Goal: Information Seeking & Learning: Compare options

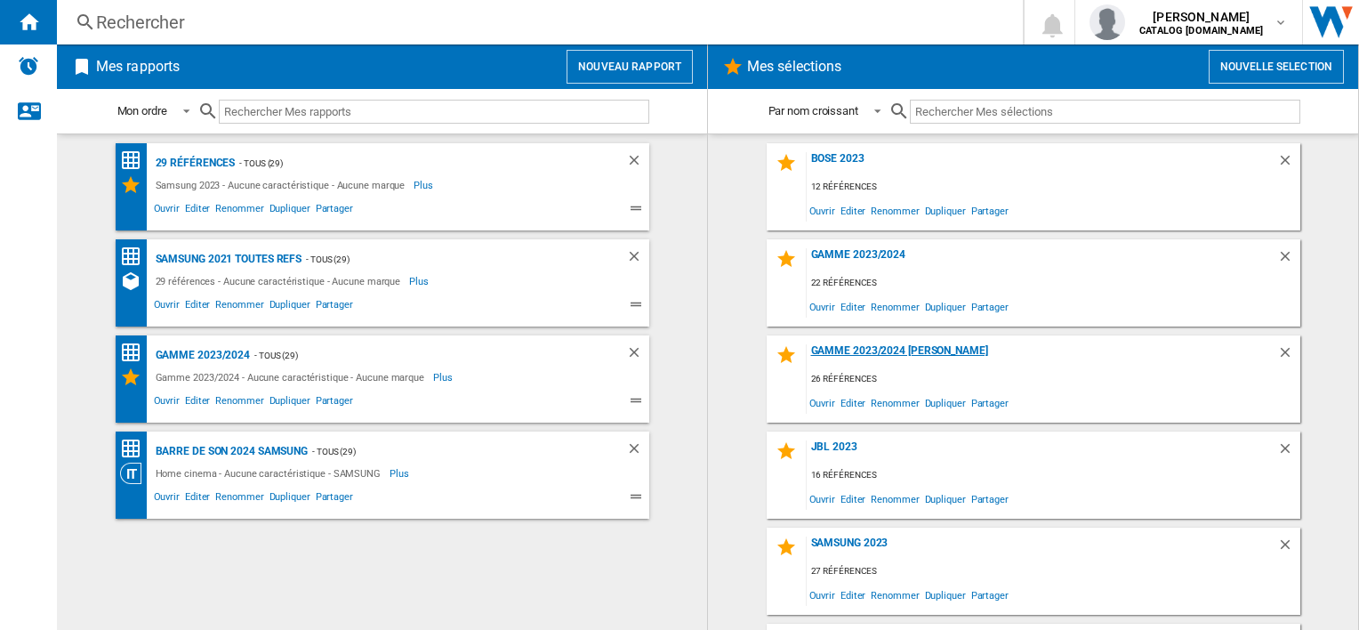
drag, startPoint x: 857, startPoint y: 354, endPoint x: 840, endPoint y: 350, distance: 18.1
click at [840, 350] on div "Gamme 2023/2024 [PERSON_NAME]" at bounding box center [1042, 356] width 471 height 24
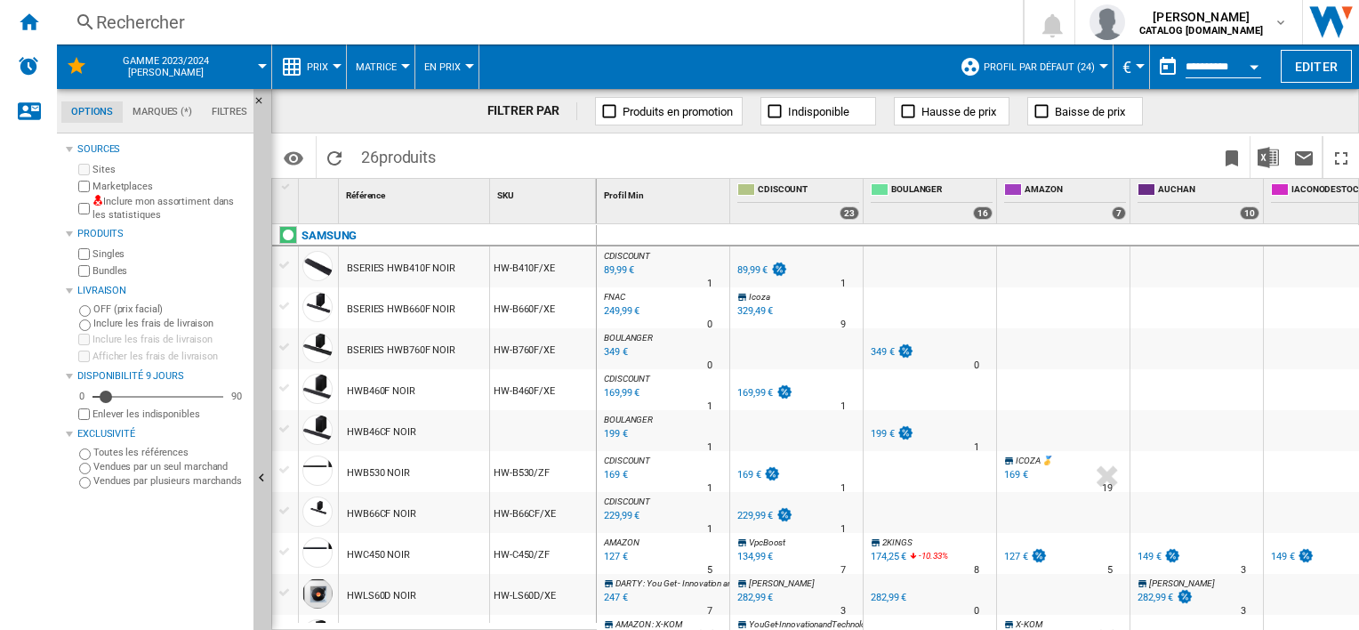
click at [754, 270] on div "89,99 €" at bounding box center [752, 270] width 30 height 12
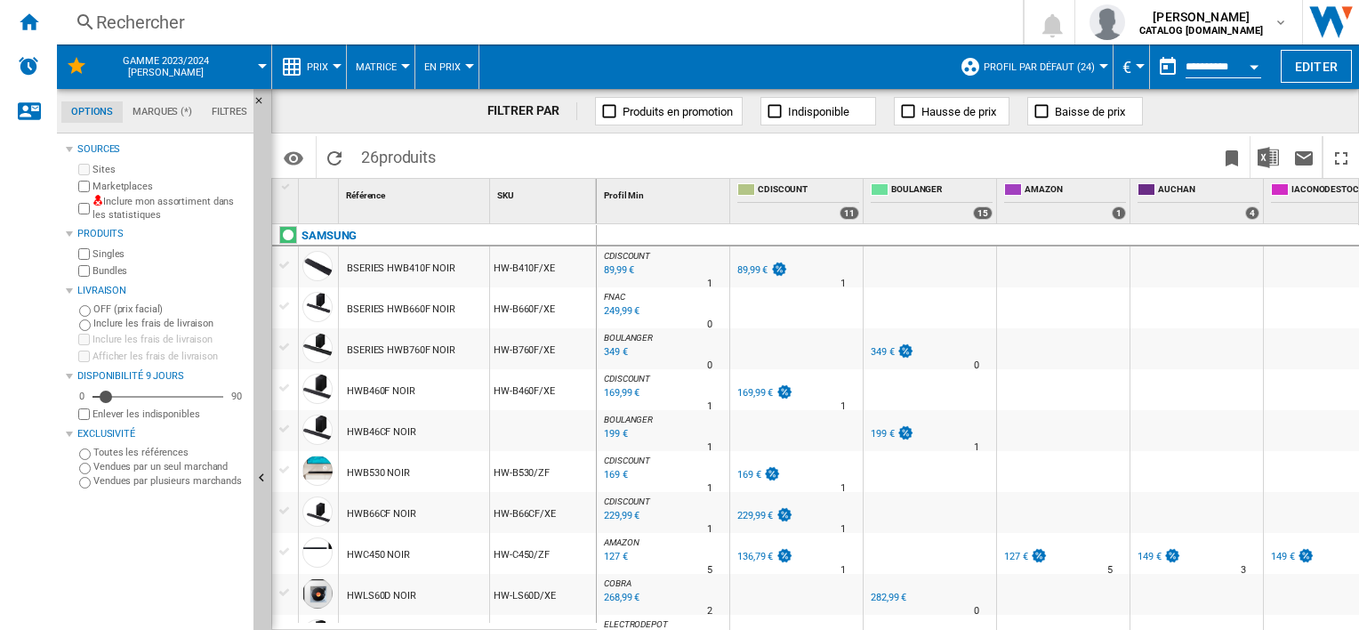
click at [747, 395] on div "169,99 €" at bounding box center [755, 393] width 36 height 12
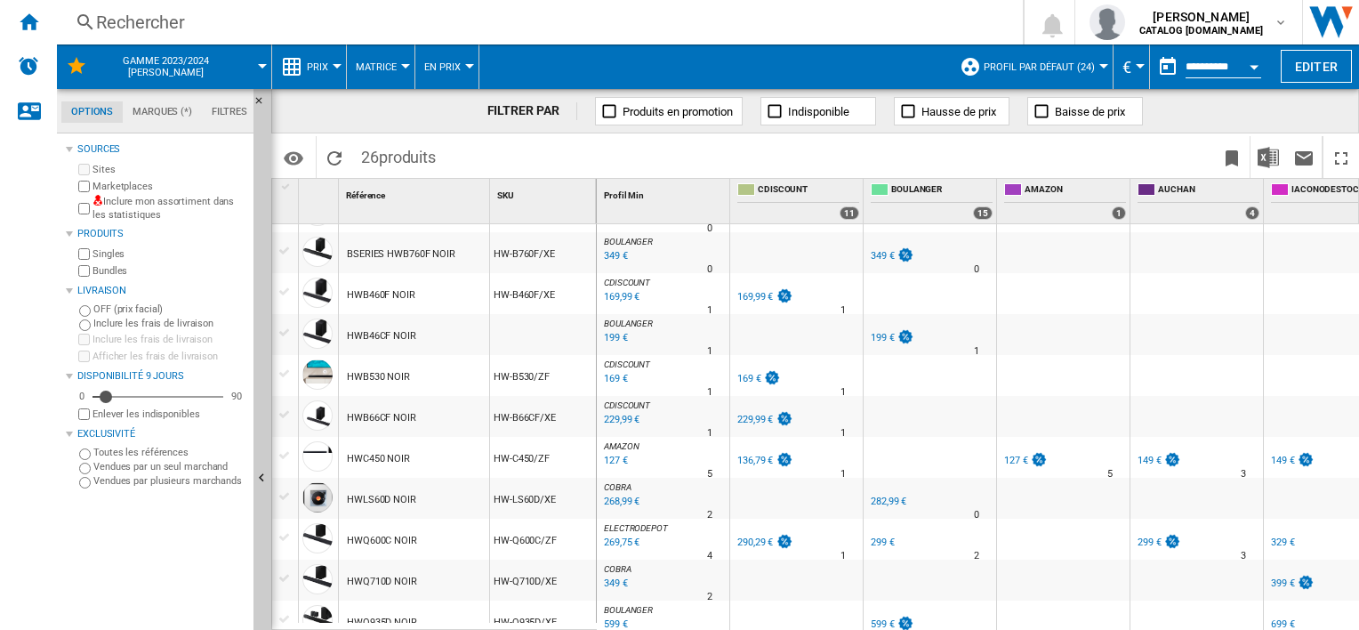
scroll to position [97, 0]
click at [751, 381] on div "169 €" at bounding box center [749, 378] width 24 height 12
click at [755, 415] on div "229,99 €" at bounding box center [755, 419] width 36 height 12
click at [740, 462] on div "136,79 €" at bounding box center [755, 460] width 36 height 12
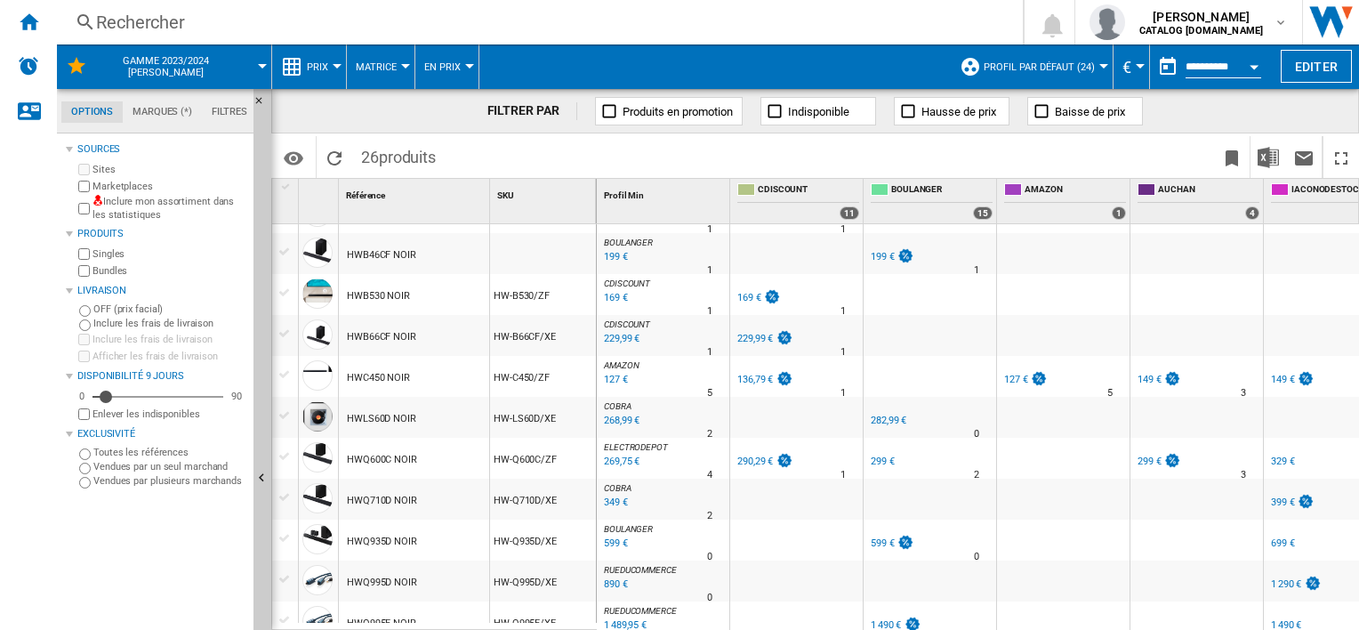
scroll to position [202, 0]
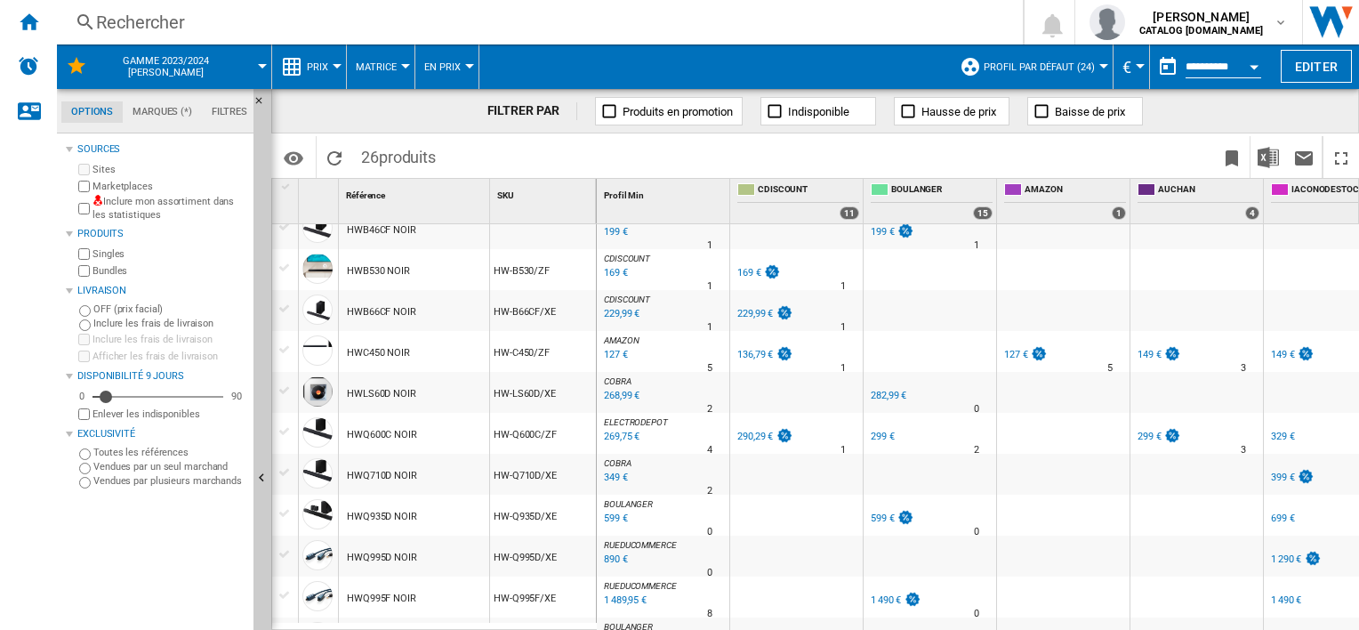
click at [748, 435] on div "290,29 €" at bounding box center [755, 437] width 36 height 12
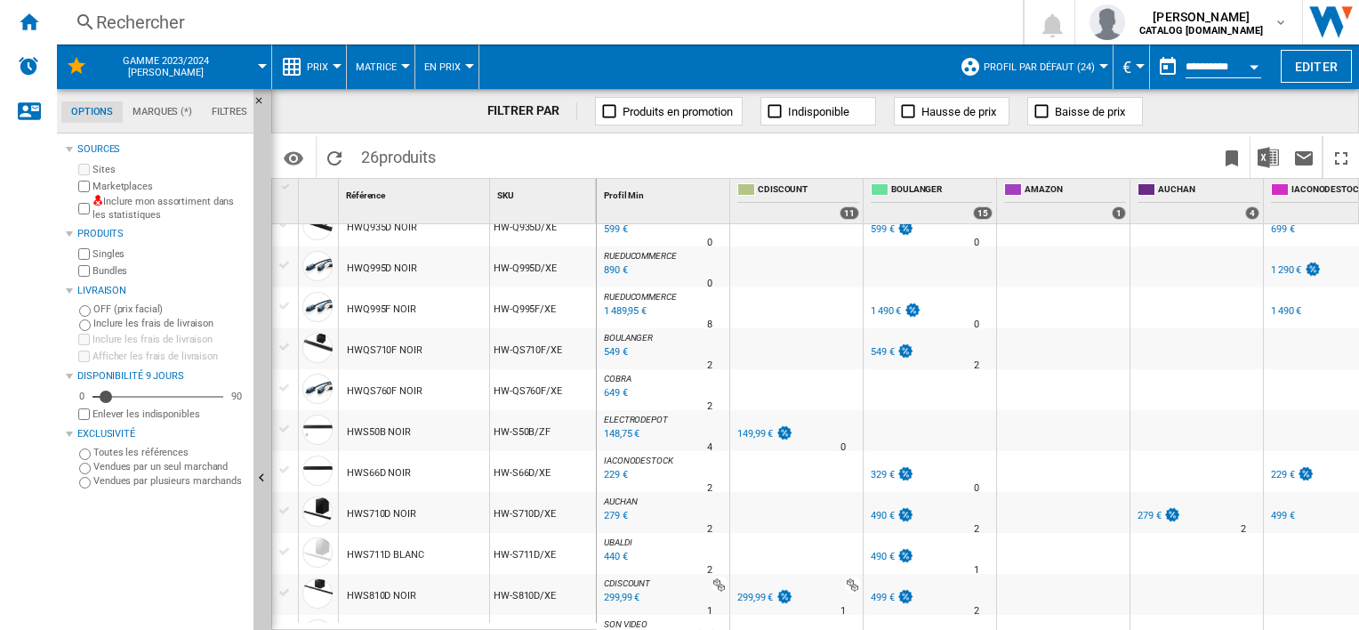
scroll to position [519, 0]
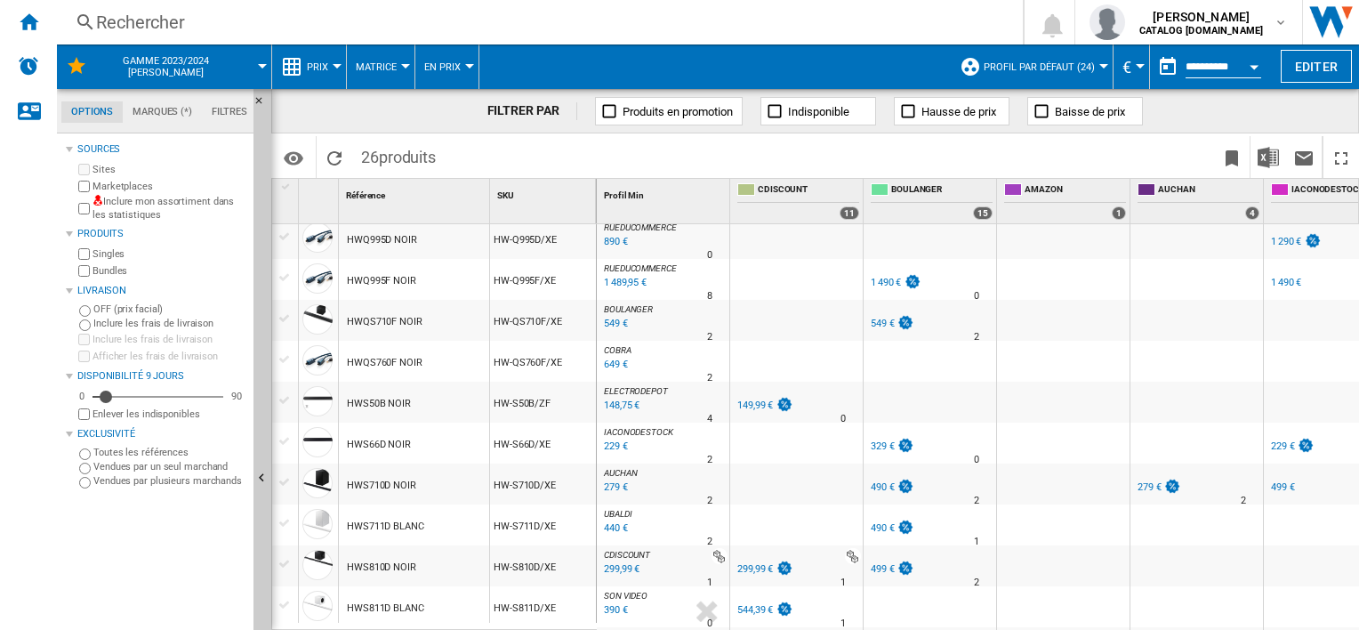
click at [758, 398] on div "149,99 €" at bounding box center [764, 406] width 59 height 18
click at [754, 575] on div "299,99 €" at bounding box center [764, 569] width 59 height 18
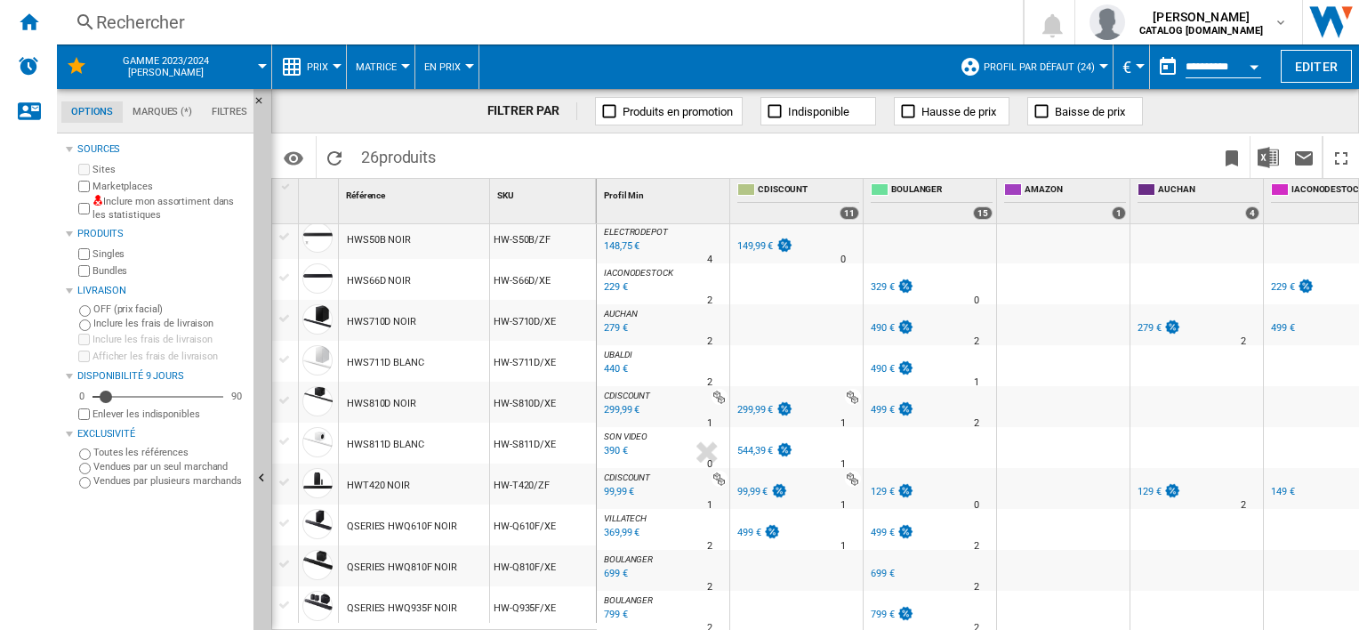
scroll to position [687, 0]
click at [757, 445] on div "544,39 €" at bounding box center [755, 451] width 36 height 12
click at [748, 527] on div "499 €" at bounding box center [749, 533] width 24 height 12
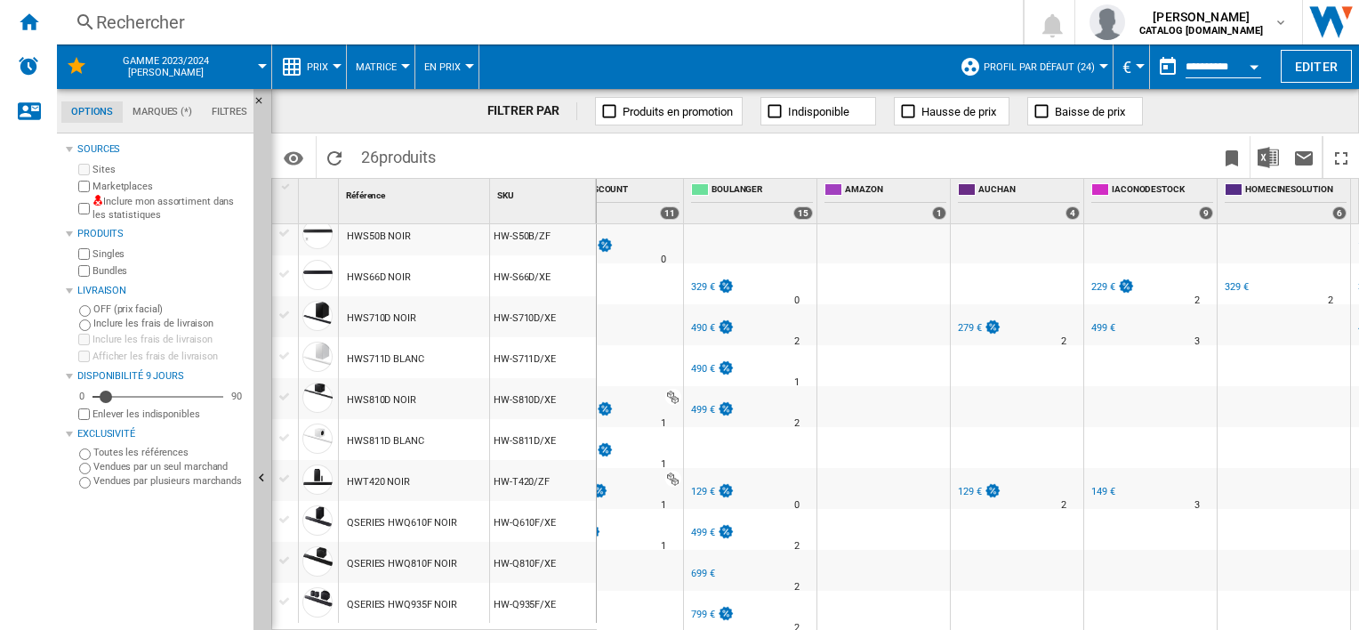
scroll to position [0, 0]
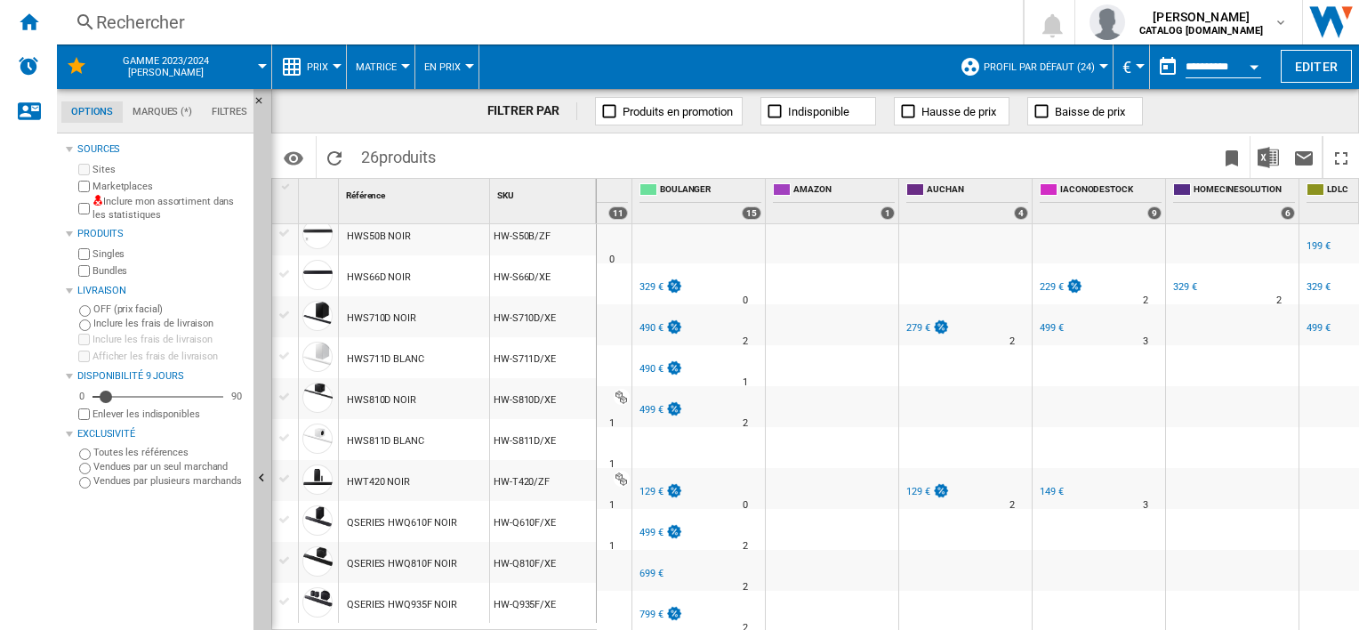
click at [647, 608] on div "799 €" at bounding box center [652, 614] width 24 height 12
click at [647, 568] on div "699 €" at bounding box center [652, 574] width 24 height 12
click at [652, 527] on div "499 €" at bounding box center [652, 533] width 24 height 12
click at [655, 486] on div "129 €" at bounding box center [652, 492] width 24 height 12
click at [653, 404] on div "499 €" at bounding box center [652, 410] width 24 height 12
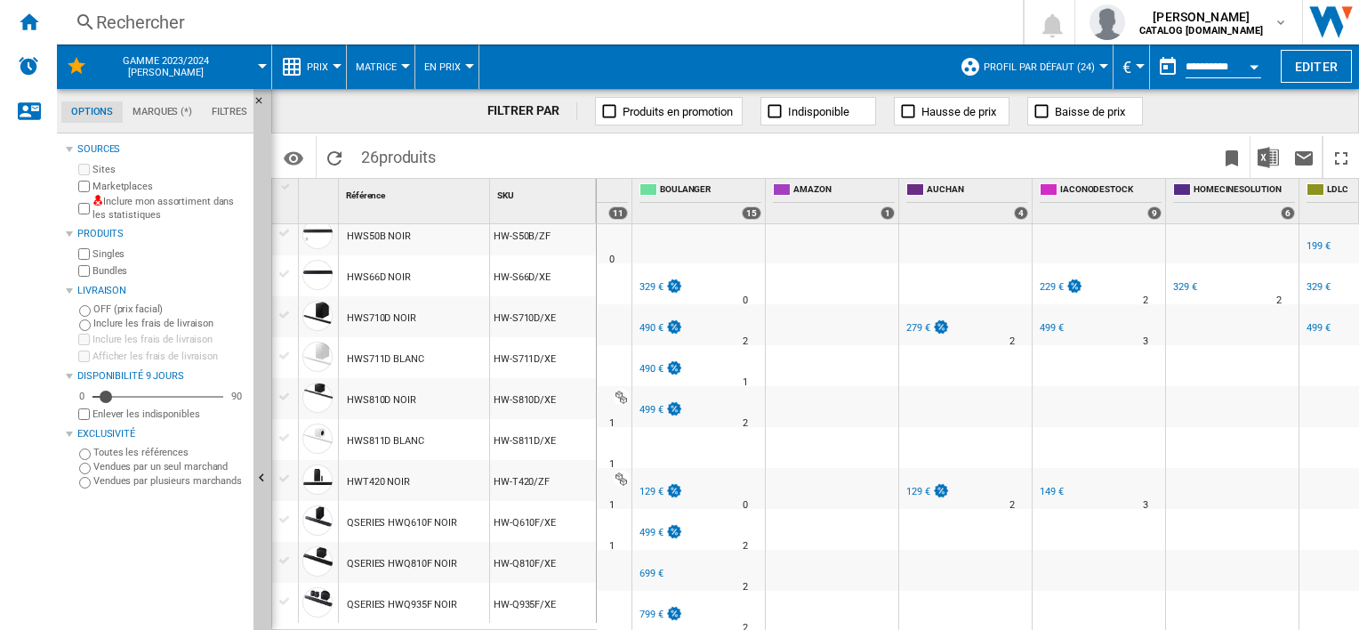
scroll to position [605, 0]
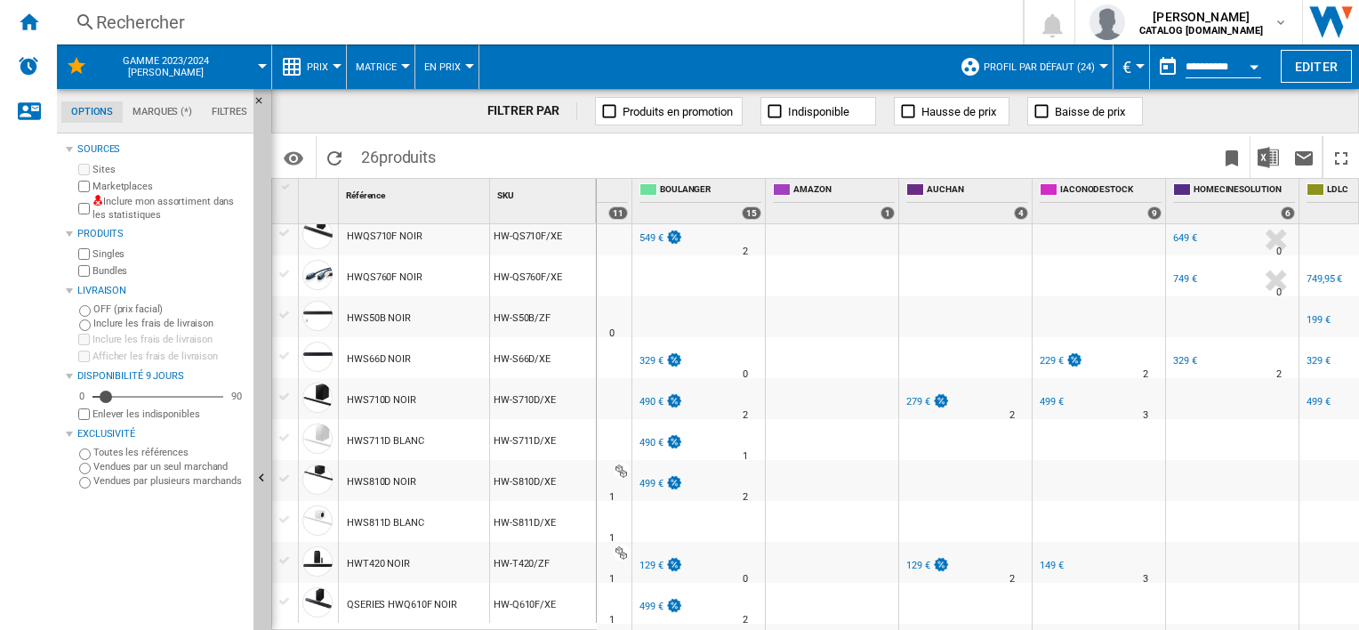
click at [648, 447] on div "490 €" at bounding box center [652, 443] width 24 height 12
click at [655, 404] on div "490 €" at bounding box center [652, 402] width 24 height 12
click at [643, 352] on div "329 €" at bounding box center [660, 361] width 46 height 18
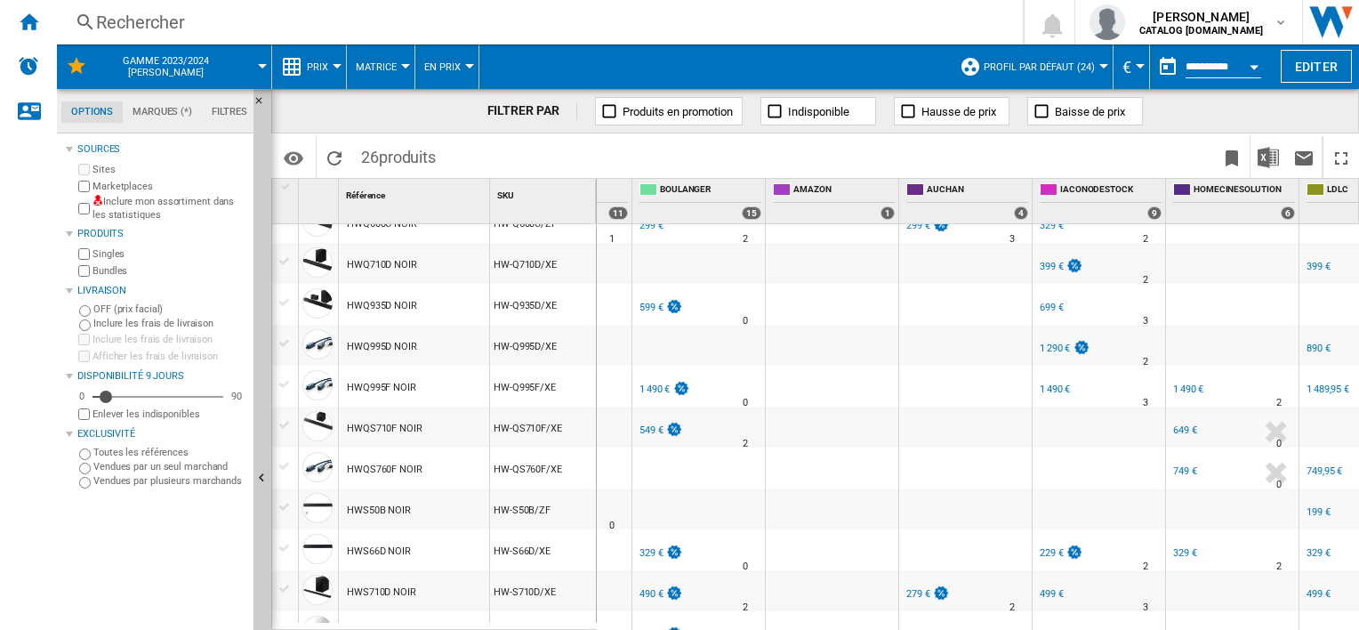
scroll to position [407, 0]
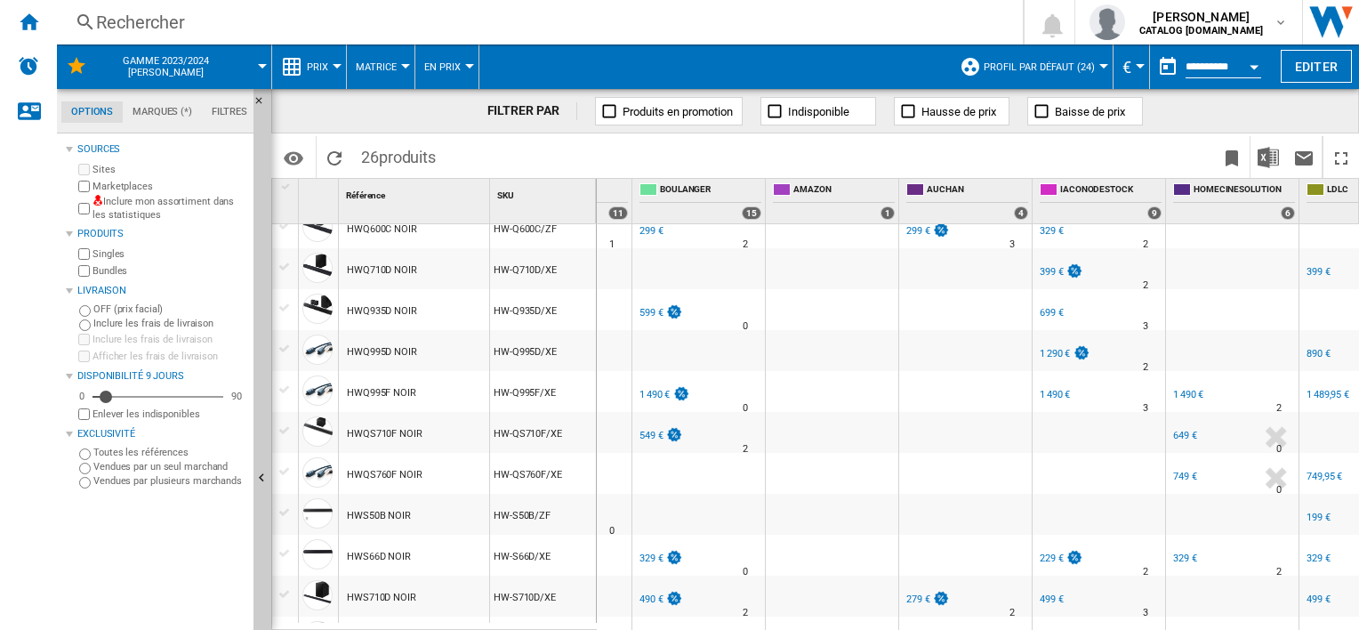
click at [641, 430] on div "549 €" at bounding box center [652, 436] width 24 height 12
click at [661, 389] on div "1 490 €" at bounding box center [655, 395] width 30 height 12
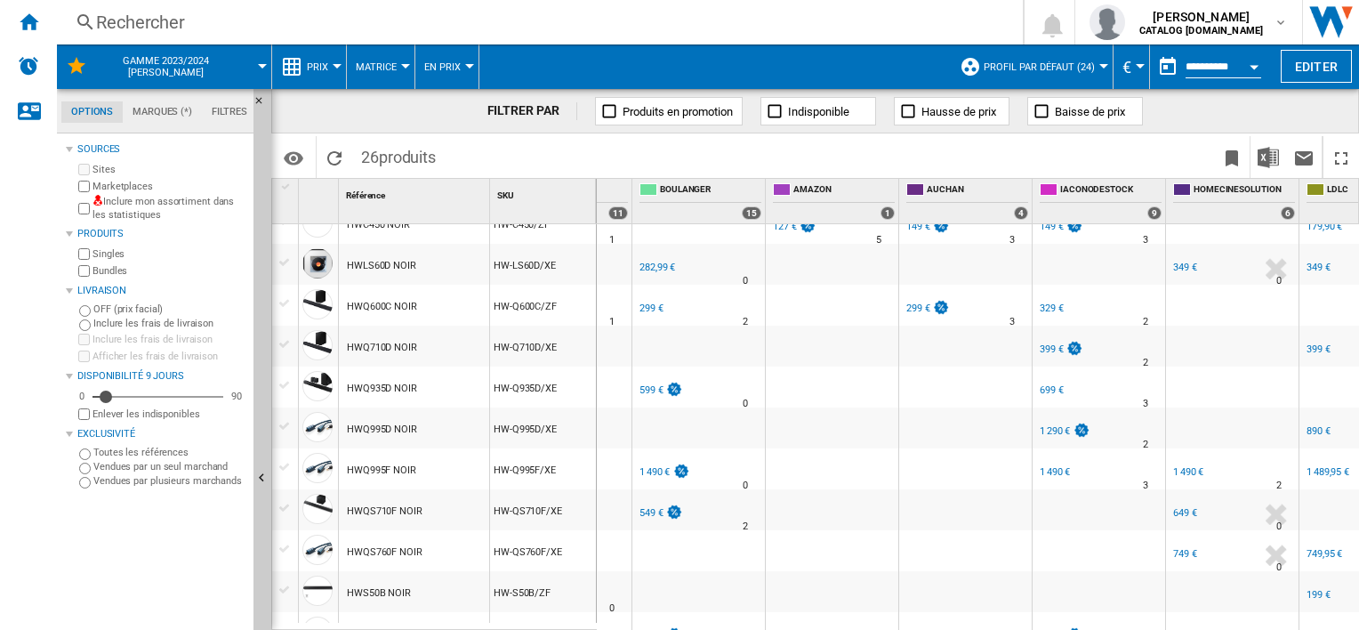
click at [656, 389] on div "599 €" at bounding box center [652, 390] width 24 height 12
click at [649, 296] on div "FR BOULANGER" at bounding box center [698, 294] width 125 height 11
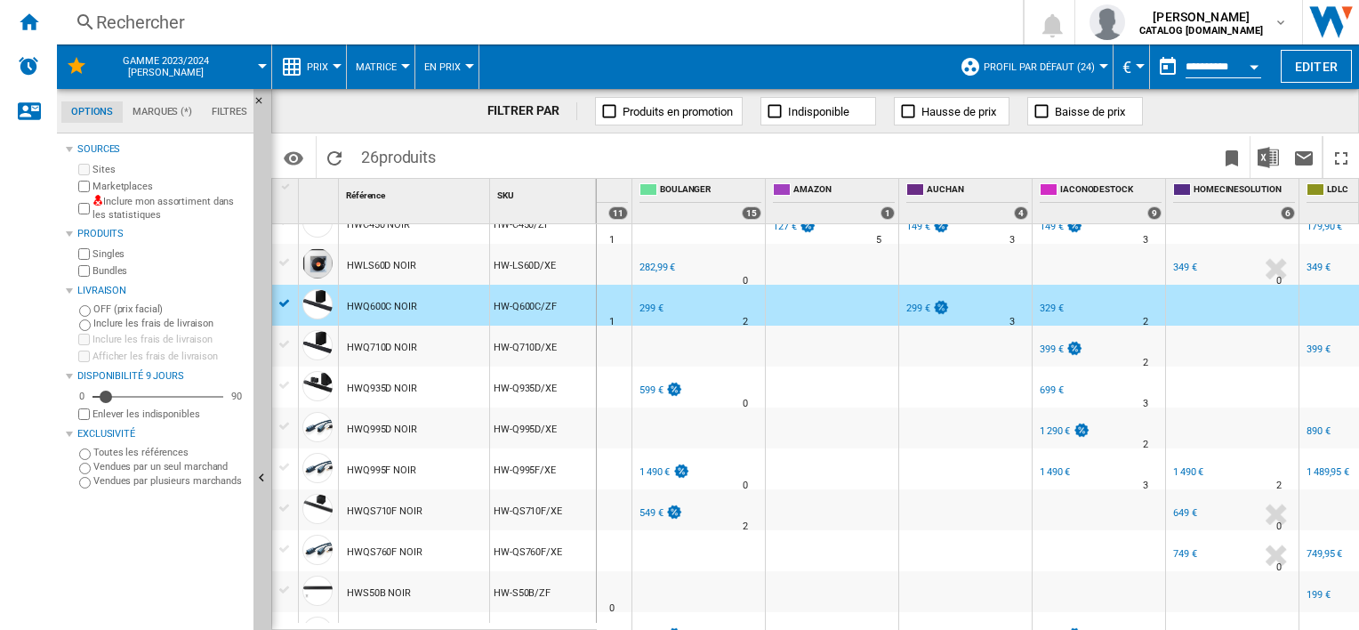
click at [651, 302] on div "299 €" at bounding box center [652, 308] width 24 height 12
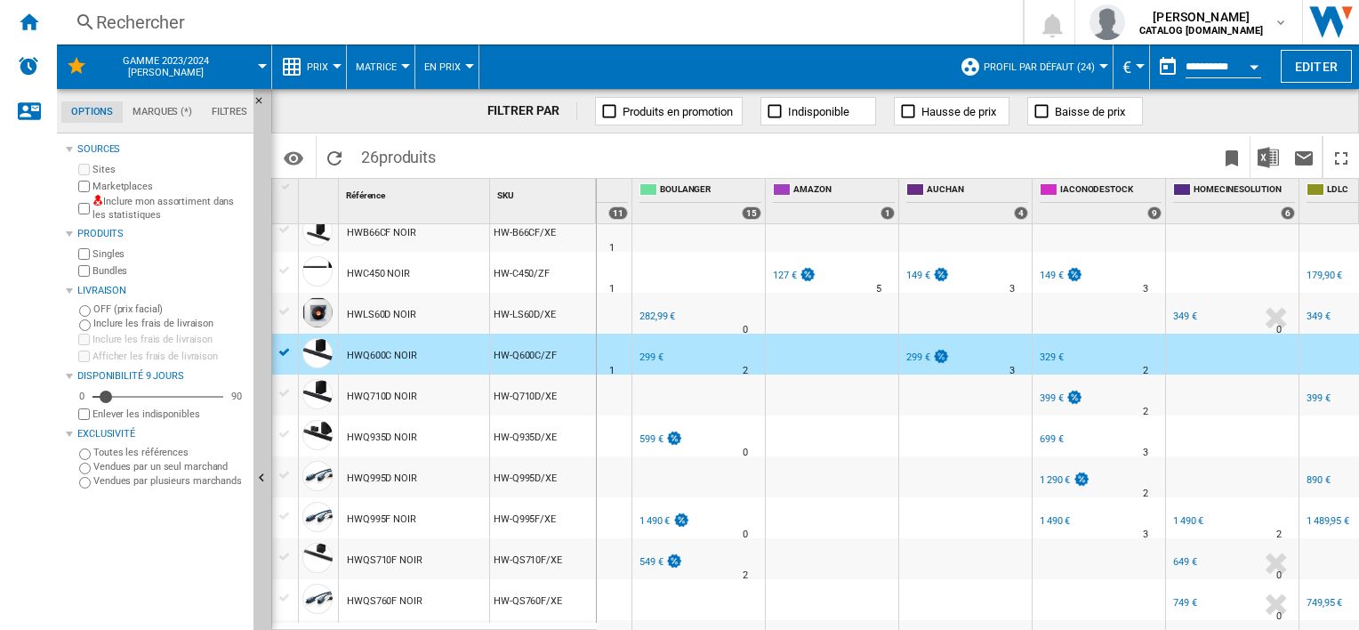
click at [686, 362] on div "FR [PERSON_NAME] -1.0 % 299 € % N/A 2 FR [PERSON_NAME]" at bounding box center [698, 358] width 125 height 41
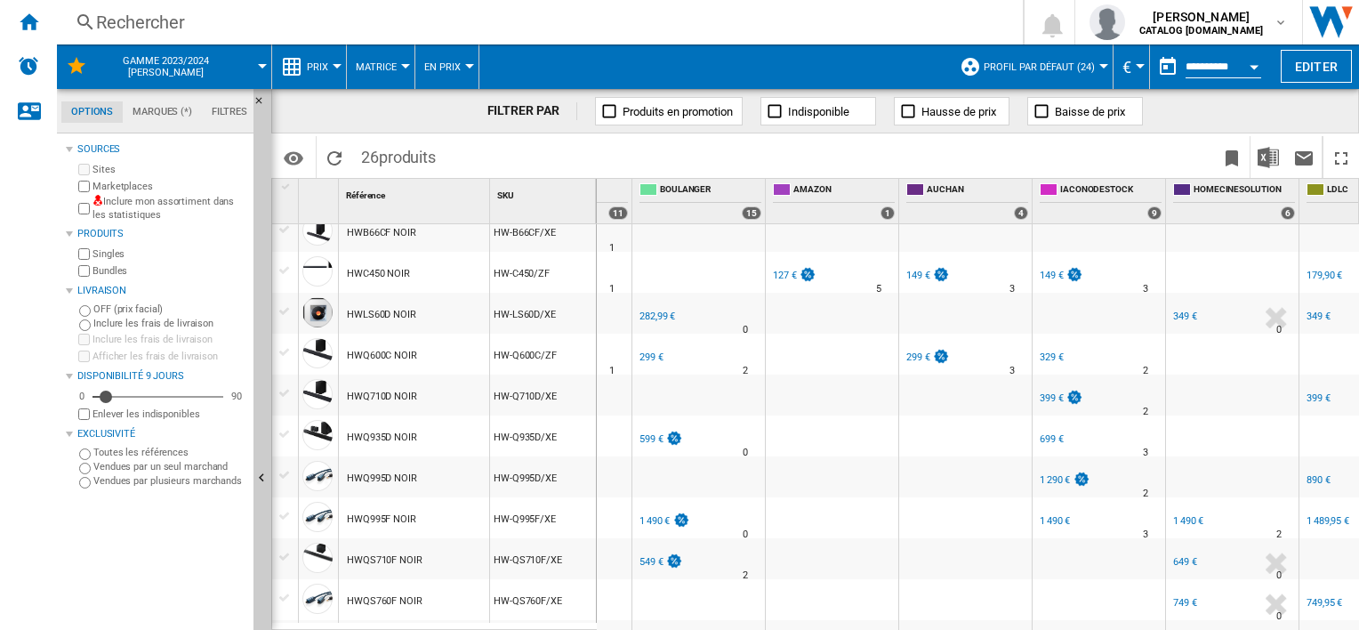
click at [657, 321] on div "282,99 €" at bounding box center [656, 317] width 38 height 18
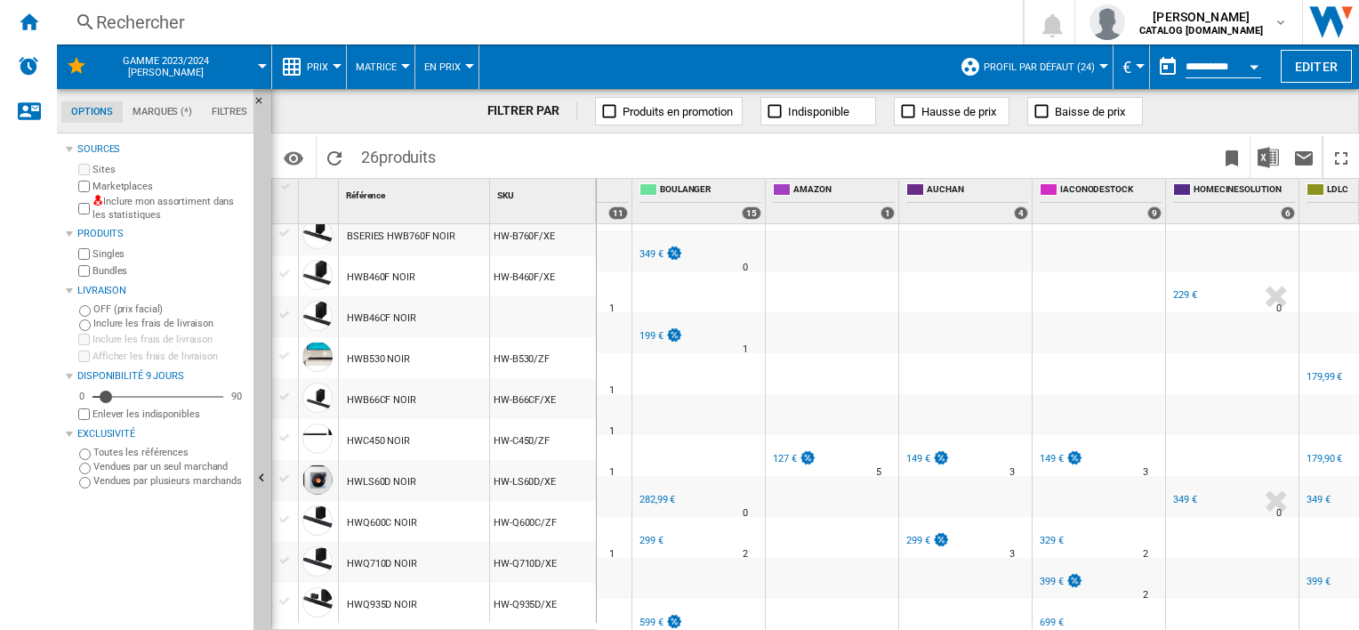
scroll to position [98, 0]
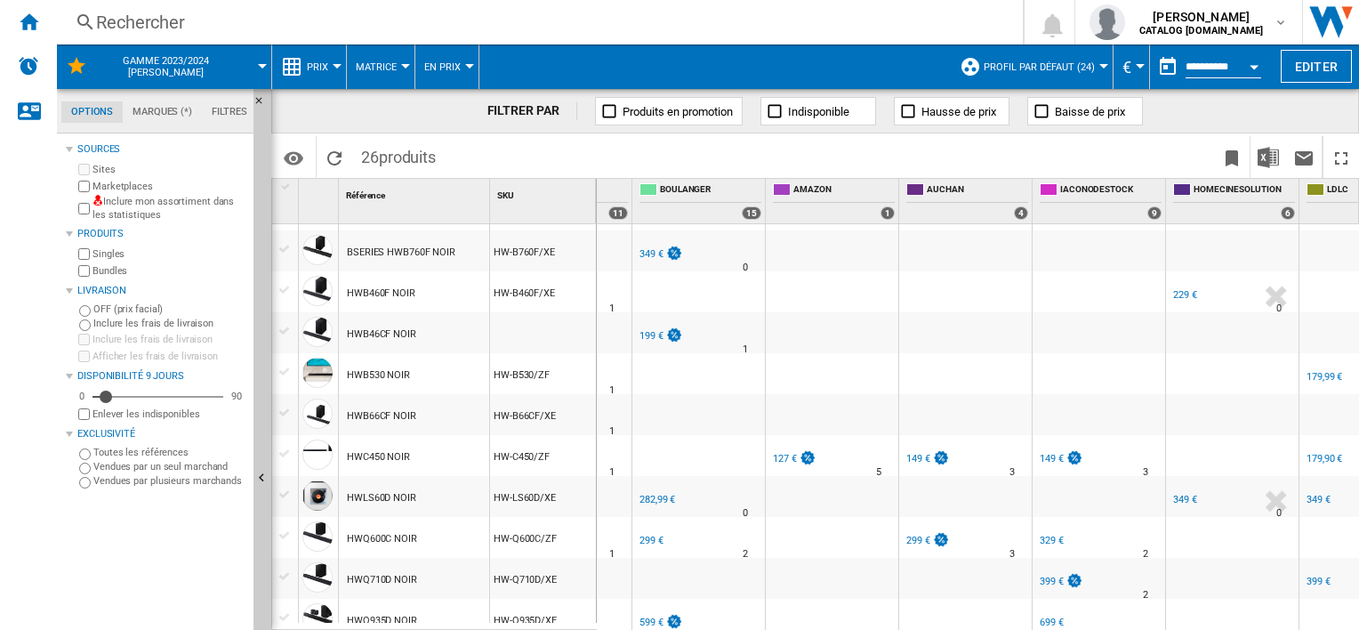
click at [656, 335] on div "199 €" at bounding box center [652, 336] width 24 height 12
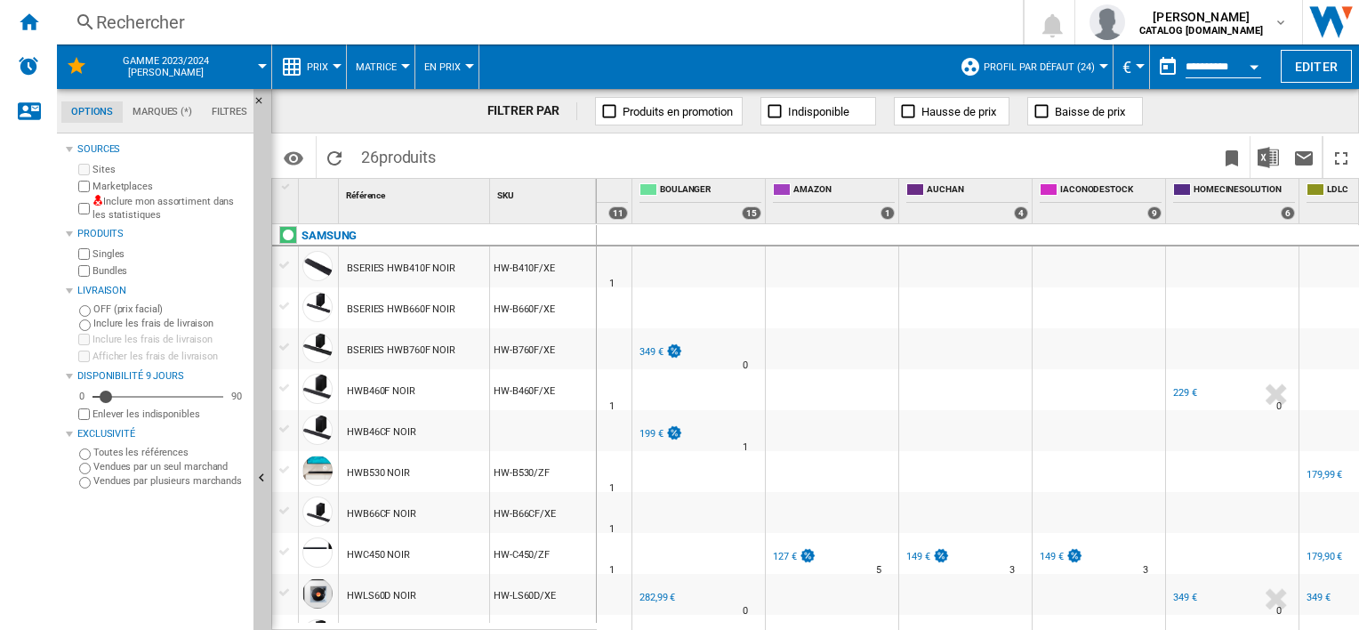
click at [640, 363] on div "-1.0 % 349 € % N/A" at bounding box center [669, 364] width 64 height 43
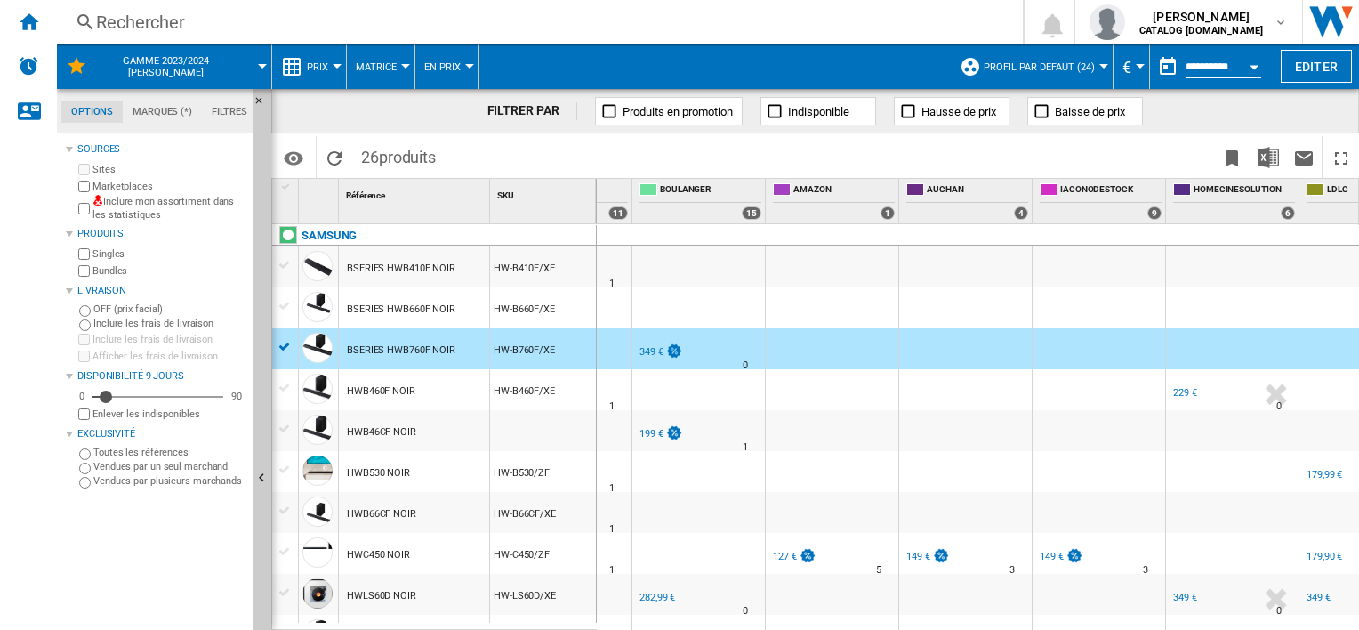
click at [650, 347] on div "349 €" at bounding box center [652, 352] width 24 height 12
click at [701, 349] on div "FR [PERSON_NAME] -1.0 % 349 € % N/A 0 FR [PERSON_NAME]" at bounding box center [698, 353] width 125 height 41
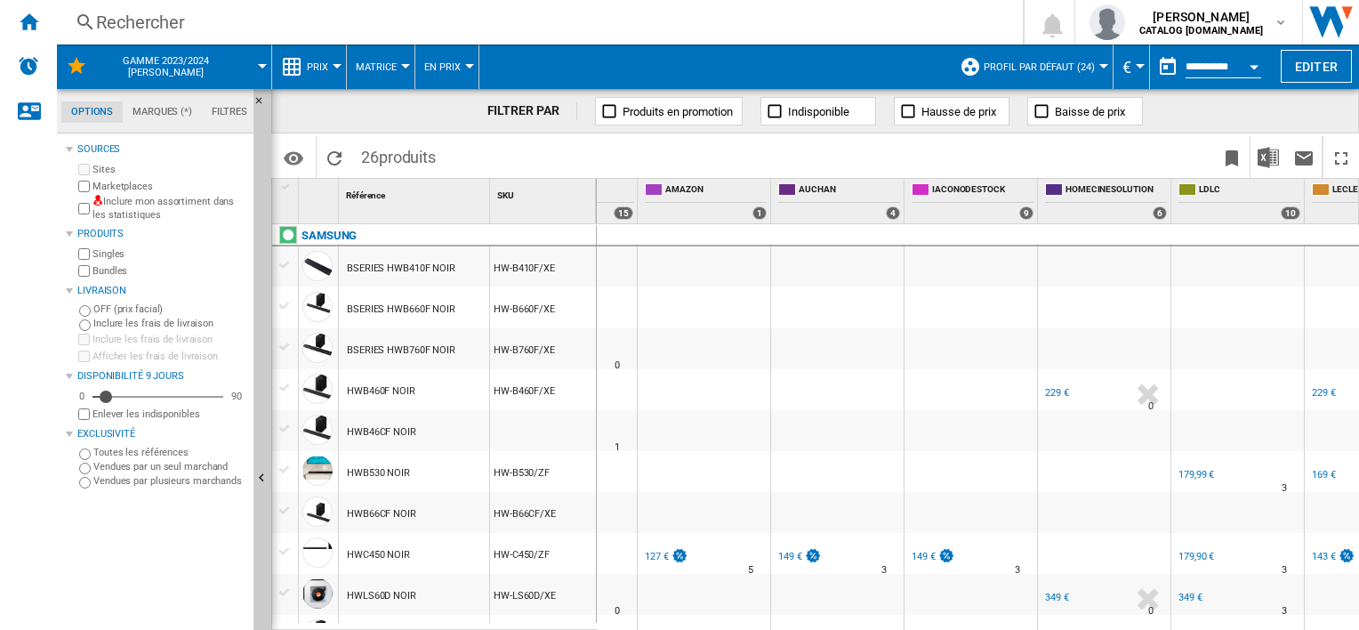
scroll to position [0, 386]
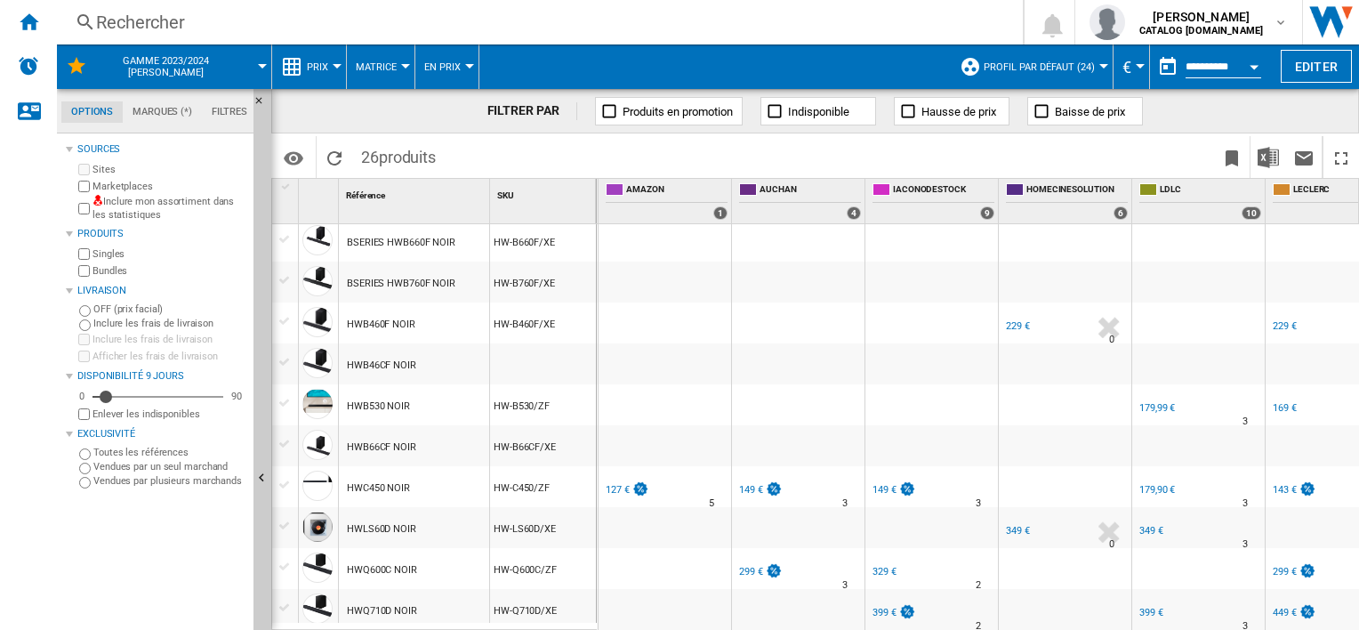
click at [612, 487] on div "127 €" at bounding box center [618, 490] width 24 height 12
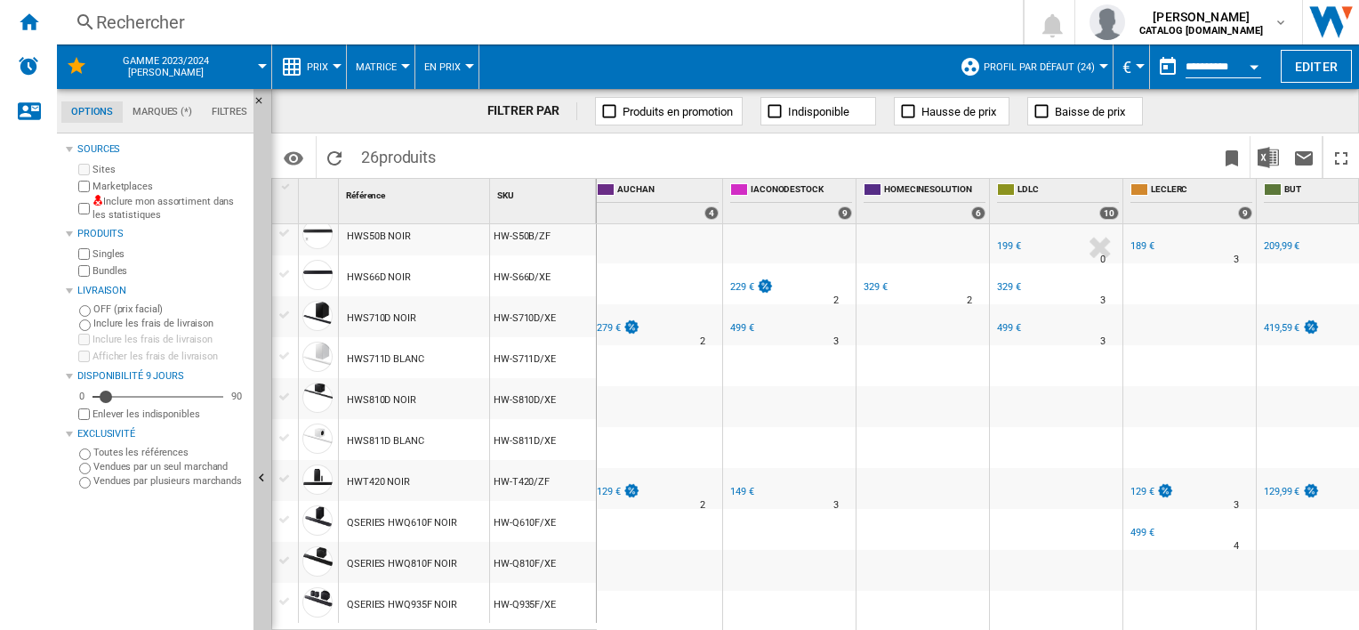
click at [612, 483] on div "129 €" at bounding box center [617, 492] width 46 height 18
click at [616, 322] on div "279 €" at bounding box center [609, 328] width 24 height 12
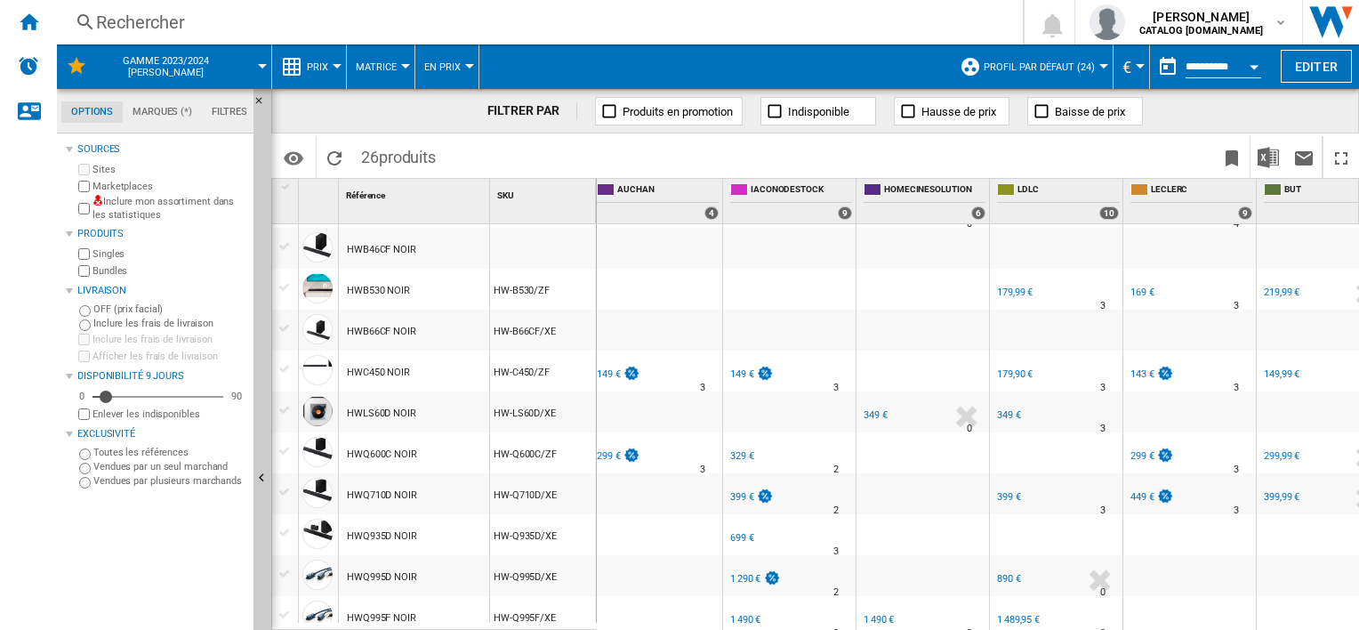
click at [614, 459] on div "299 €" at bounding box center [609, 456] width 24 height 12
click at [601, 369] on div "149 €" at bounding box center [609, 374] width 24 height 12
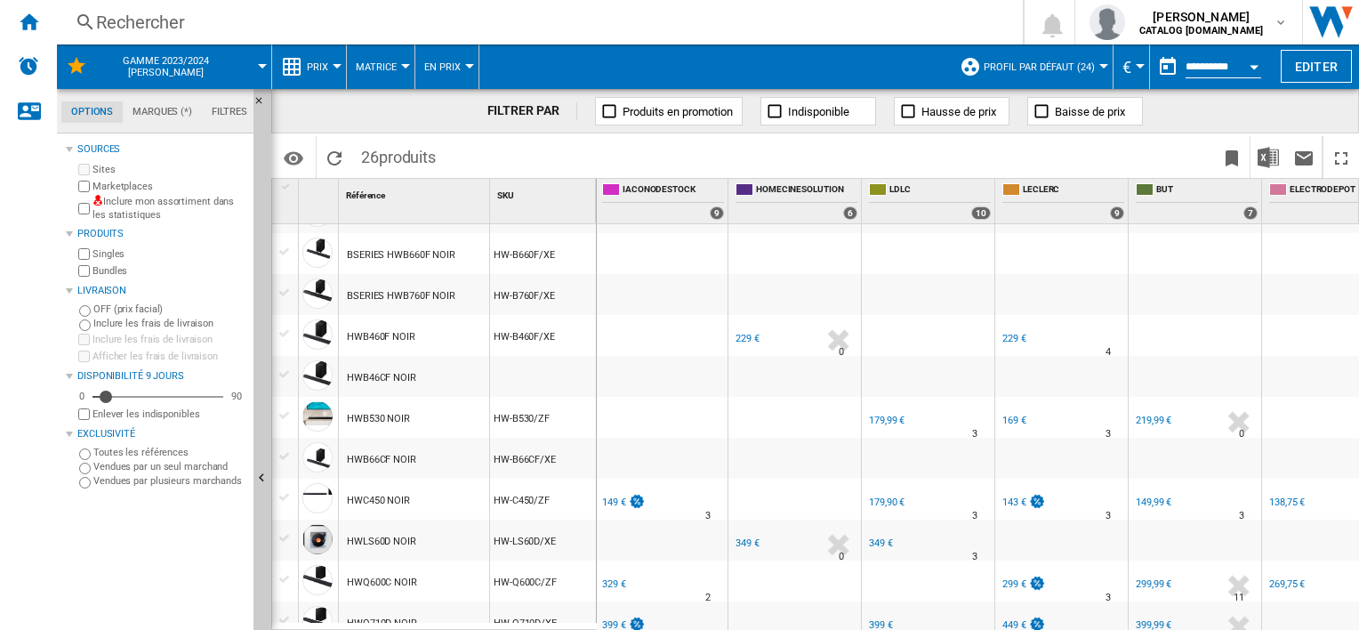
click at [609, 501] on div "149 €" at bounding box center [614, 502] width 24 height 12
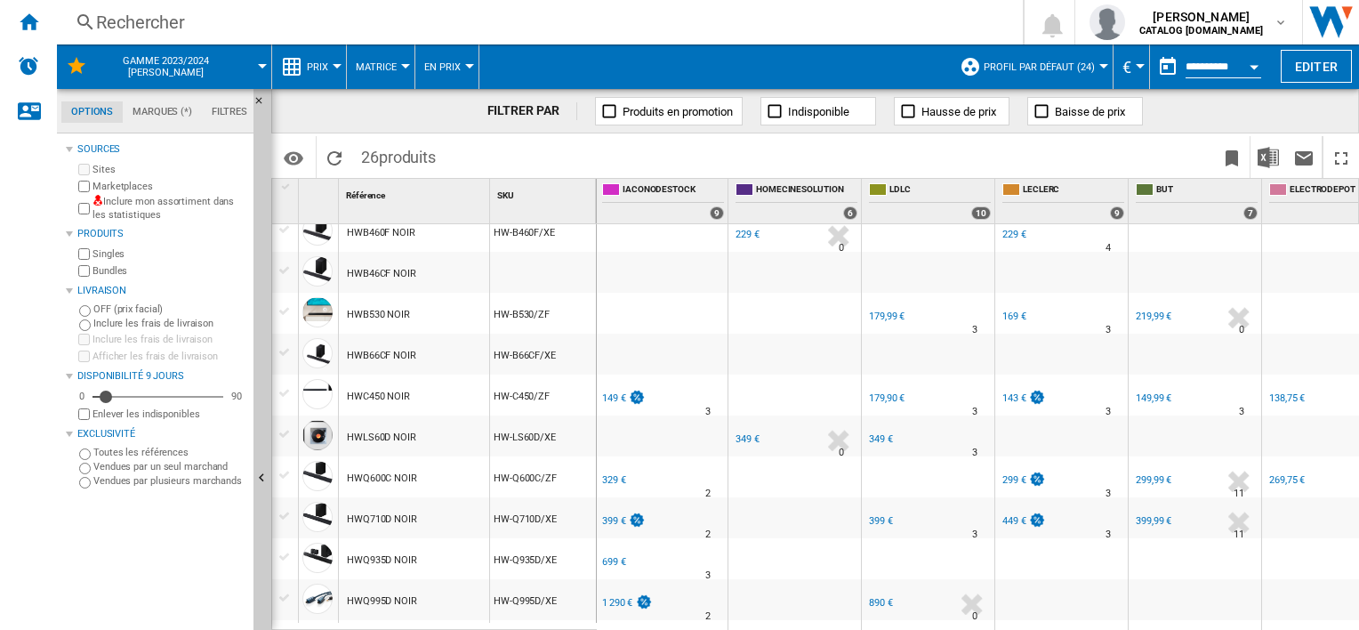
click at [612, 475] on div "329 €" at bounding box center [614, 480] width 24 height 12
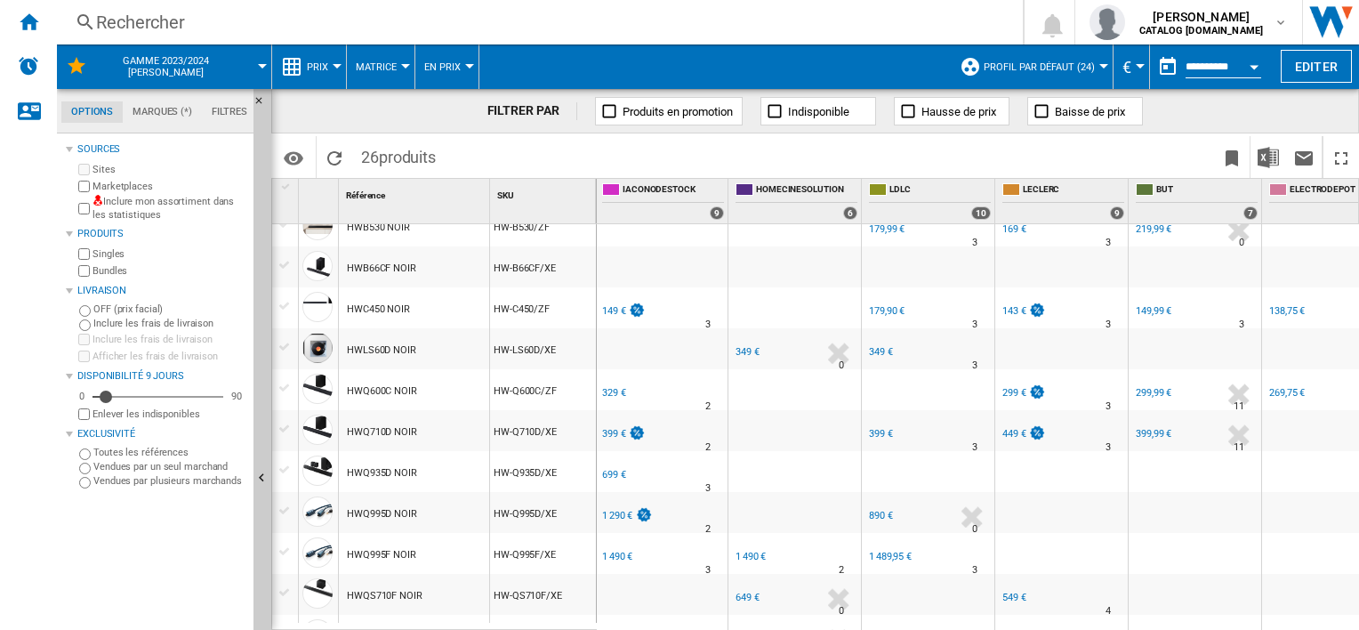
click at [612, 437] on div "399 €" at bounding box center [614, 434] width 24 height 12
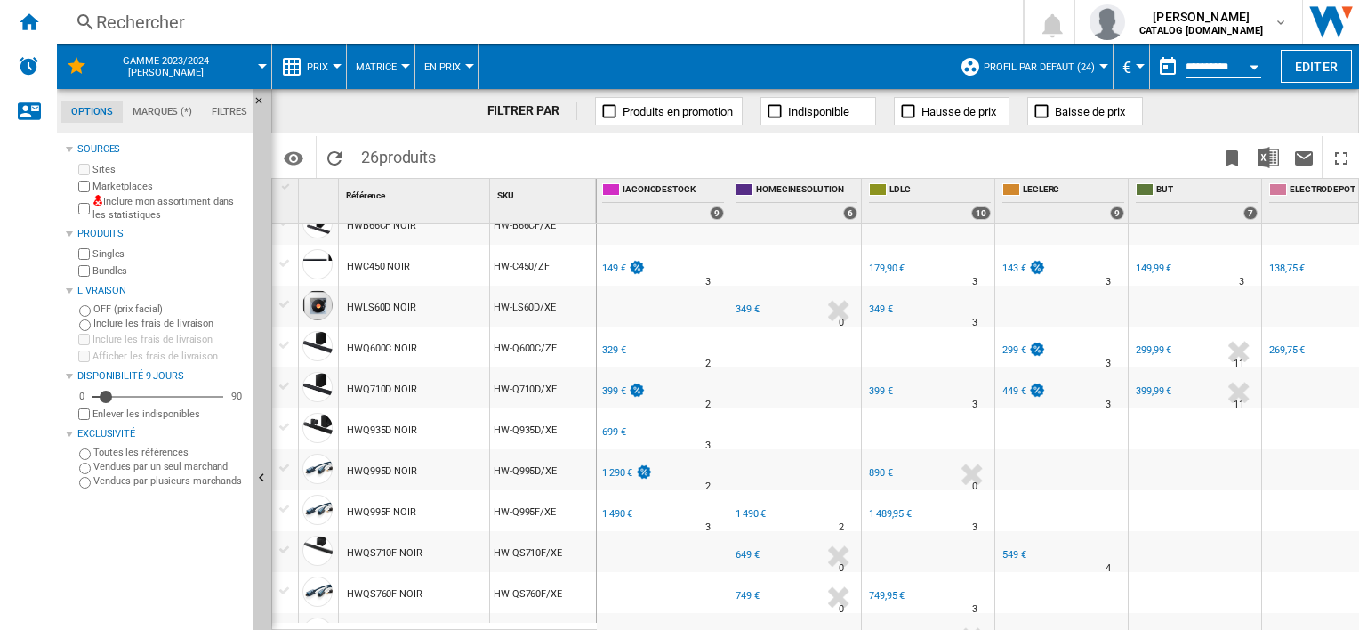
click at [611, 423] on div "699 €" at bounding box center [613, 432] width 27 height 18
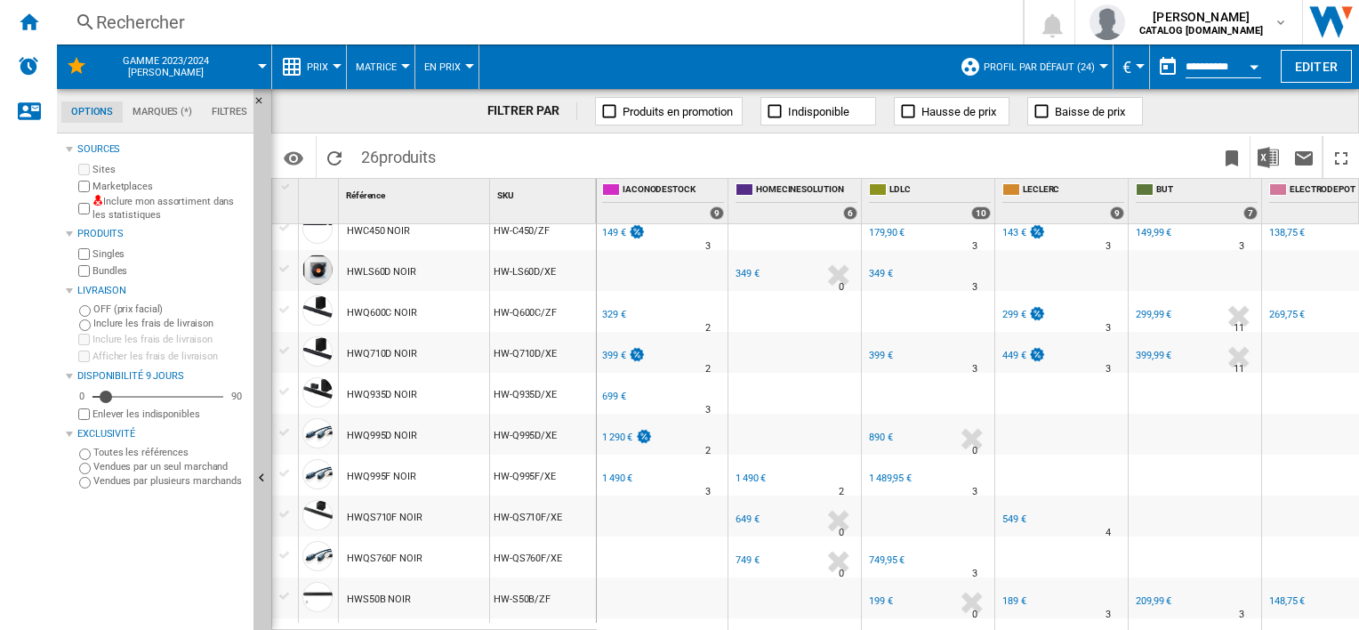
click at [611, 423] on div "FR IACONODESTOCK" at bounding box center [661, 423] width 125 height 11
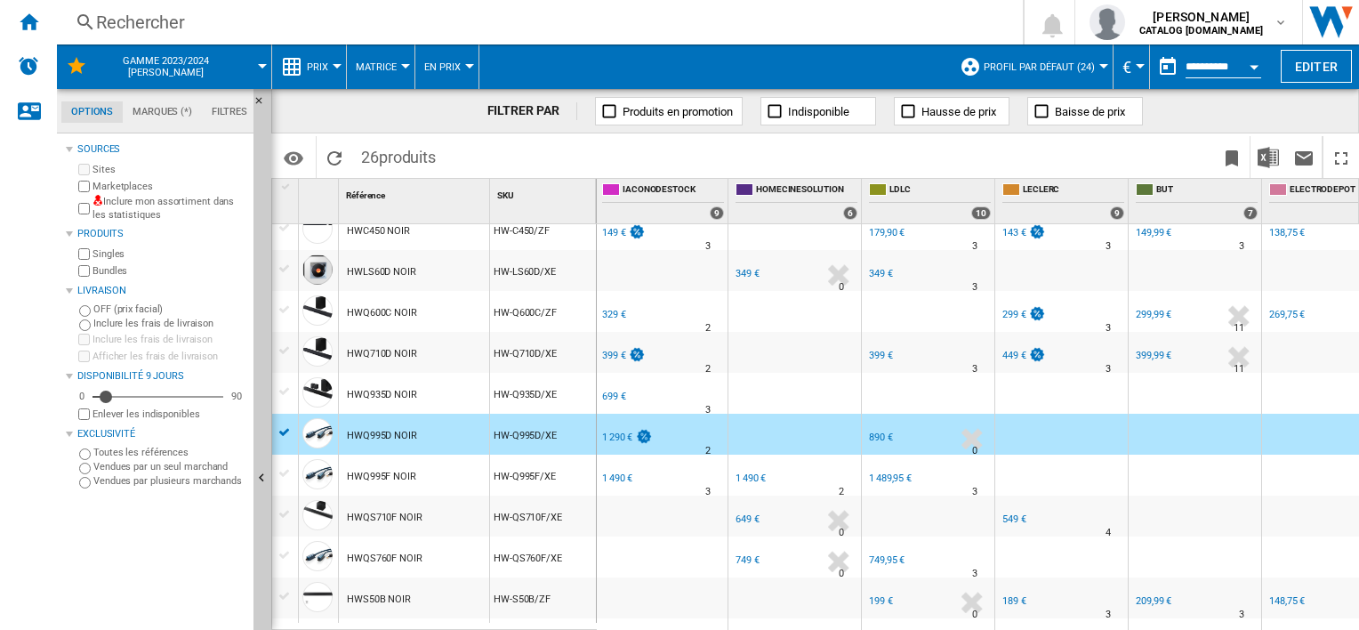
click at [616, 432] on div "1 290 €" at bounding box center [617, 437] width 30 height 12
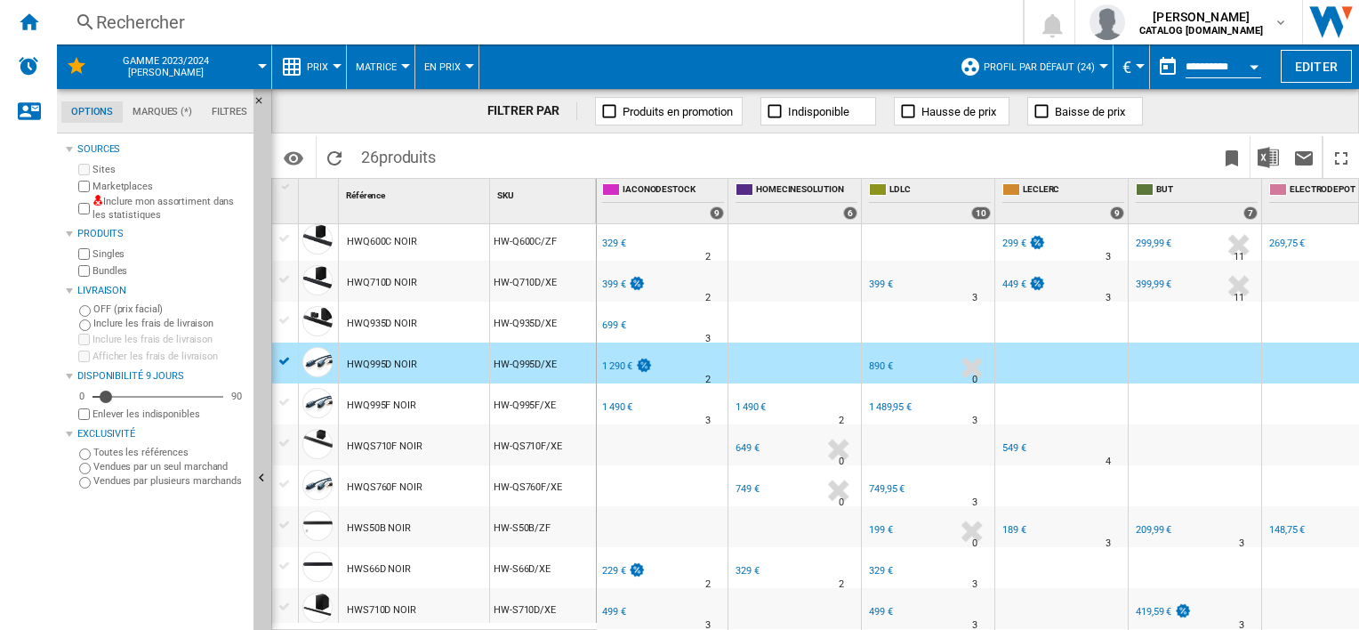
click at [616, 405] on div "1 490 €" at bounding box center [617, 407] width 30 height 12
click at [663, 366] on div "%" at bounding box center [666, 368] width 9 height 21
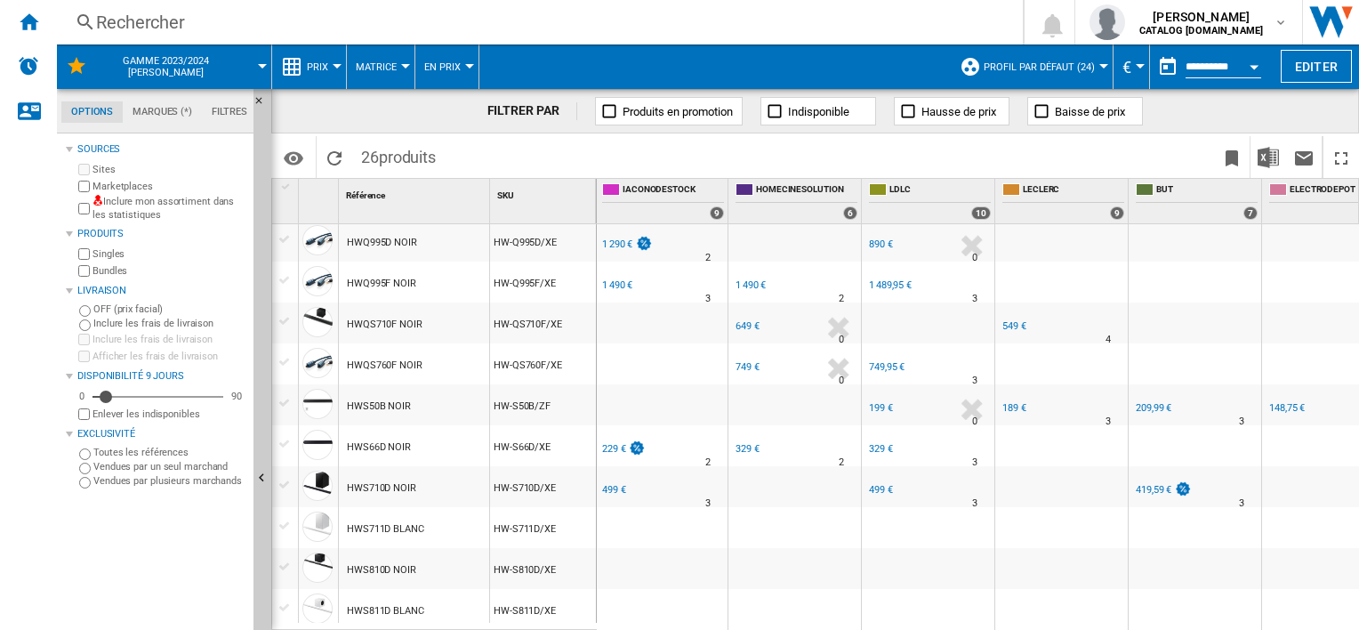
click at [610, 451] on div "229 €" at bounding box center [614, 449] width 24 height 12
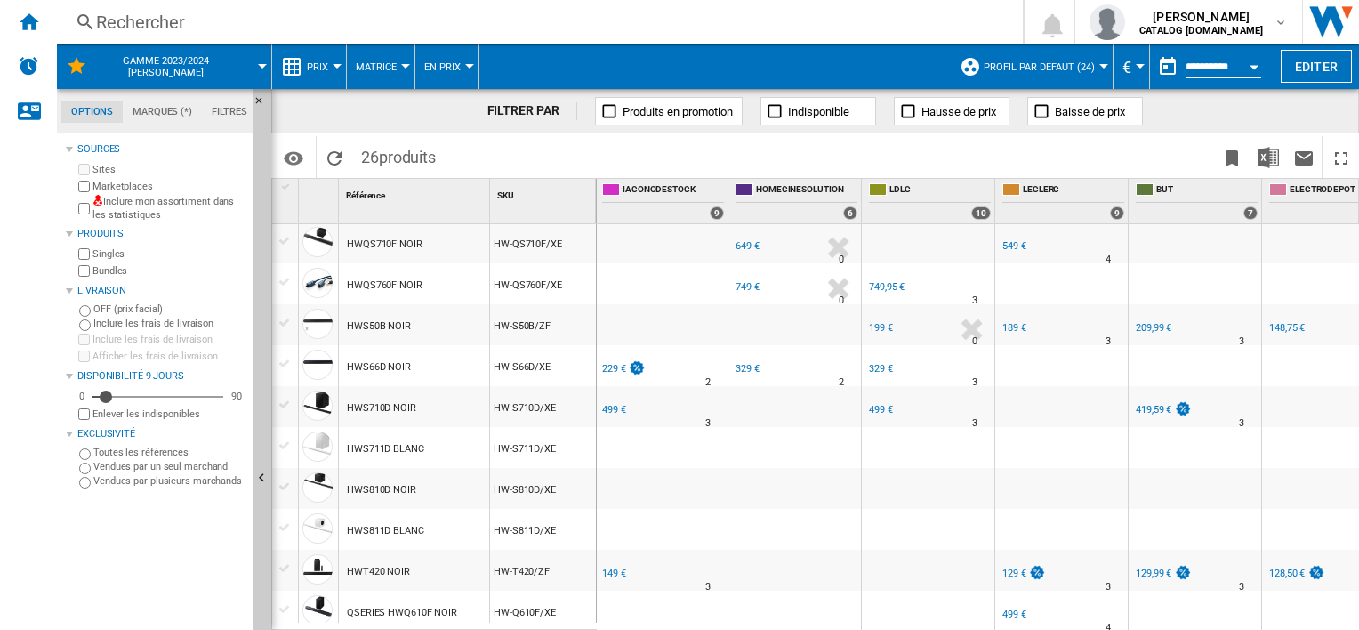
click at [610, 409] on div "499 €" at bounding box center [614, 410] width 24 height 12
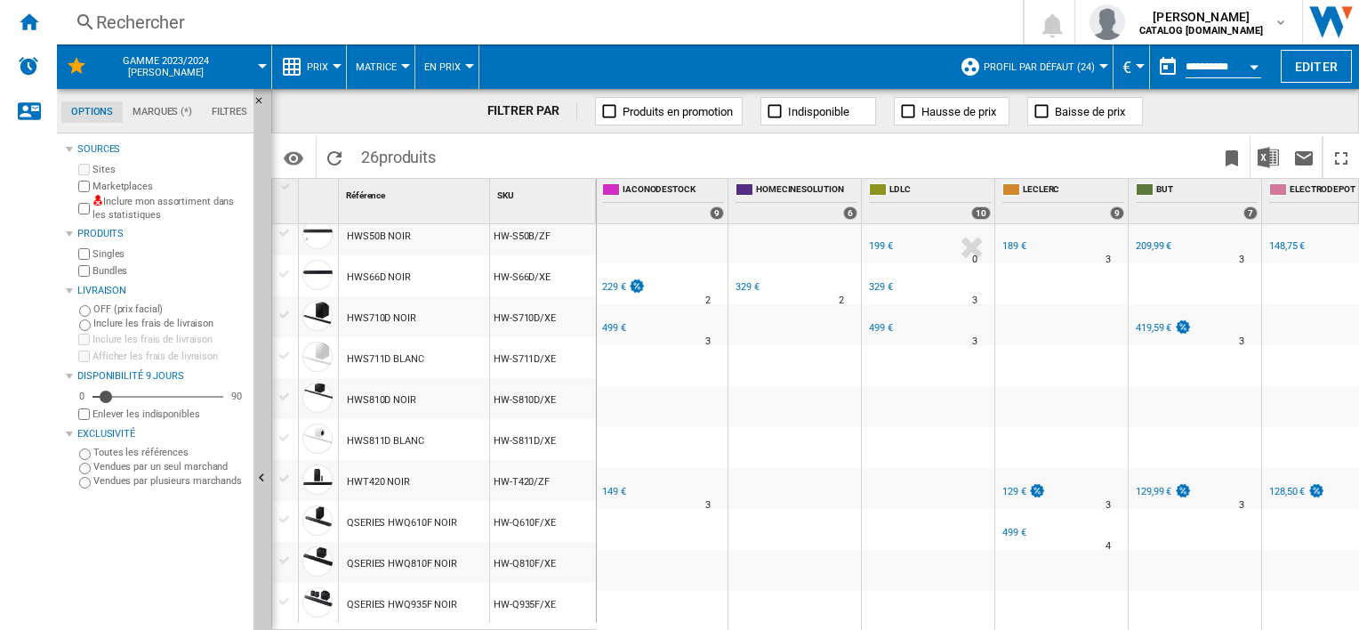
click at [614, 486] on div "149 €" at bounding box center [614, 492] width 24 height 12
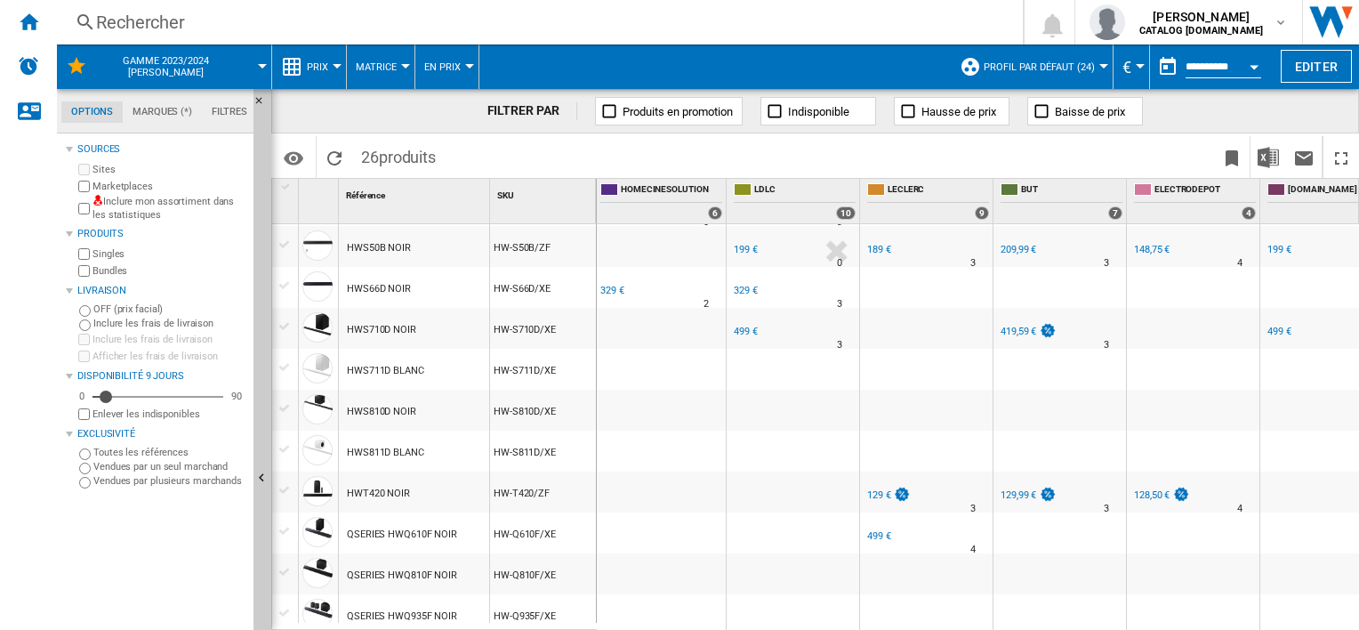
click at [606, 295] on div "329 €" at bounding box center [612, 291] width 24 height 12
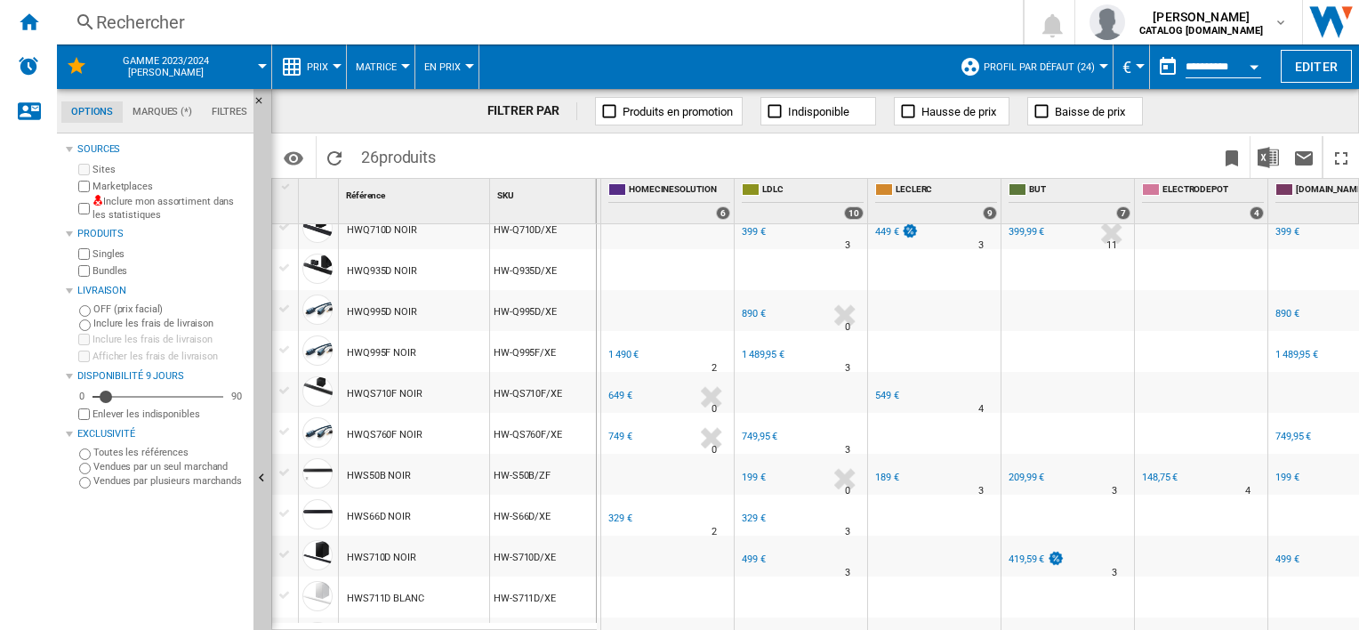
click at [619, 439] on div "749 €" at bounding box center [620, 437] width 24 height 12
click at [614, 381] on div "FR HOMECINESOLUTION" at bounding box center [667, 381] width 125 height 11
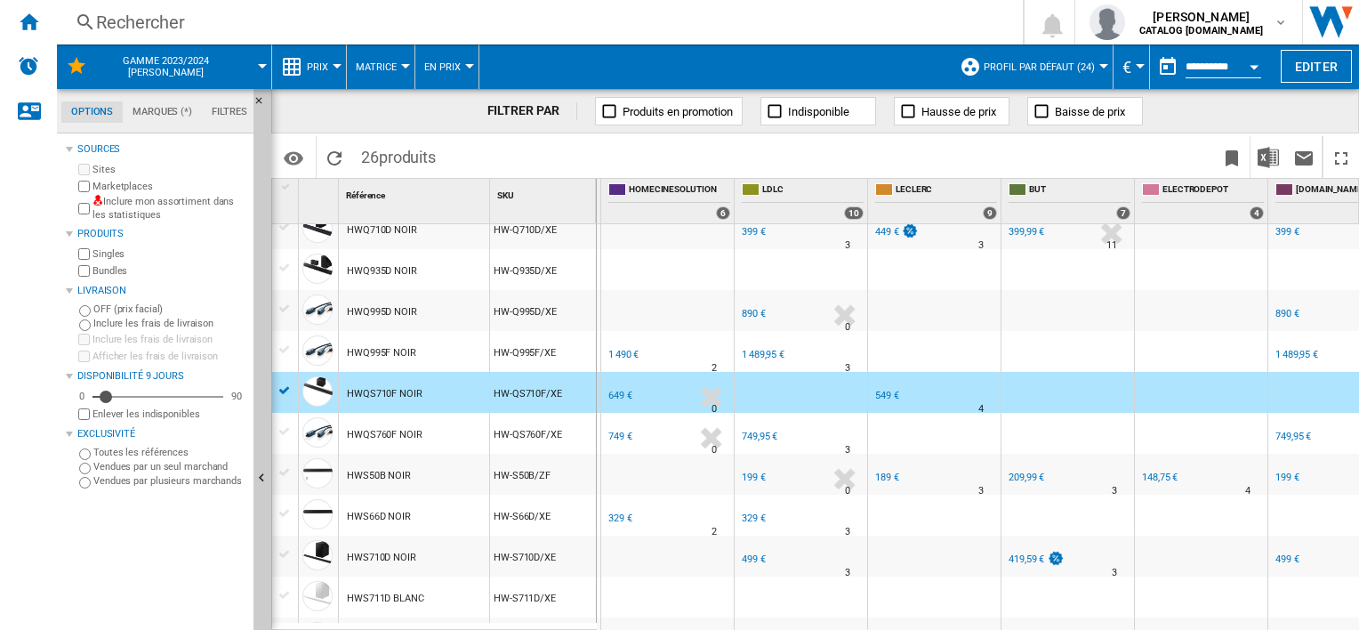
click at [616, 387] on div "649 €" at bounding box center [619, 396] width 27 height 18
click at [619, 358] on div "1 490 €" at bounding box center [623, 355] width 30 height 12
click at [651, 386] on div "FR HOMECINESOLUTION -1.0 % 649 € % N/A 0 FR HOMECINESOLUTION" at bounding box center [667, 396] width 125 height 41
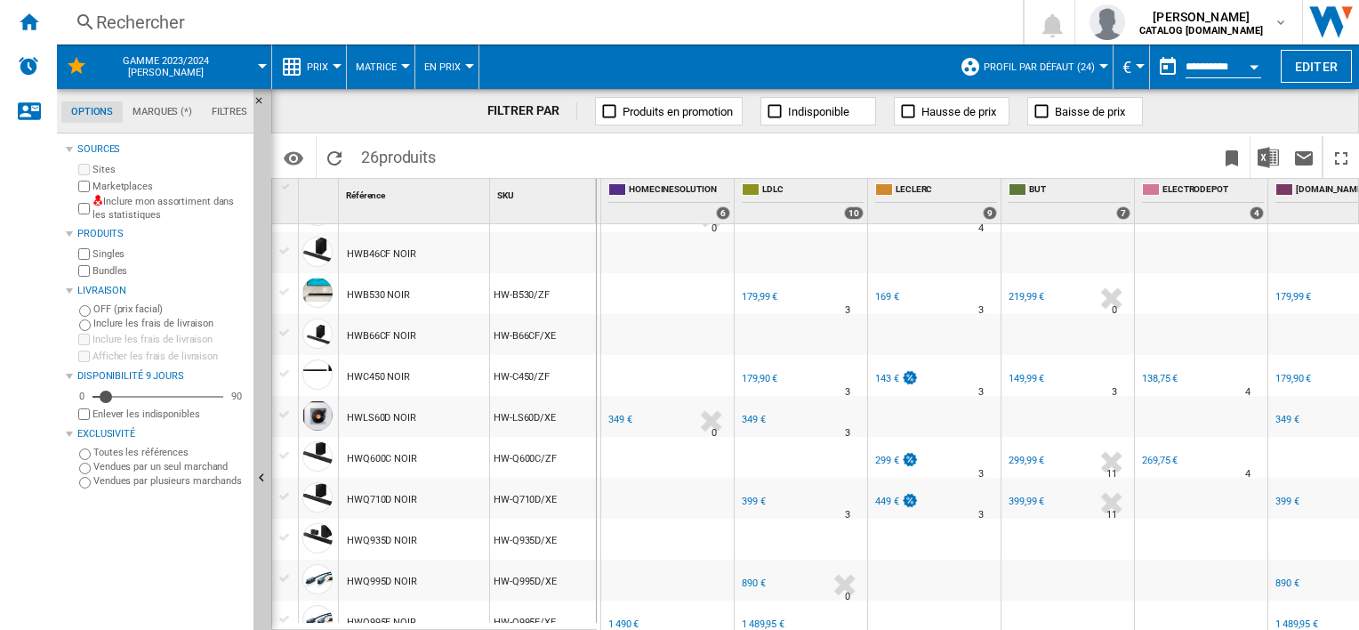
click at [617, 423] on div "349 €" at bounding box center [620, 420] width 24 height 12
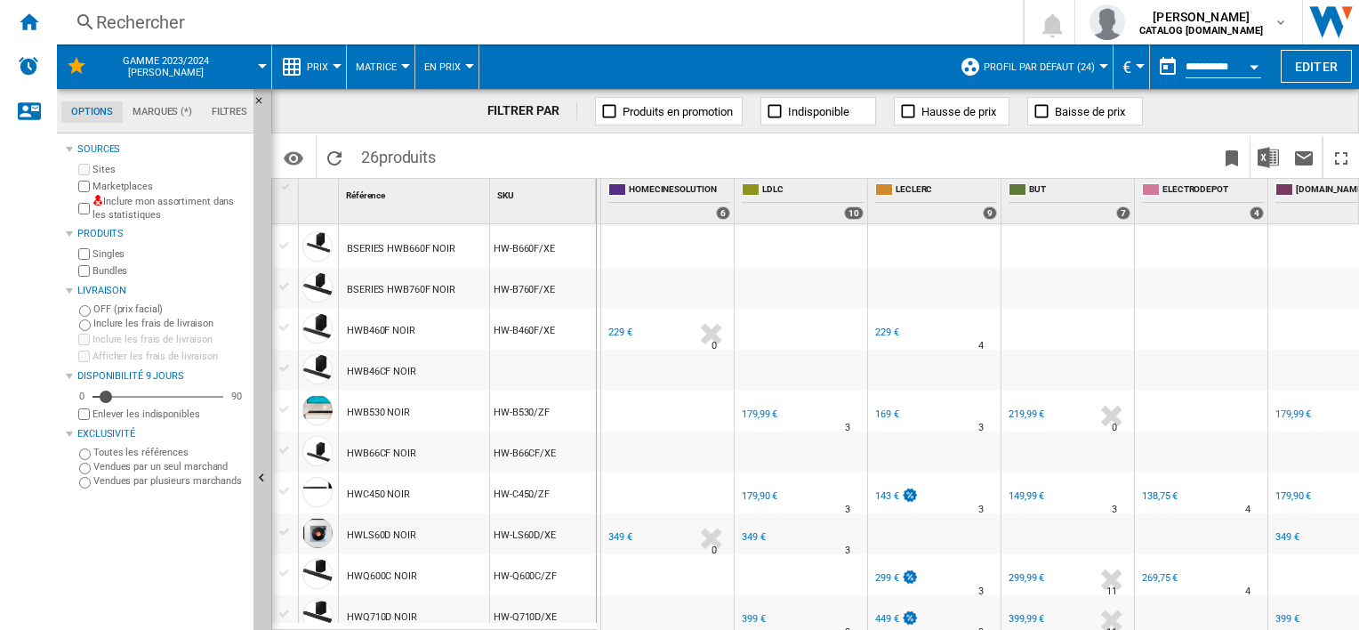
click at [617, 333] on div "229 €" at bounding box center [620, 332] width 24 height 12
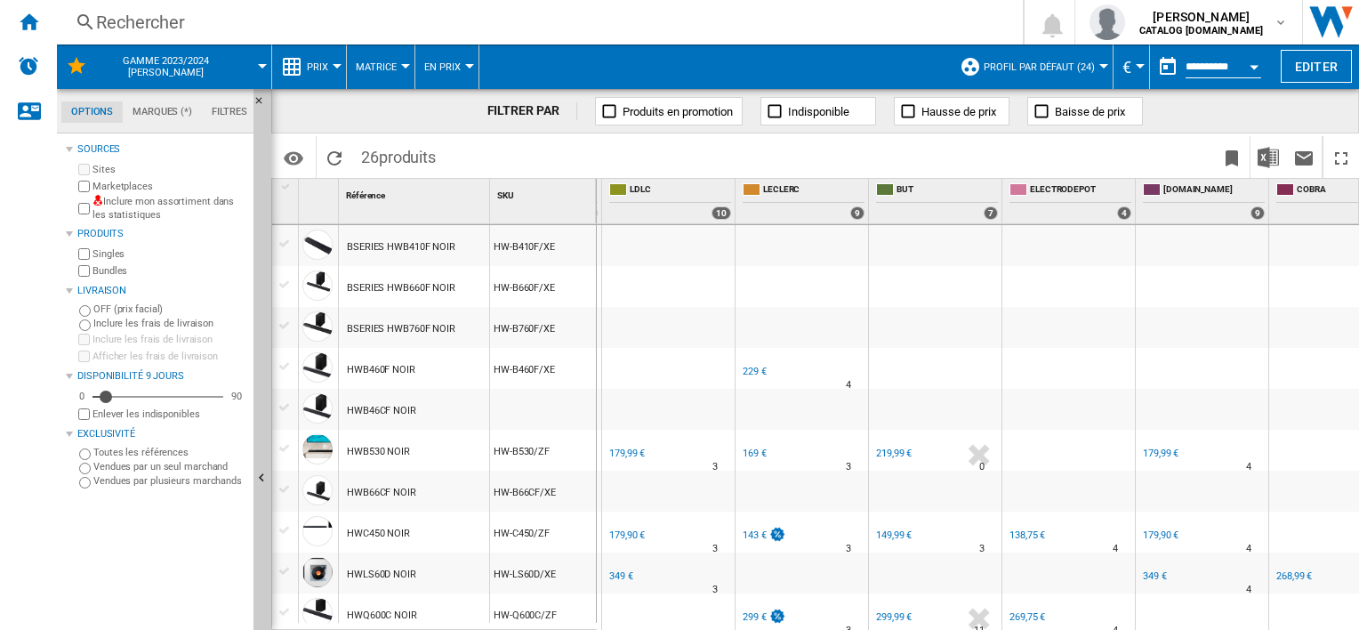
click at [619, 452] on div "179,99 €" at bounding box center [627, 453] width 36 height 12
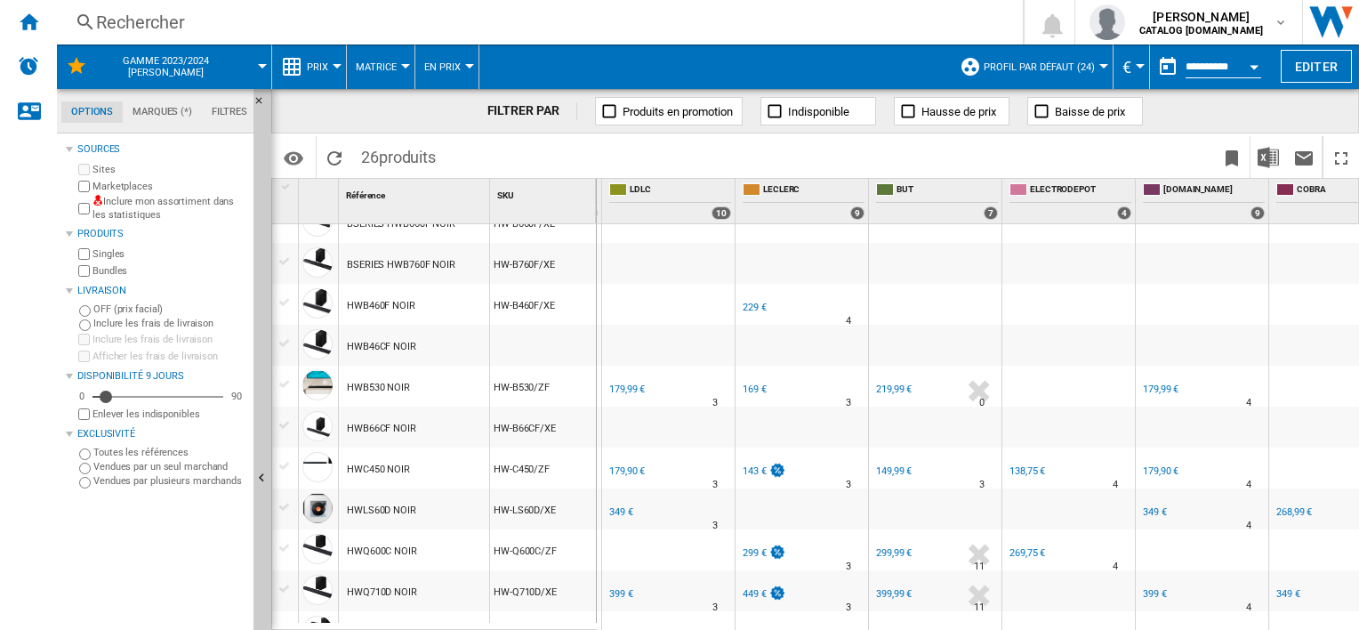
click at [619, 475] on div "179,90 €" at bounding box center [627, 471] width 36 height 12
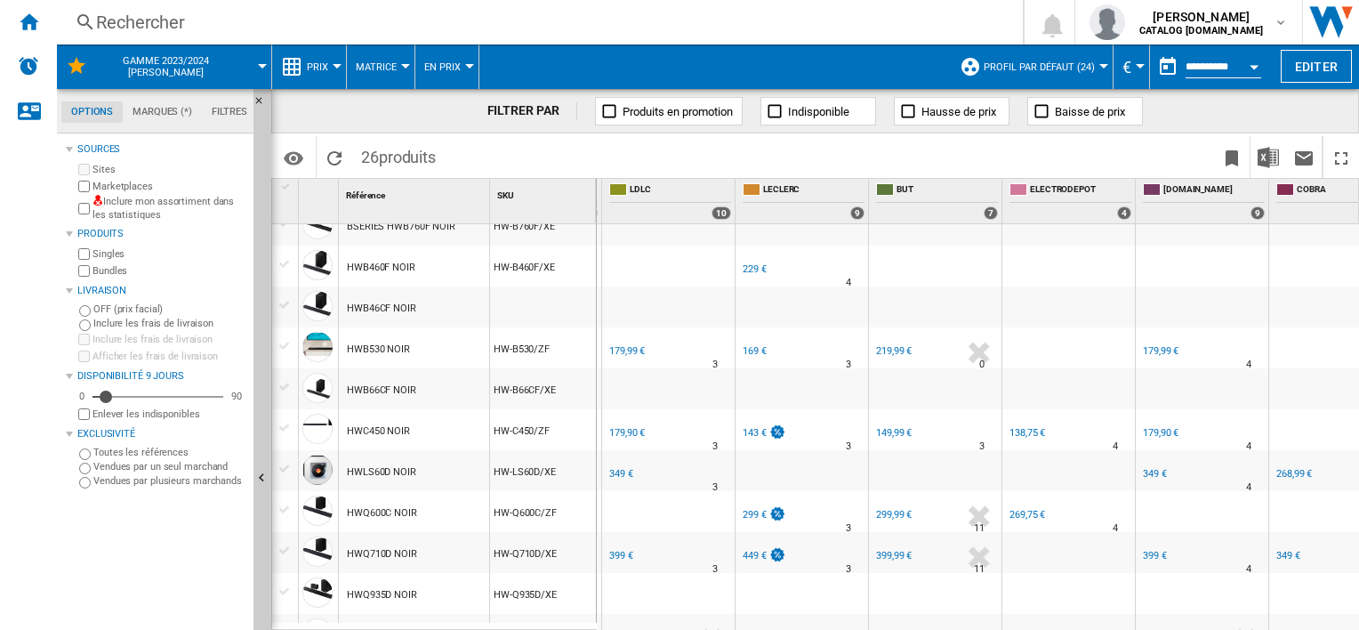
click at [623, 473] on div "349 €" at bounding box center [621, 474] width 24 height 12
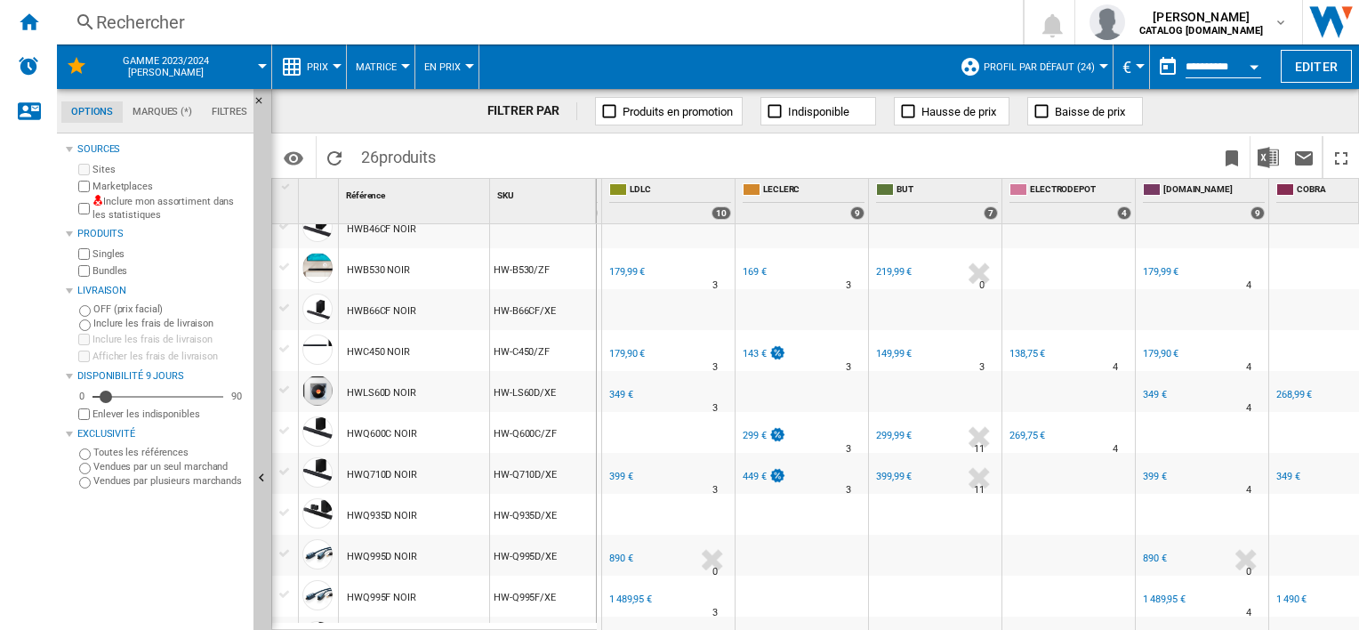
click at [624, 476] on div "399 €" at bounding box center [621, 477] width 24 height 12
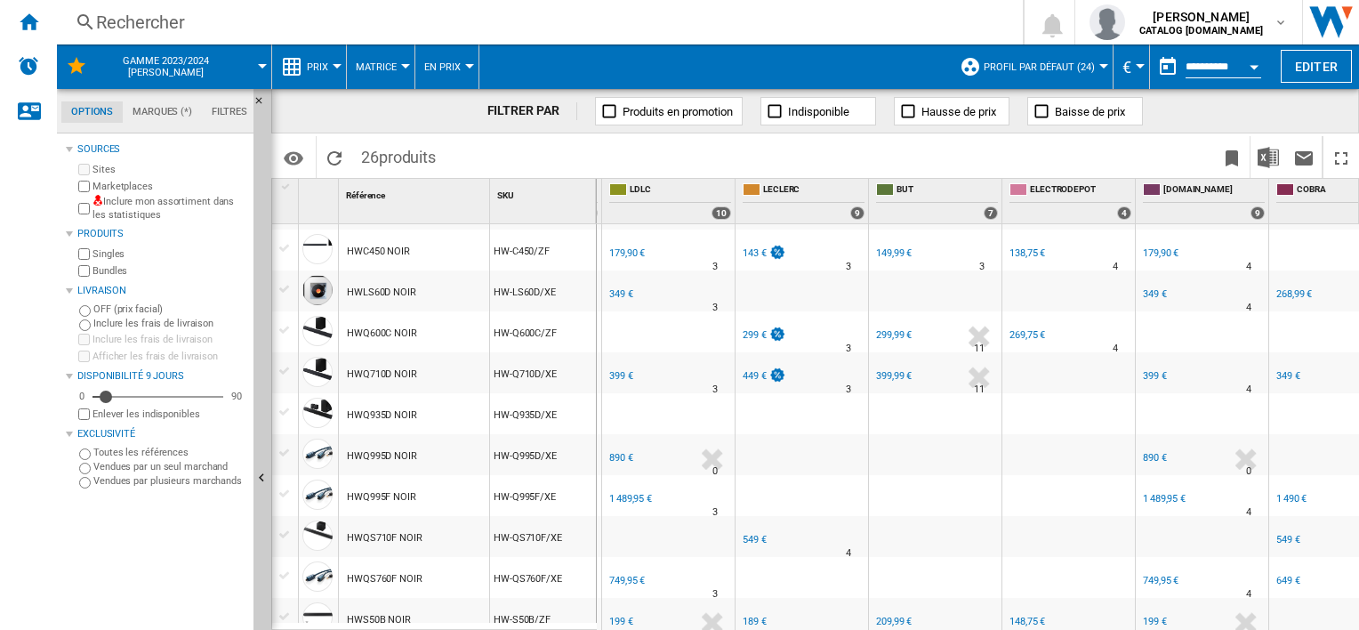
click at [623, 455] on div "890 €" at bounding box center [621, 458] width 24 height 12
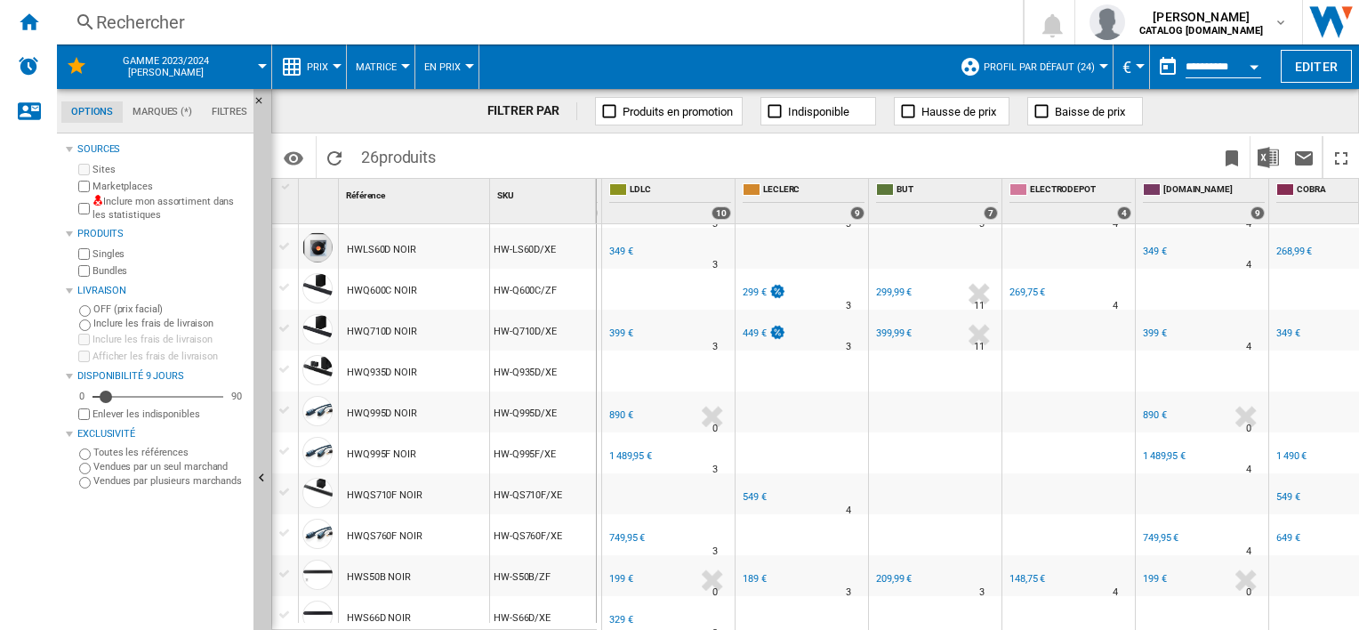
click at [623, 458] on div "1 489,95 €" at bounding box center [630, 456] width 43 height 12
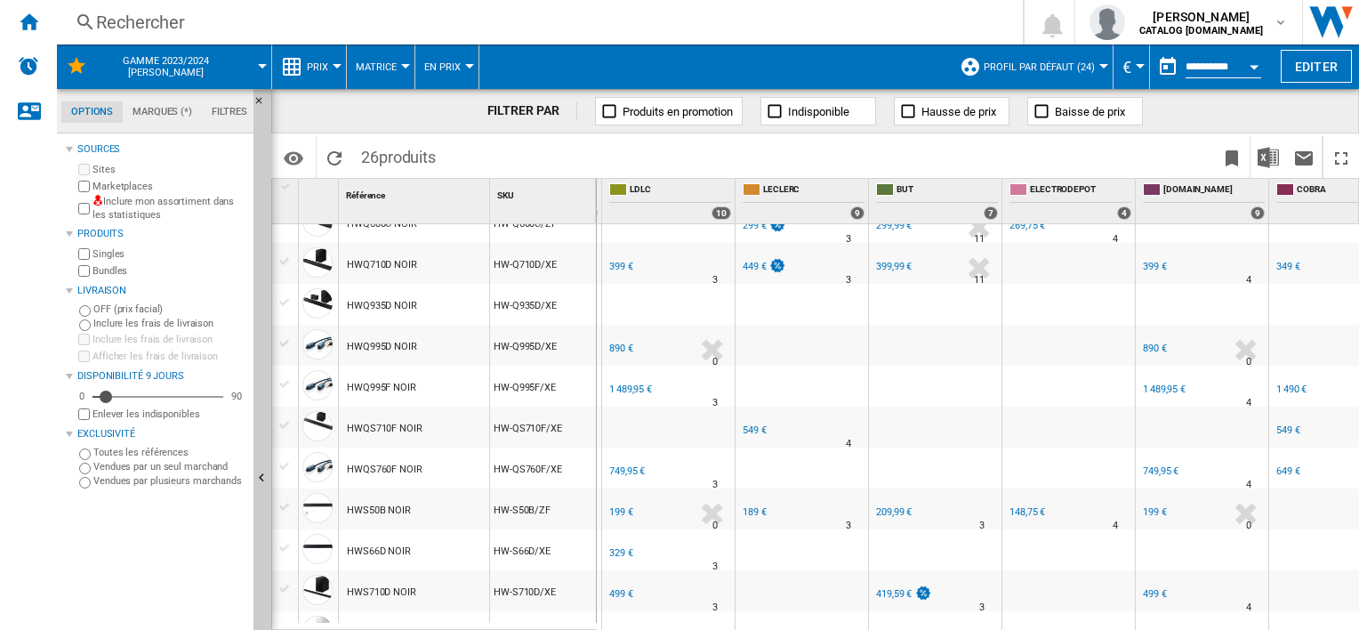
click at [623, 460] on div "FR LDLC" at bounding box center [668, 457] width 125 height 11
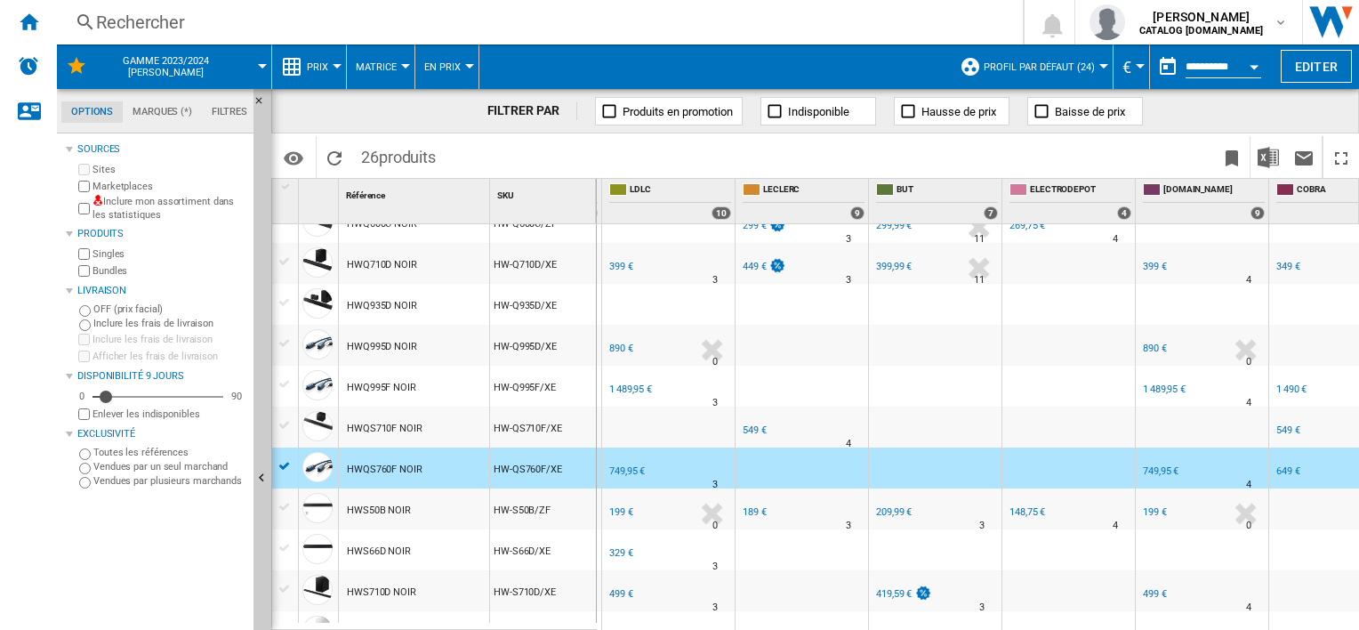
click at [624, 466] on div "749,95 €" at bounding box center [627, 471] width 36 height 12
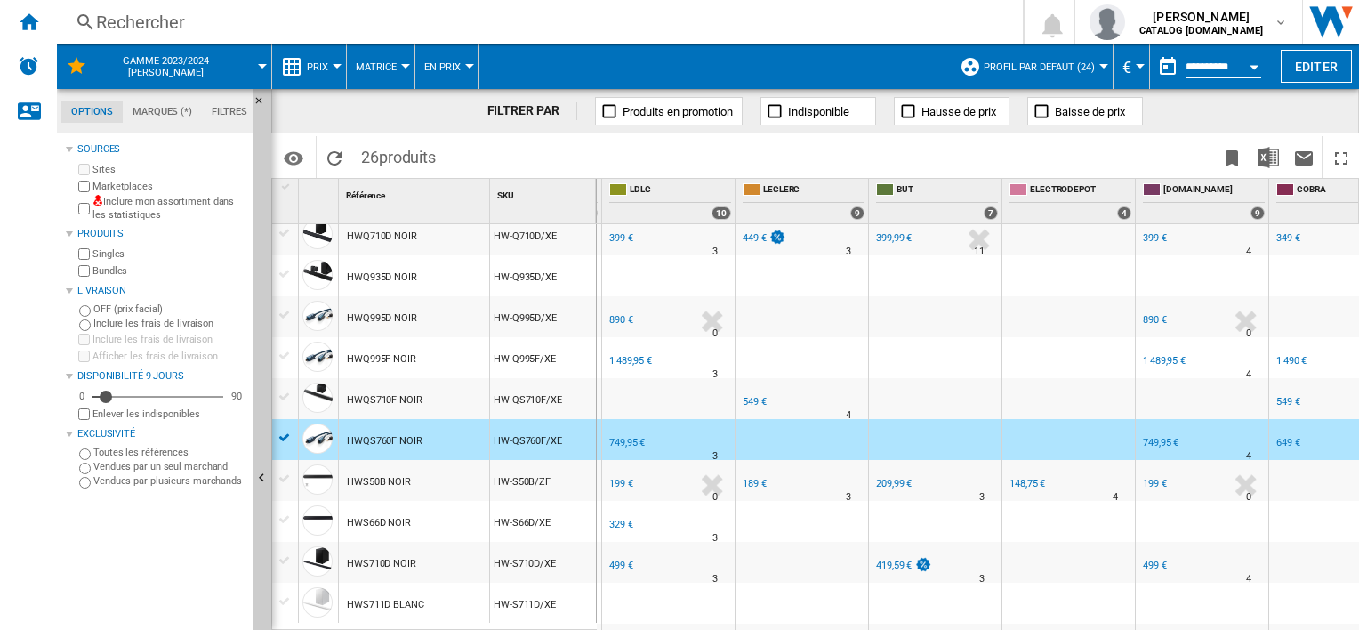
click at [651, 441] on div at bounding box center [649, 455] width 9 height 43
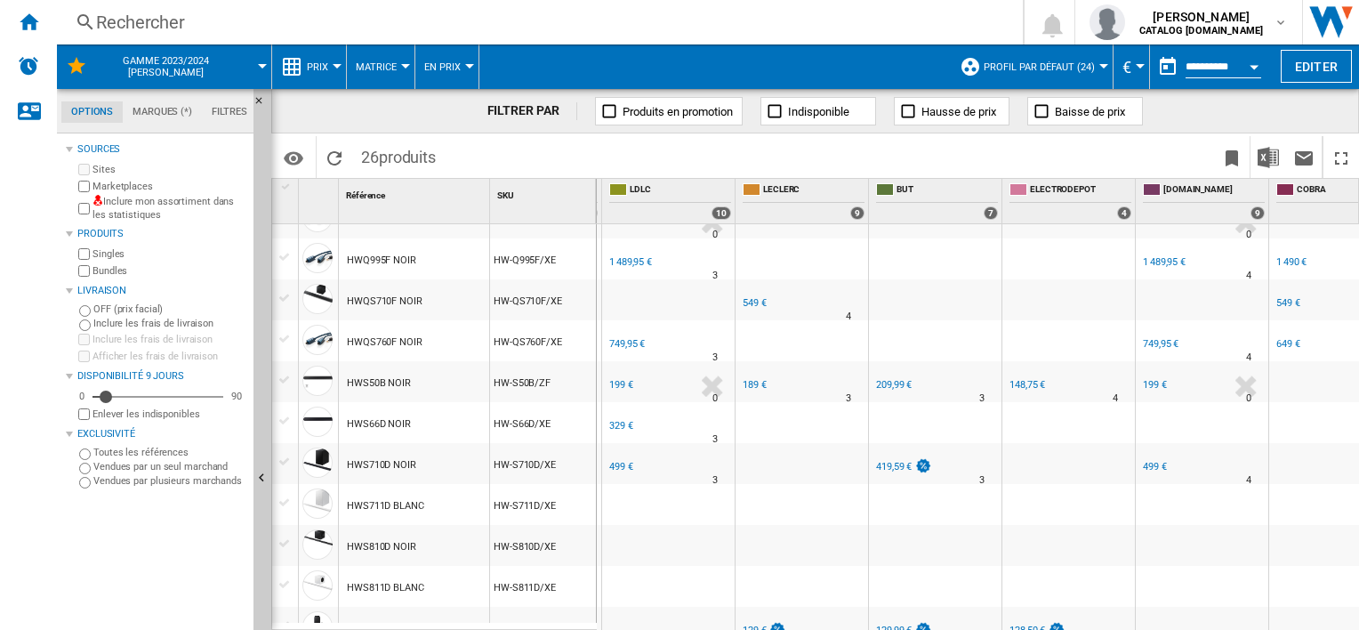
click at [625, 384] on div "199 €" at bounding box center [621, 385] width 24 height 12
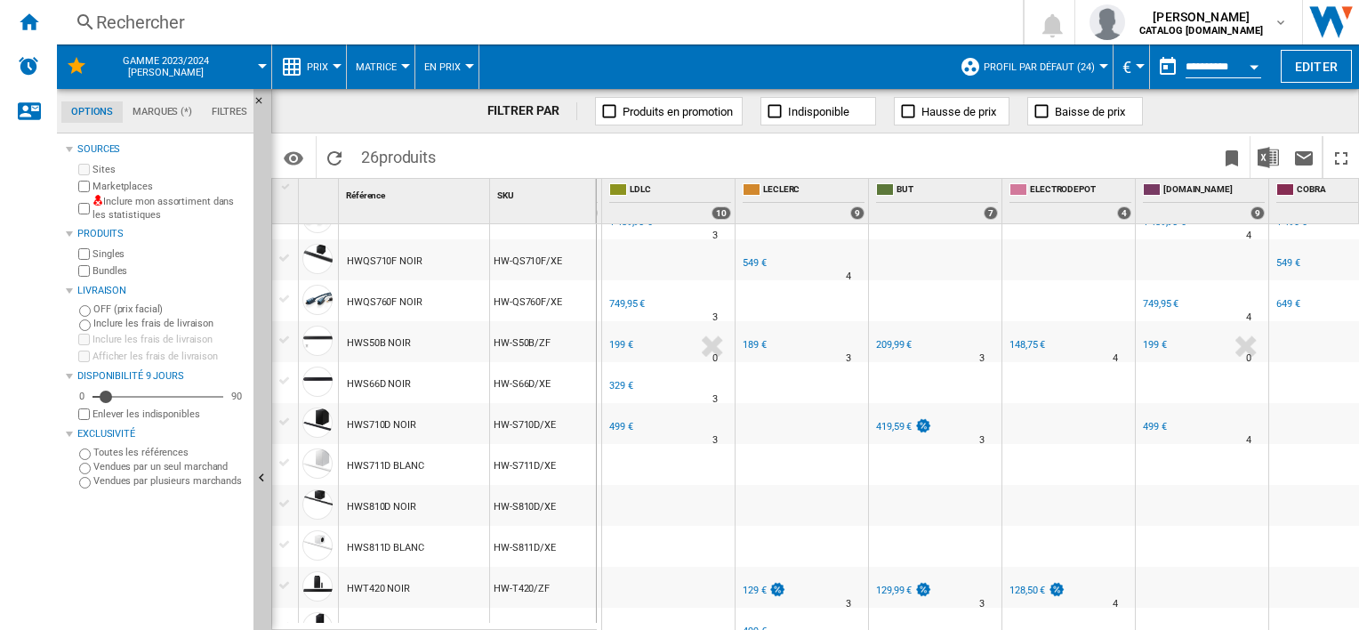
click at [623, 390] on div "329 €" at bounding box center [621, 386] width 24 height 12
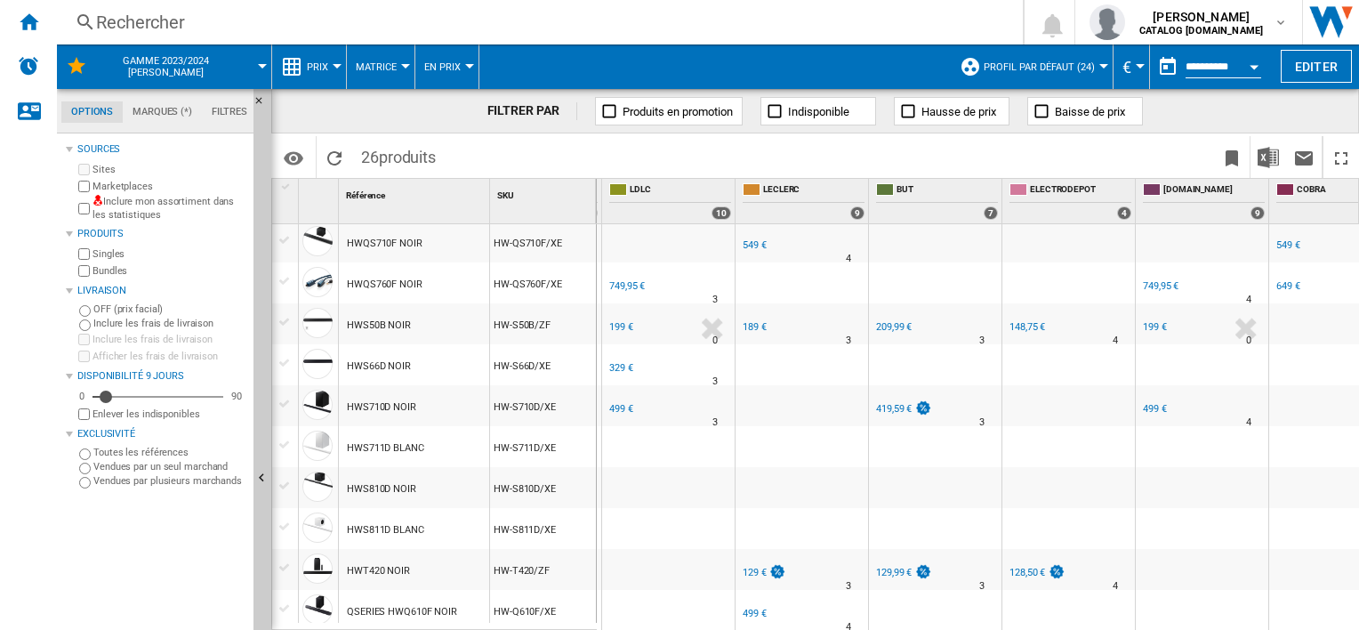
click at [616, 407] on div "499 €" at bounding box center [621, 409] width 24 height 12
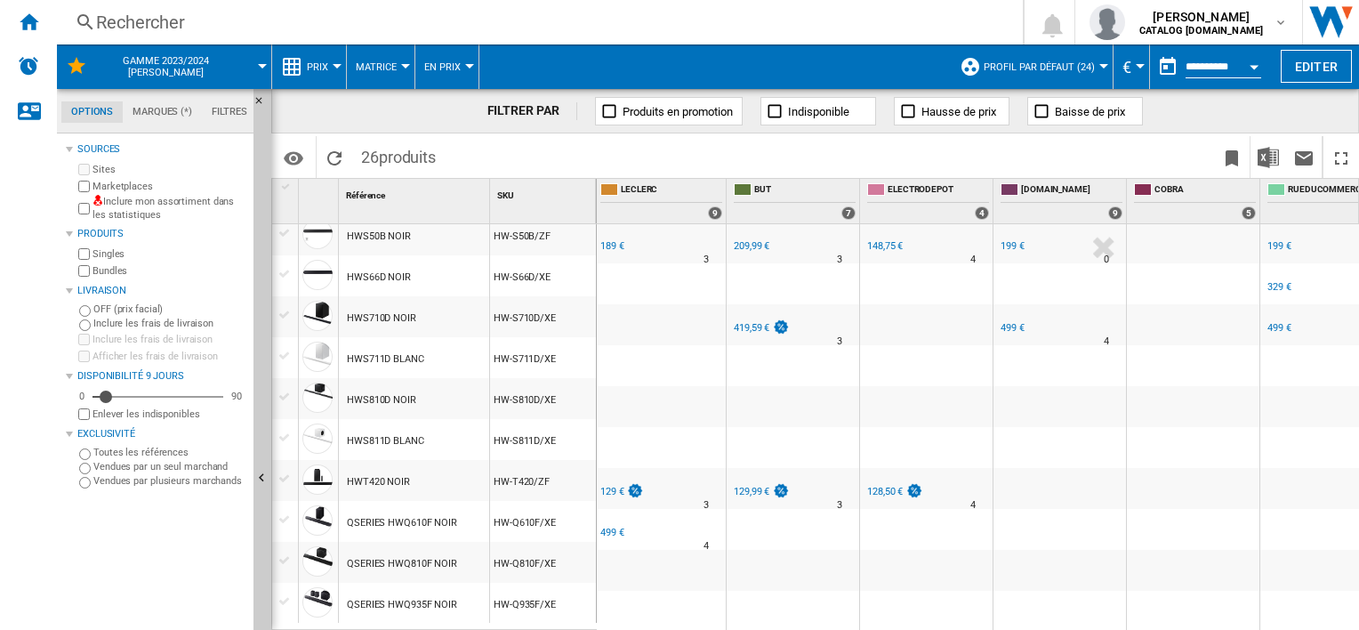
click at [613, 527] on div "499 €" at bounding box center [612, 533] width 24 height 12
click at [613, 486] on div "129 €" at bounding box center [612, 492] width 24 height 12
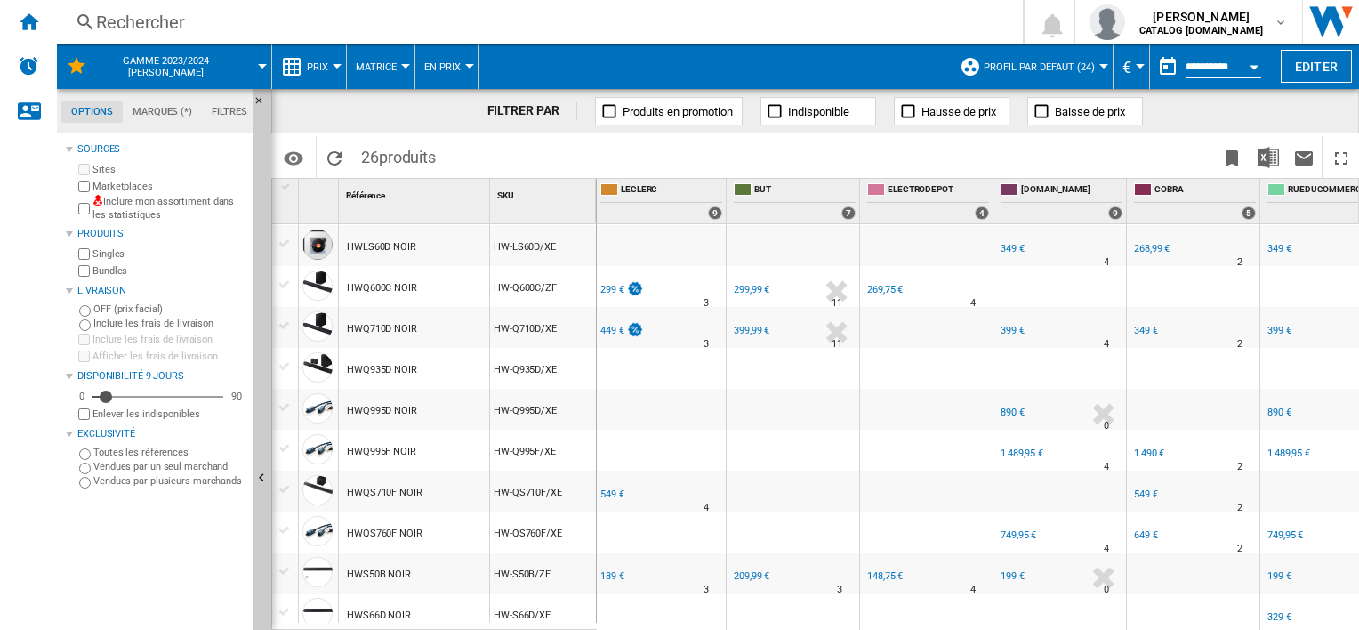
click at [605, 573] on div "189 €" at bounding box center [612, 576] width 24 height 12
click at [616, 495] on div "549 €" at bounding box center [612, 494] width 24 height 12
click at [612, 322] on div "449 €" at bounding box center [621, 331] width 46 height 18
click at [600, 292] on div "299 €" at bounding box center [612, 290] width 24 height 12
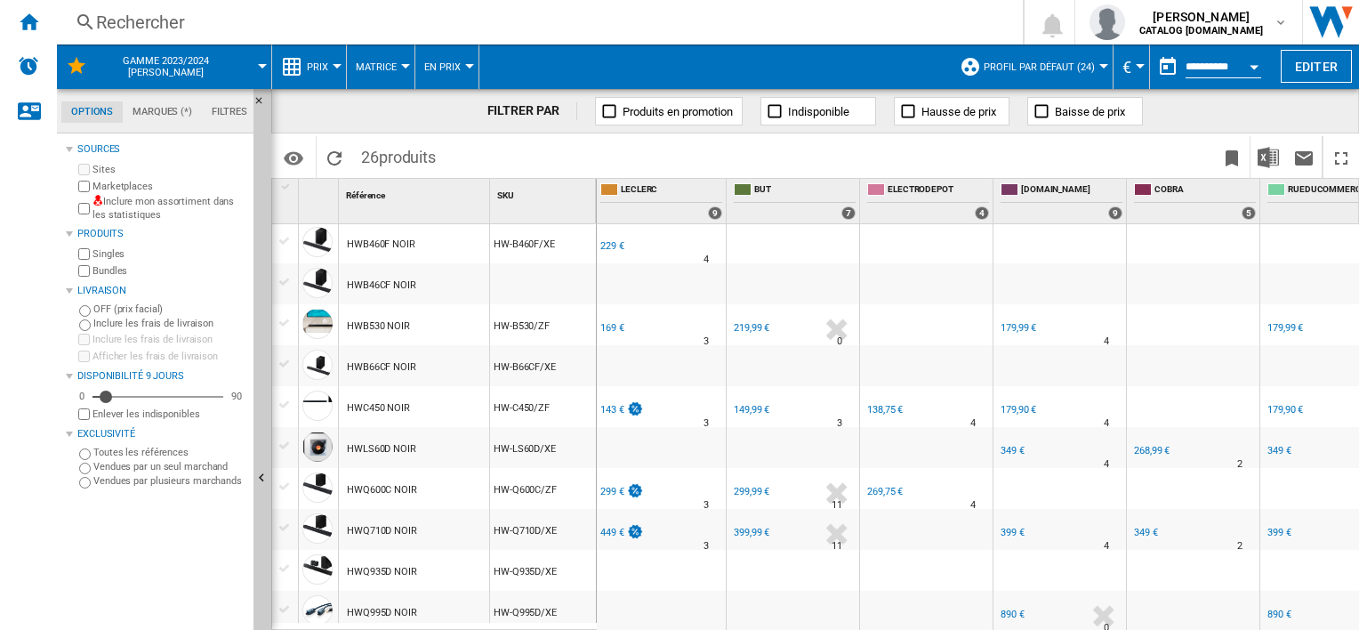
click at [608, 411] on div "143 €" at bounding box center [612, 410] width 24 height 12
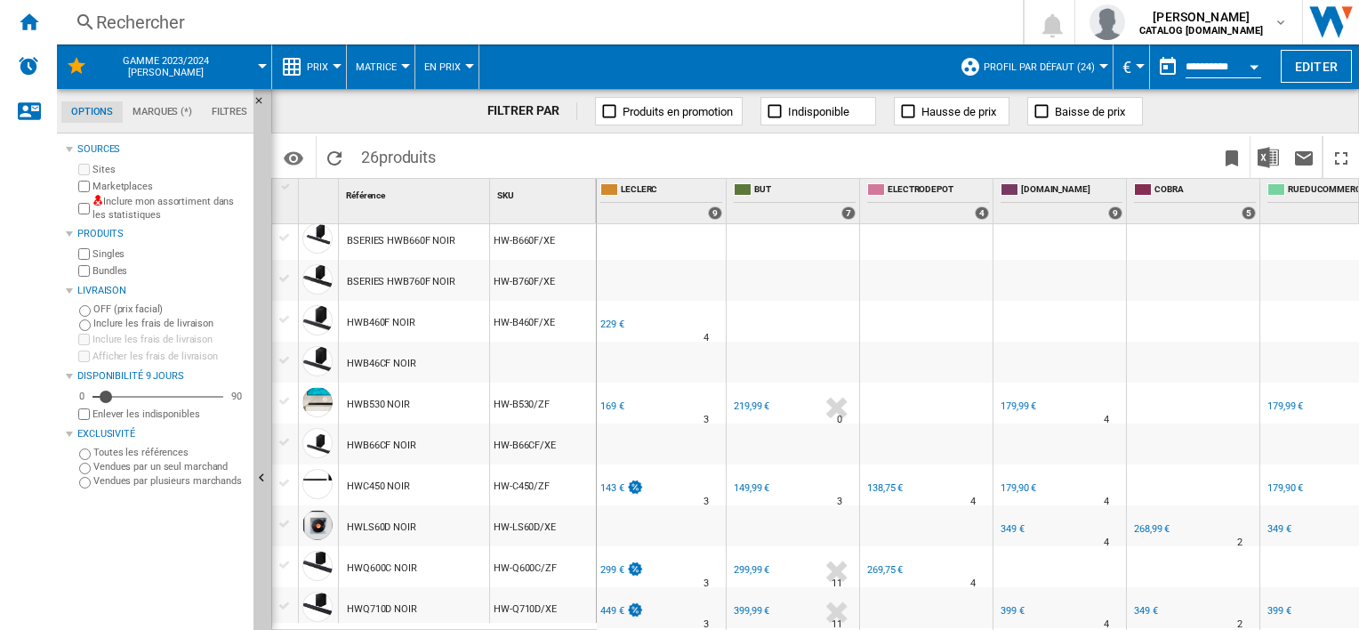
click at [608, 411] on div "169 €" at bounding box center [611, 407] width 27 height 18
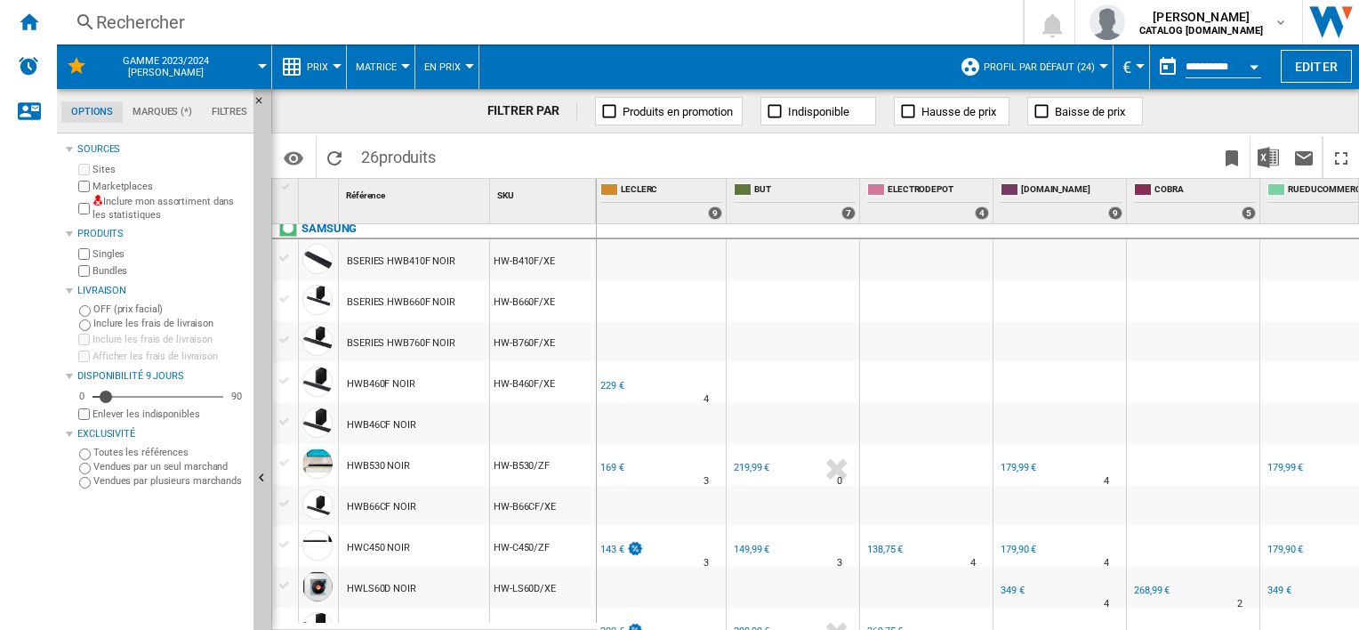
click at [608, 382] on div "229 €" at bounding box center [612, 386] width 24 height 12
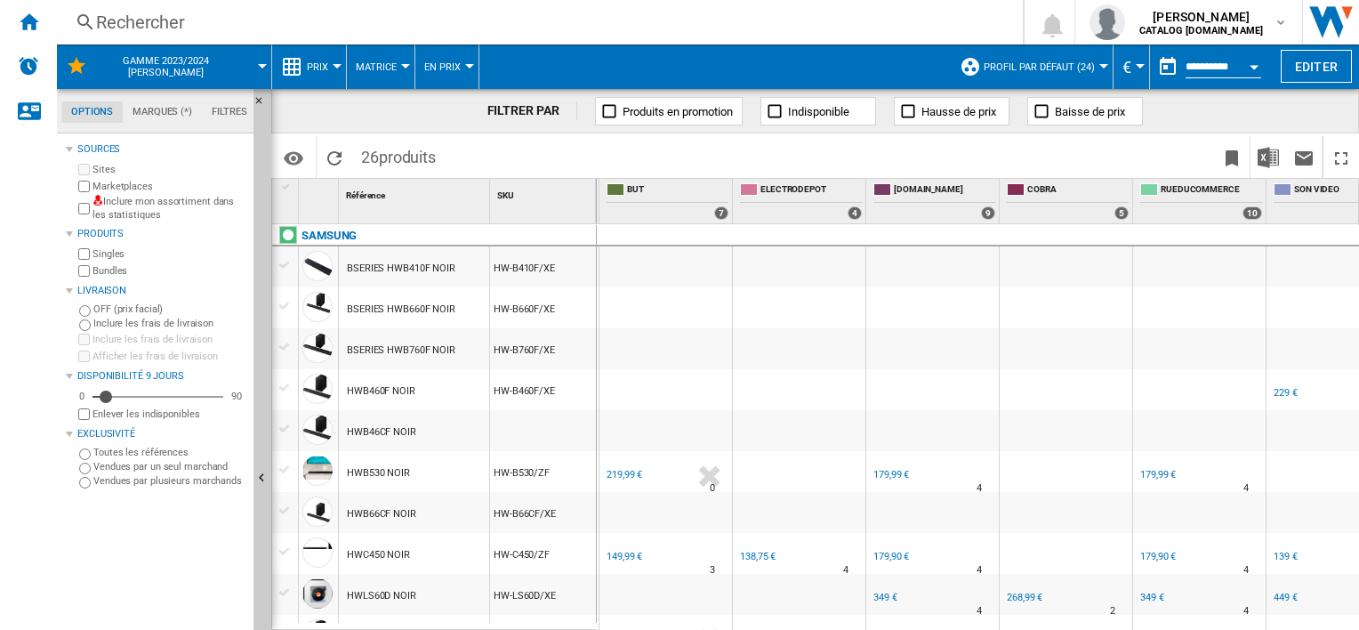
click at [616, 476] on div "219,99 €" at bounding box center [625, 475] width 36 height 12
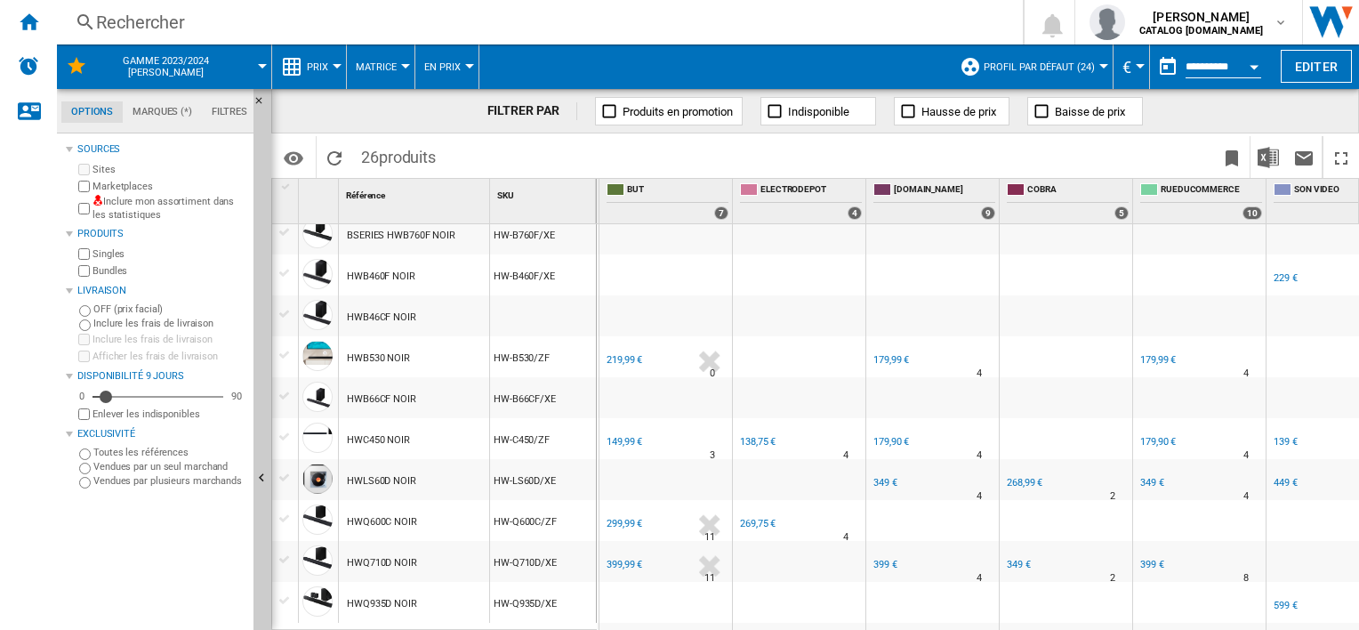
click at [625, 441] on div "149,99 €" at bounding box center [625, 442] width 36 height 12
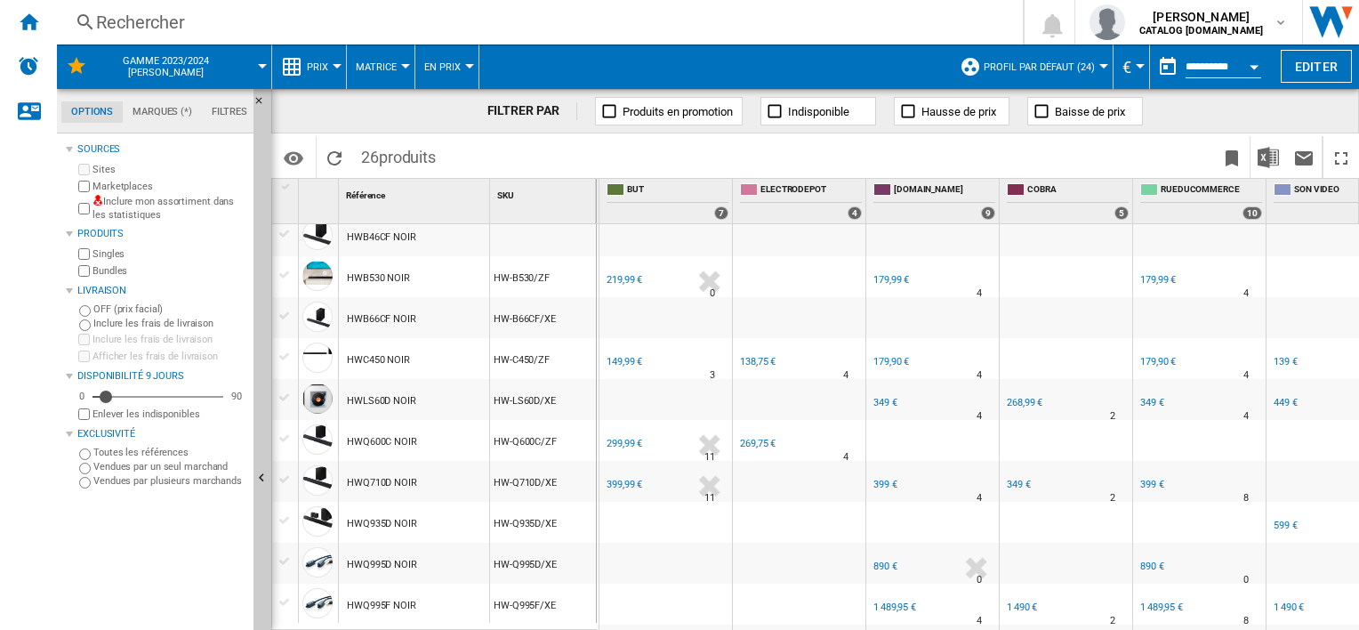
click at [628, 440] on div "299,99 €" at bounding box center [625, 444] width 36 height 12
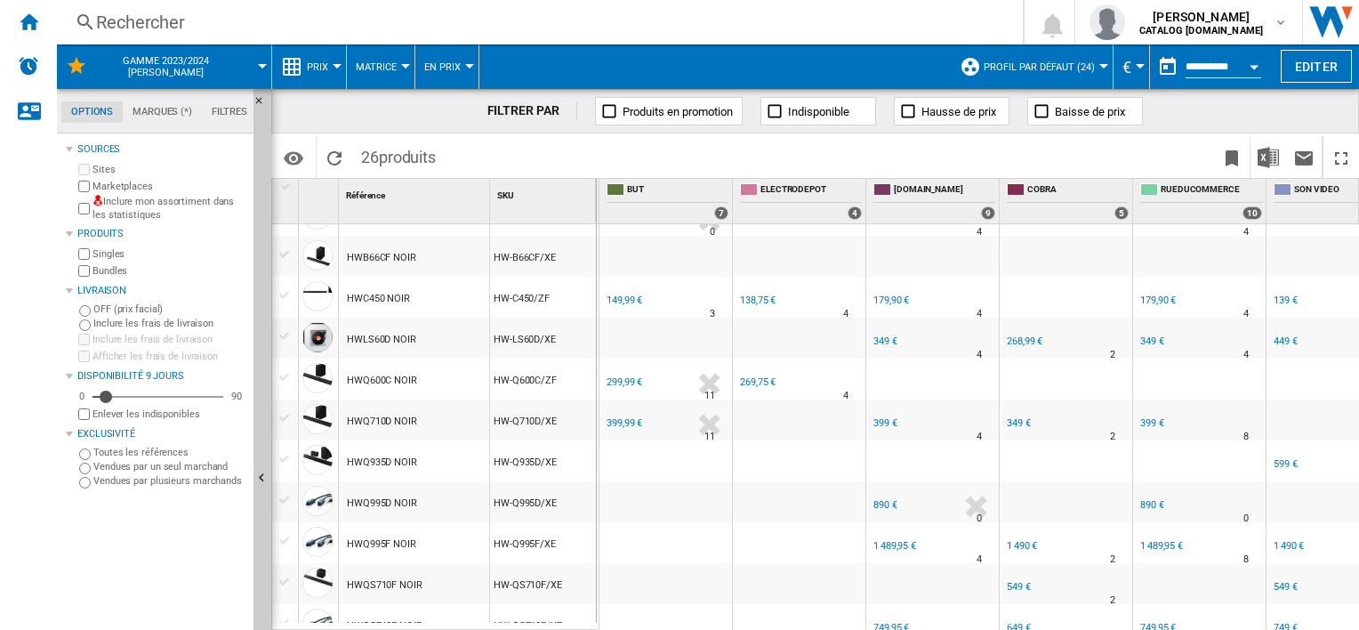
click at [626, 421] on div "399,99 €" at bounding box center [625, 423] width 36 height 12
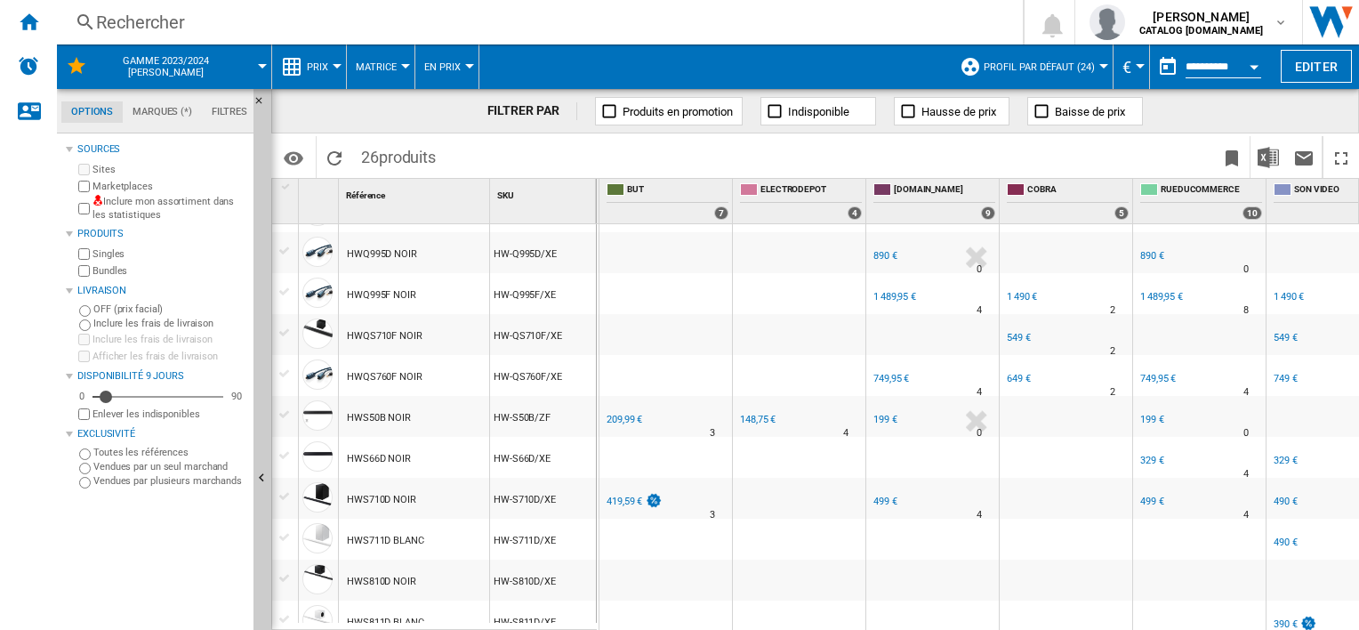
click at [626, 417] on div "209,99 €" at bounding box center [625, 420] width 36 height 12
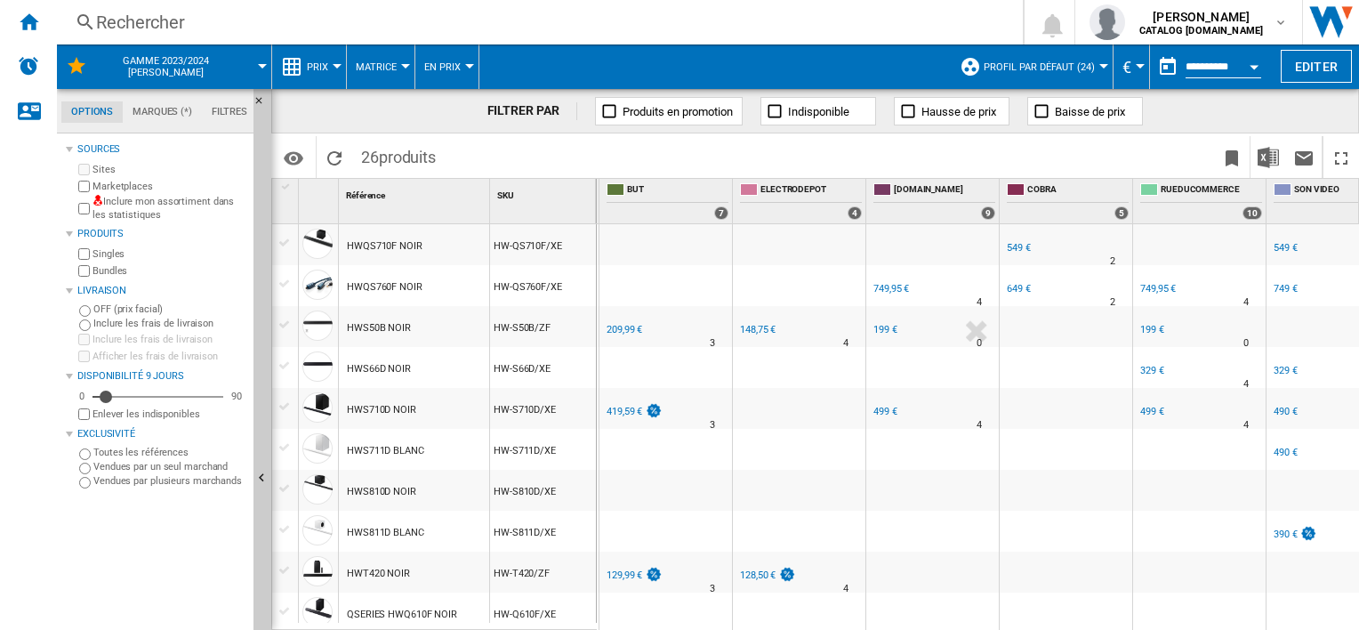
click at [626, 417] on div "419,59 €" at bounding box center [633, 412] width 59 height 18
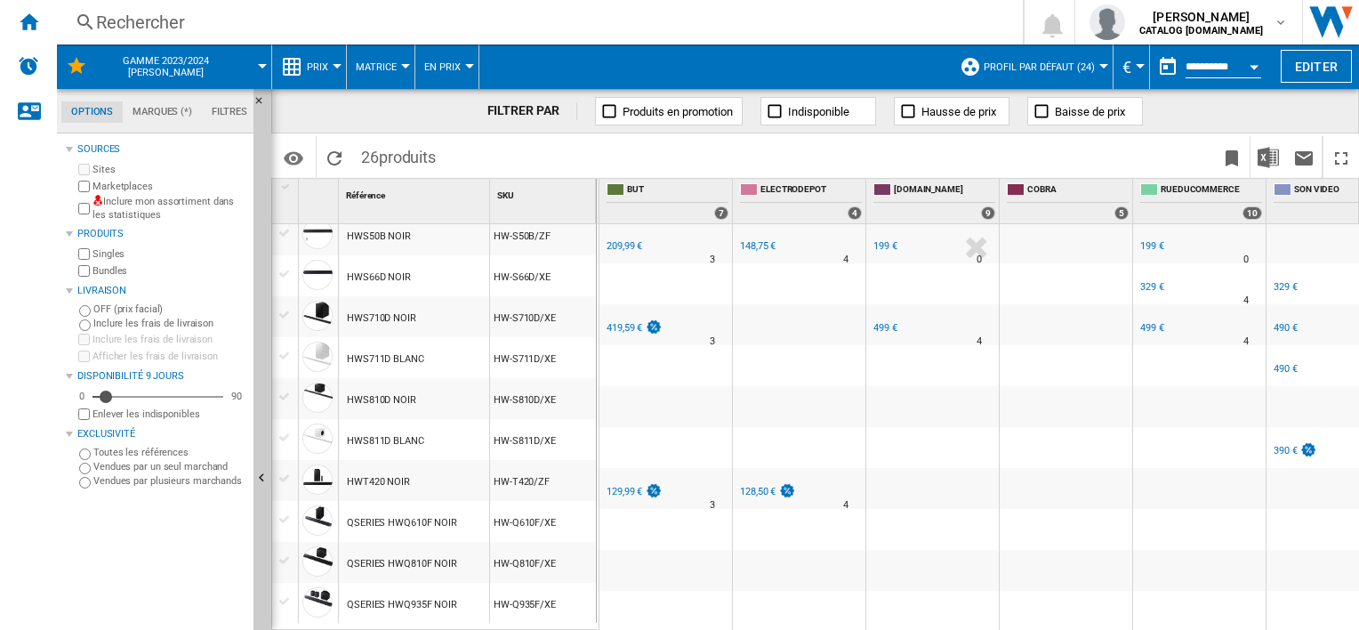
click at [624, 483] on div "129,99 €" at bounding box center [633, 492] width 59 height 18
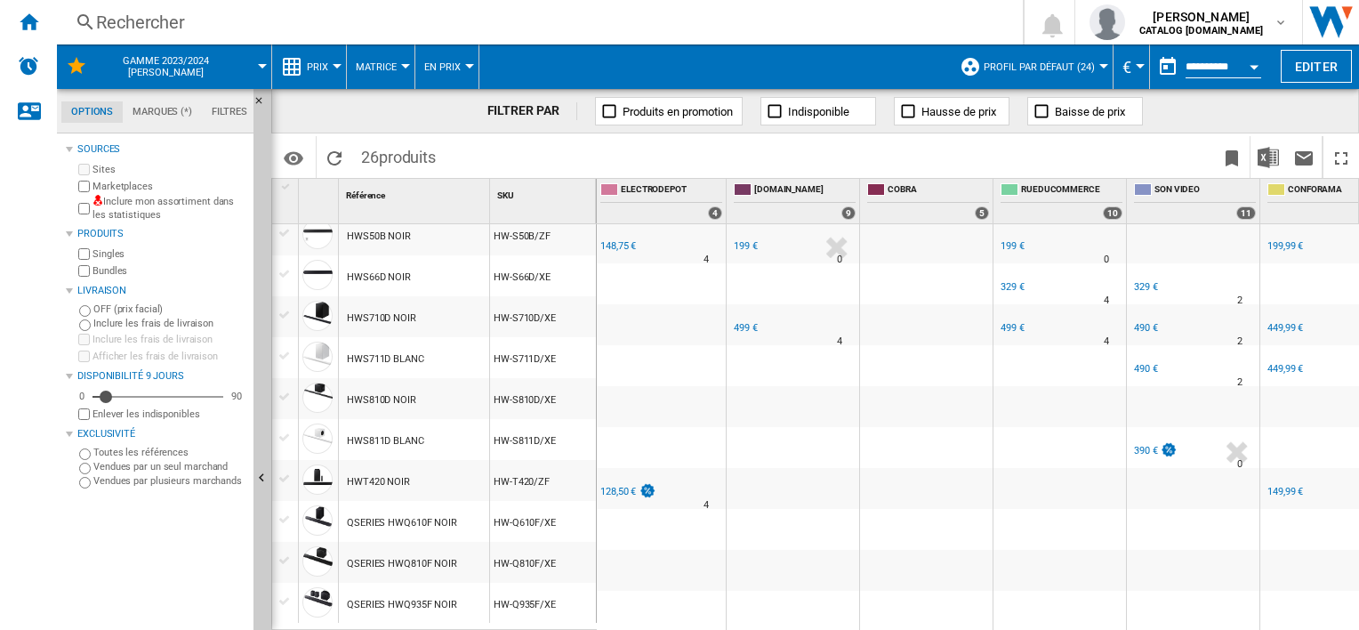
click at [611, 486] on div "128,50 €" at bounding box center [618, 492] width 36 height 12
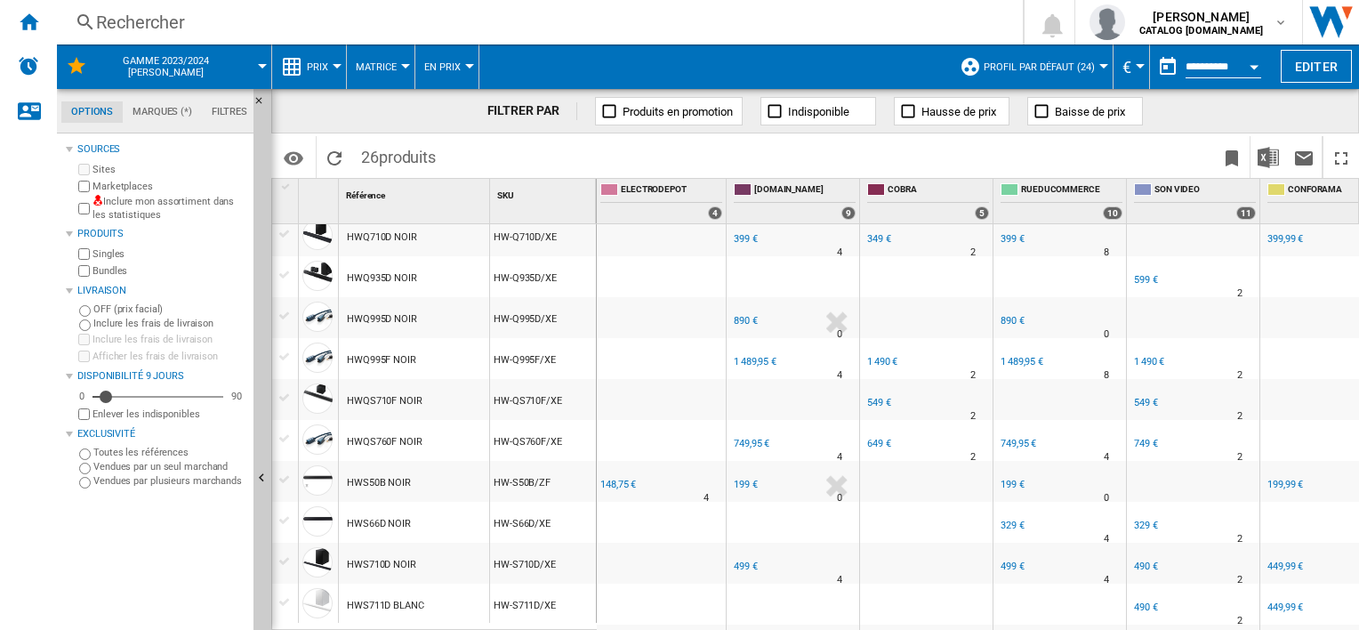
click at [612, 476] on div "148,75 €" at bounding box center [617, 485] width 38 height 18
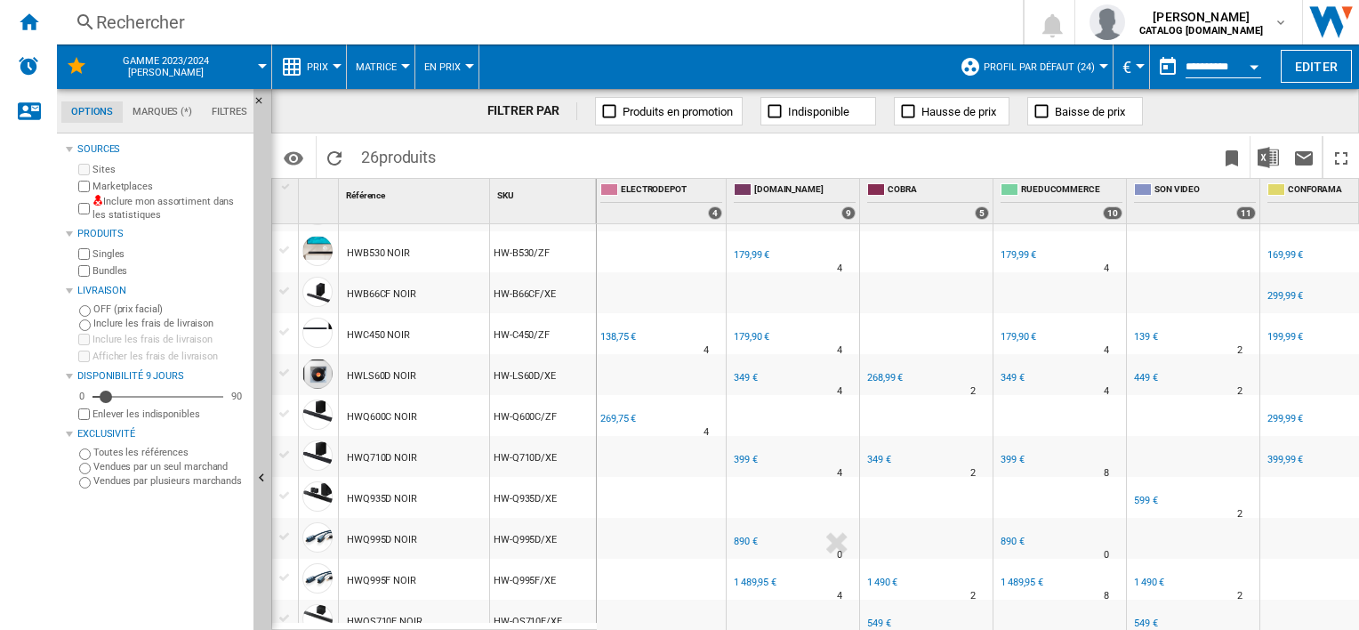
click at [623, 413] on div "269,75 €" at bounding box center [618, 419] width 36 height 12
click at [617, 325] on div "FR ELECTRODEPOT" at bounding box center [659, 323] width 125 height 11
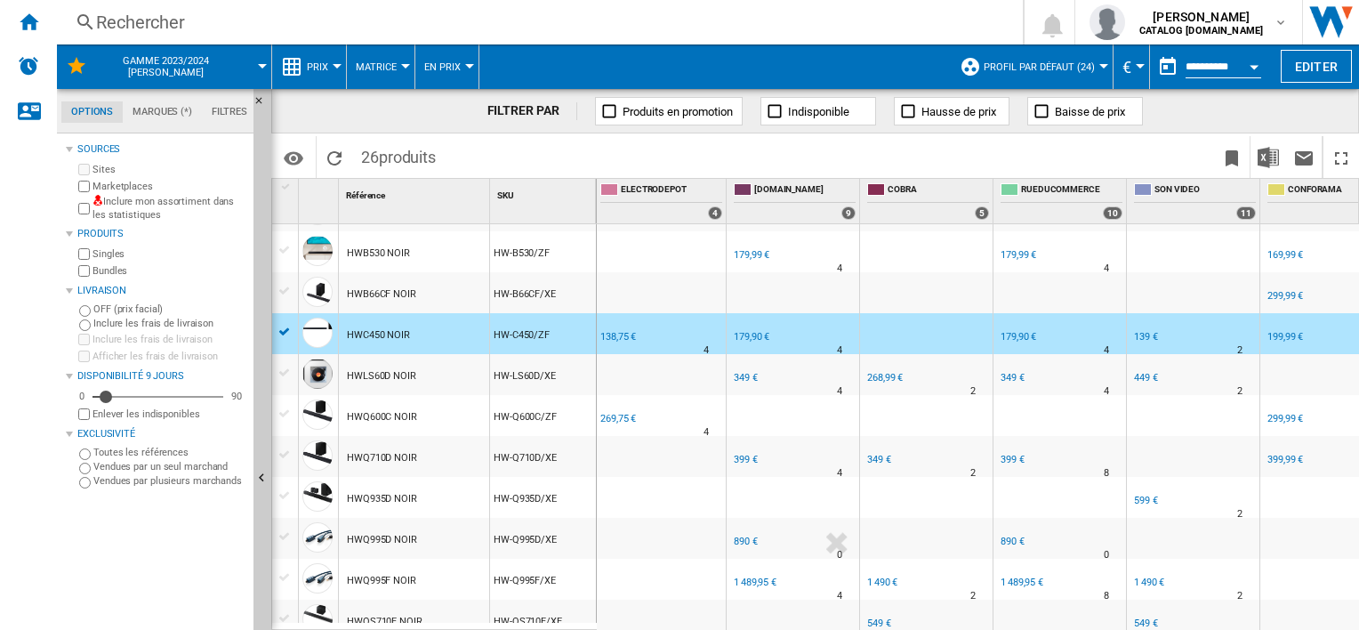
click at [622, 336] on div "138,75 €" at bounding box center [618, 337] width 36 height 12
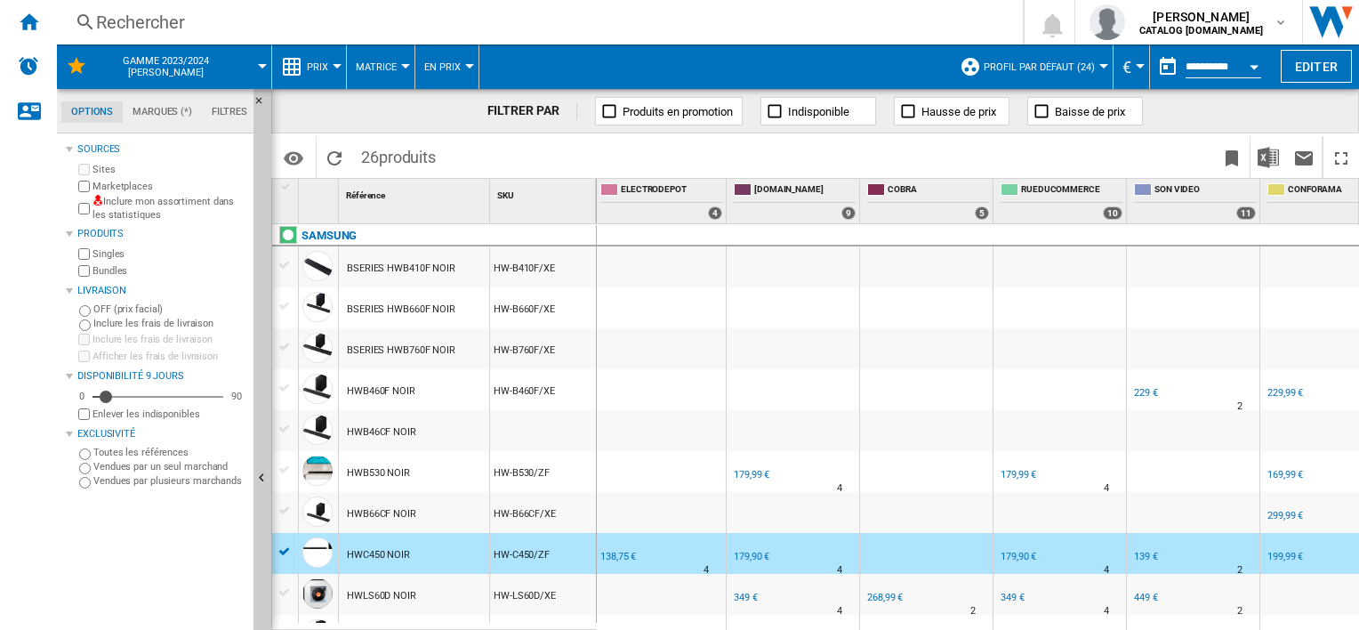
click at [681, 554] on div "FR ELECTRODEPOT -1.0 % 138,75 € % N/A 4 FR ELECTRODEPOT" at bounding box center [659, 557] width 125 height 41
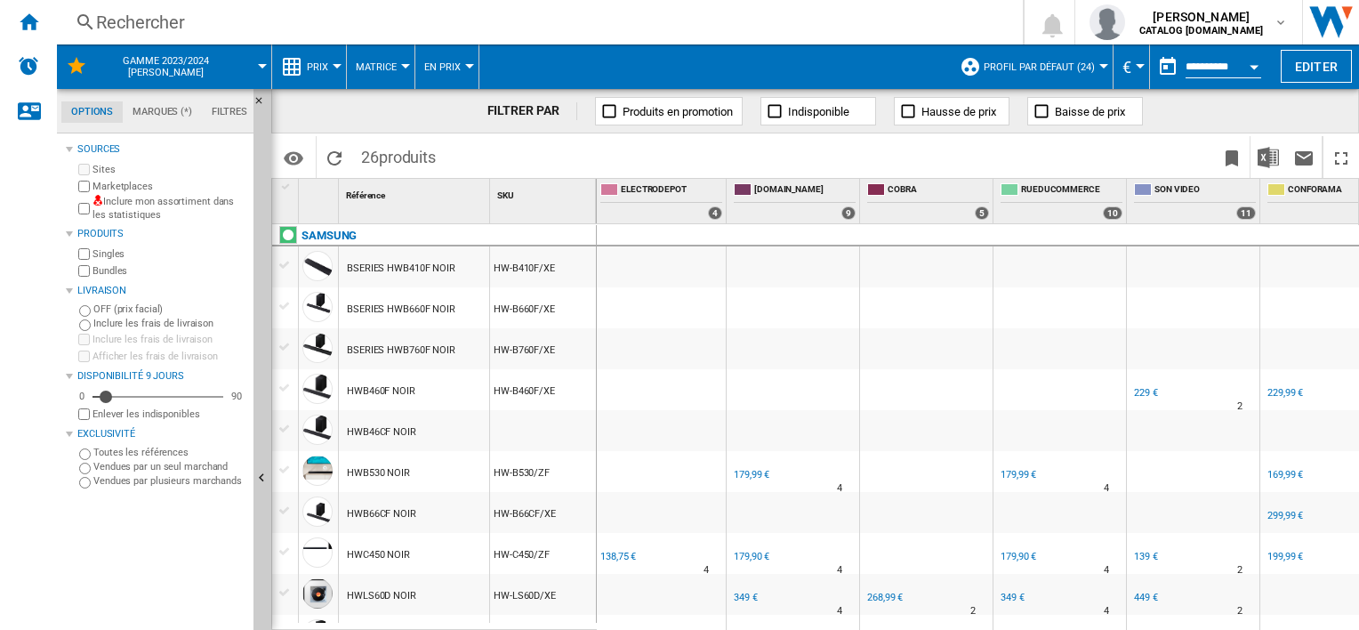
click at [757, 464] on div "FR [DOMAIN_NAME]" at bounding box center [792, 460] width 125 height 11
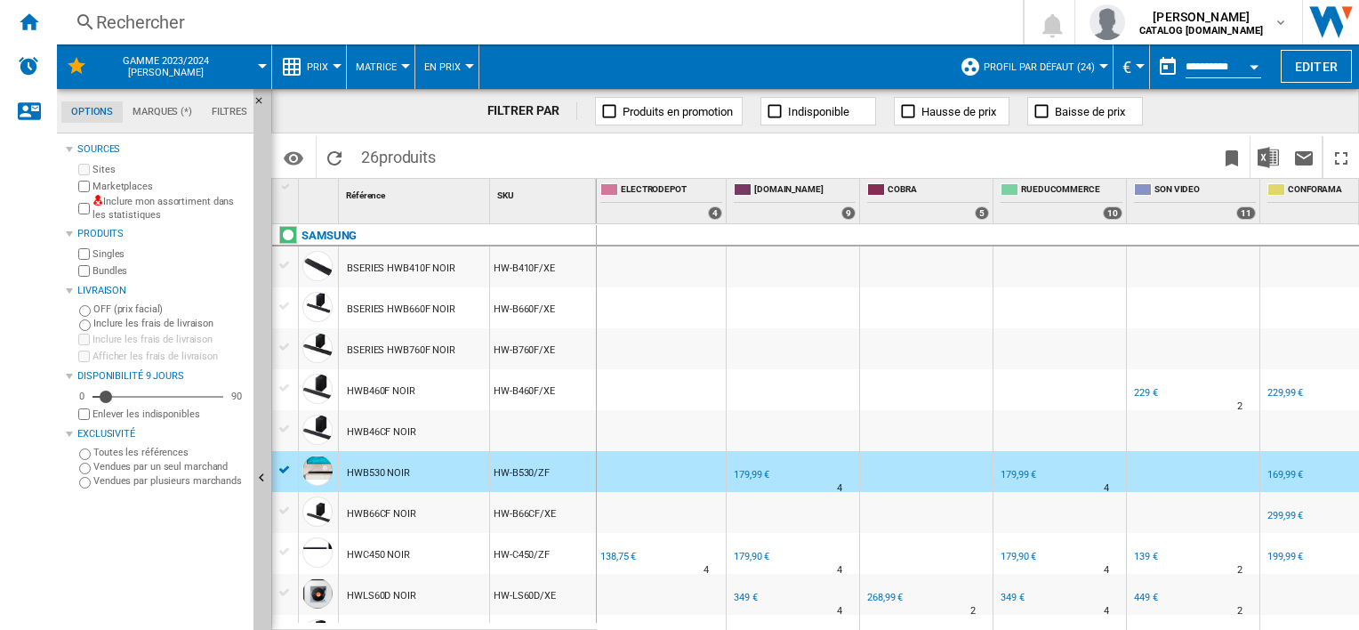
click at [756, 473] on div "179,99 €" at bounding box center [752, 475] width 36 height 12
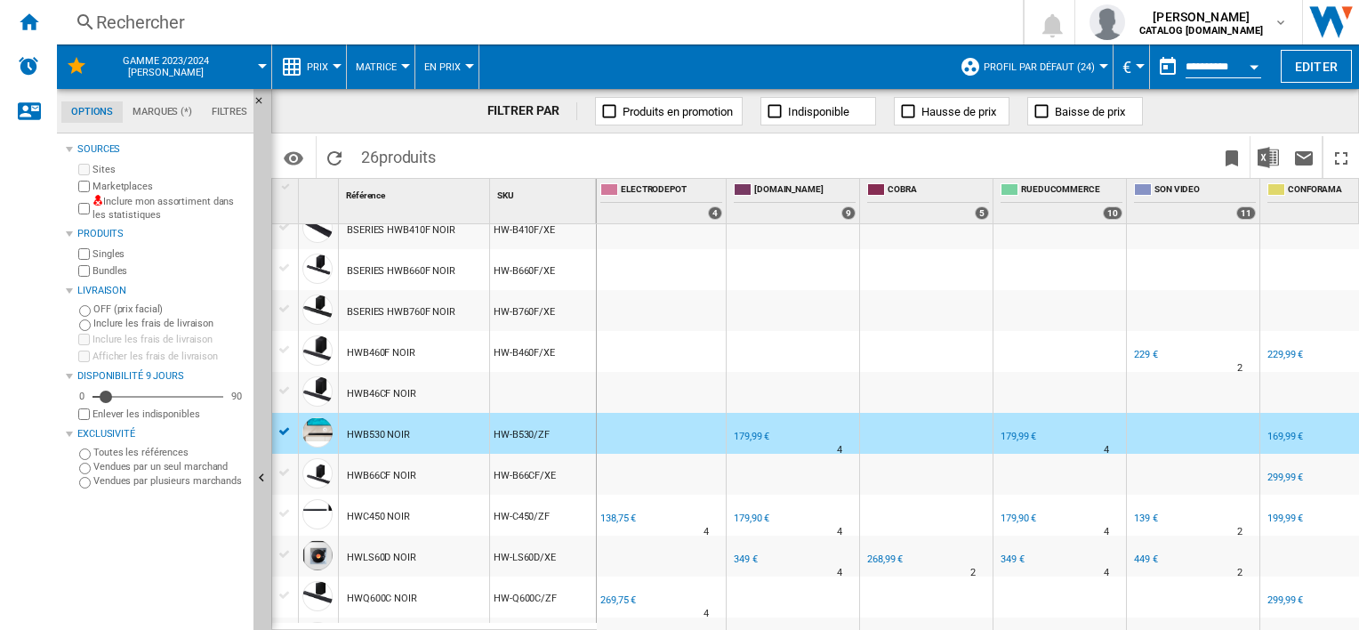
click at [776, 447] on div at bounding box center [773, 449] width 9 height 43
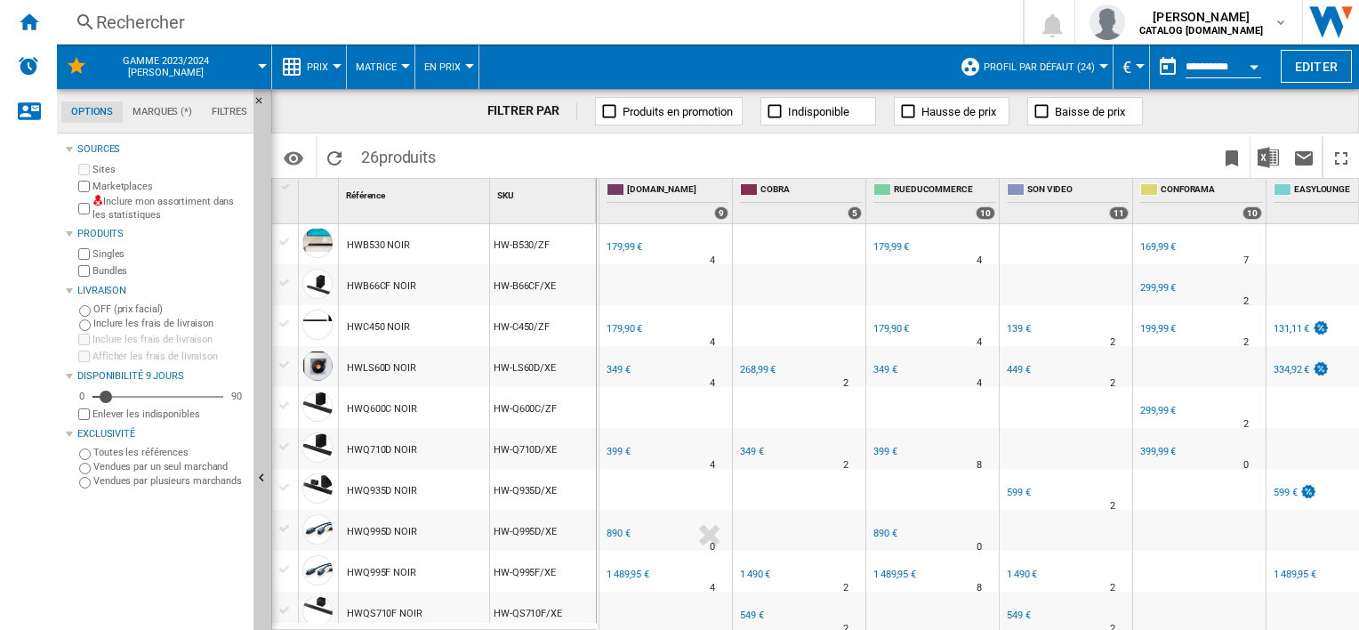
click at [621, 327] on div "179,90 €" at bounding box center [625, 329] width 36 height 12
click at [612, 362] on div "349 €" at bounding box center [617, 370] width 27 height 18
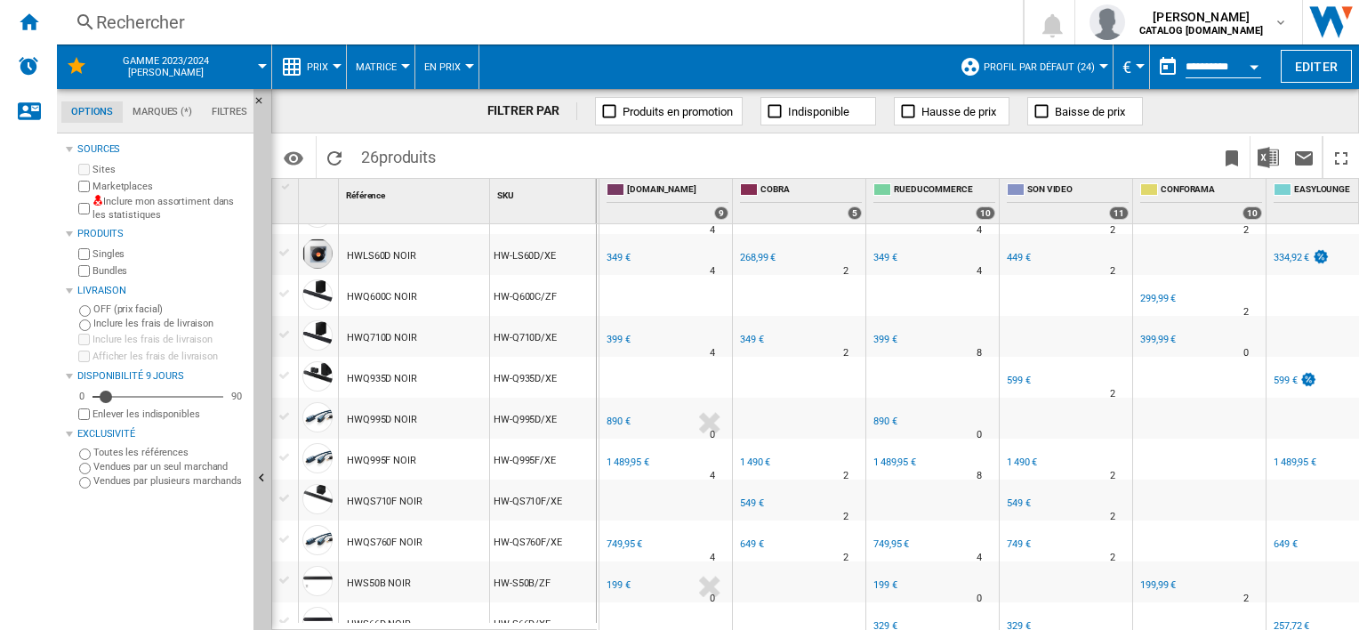
click at [623, 329] on div "FR [DOMAIN_NAME]" at bounding box center [665, 325] width 125 height 11
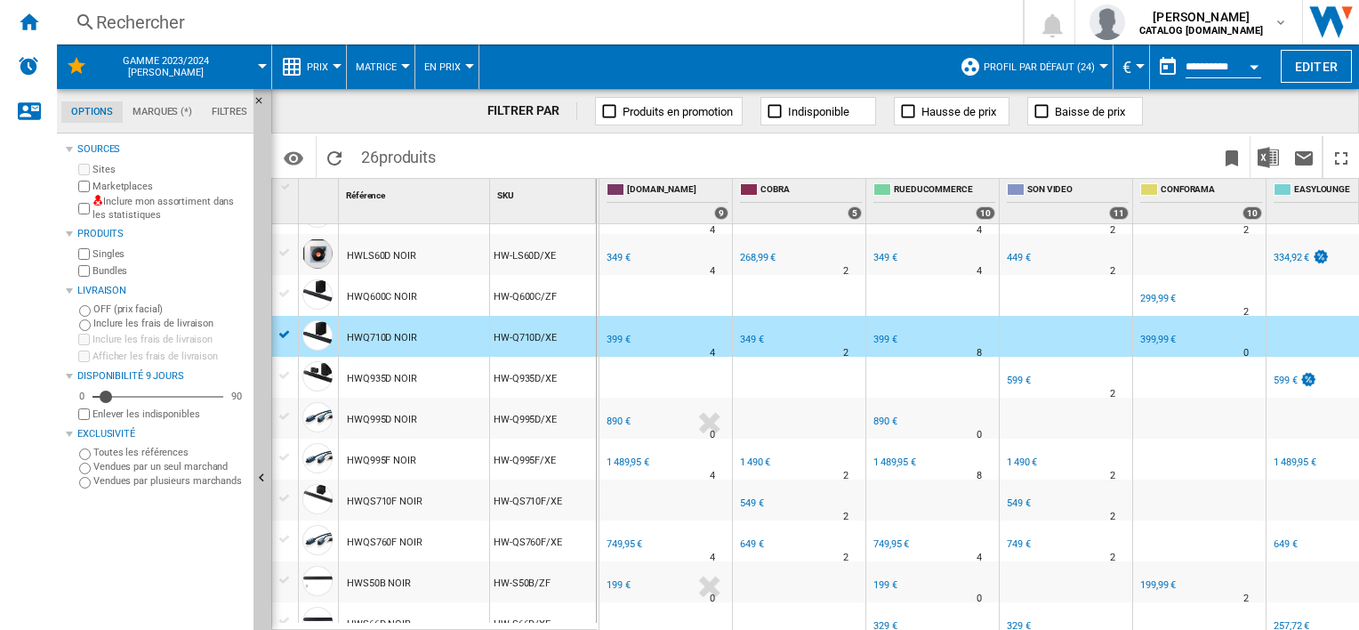
click at [623, 334] on div "399 €" at bounding box center [619, 340] width 24 height 12
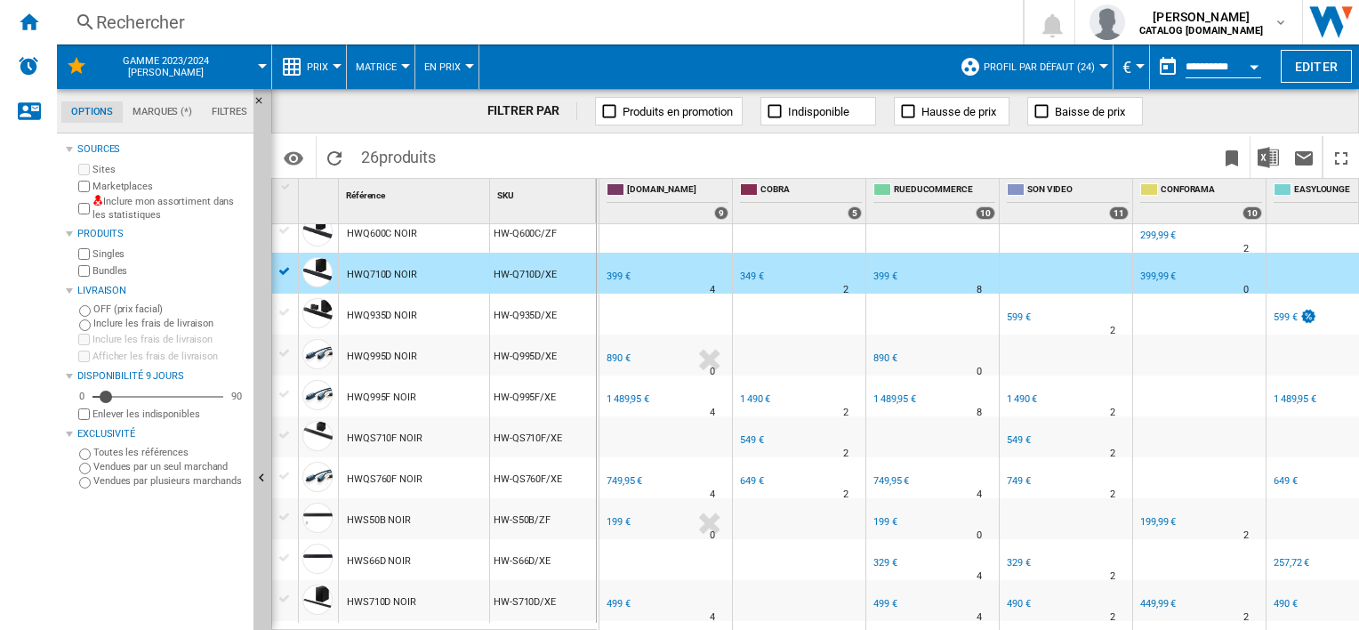
click at [659, 273] on div "FR [DOMAIN_NAME] -1.0 % 399 € % N/A 4 FR [DOMAIN_NAME]" at bounding box center [665, 277] width 125 height 41
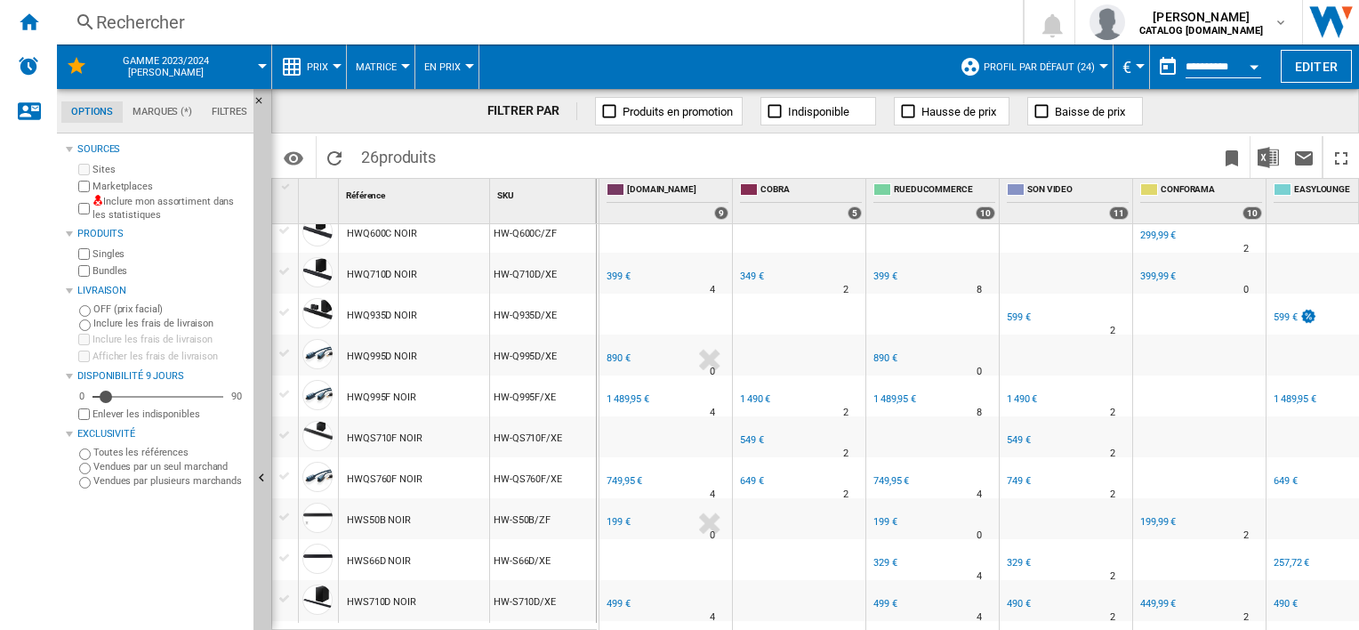
click at [616, 358] on div "890 €" at bounding box center [619, 358] width 24 height 12
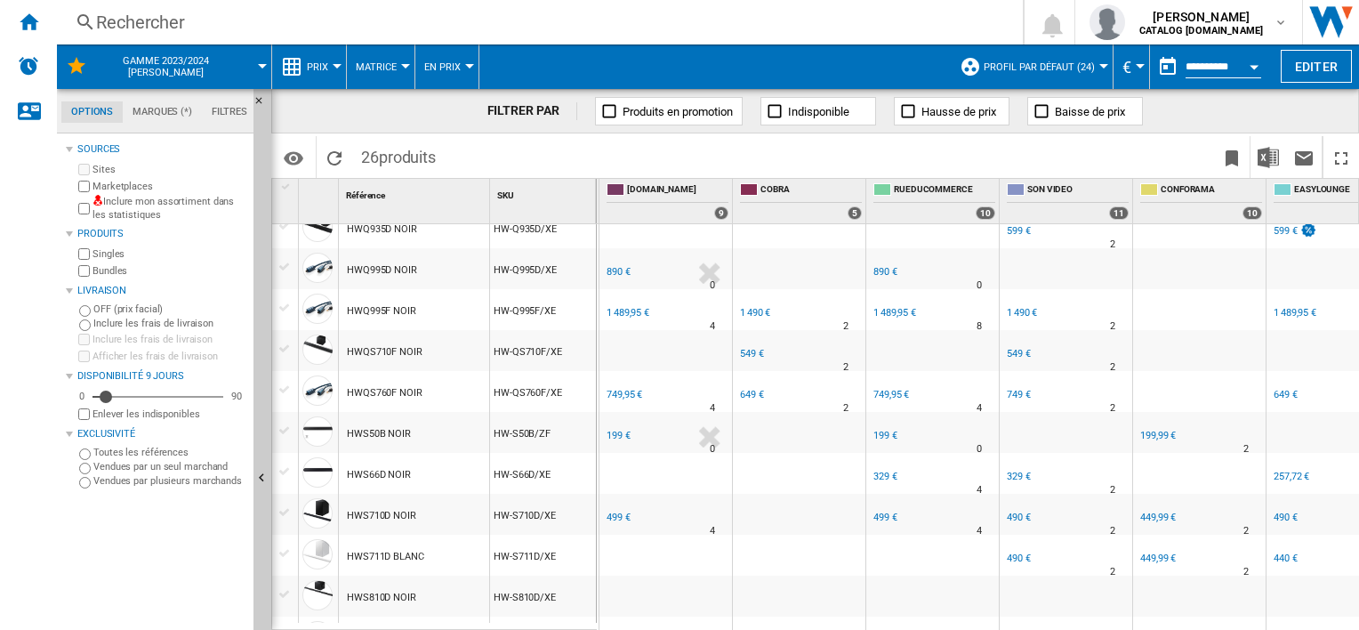
click at [625, 310] on div "1 489,95 €" at bounding box center [628, 313] width 43 height 12
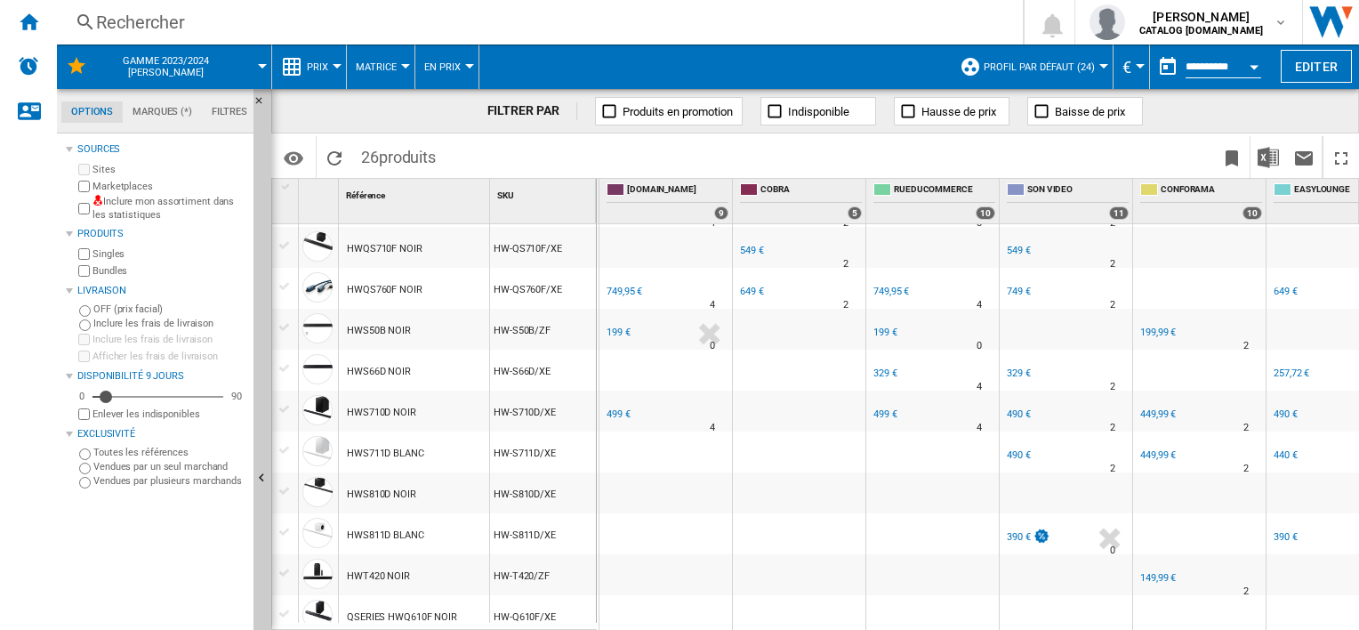
click at [631, 284] on div "749,95 €" at bounding box center [623, 292] width 38 height 18
click at [619, 333] on div "199 €" at bounding box center [619, 332] width 24 height 12
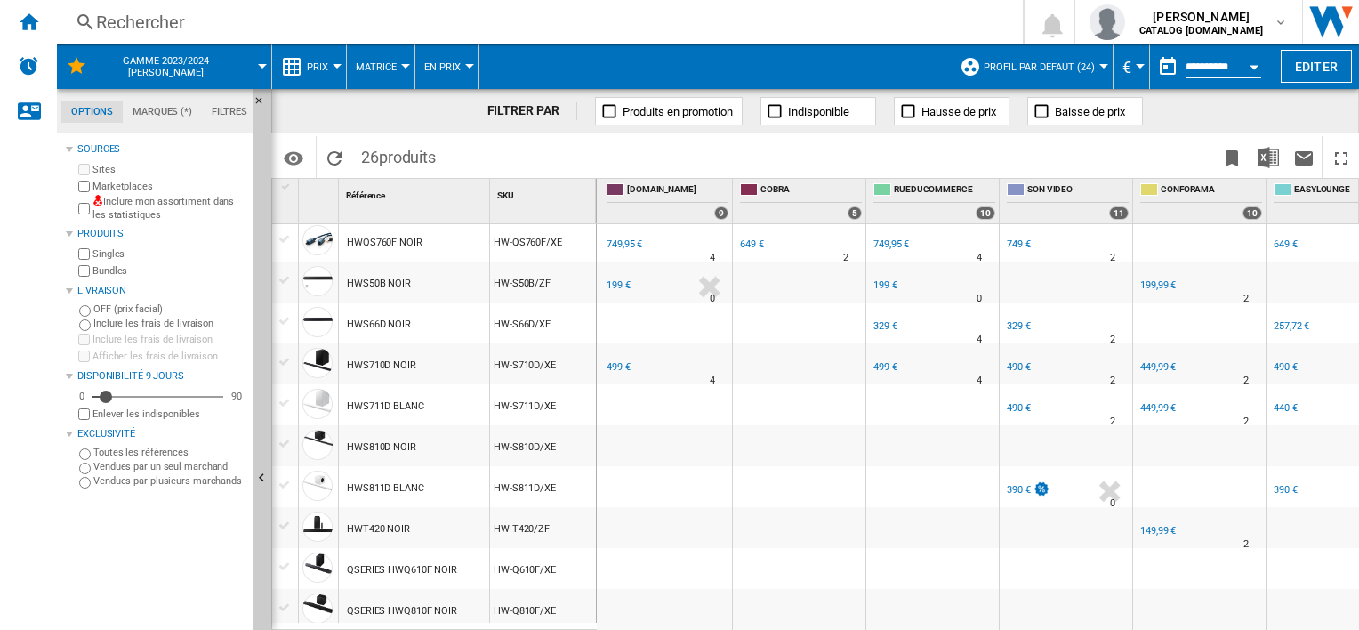
click at [615, 362] on div "499 €" at bounding box center [619, 367] width 24 height 12
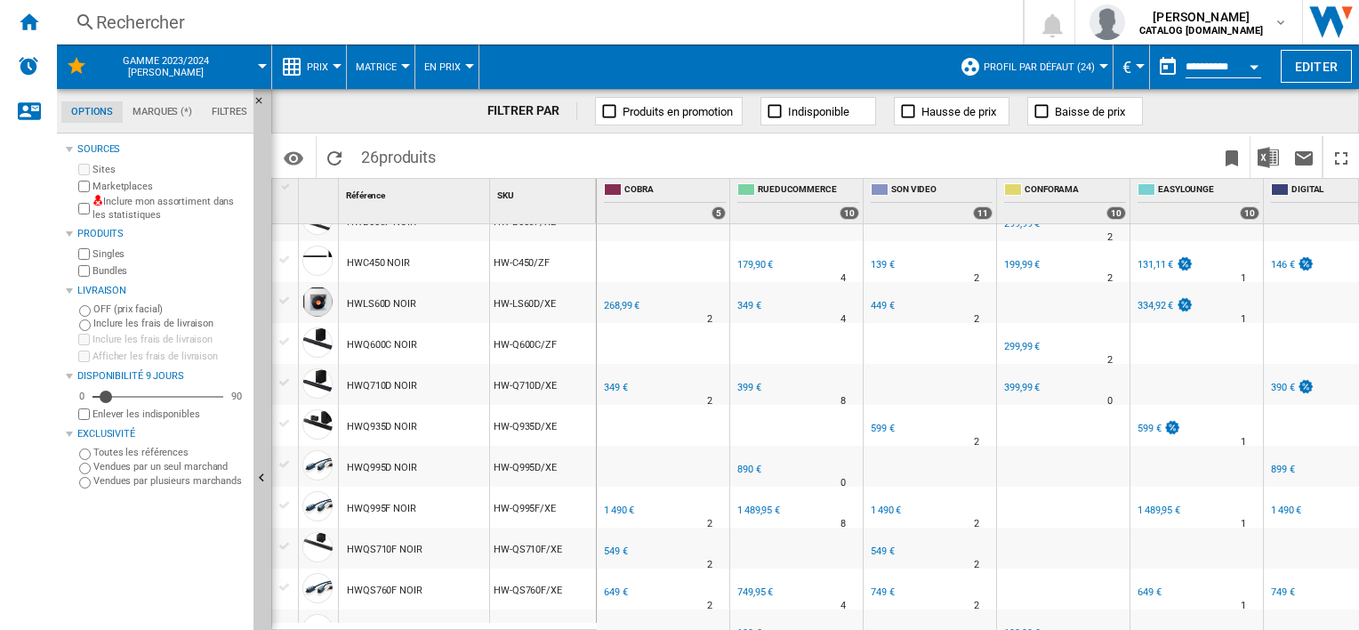
click at [609, 591] on div "649 €" at bounding box center [616, 592] width 24 height 12
click at [619, 548] on div "549 €" at bounding box center [616, 551] width 24 height 12
click at [616, 514] on div "1 490 €" at bounding box center [619, 510] width 30 height 12
click at [618, 391] on div "349 €" at bounding box center [616, 388] width 24 height 12
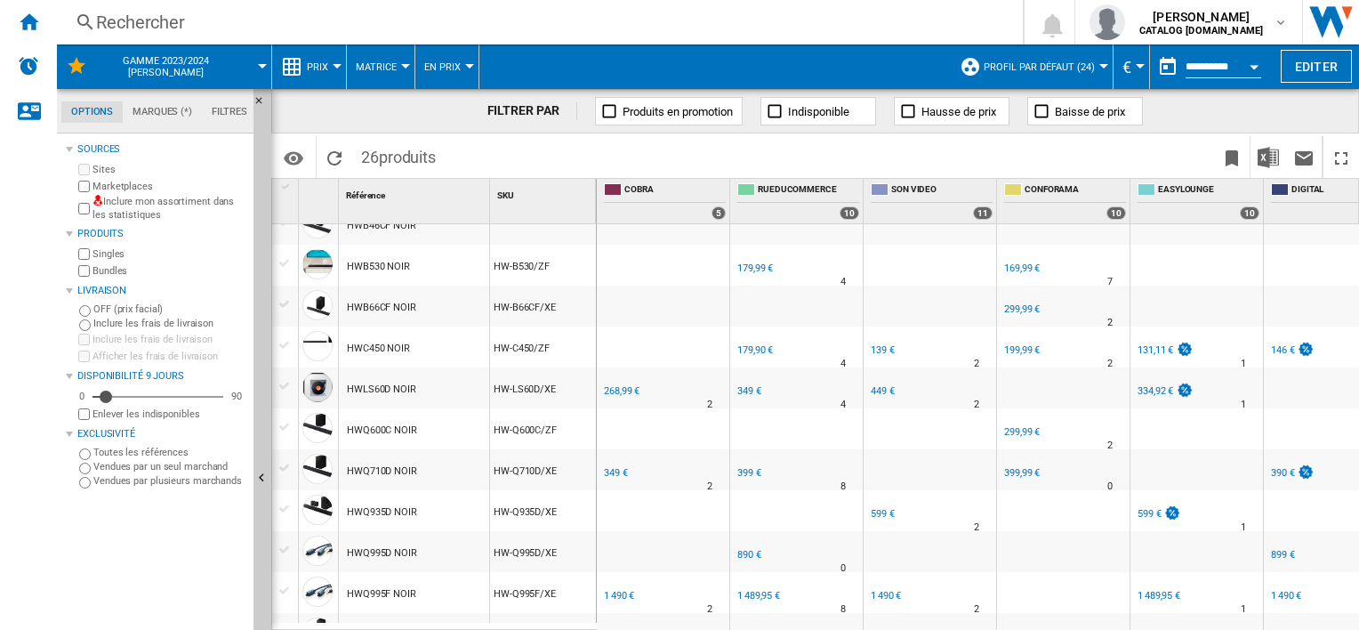
click at [619, 391] on div "268,99 €" at bounding box center [622, 391] width 36 height 12
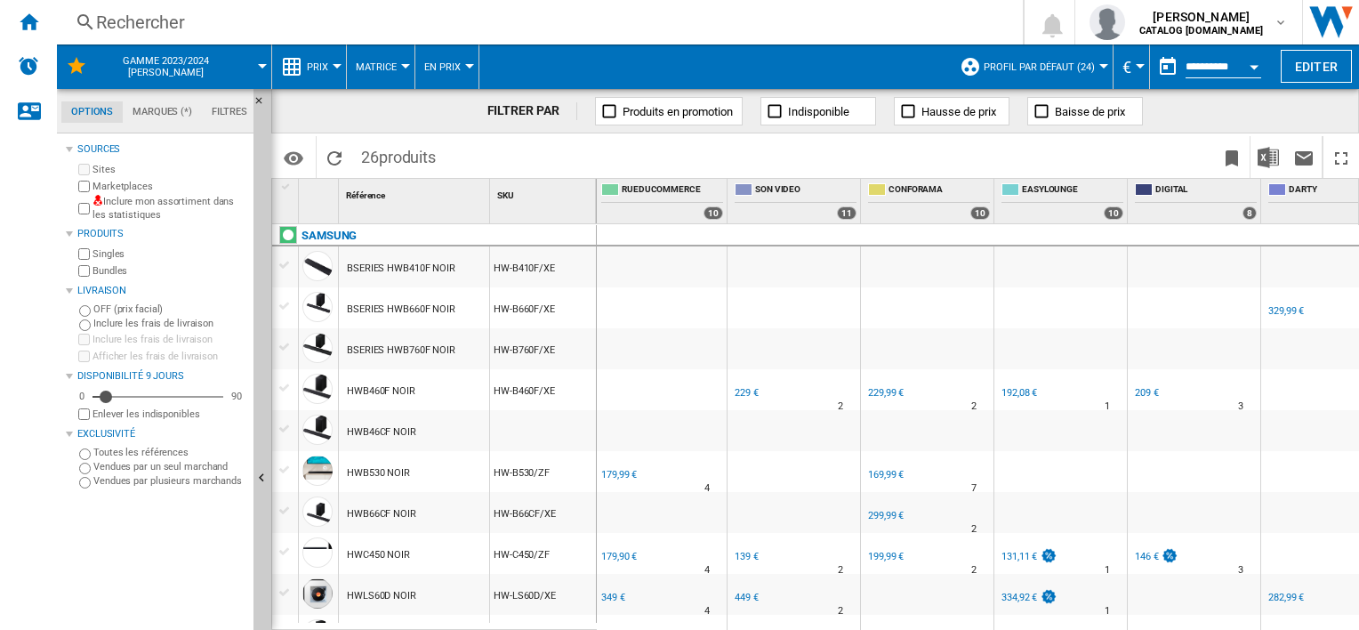
click at [619, 471] on div "179,99 €" at bounding box center [619, 475] width 36 height 12
click at [613, 557] on div "179,90 €" at bounding box center [619, 557] width 36 height 12
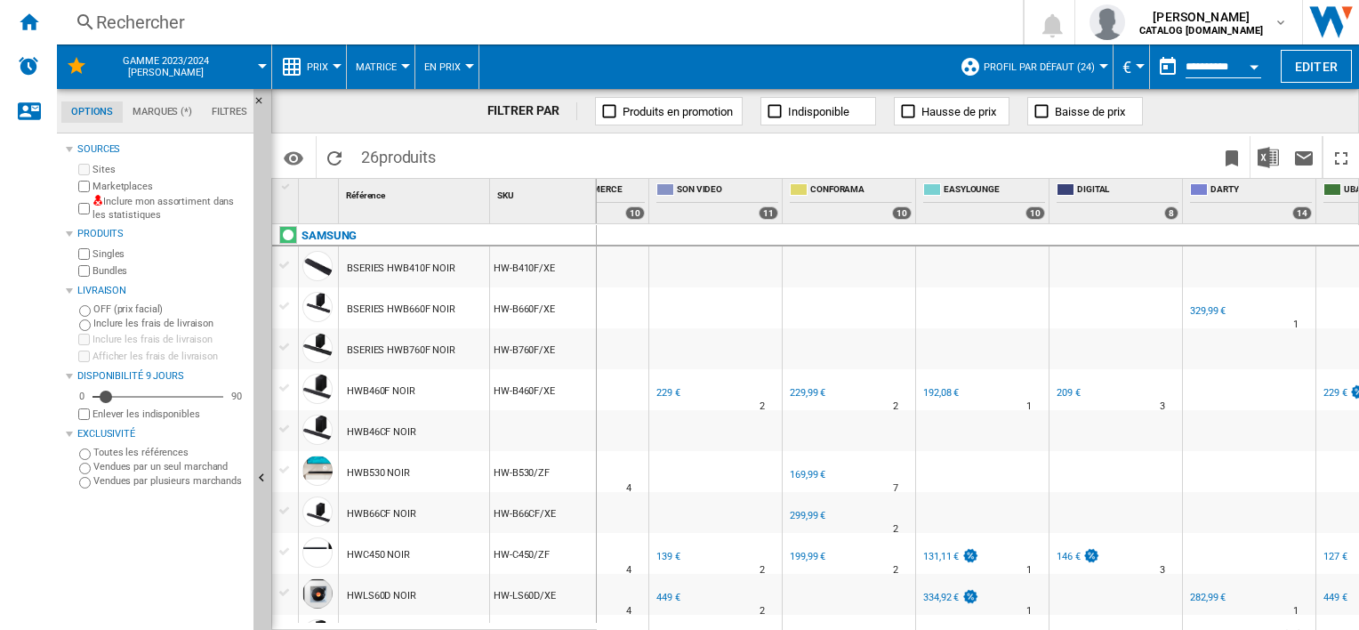
scroll to position [0, 1818]
click at [661, 389] on div "229 €" at bounding box center [666, 393] width 24 height 12
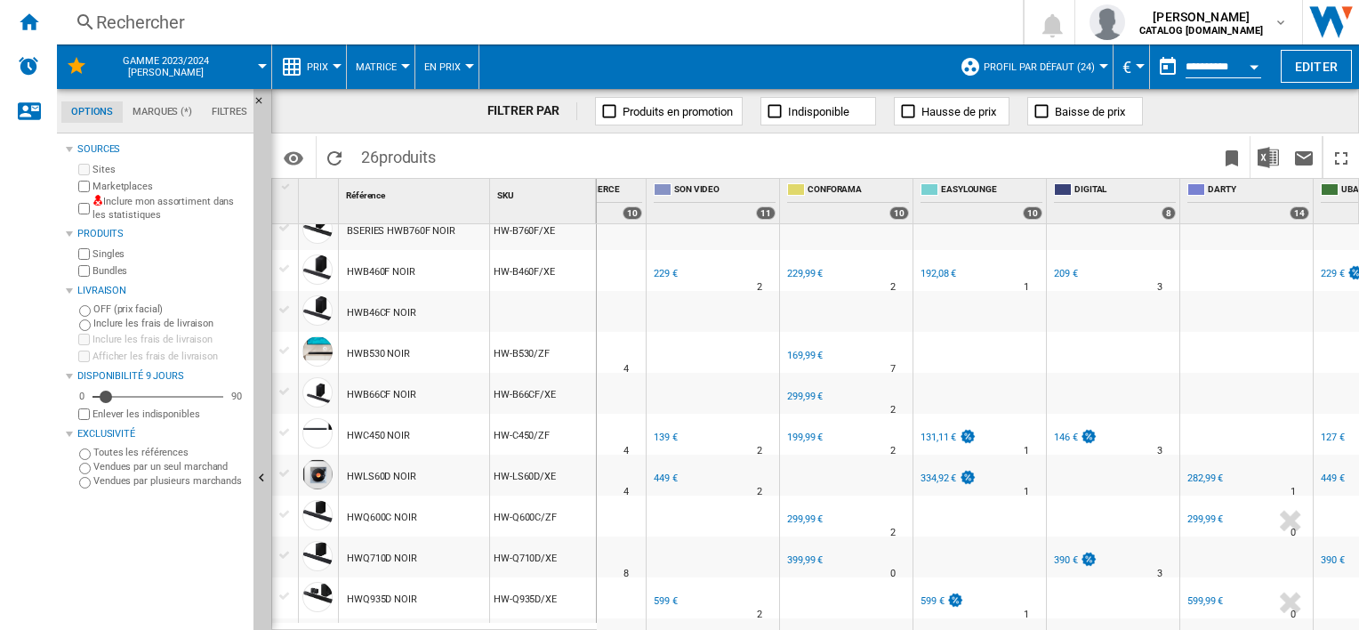
scroll to position [145, 0]
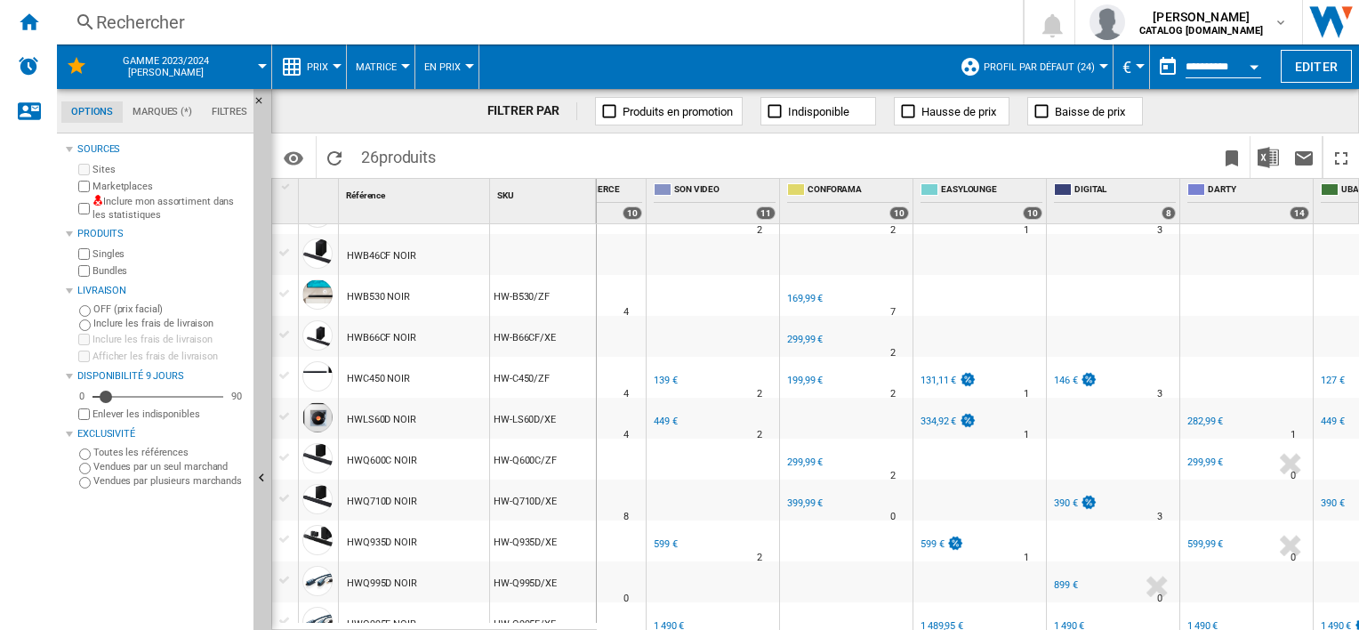
click at [664, 381] on div "139 €" at bounding box center [666, 380] width 24 height 12
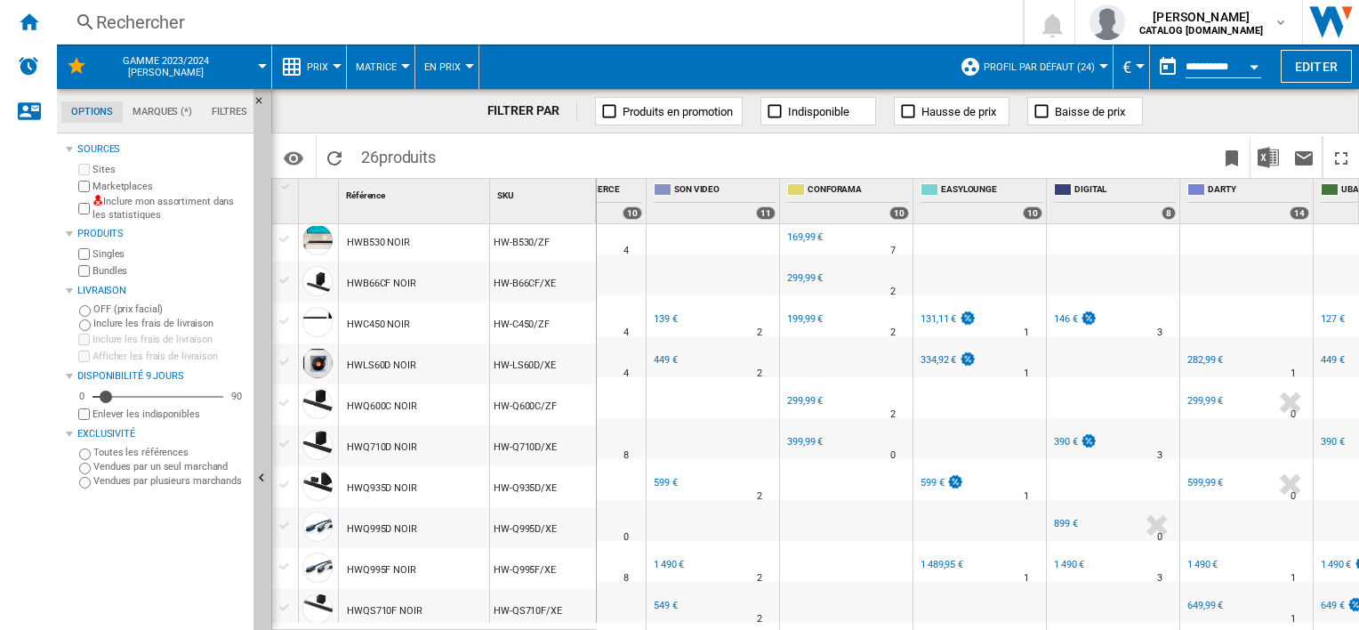
scroll to position [237, 0]
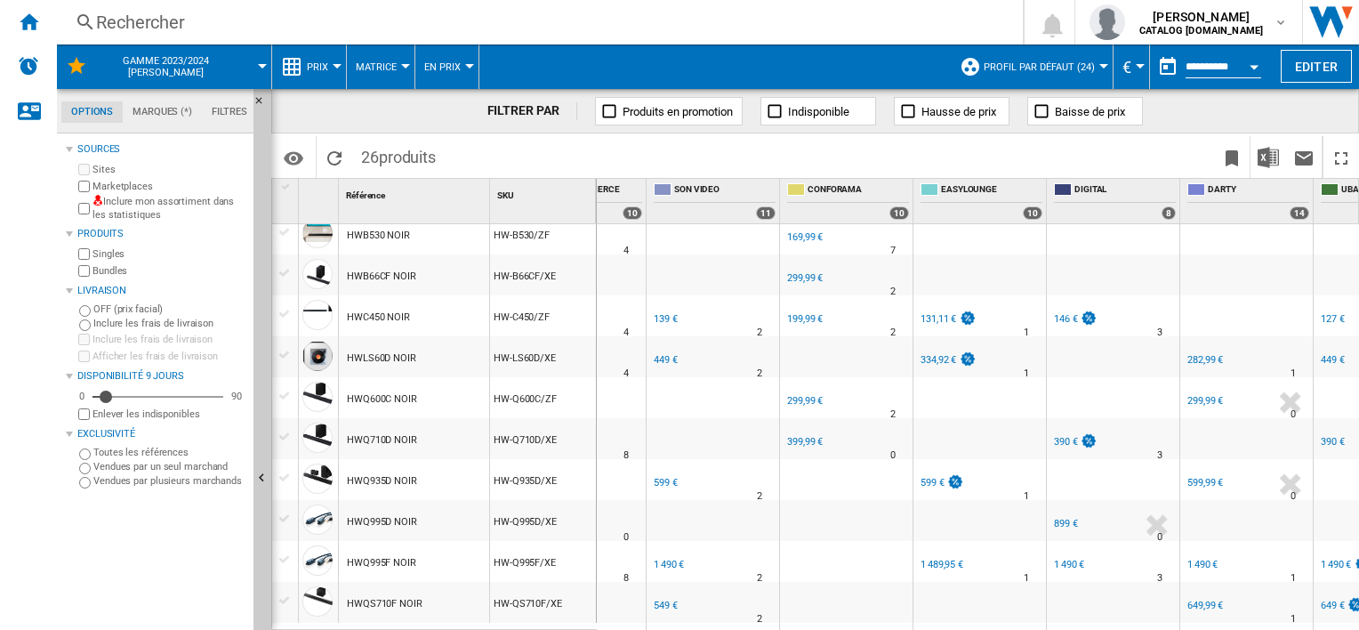
drag, startPoint x: 659, startPoint y: 345, endPoint x: 658, endPoint y: 355, distance: 9.8
click at [658, 351] on div "SON VIDEO -1.0 % 449 € % N/A 2" at bounding box center [712, 346] width 125 height 11
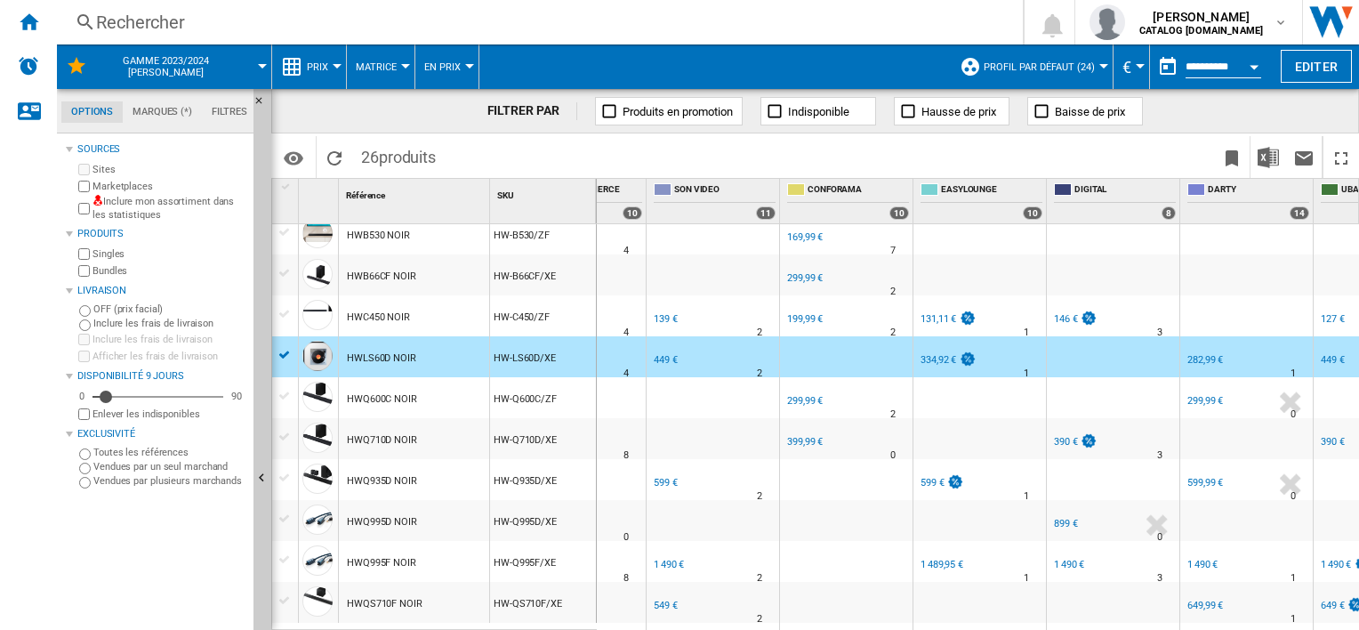
click at [664, 358] on div "449 €" at bounding box center [666, 360] width 24 height 12
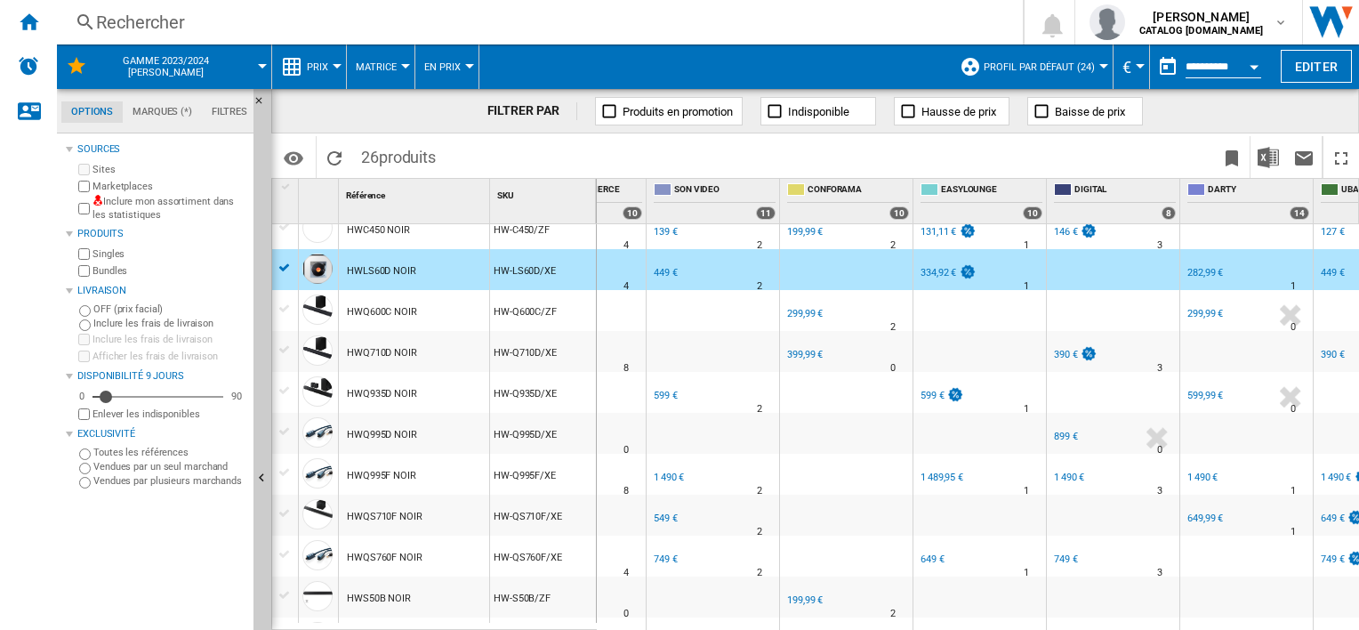
click at [664, 390] on div "599 €" at bounding box center [666, 396] width 24 height 12
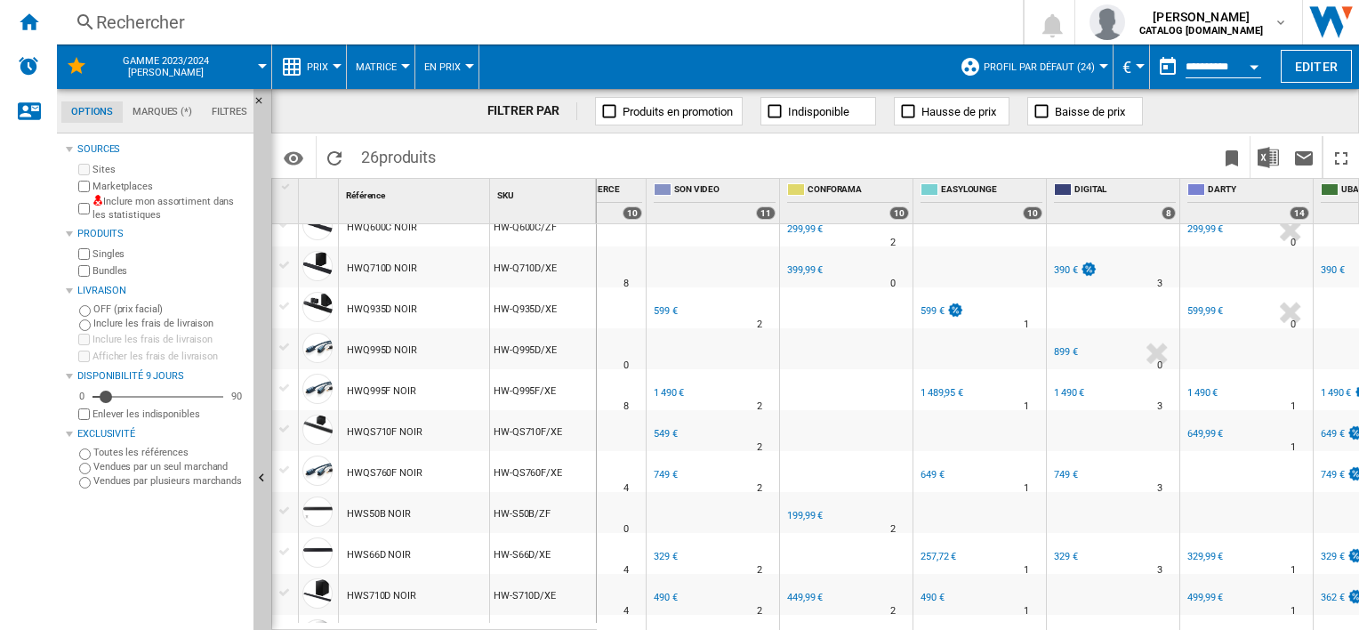
click at [664, 391] on div "1 490 €" at bounding box center [669, 393] width 30 height 12
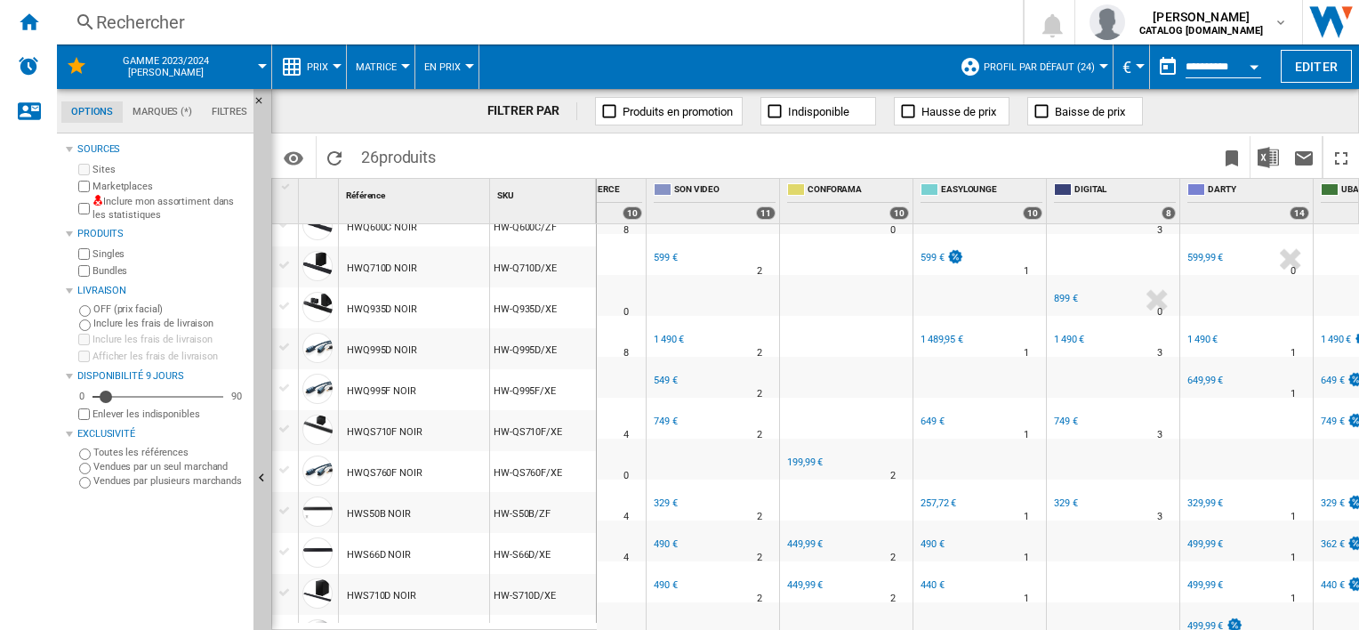
scroll to position [463, 0]
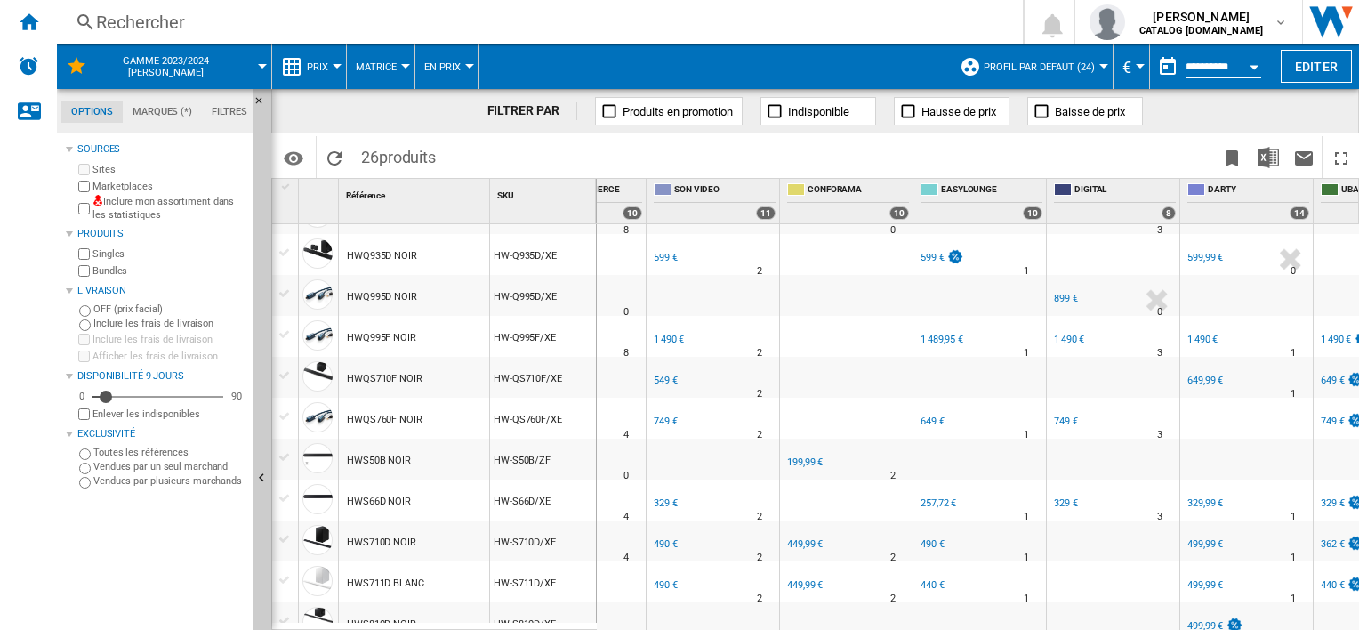
click at [665, 385] on div "549 €" at bounding box center [664, 381] width 27 height 18
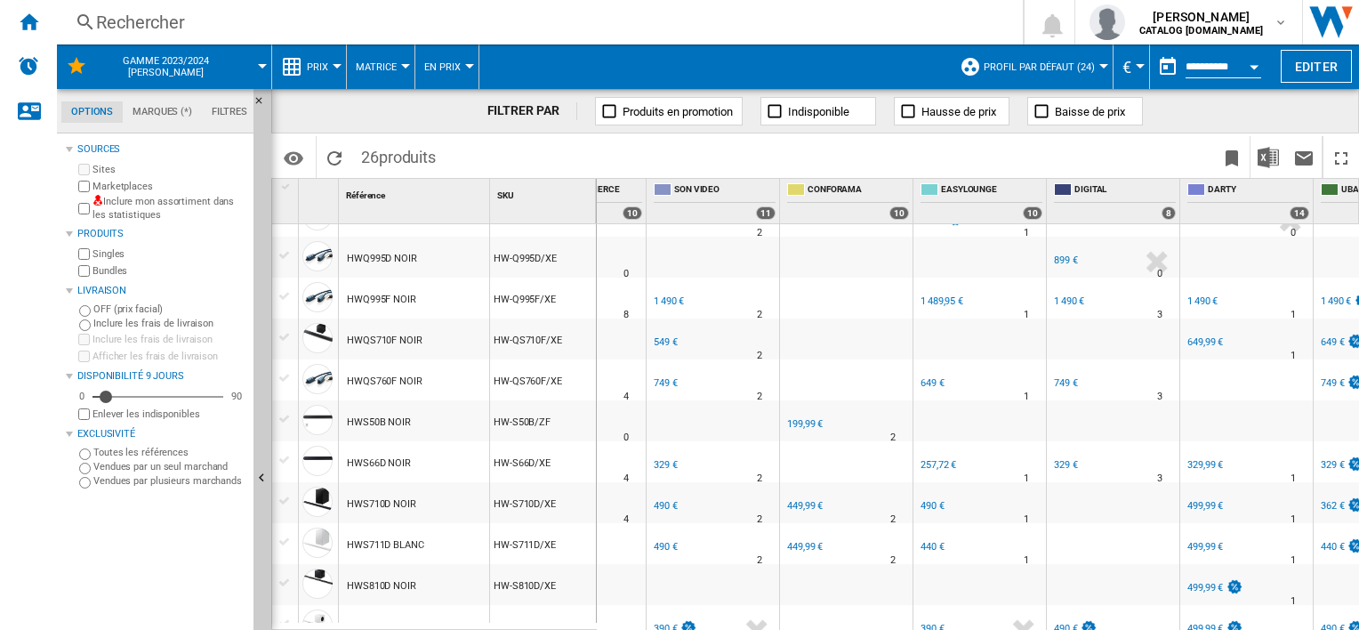
click at [665, 385] on div "749 €" at bounding box center [666, 383] width 24 height 12
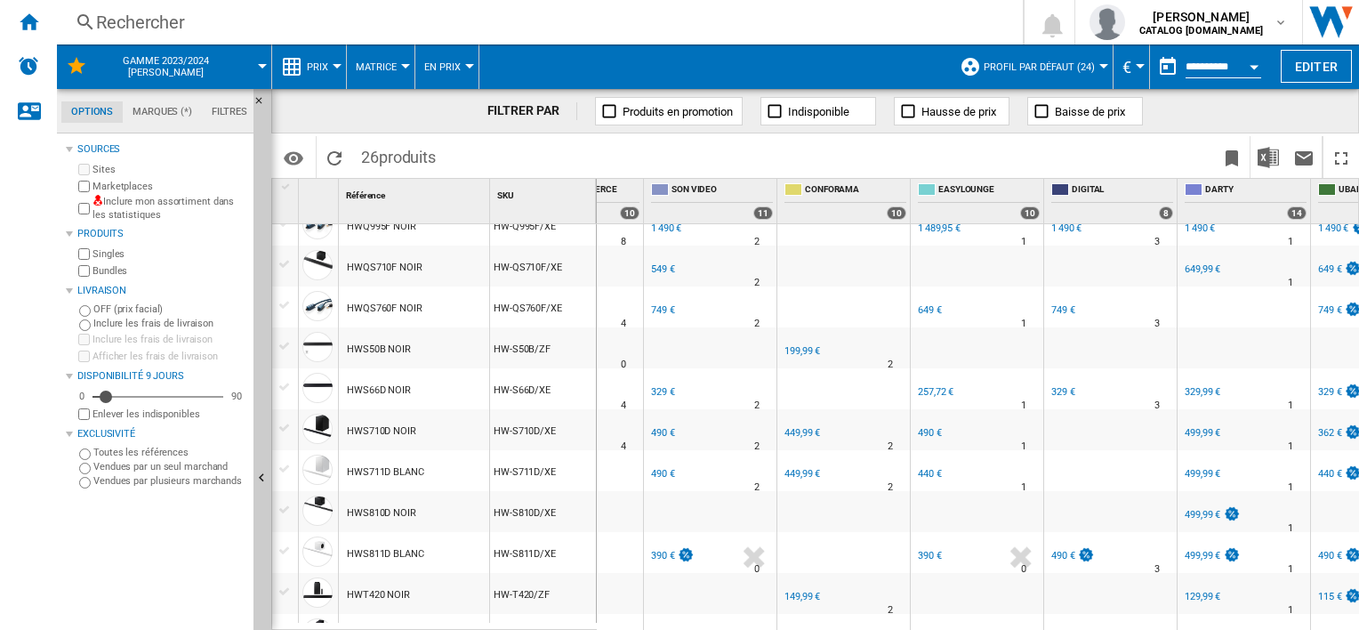
click at [665, 386] on div "329 €" at bounding box center [663, 392] width 24 height 12
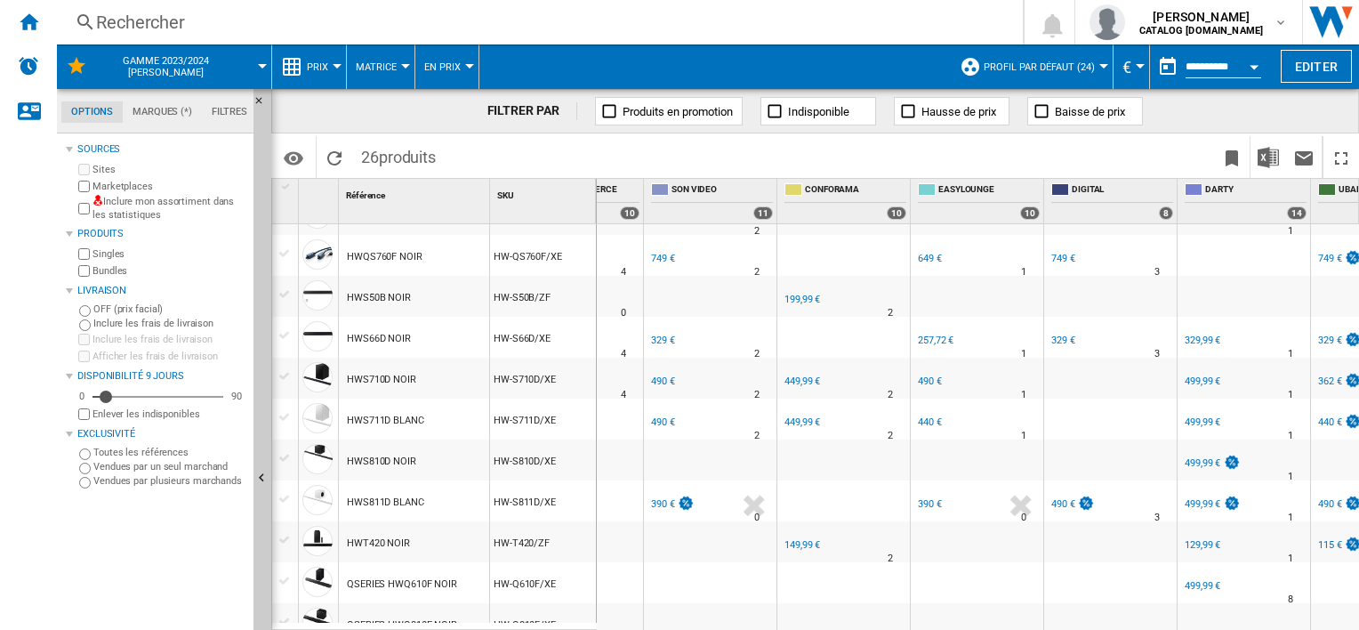
click at [664, 380] on div "490 €" at bounding box center [663, 381] width 24 height 12
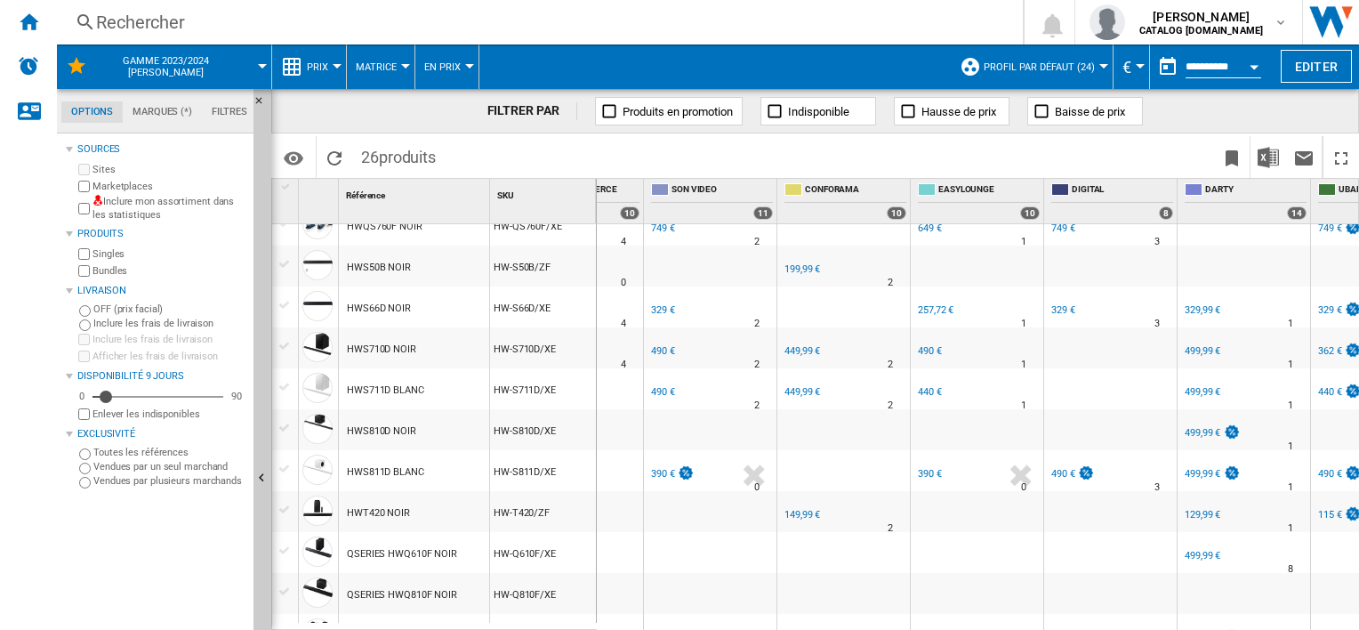
click at [661, 384] on div "490 €" at bounding box center [661, 392] width 27 height 18
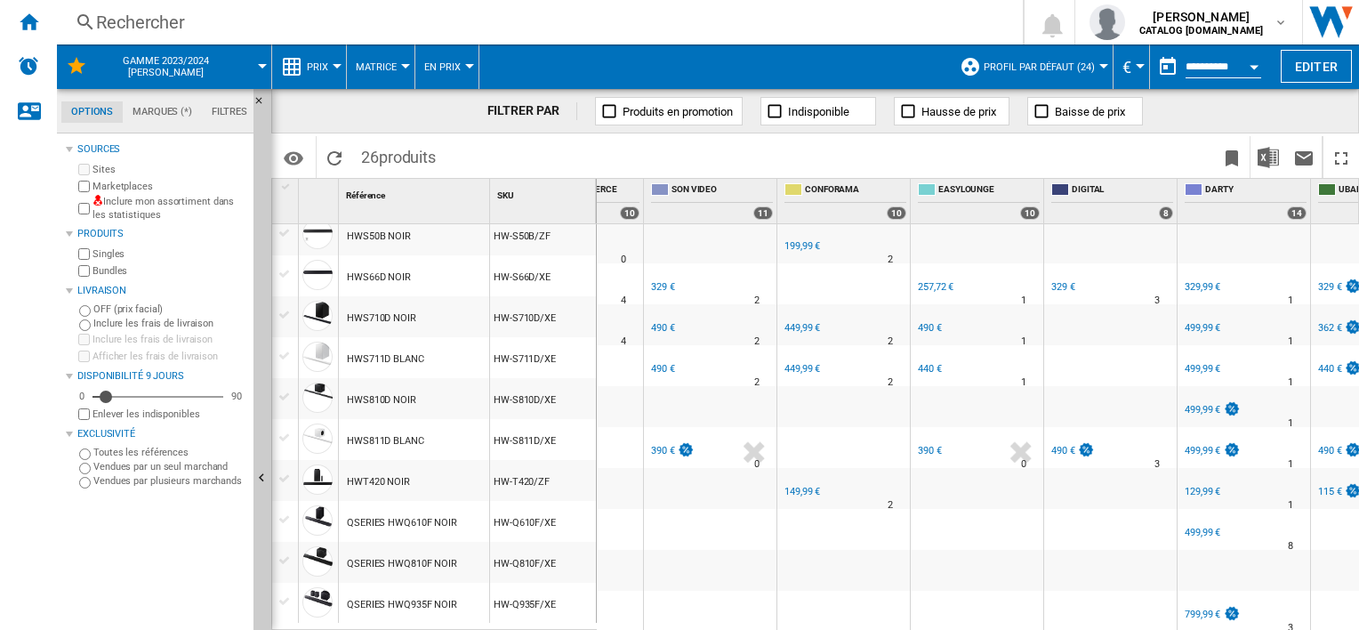
click at [667, 445] on div "390 €" at bounding box center [663, 451] width 24 height 12
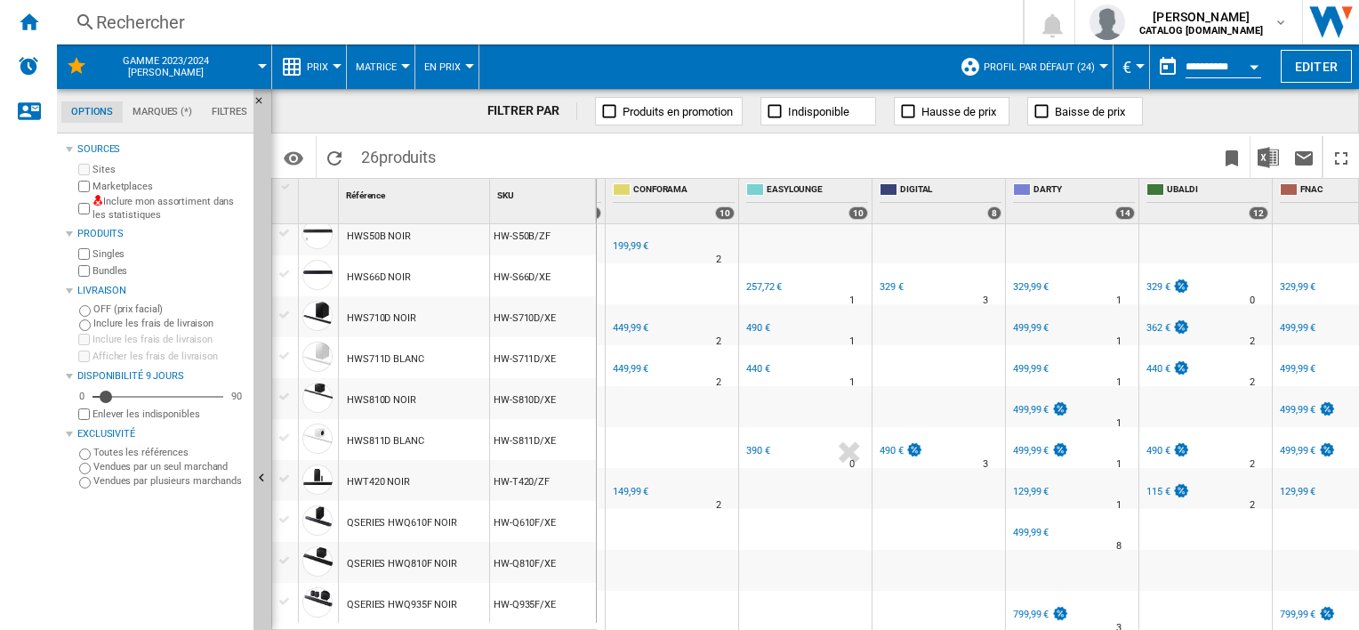
click at [638, 486] on div "149,99 €" at bounding box center [631, 492] width 36 height 12
click at [626, 360] on div "449,99 €" at bounding box center [629, 369] width 38 height 18
click at [626, 322] on div "449,99 €" at bounding box center [631, 328] width 36 height 12
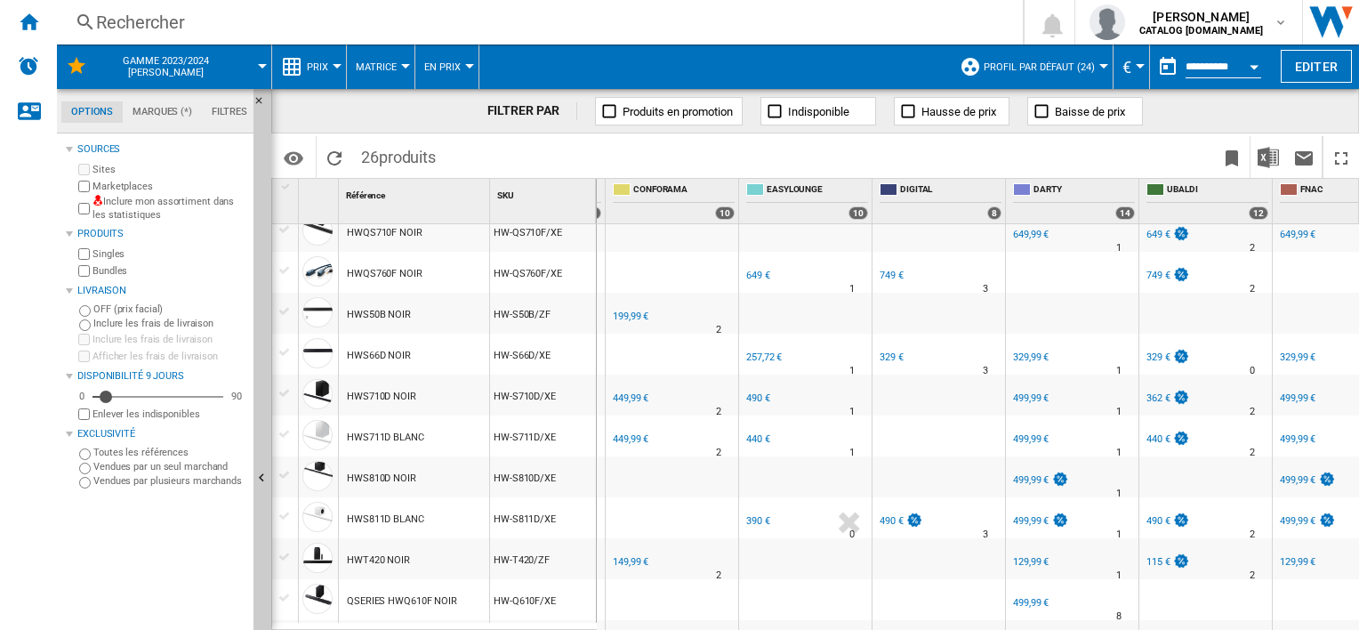
click at [626, 309] on div "199,99 €" at bounding box center [629, 317] width 38 height 18
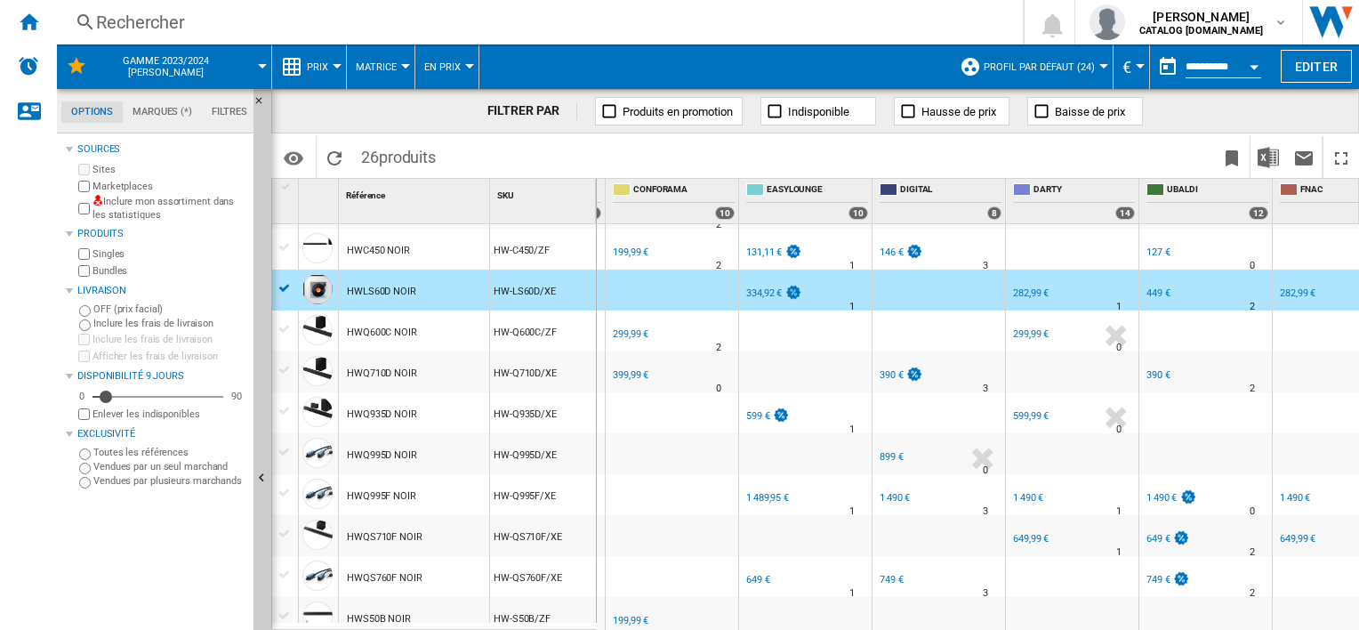
click at [626, 373] on div "399,99 €" at bounding box center [631, 375] width 36 height 12
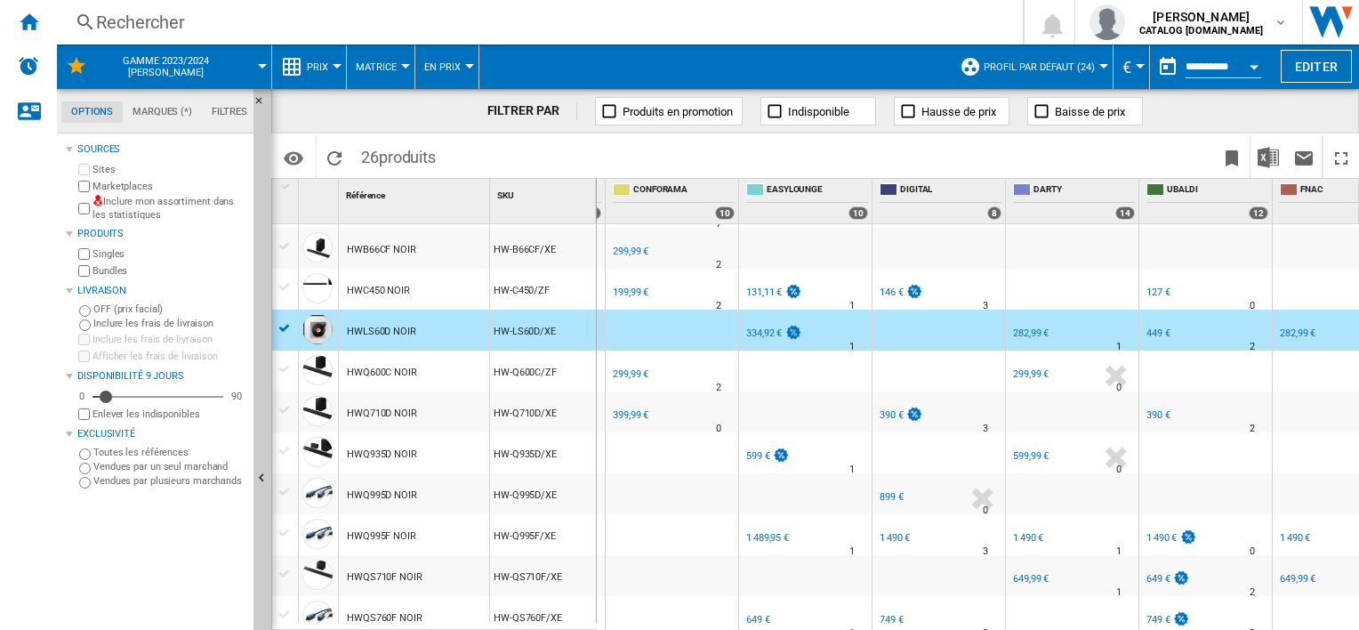
click at [626, 373] on div "299,99 €" at bounding box center [631, 374] width 36 height 12
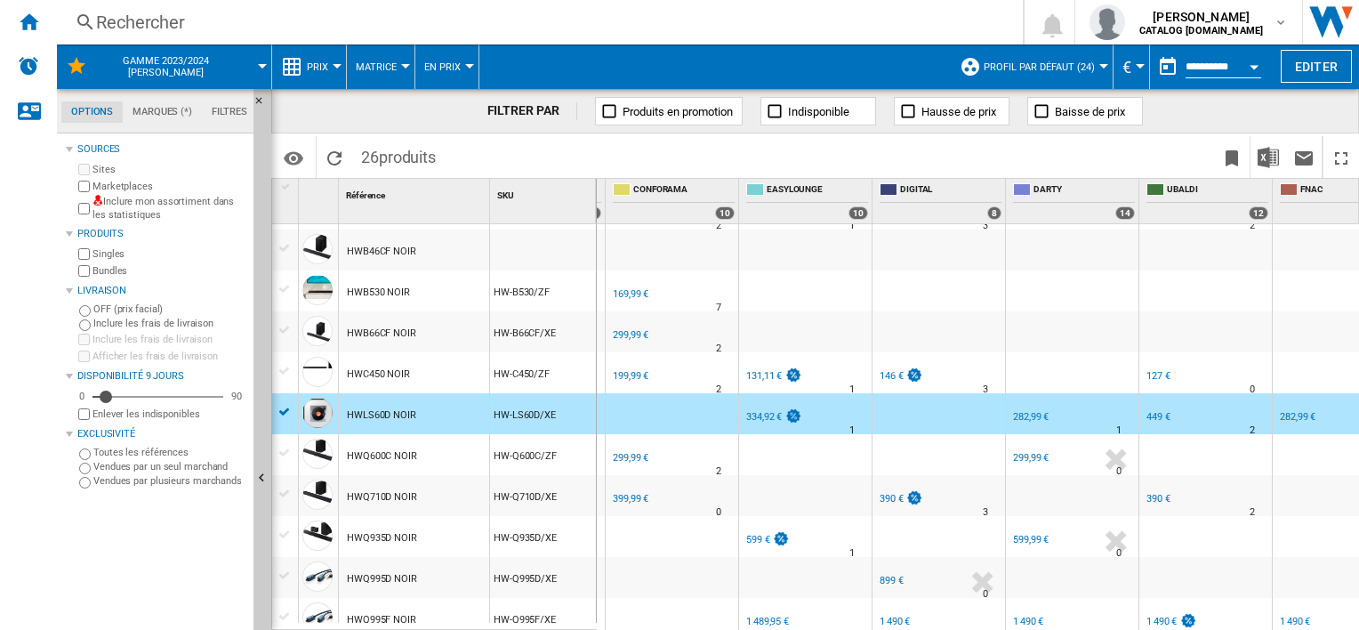
click at [626, 373] on div "199,99 €" at bounding box center [631, 376] width 36 height 12
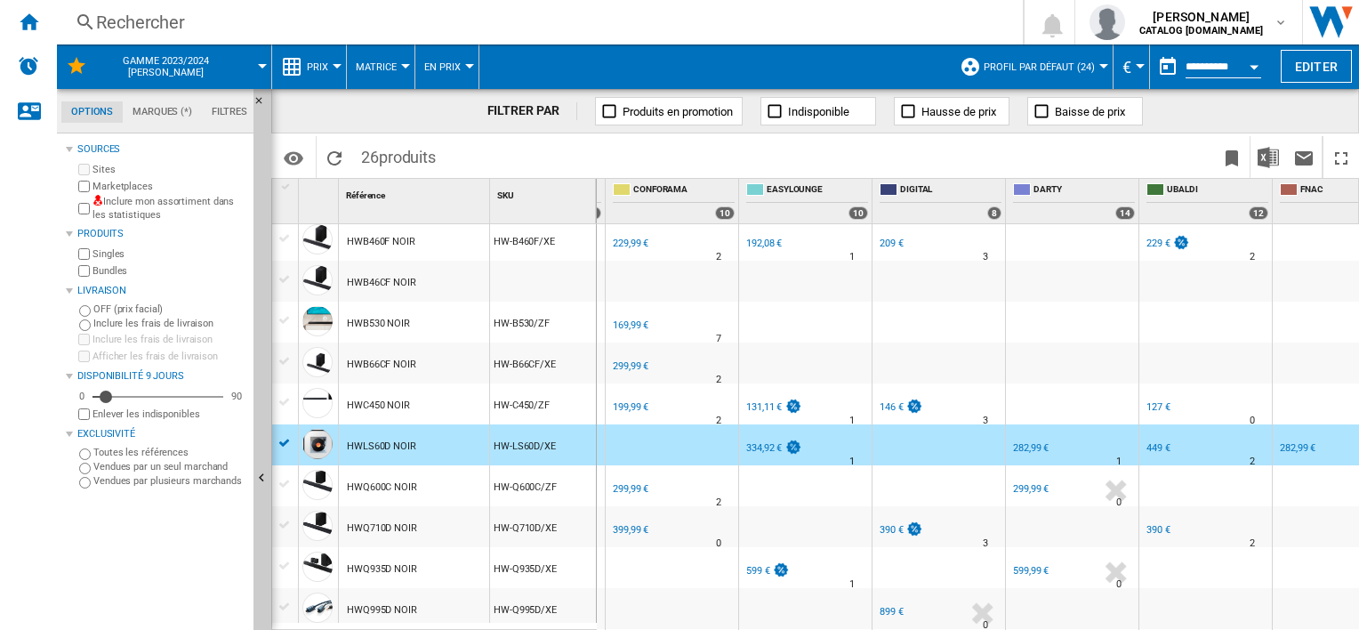
click at [629, 368] on div "299,99 €" at bounding box center [631, 366] width 36 height 12
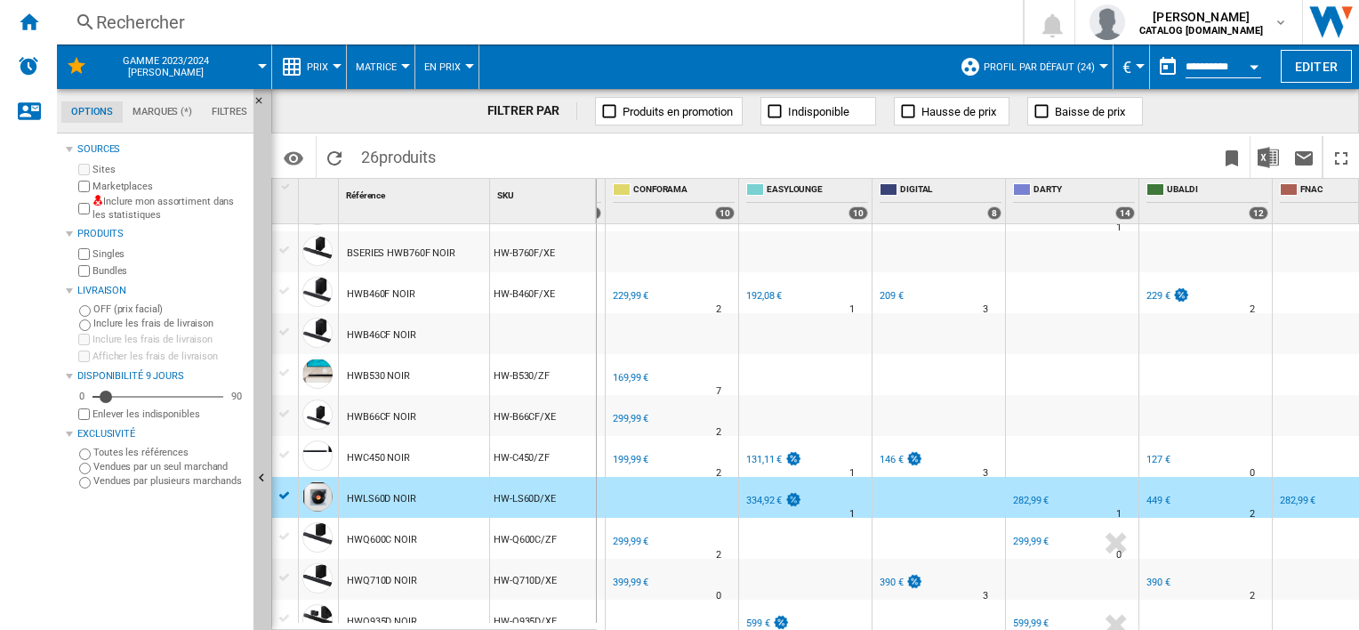
click at [630, 370] on div "169,99 €" at bounding box center [629, 378] width 38 height 18
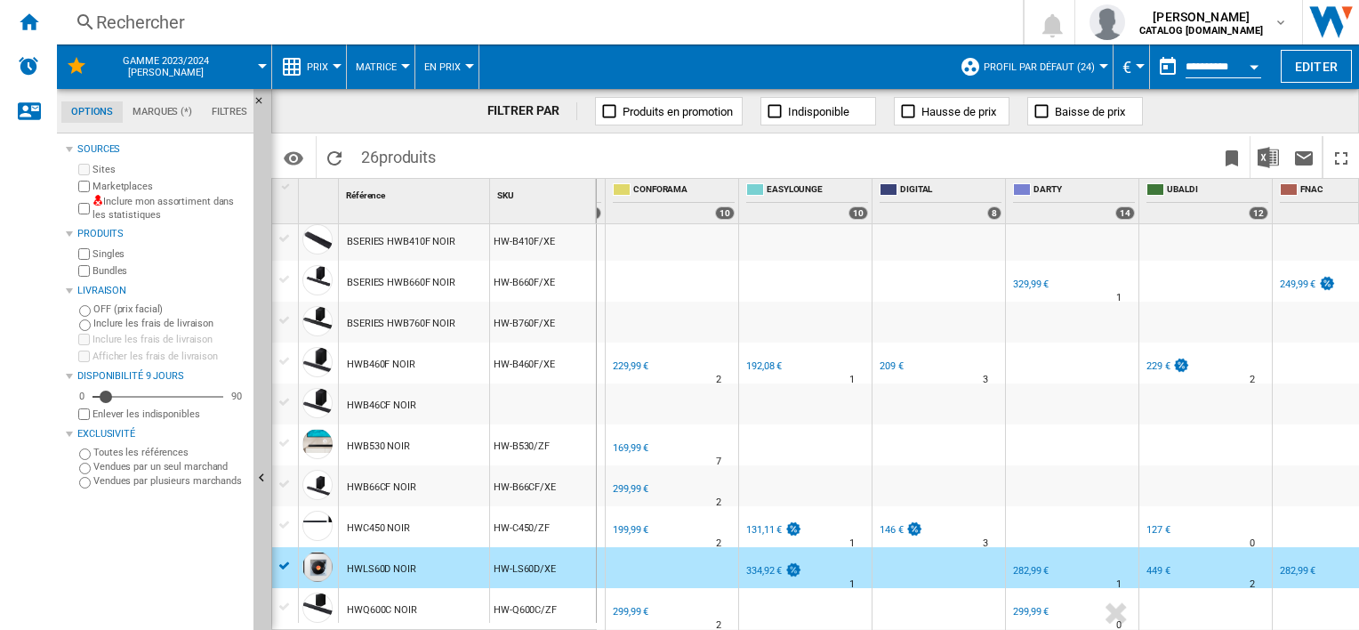
click at [630, 370] on div "229,99 €" at bounding box center [631, 366] width 36 height 12
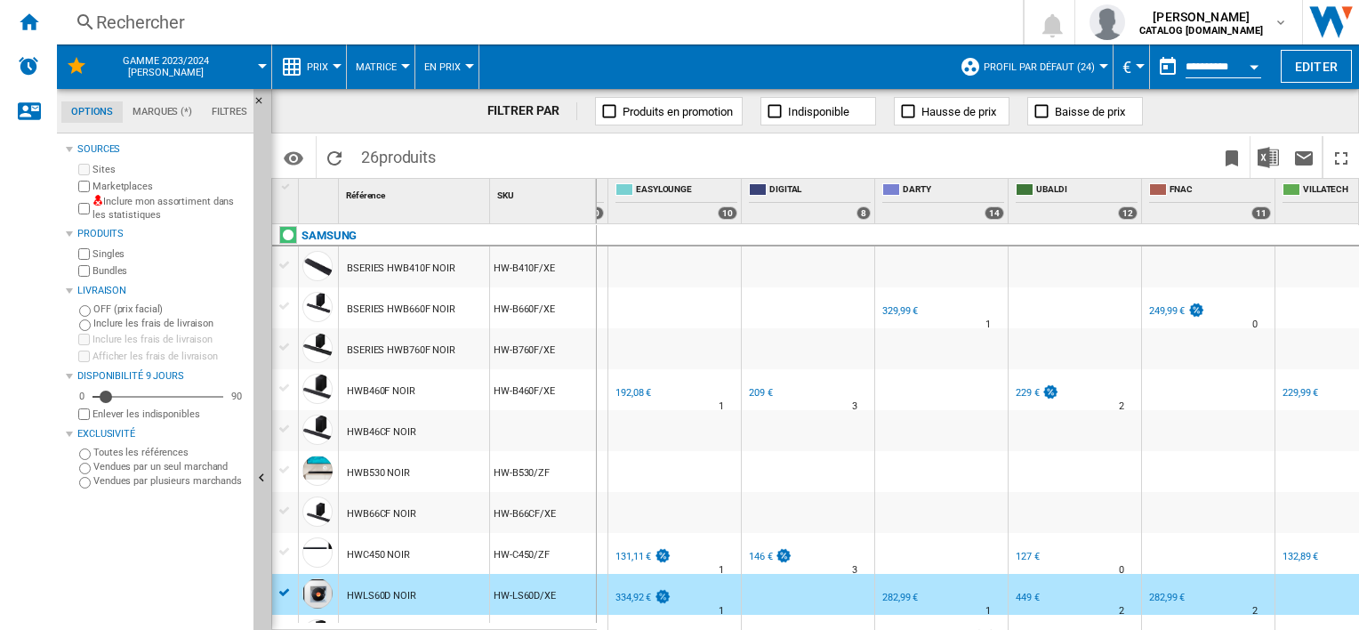
click at [627, 389] on div "192,08 €" at bounding box center [634, 393] width 36 height 12
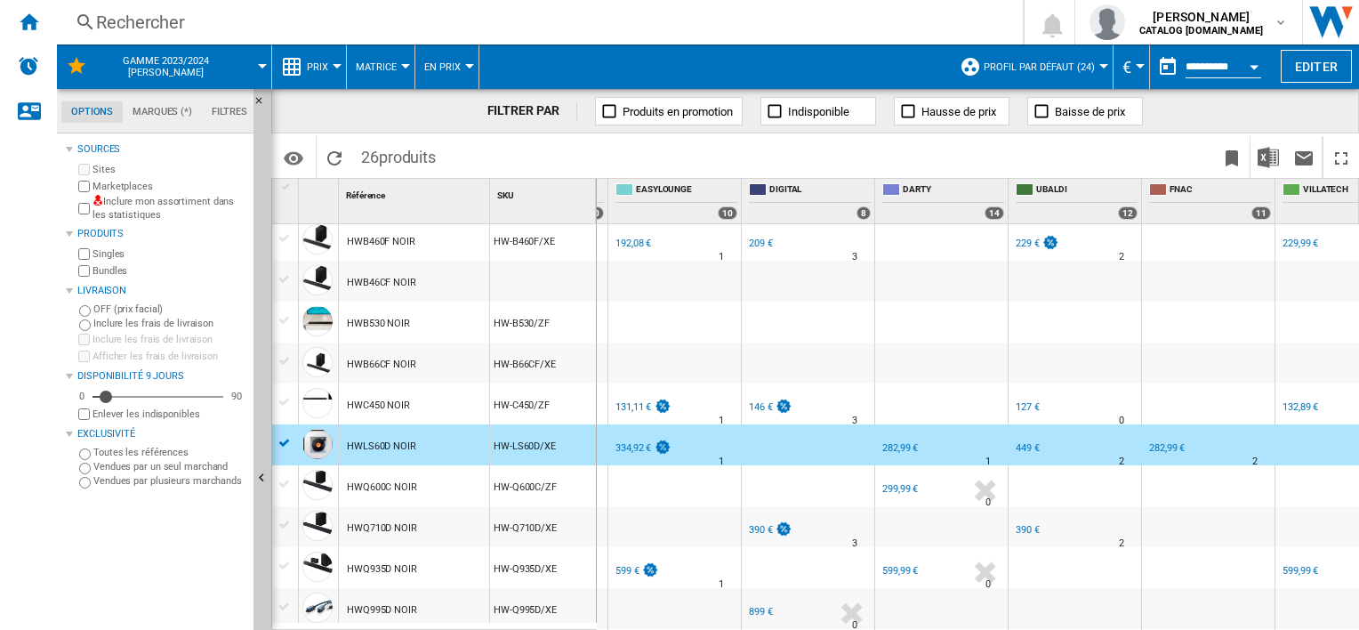
click at [633, 445] on div "334,92 €" at bounding box center [634, 448] width 36 height 12
click at [702, 445] on div "EASYLOUNGE -1.0 % 334,92 € % N/A 1 [GEOGRAPHIC_DATA]" at bounding box center [674, 449] width 125 height 41
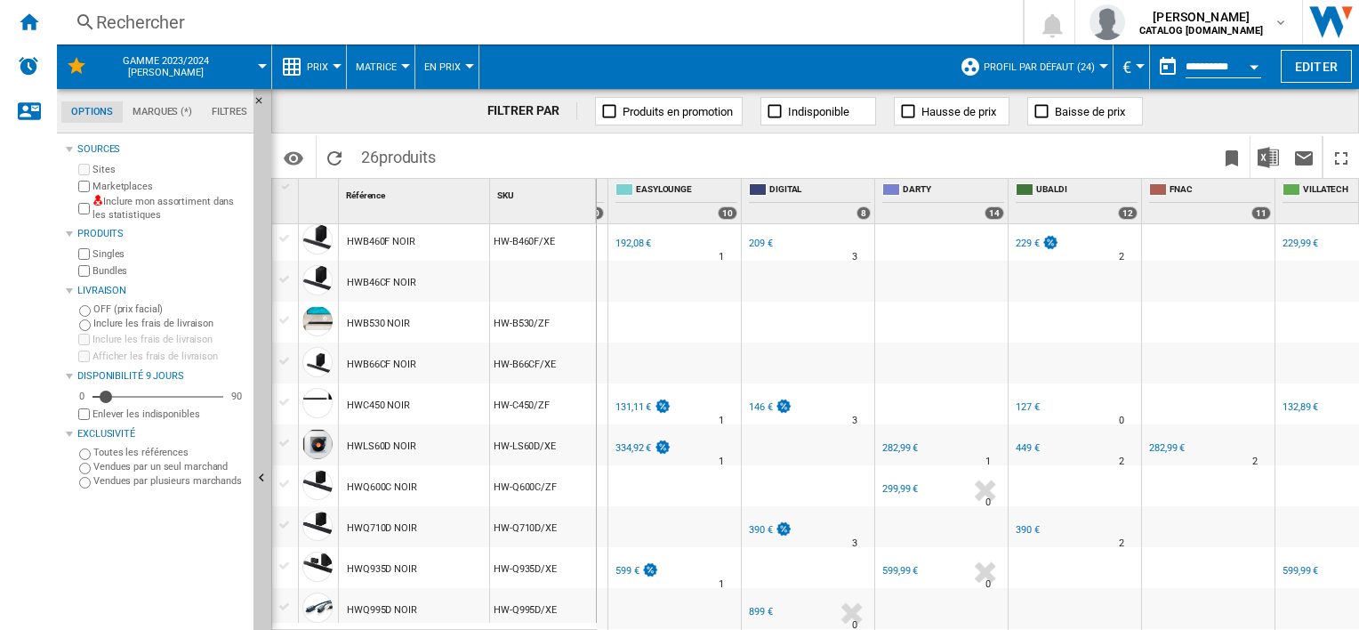
click at [613, 574] on div "599 €" at bounding box center [636, 571] width 46 height 18
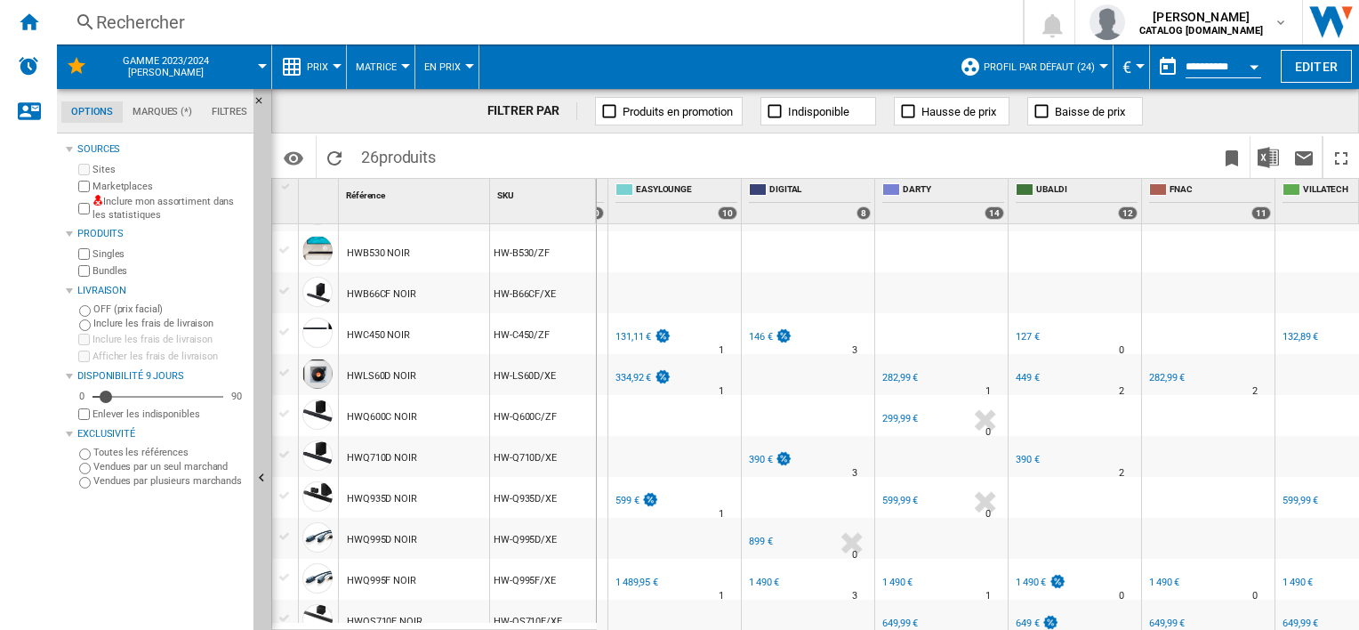
click at [623, 576] on div "1 489,95 €" at bounding box center [637, 582] width 43 height 12
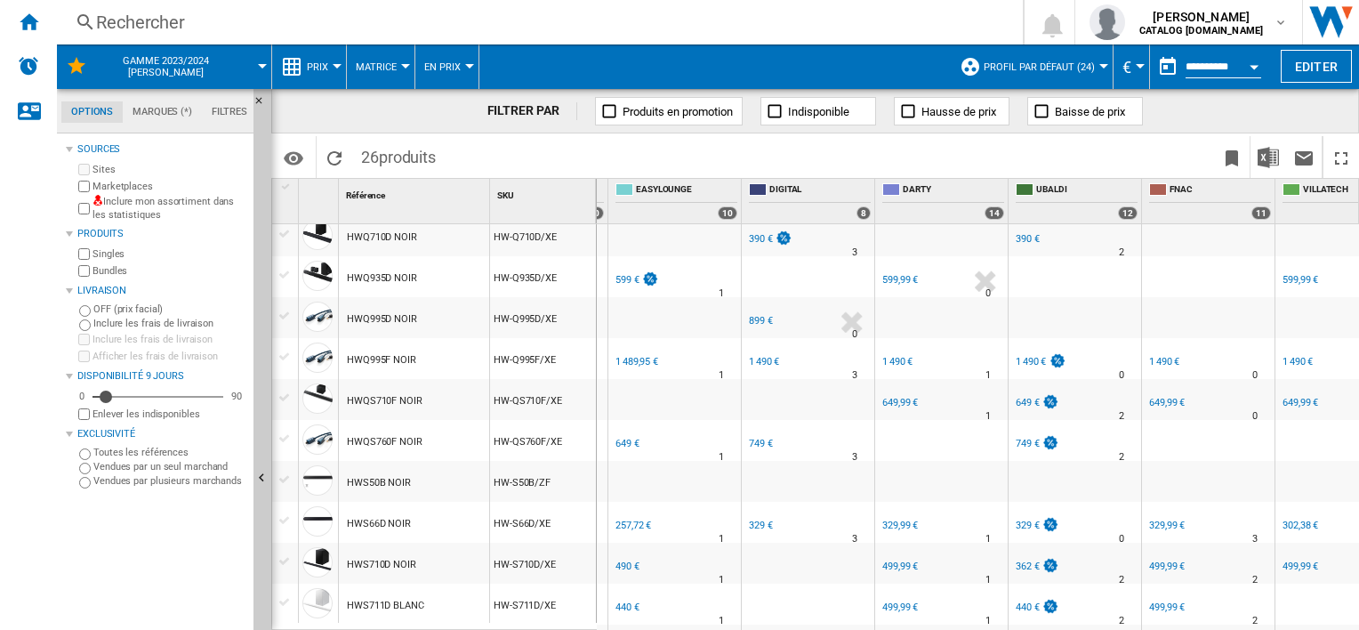
scroll to position [442, 0]
click at [626, 436] on div "649 €" at bounding box center [628, 442] width 24 height 12
click at [628, 516] on div "257,72 €" at bounding box center [632, 524] width 38 height 18
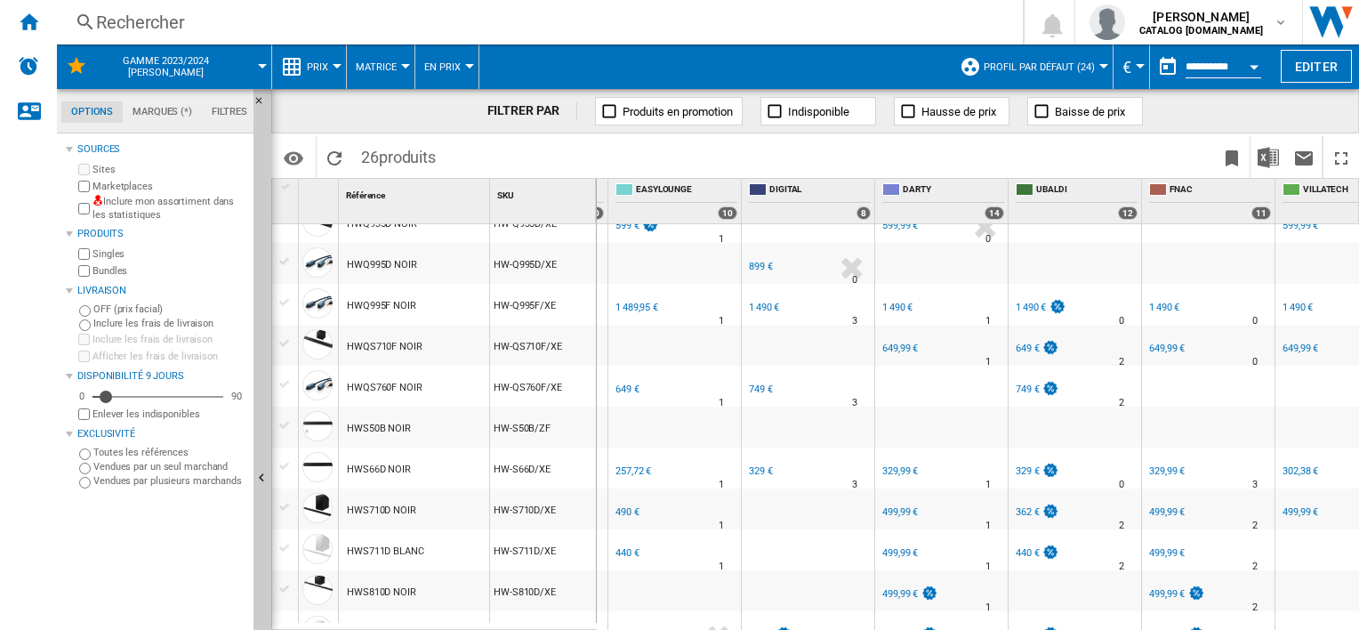
click at [624, 514] on div "490 €" at bounding box center [628, 512] width 24 height 12
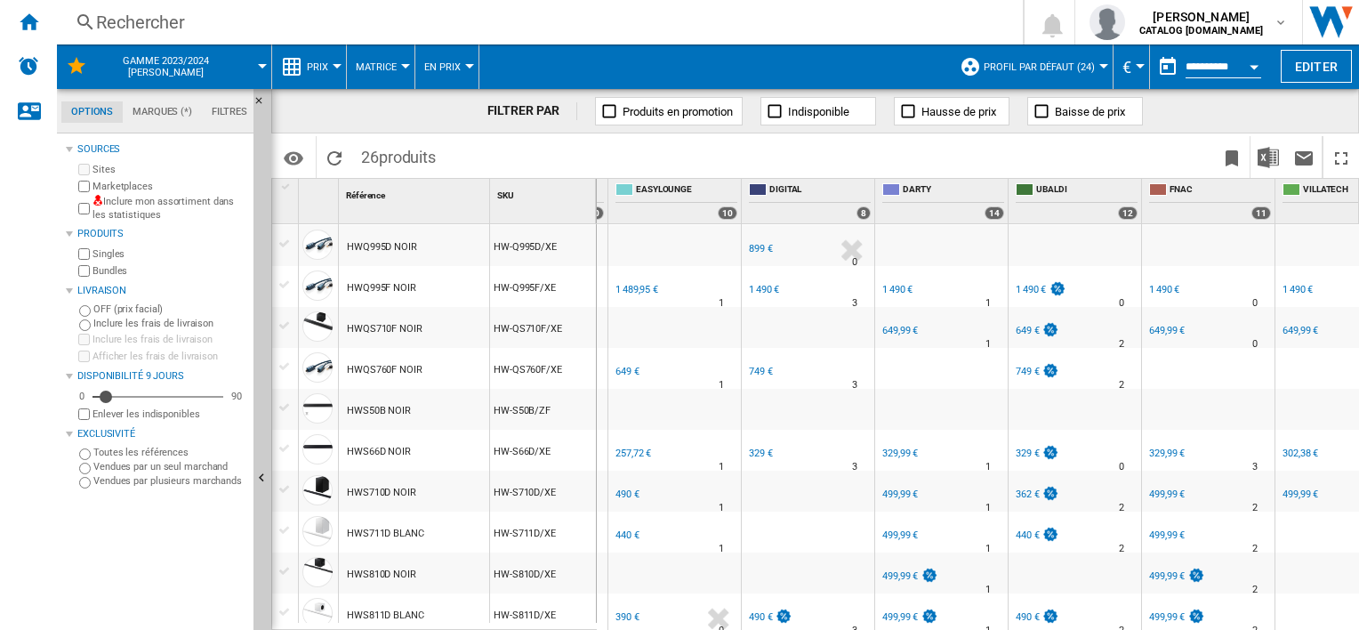
click at [622, 530] on div "440 €" at bounding box center [628, 535] width 24 height 12
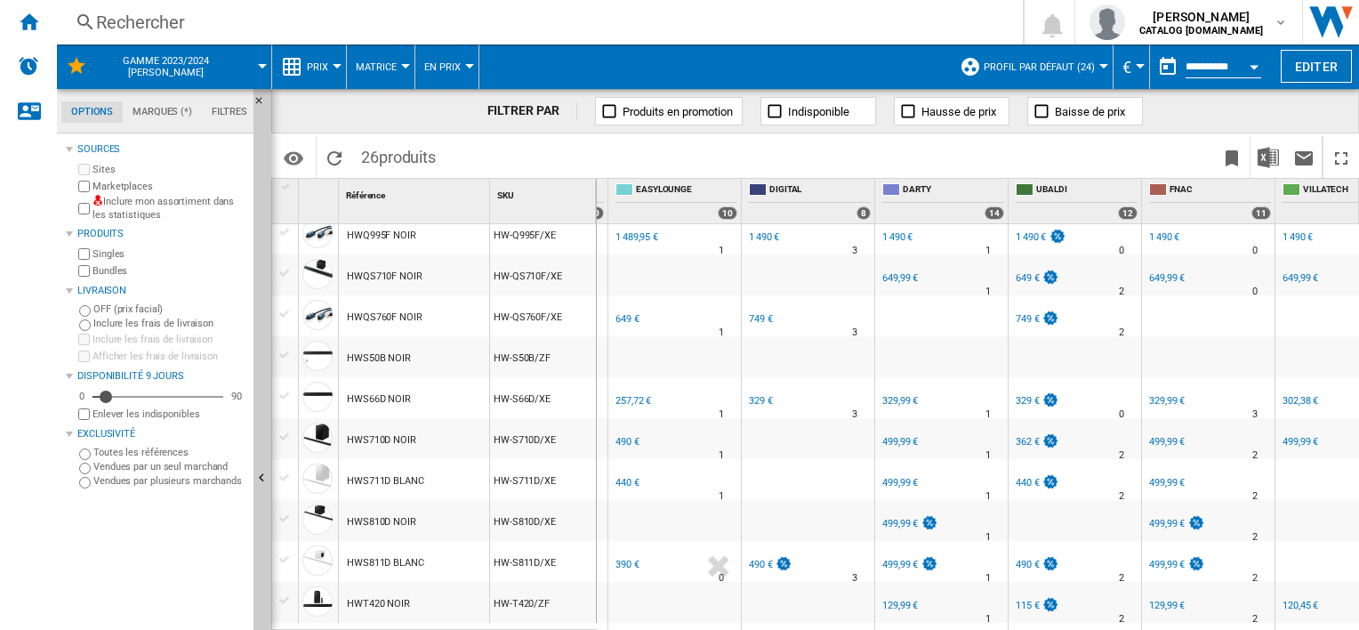
click at [624, 562] on div "390 €" at bounding box center [628, 565] width 24 height 12
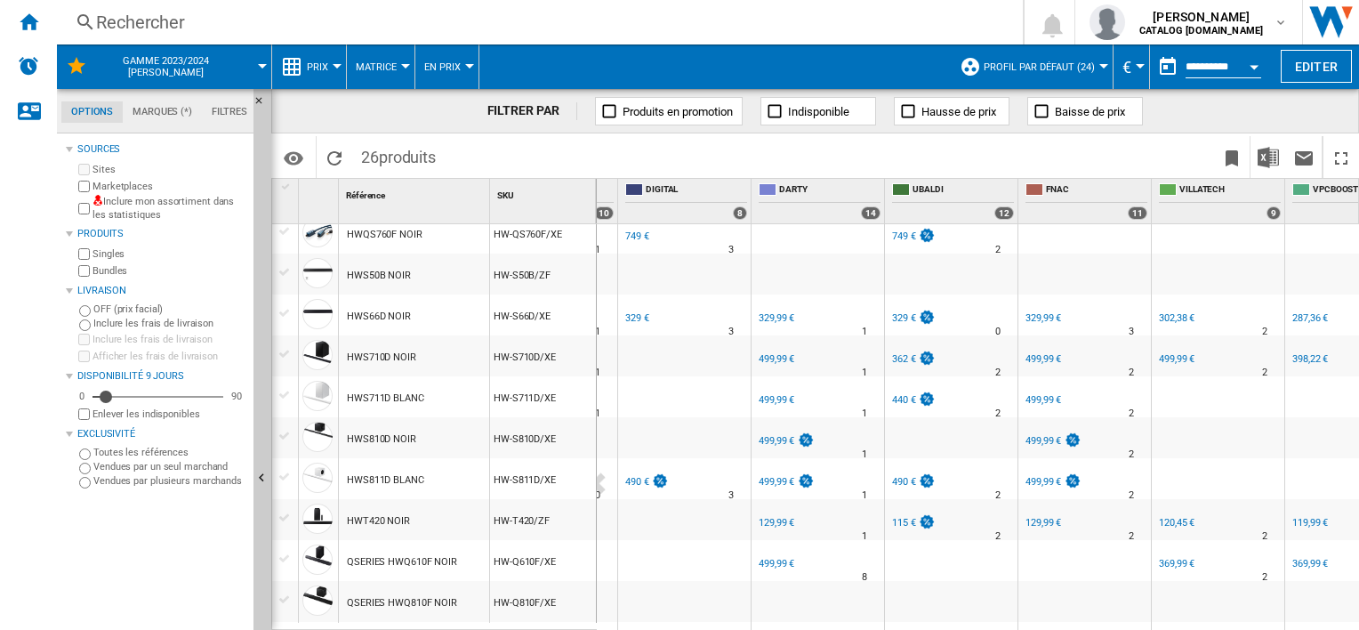
scroll to position [649, 0]
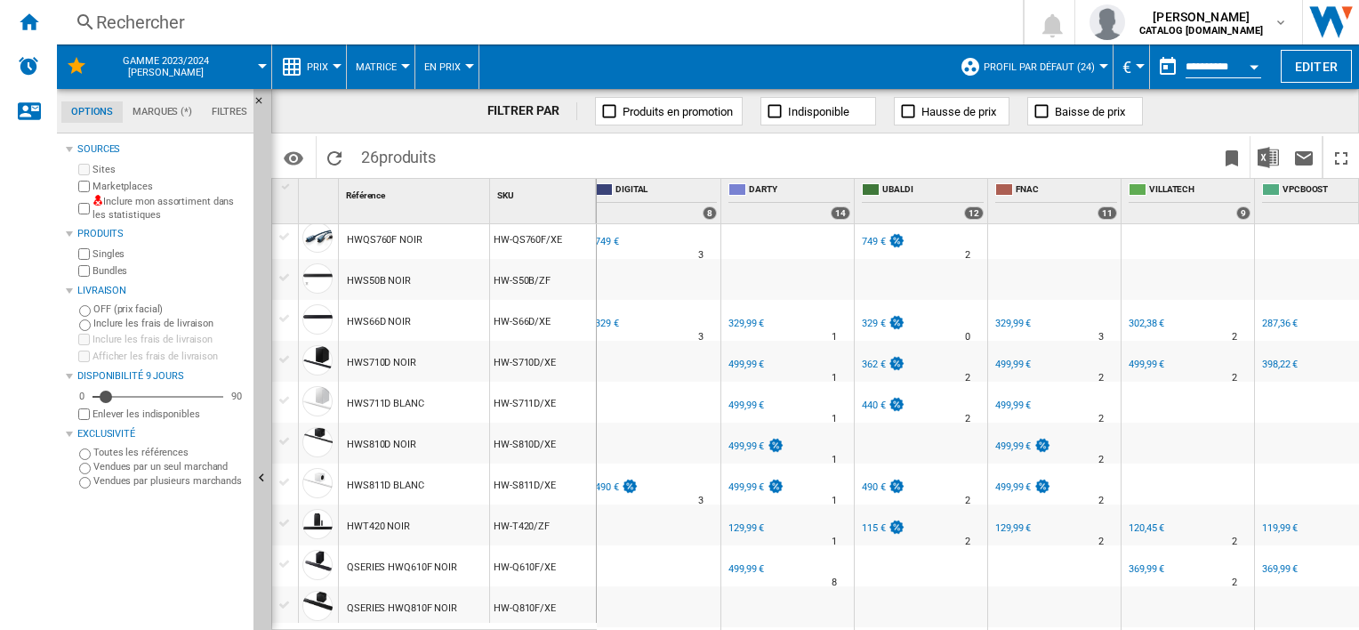
click at [610, 485] on div "490 €" at bounding box center [607, 487] width 24 height 12
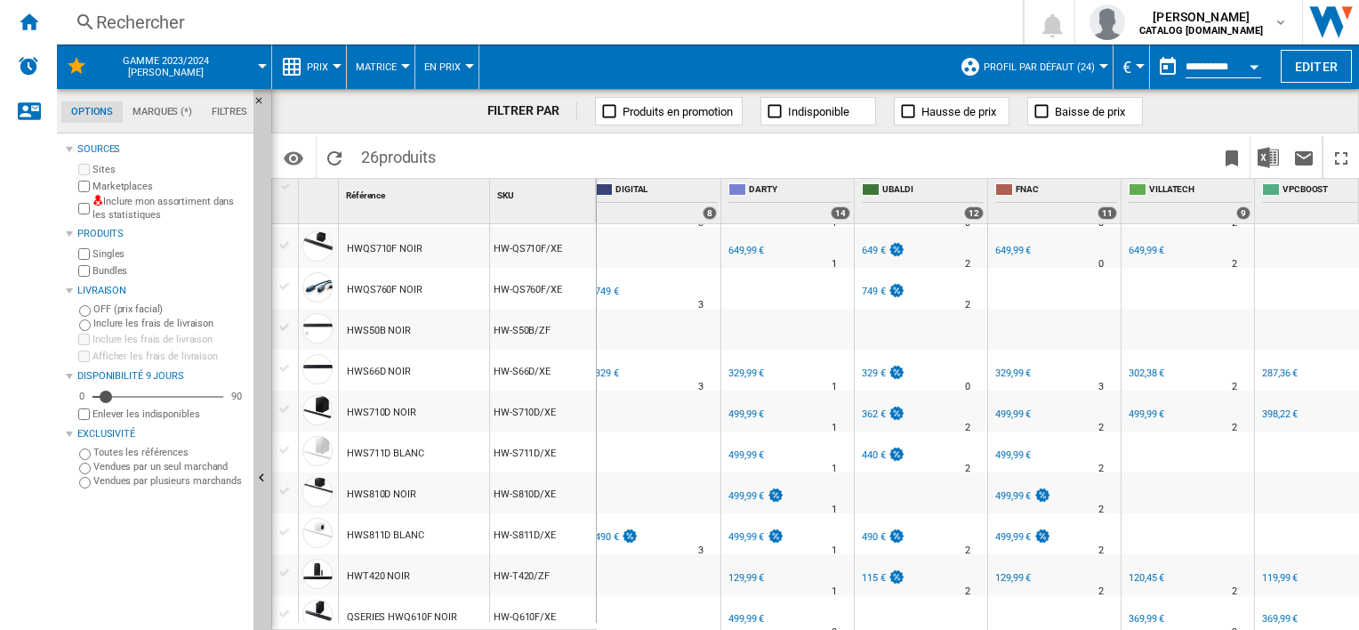
click at [611, 374] on div "329 €" at bounding box center [607, 373] width 24 height 12
click at [608, 374] on div "329 €" at bounding box center [607, 373] width 24 height 12
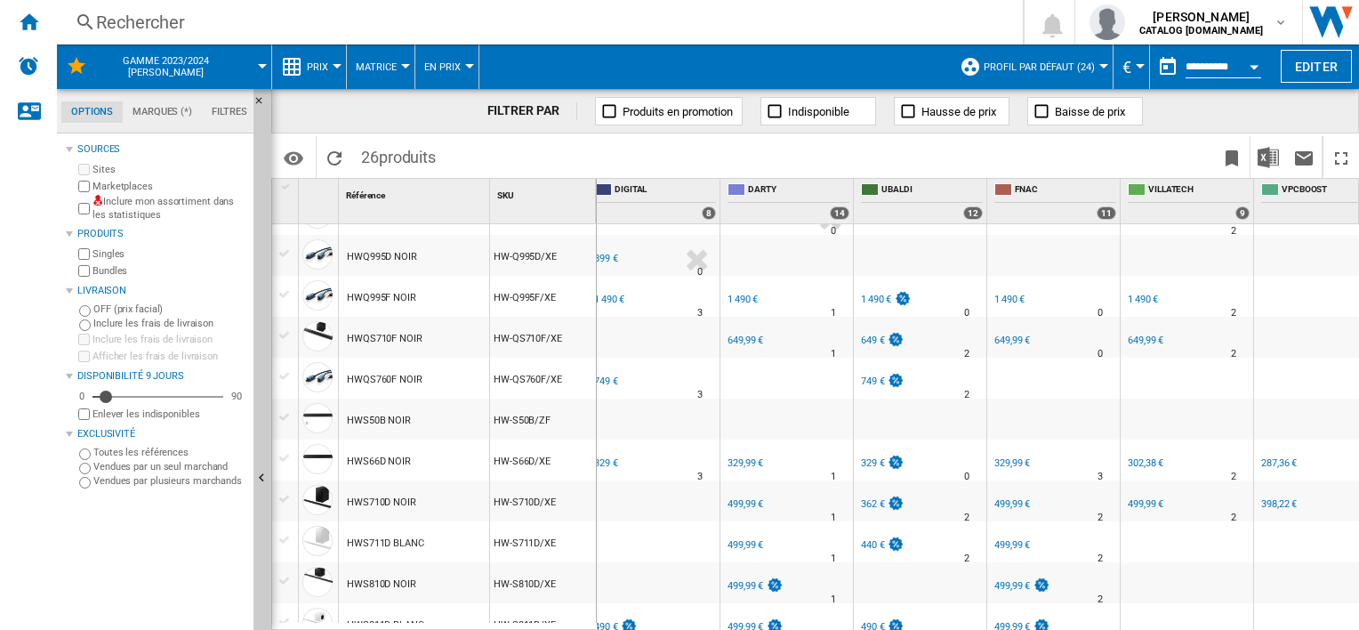
click at [608, 375] on div "749 €" at bounding box center [606, 381] width 24 height 12
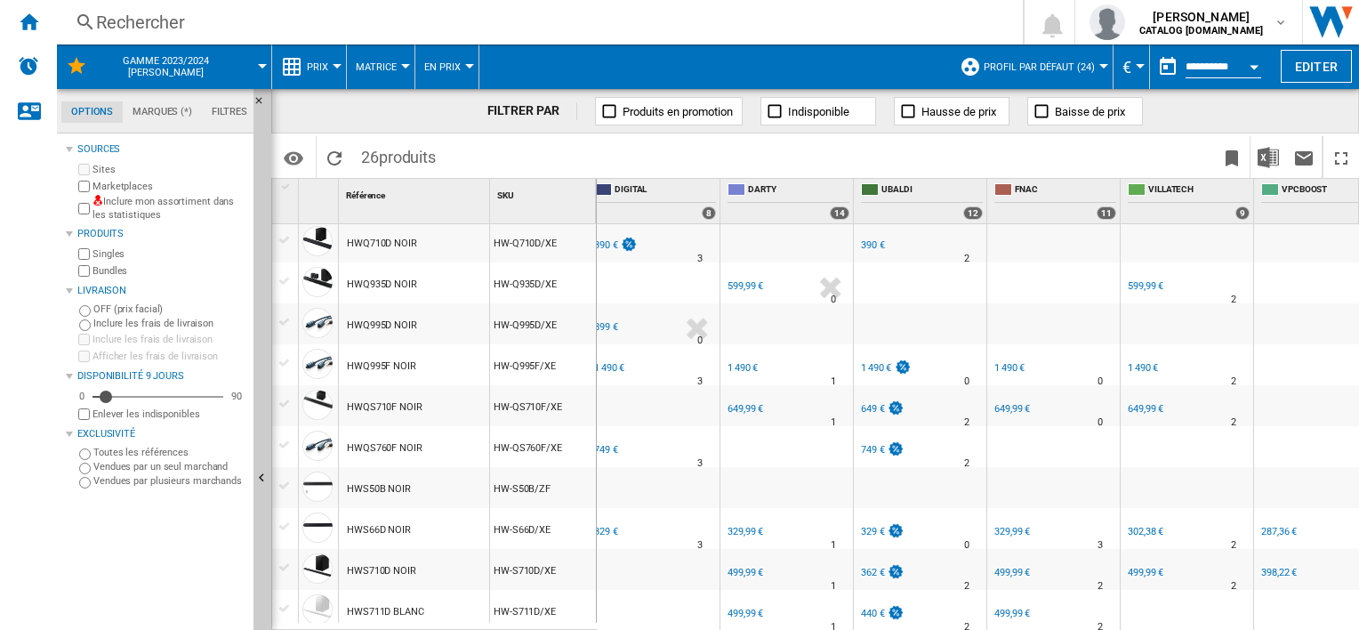
click at [608, 374] on div "1 490 €" at bounding box center [608, 368] width 33 height 18
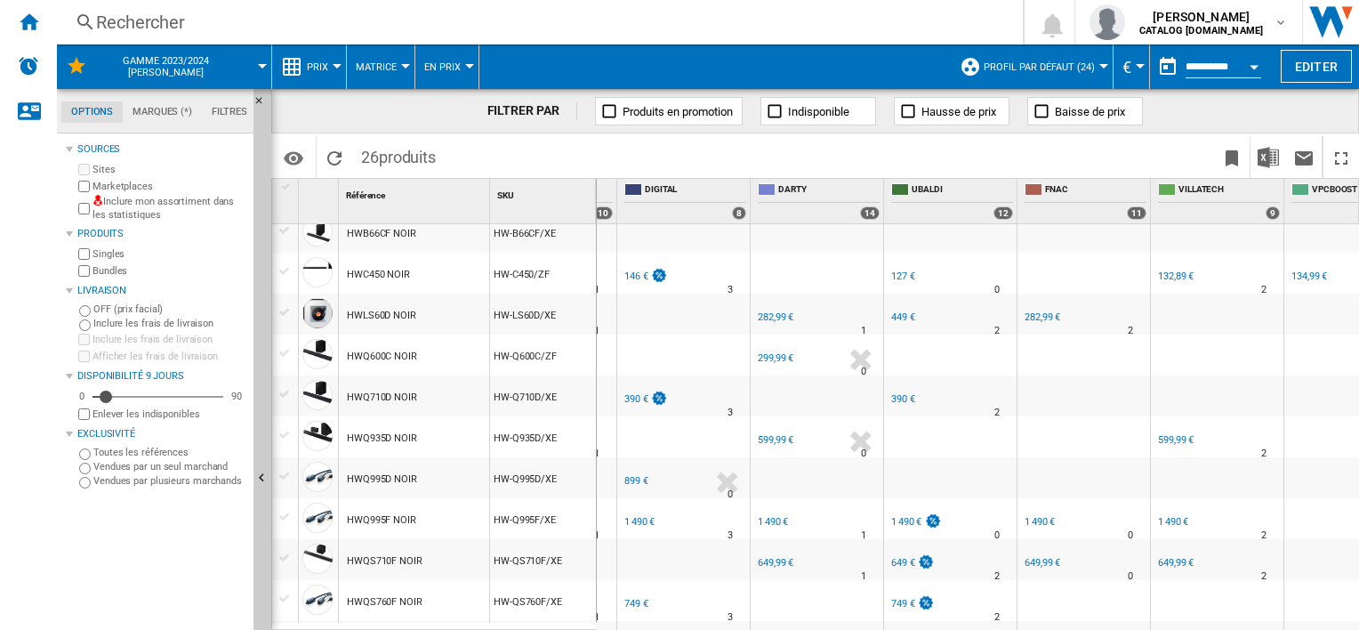
click at [624, 477] on div "899 €" at bounding box center [636, 481] width 24 height 12
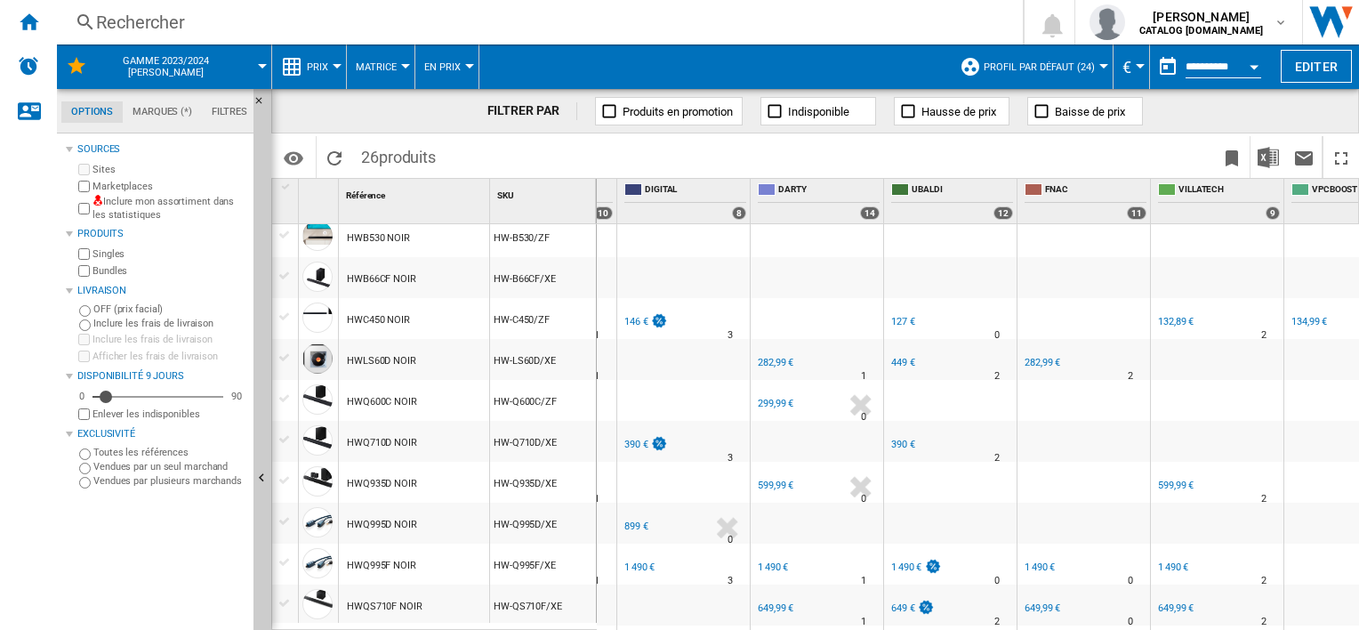
click at [639, 449] on div "390 €" at bounding box center [645, 445] width 46 height 18
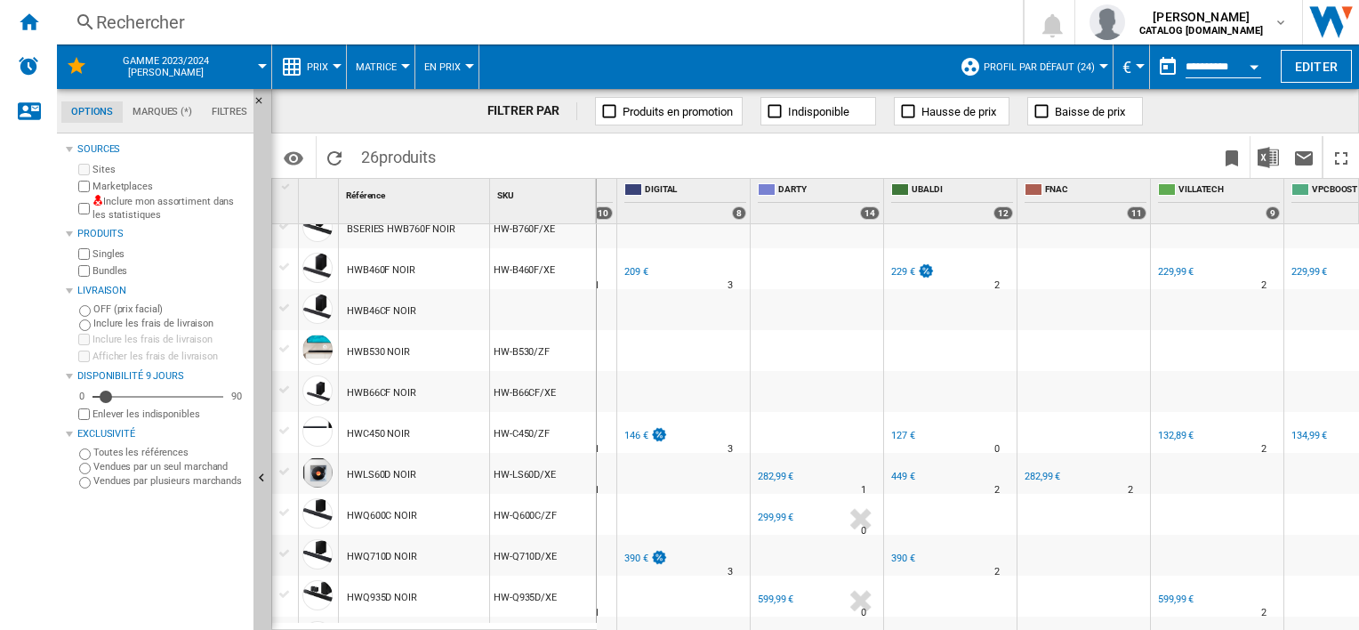
click at [638, 436] on div "146 €" at bounding box center [636, 436] width 24 height 12
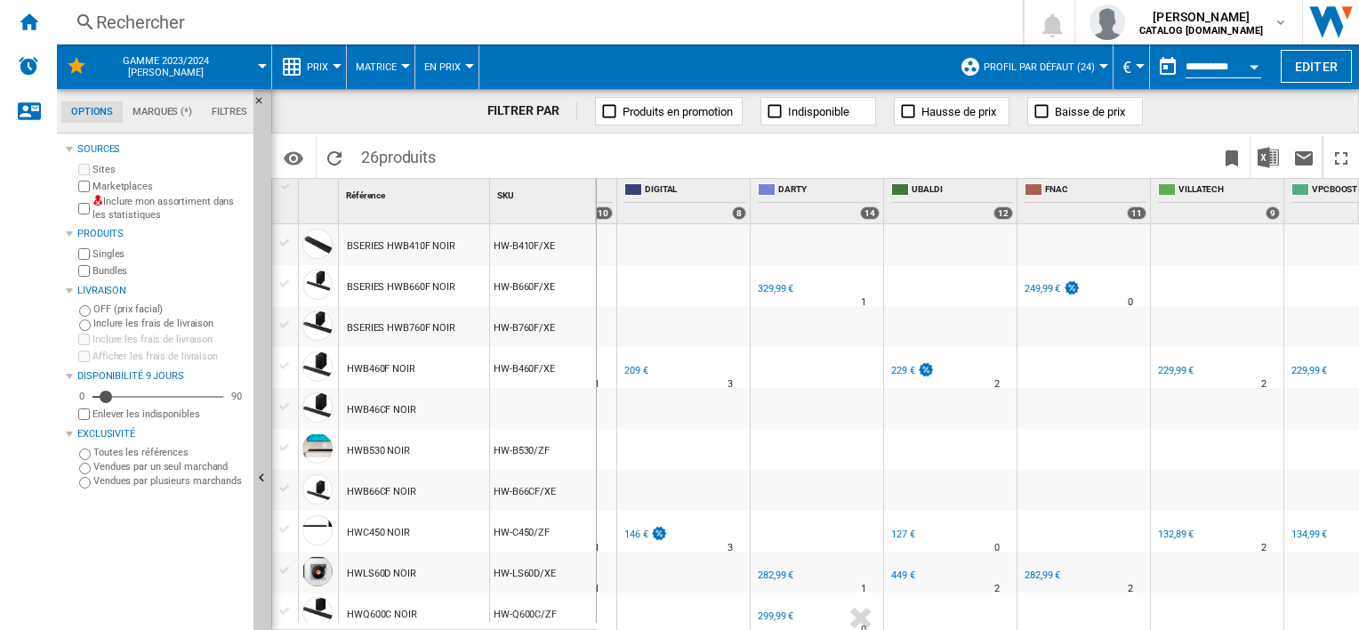
click at [632, 370] on div "209 €" at bounding box center [636, 371] width 24 height 12
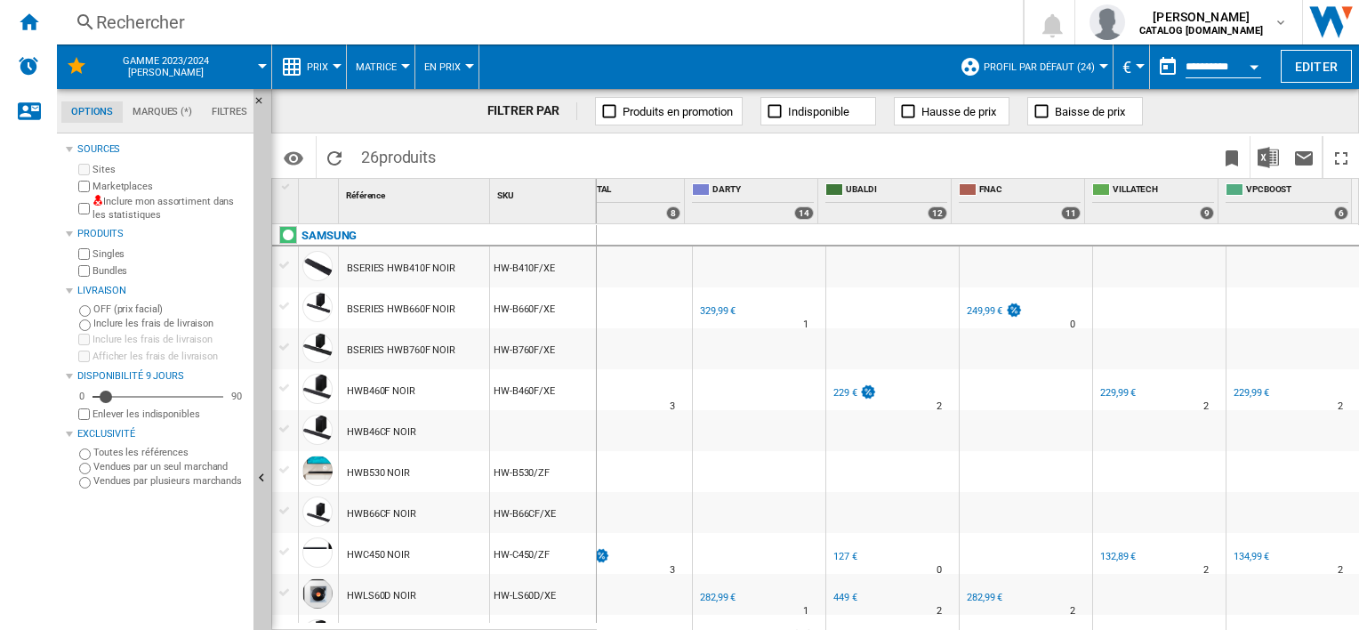
click at [710, 313] on div "329,99 €" at bounding box center [718, 311] width 36 height 12
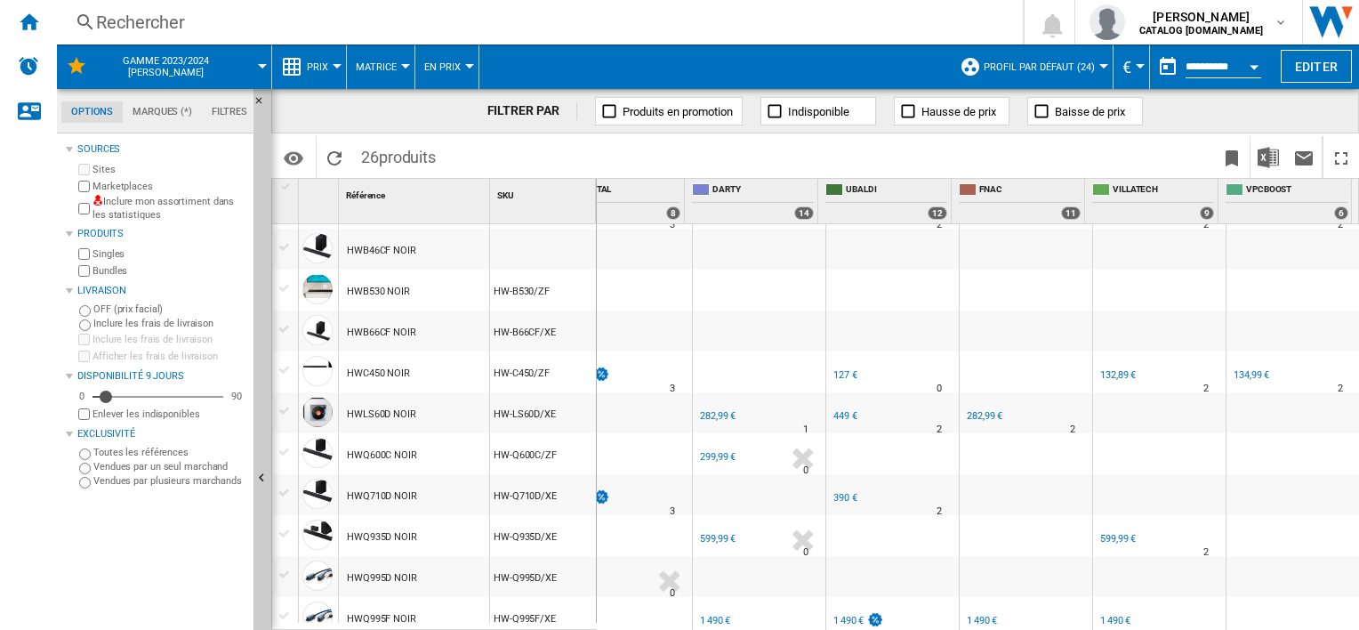
click at [704, 416] on div "282,99 €" at bounding box center [718, 416] width 36 height 12
click at [700, 455] on div "299,99 €" at bounding box center [718, 457] width 36 height 12
click at [708, 415] on div "282,99 €" at bounding box center [718, 416] width 36 height 12
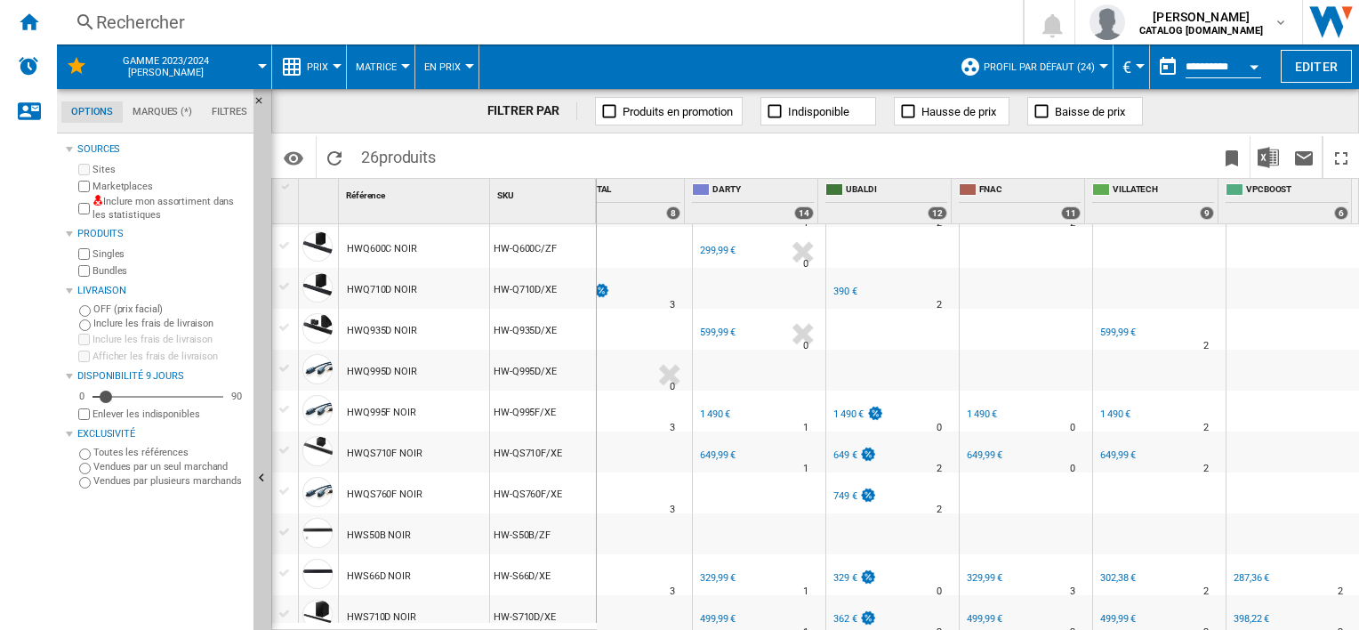
scroll to position [390, 0]
click at [700, 329] on div "599,99 €" at bounding box center [718, 331] width 36 height 12
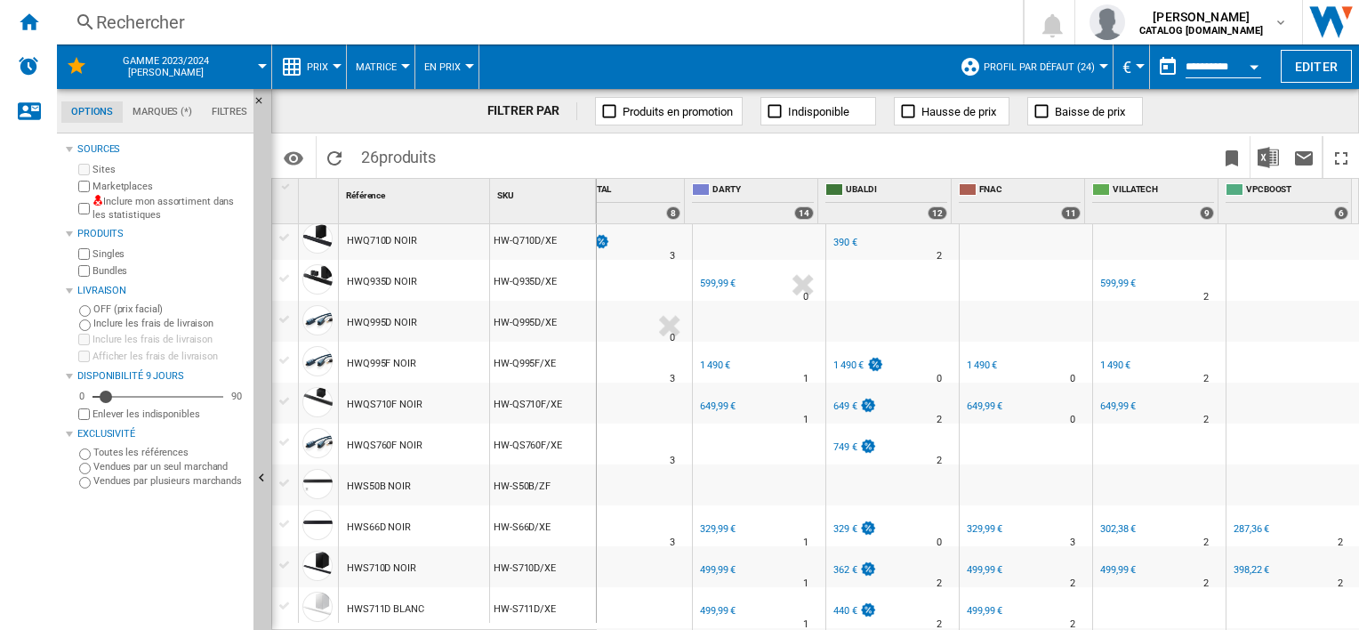
click at [700, 359] on div "1 490 €" at bounding box center [715, 365] width 30 height 12
click at [704, 398] on div "649,99 €" at bounding box center [716, 407] width 38 height 18
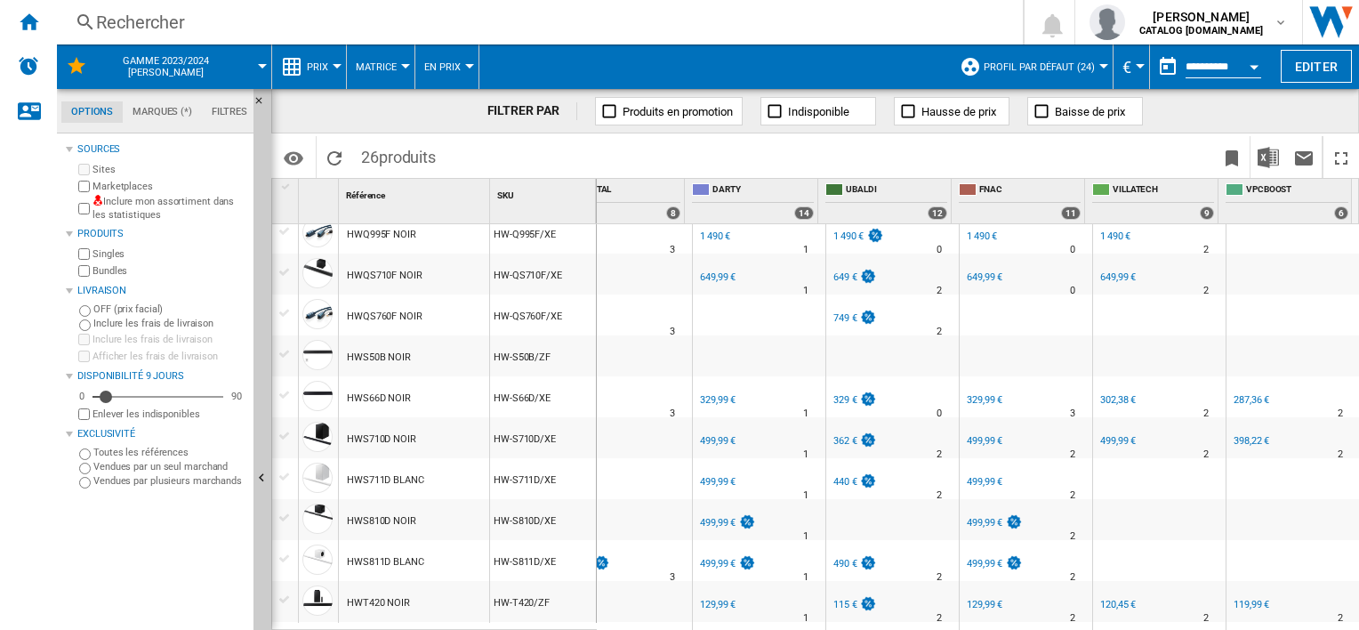
scroll to position [573, 0]
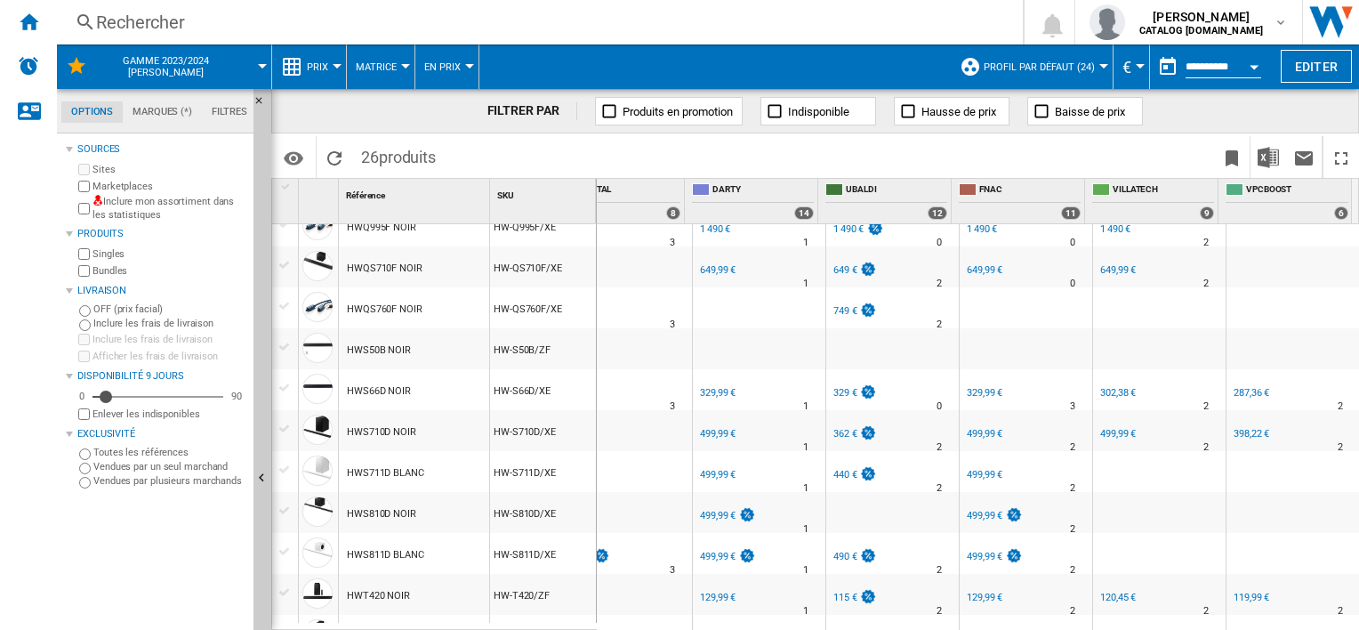
click at [704, 395] on div "329,99 €" at bounding box center [718, 393] width 36 height 12
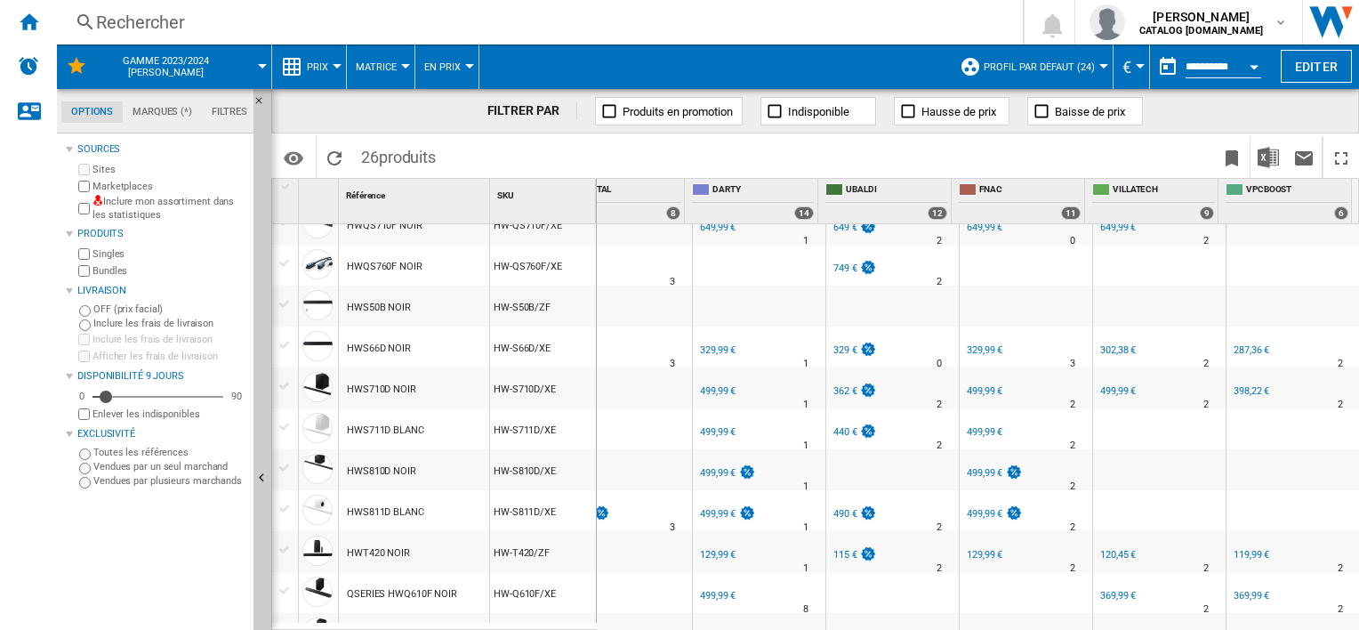
scroll to position [618, 0]
click at [704, 388] on div "499,99 €" at bounding box center [718, 388] width 36 height 12
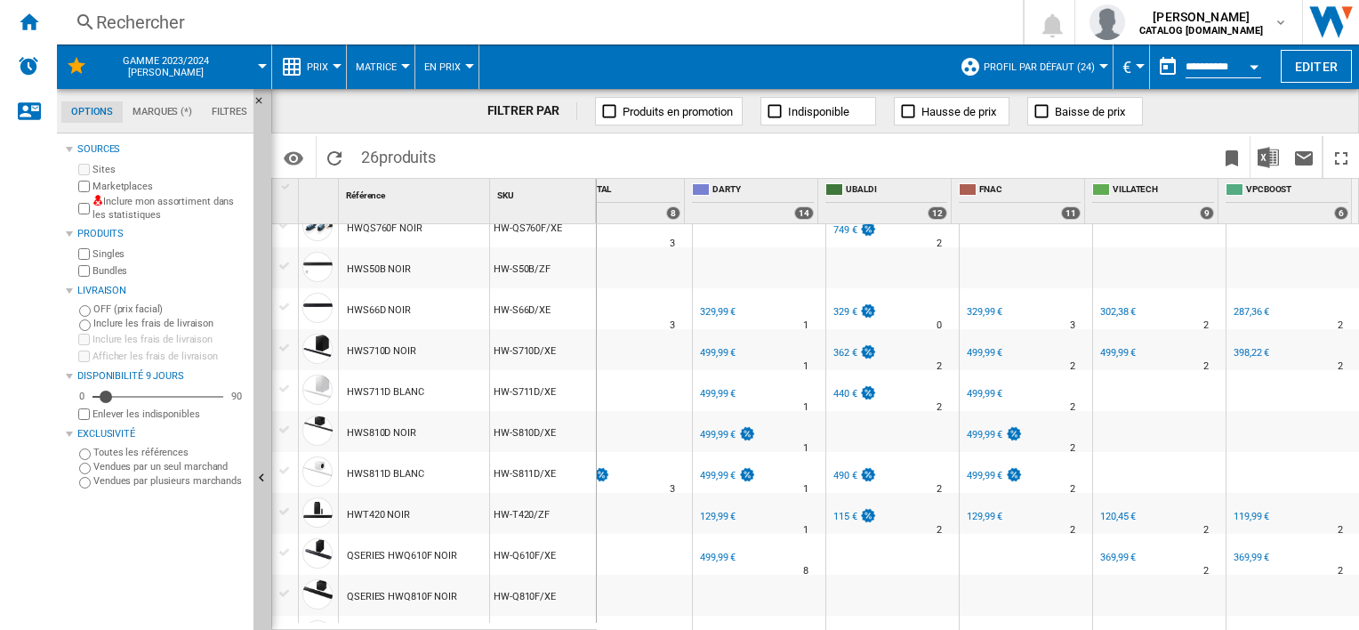
click at [704, 391] on div "499,99 €" at bounding box center [718, 394] width 36 height 12
click at [715, 431] on div "499,99 €" at bounding box center [718, 435] width 36 height 12
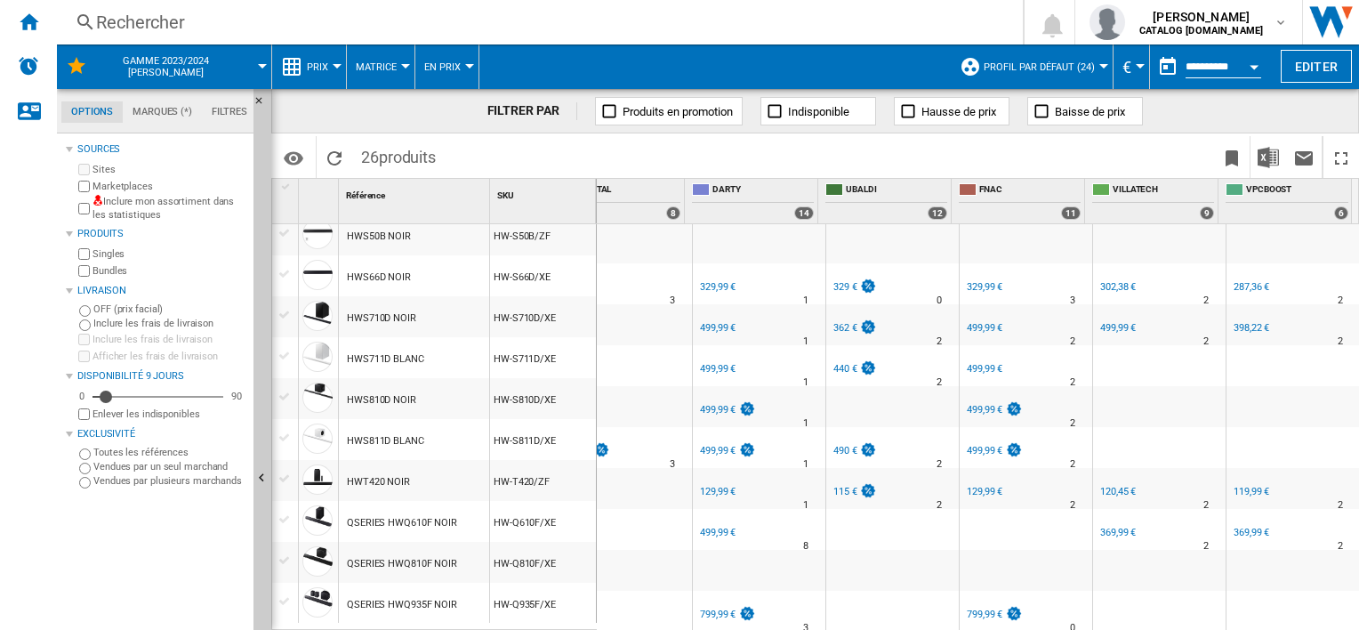
click at [712, 445] on div "499,99 €" at bounding box center [718, 451] width 36 height 12
click at [700, 486] on div "129,99 €" at bounding box center [718, 492] width 36 height 12
click at [708, 527] on div "499,99 €" at bounding box center [718, 533] width 36 height 12
click at [702, 608] on div "799,99 €" at bounding box center [718, 614] width 36 height 12
click at [833, 486] on div "115 €" at bounding box center [845, 492] width 24 height 12
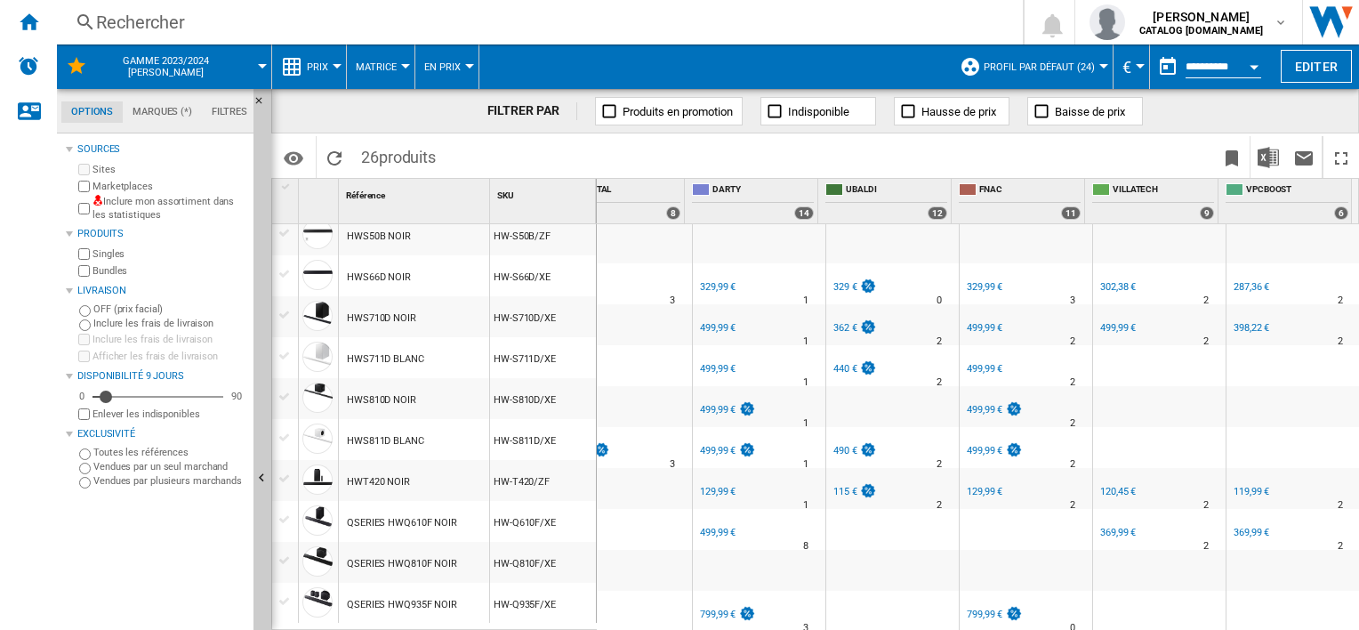
click at [844, 445] on div "490 €" at bounding box center [845, 451] width 24 height 12
click at [833, 363] on div "440 €" at bounding box center [845, 369] width 24 height 12
click at [833, 322] on div "362 €" at bounding box center [845, 328] width 24 height 12
click at [833, 281] on div "329 €" at bounding box center [845, 287] width 24 height 12
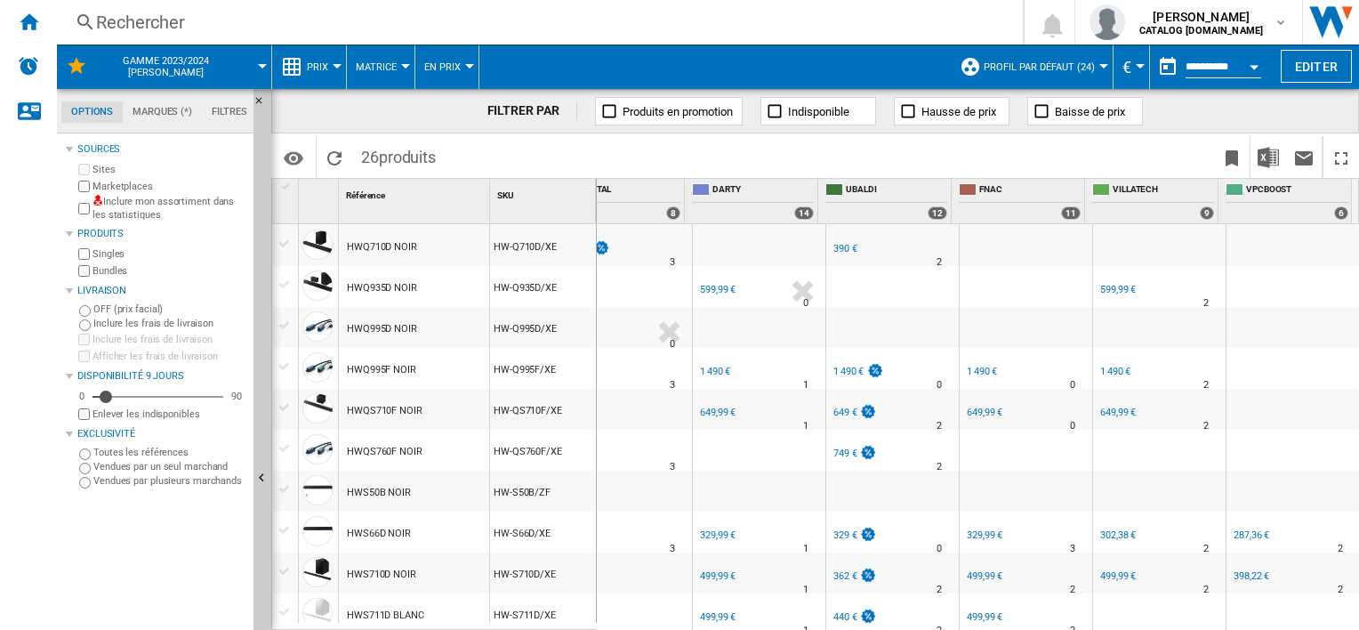
scroll to position [434, 0]
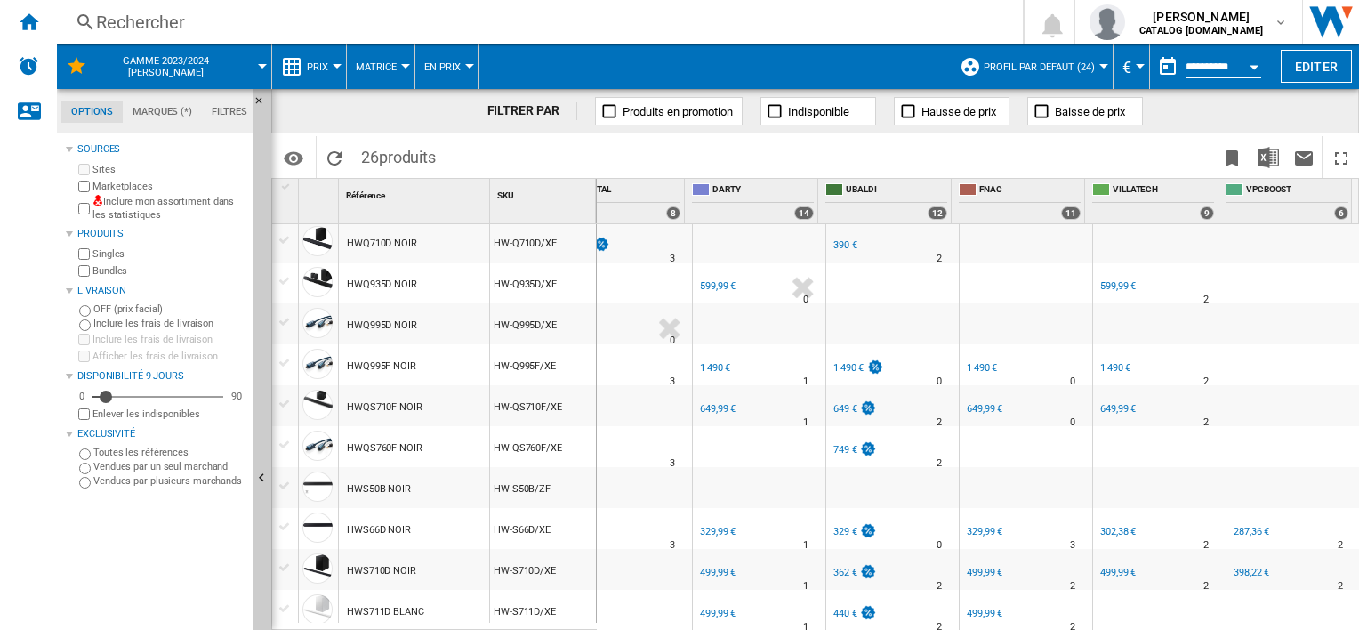
click at [836, 444] on div "749 €" at bounding box center [845, 450] width 24 height 12
click at [833, 403] on div "649 €" at bounding box center [845, 409] width 24 height 12
click at [835, 370] on div "1 490 €" at bounding box center [848, 368] width 30 height 12
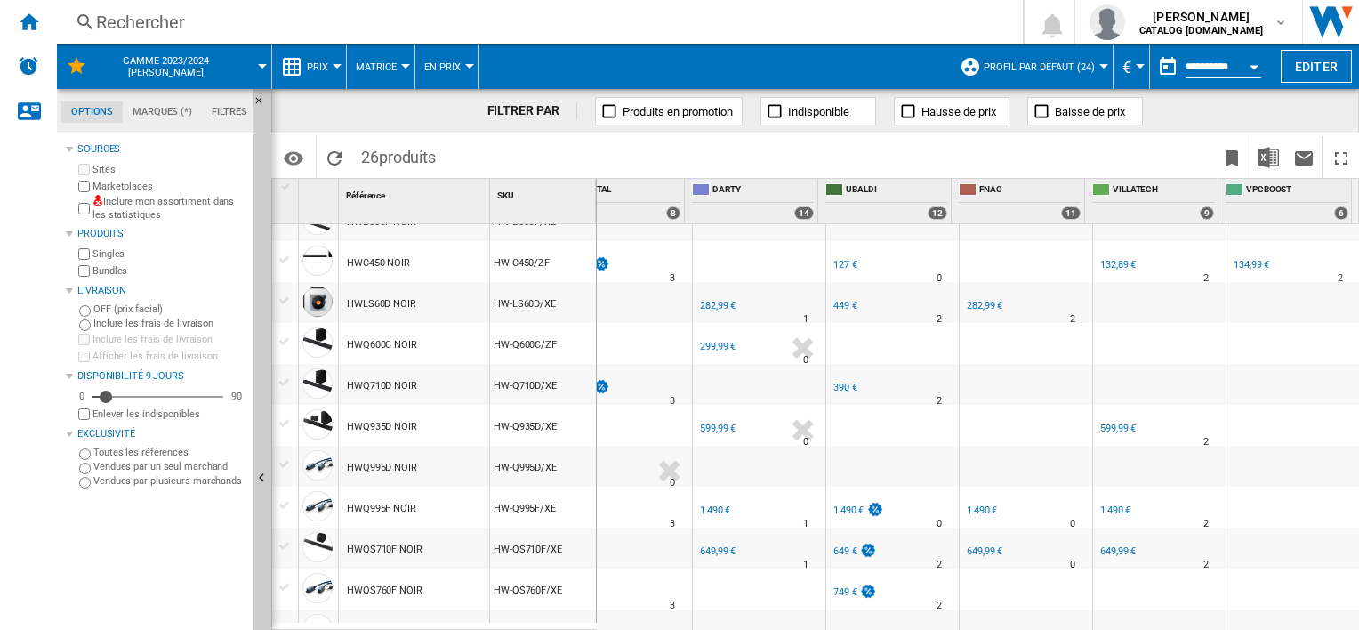
scroll to position [291, 0]
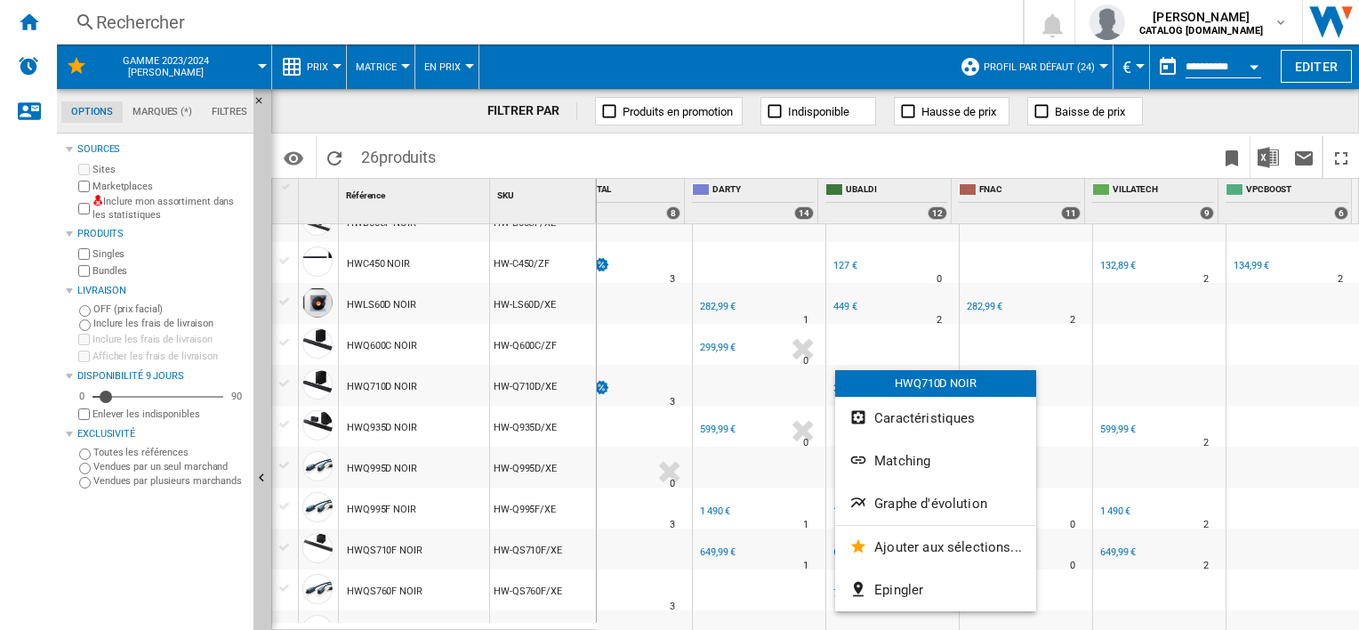
click at [828, 388] on div at bounding box center [679, 315] width 1359 height 630
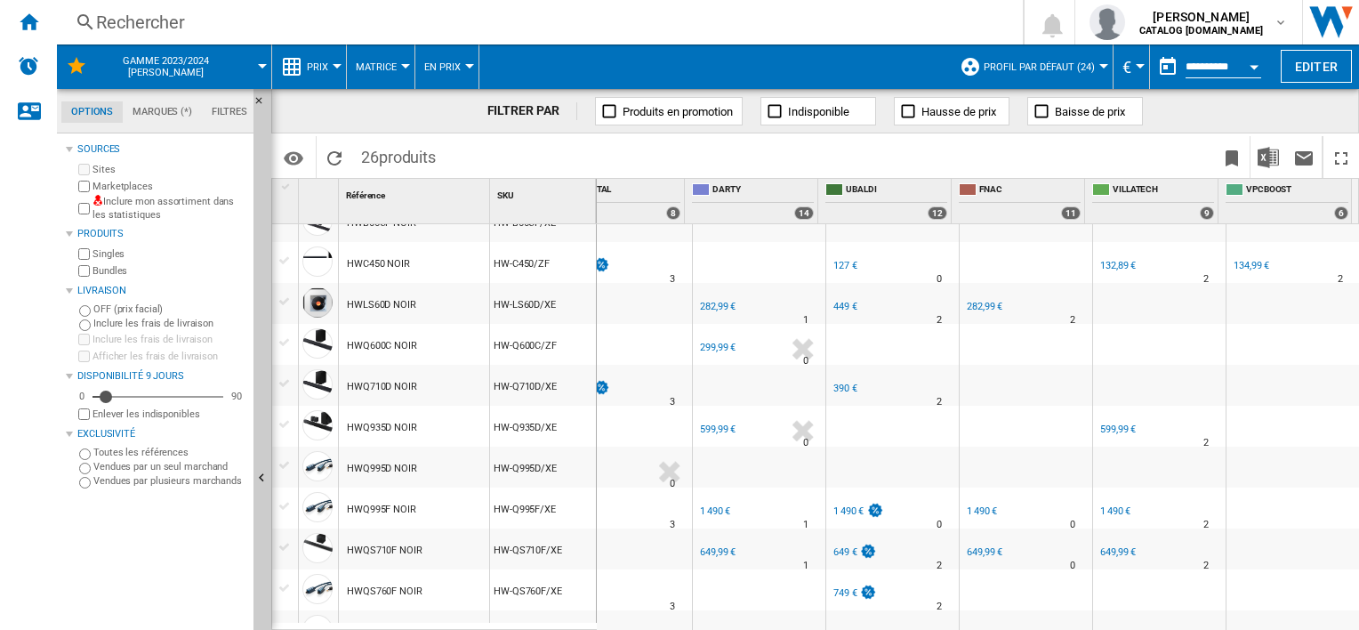
click at [833, 388] on div "390 €" at bounding box center [845, 388] width 24 height 12
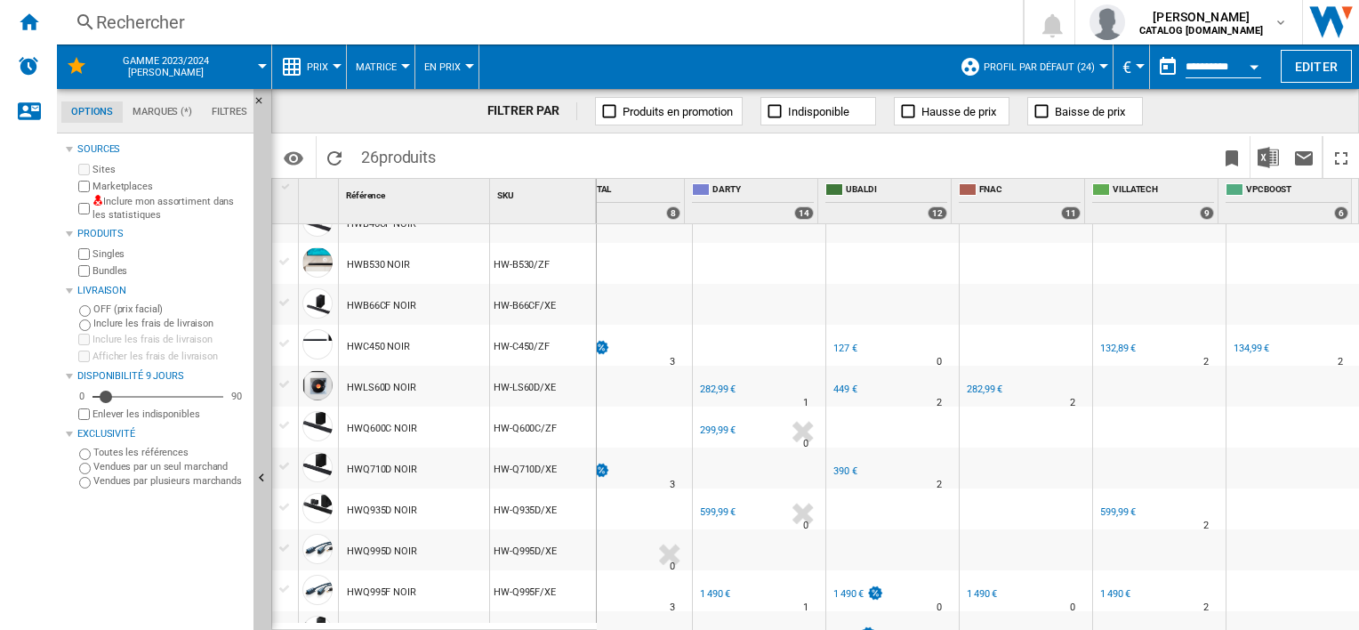
scroll to position [208, 0]
click at [833, 388] on div "449 €" at bounding box center [845, 389] width 24 height 12
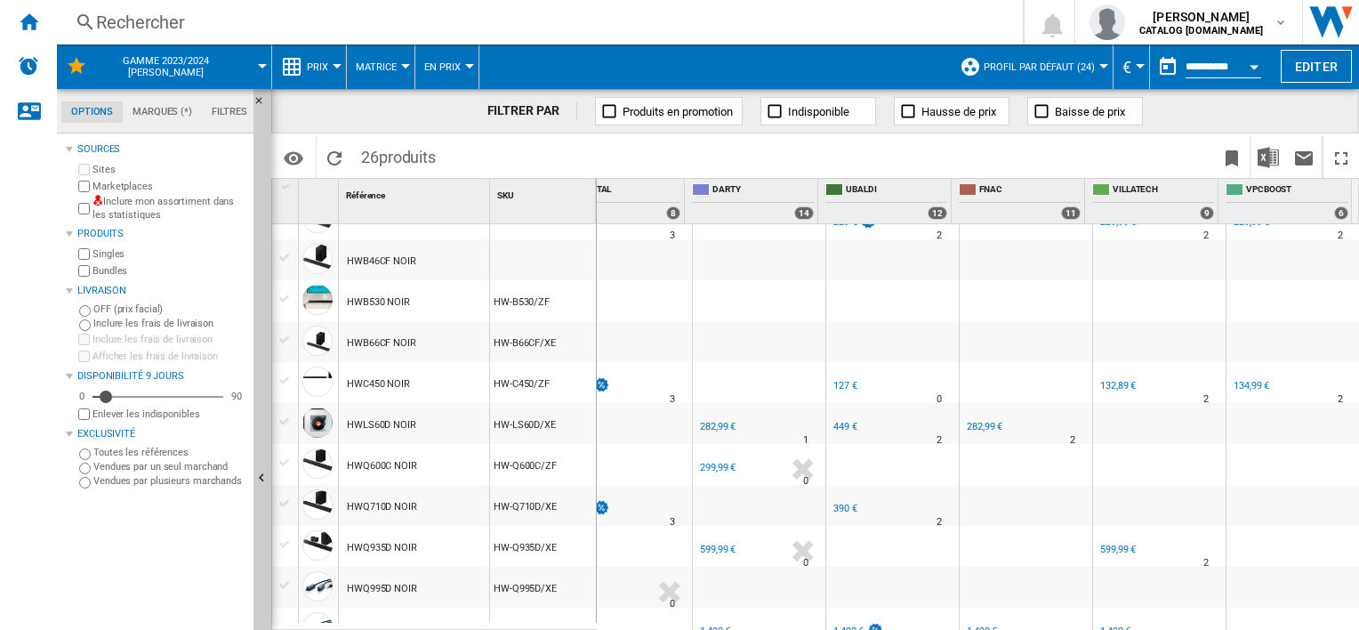
scroll to position [170, 0]
click at [833, 388] on div "127 €" at bounding box center [845, 387] width 24 height 12
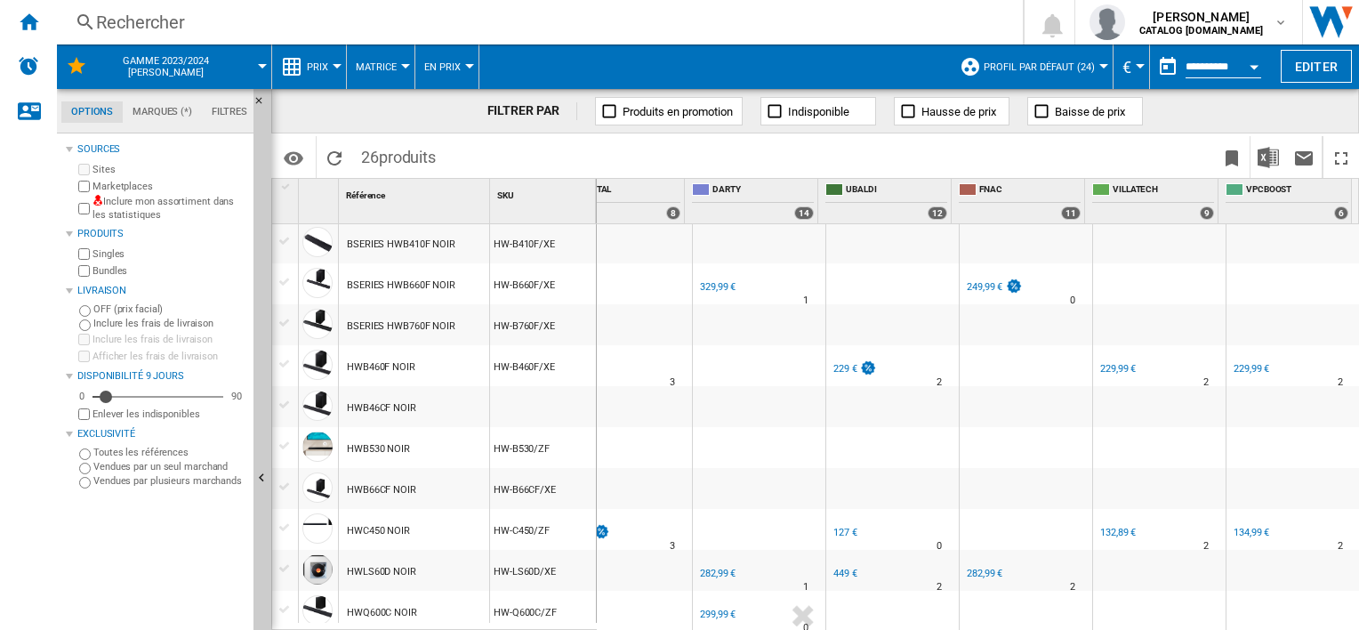
scroll to position [11, 0]
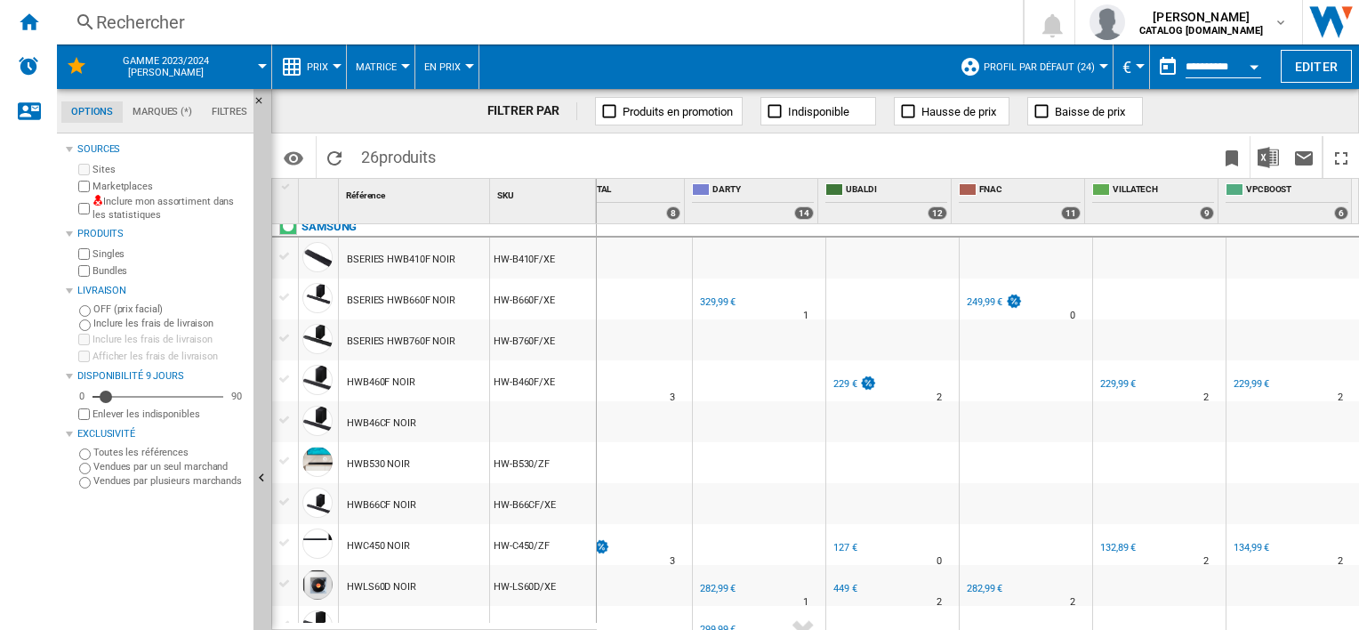
click at [837, 381] on div "229 €" at bounding box center [845, 384] width 24 height 12
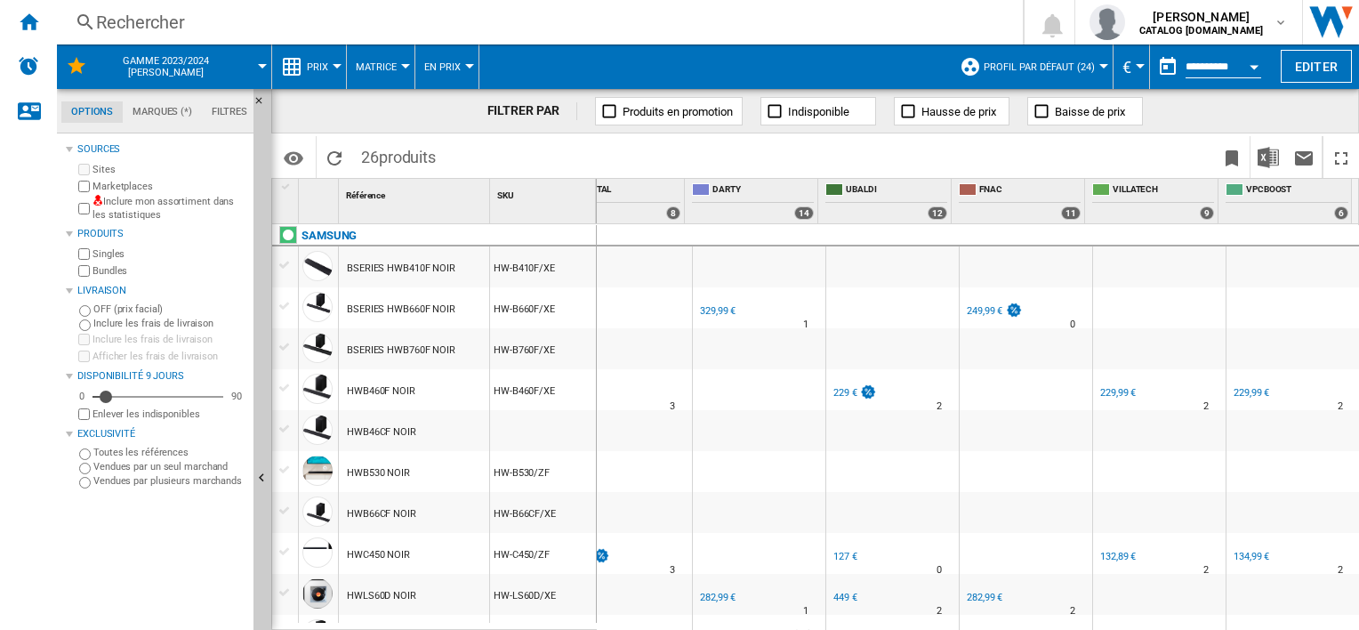
click at [967, 308] on div "249,99 €" at bounding box center [985, 311] width 36 height 12
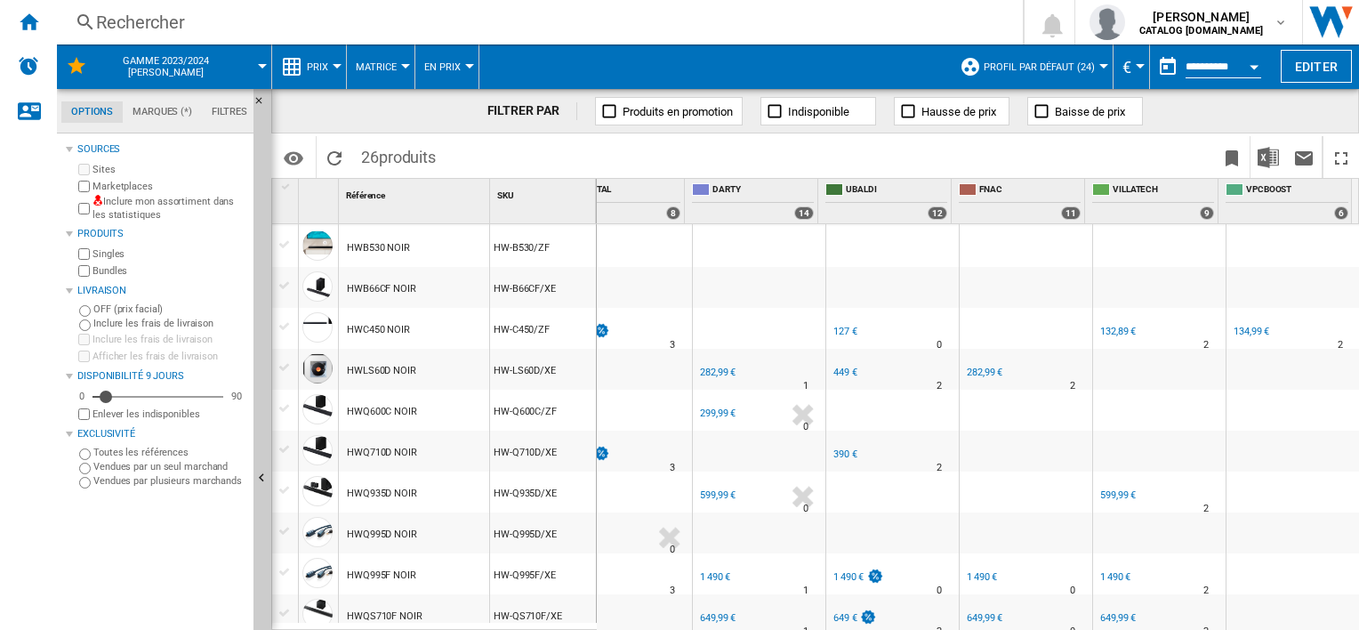
click at [975, 372] on div "282,99 €" at bounding box center [985, 372] width 36 height 12
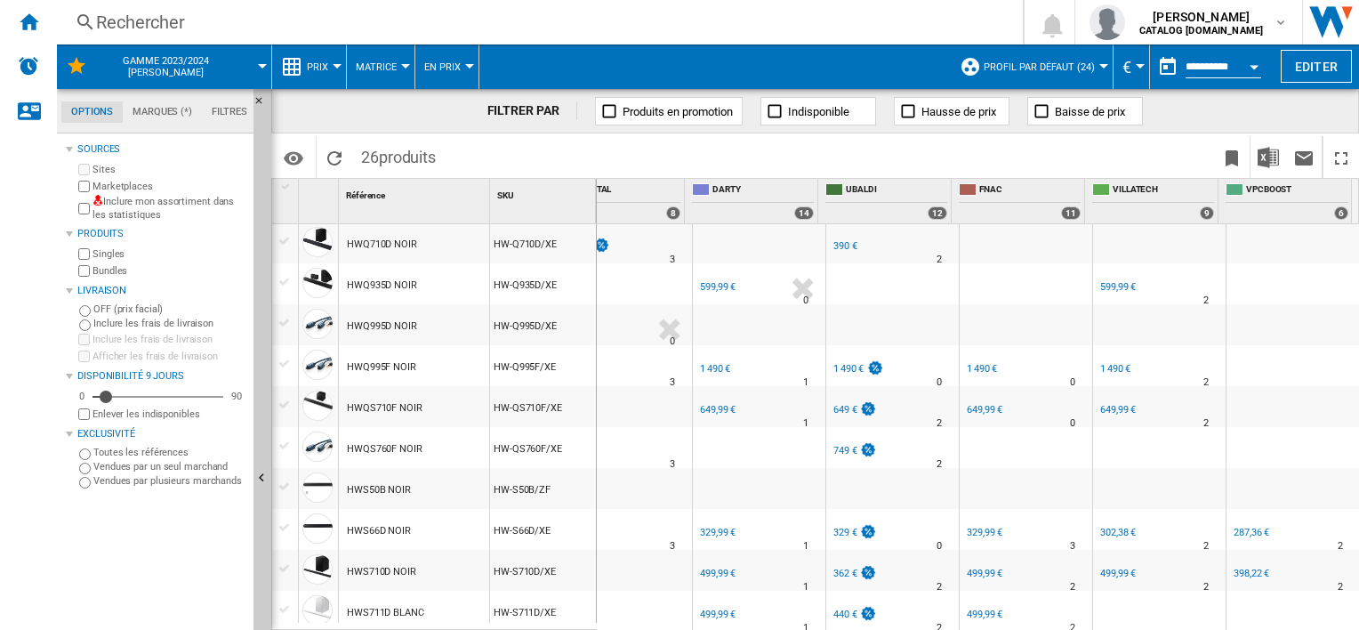
click at [975, 368] on div "1 490 €" at bounding box center [982, 369] width 30 height 12
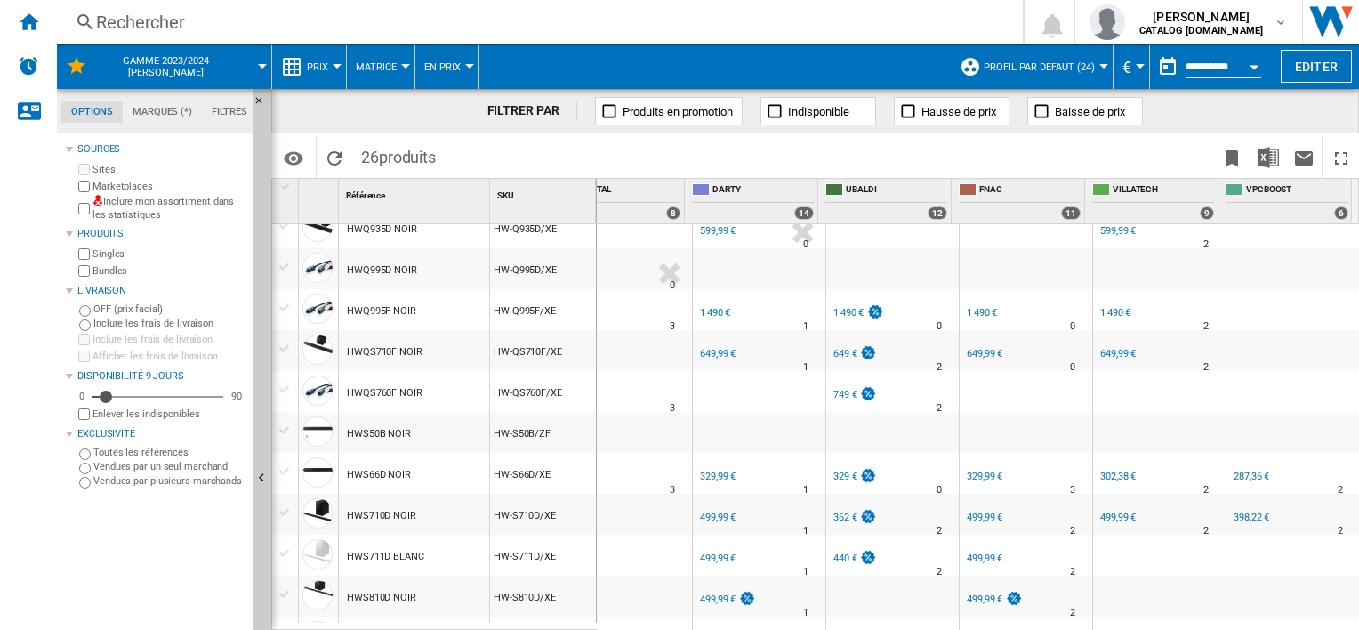
click at [974, 350] on div "649,99 €" at bounding box center [985, 354] width 36 height 12
click at [970, 475] on div "329,99 €" at bounding box center [985, 477] width 36 height 12
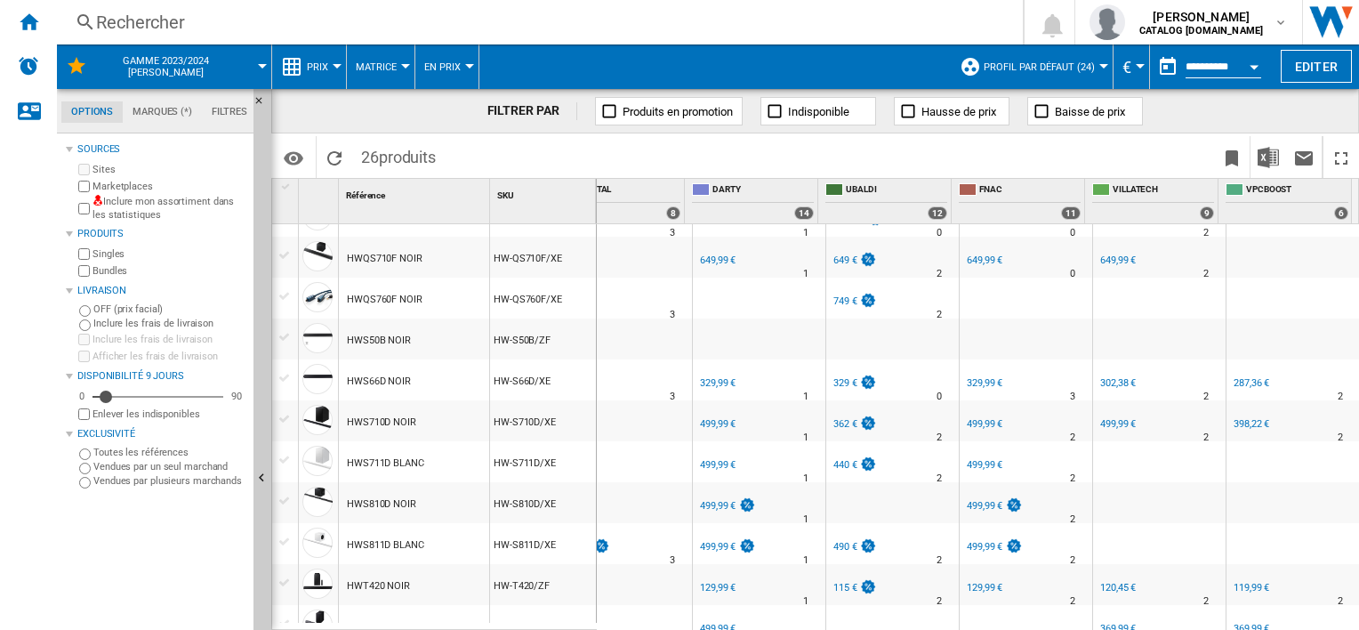
click at [980, 415] on div "499,99 €" at bounding box center [983, 424] width 38 height 18
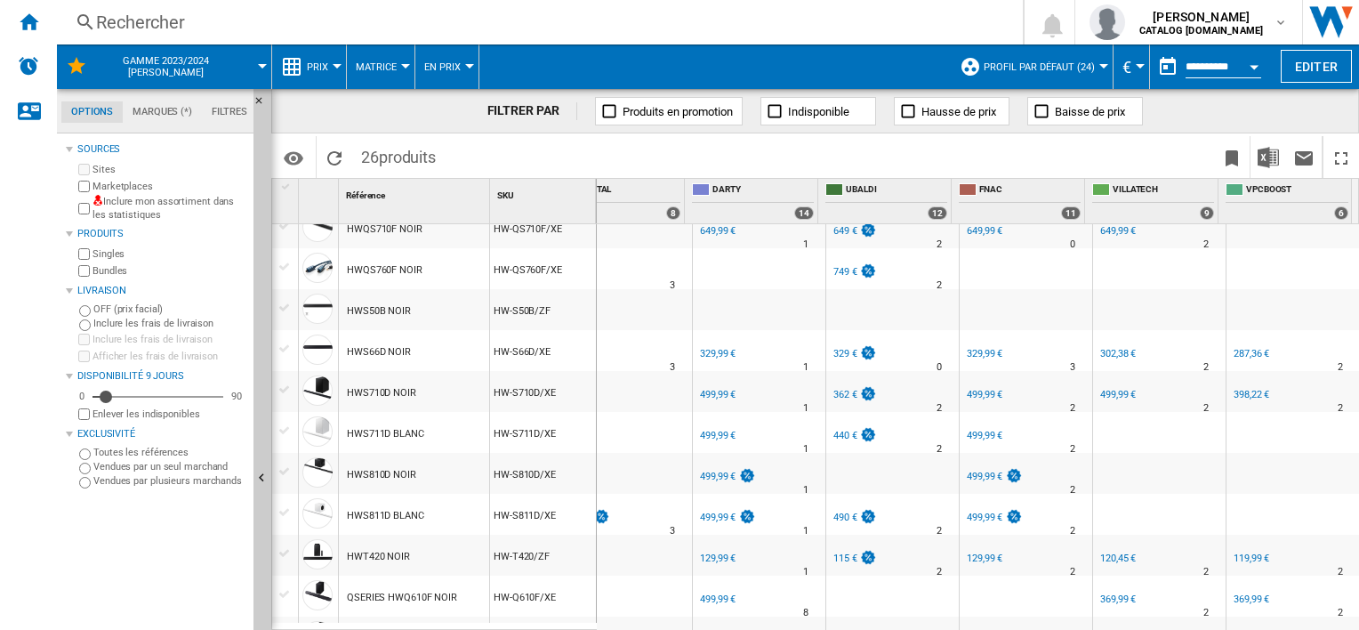
click at [967, 439] on div "499,99 €" at bounding box center [985, 436] width 36 height 12
click at [968, 475] on div "499,99 €" at bounding box center [985, 477] width 36 height 12
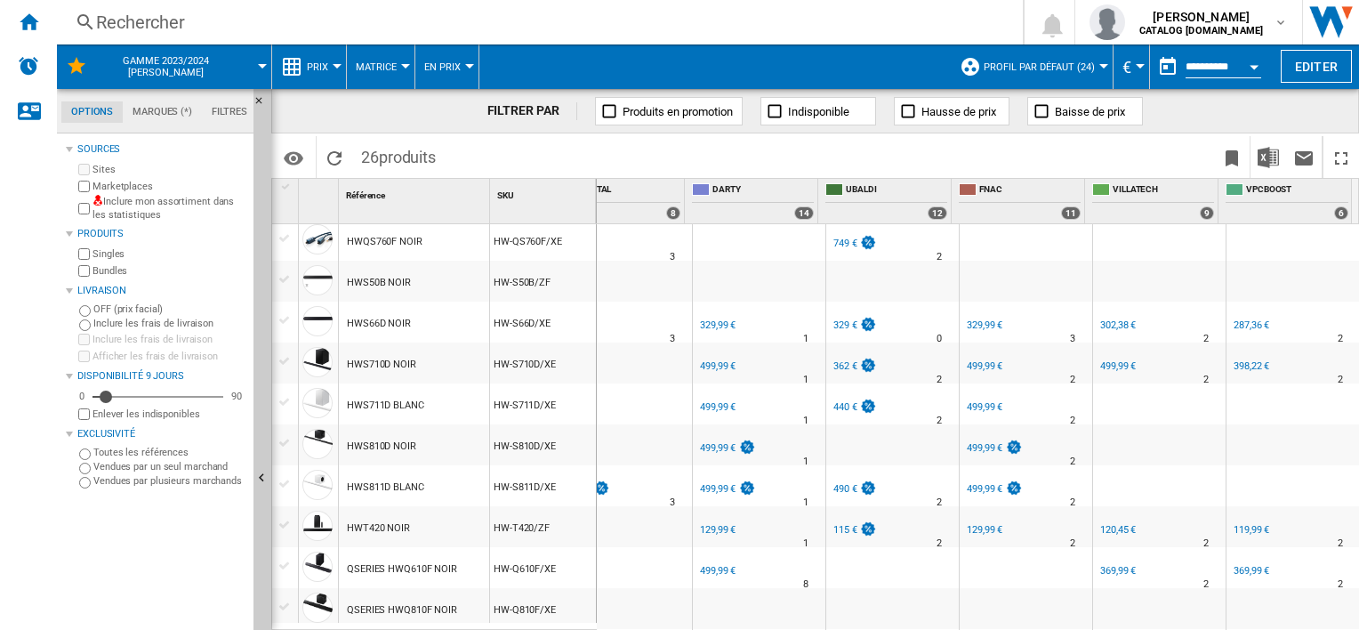
click at [970, 487] on div "499,99 €" at bounding box center [985, 489] width 36 height 12
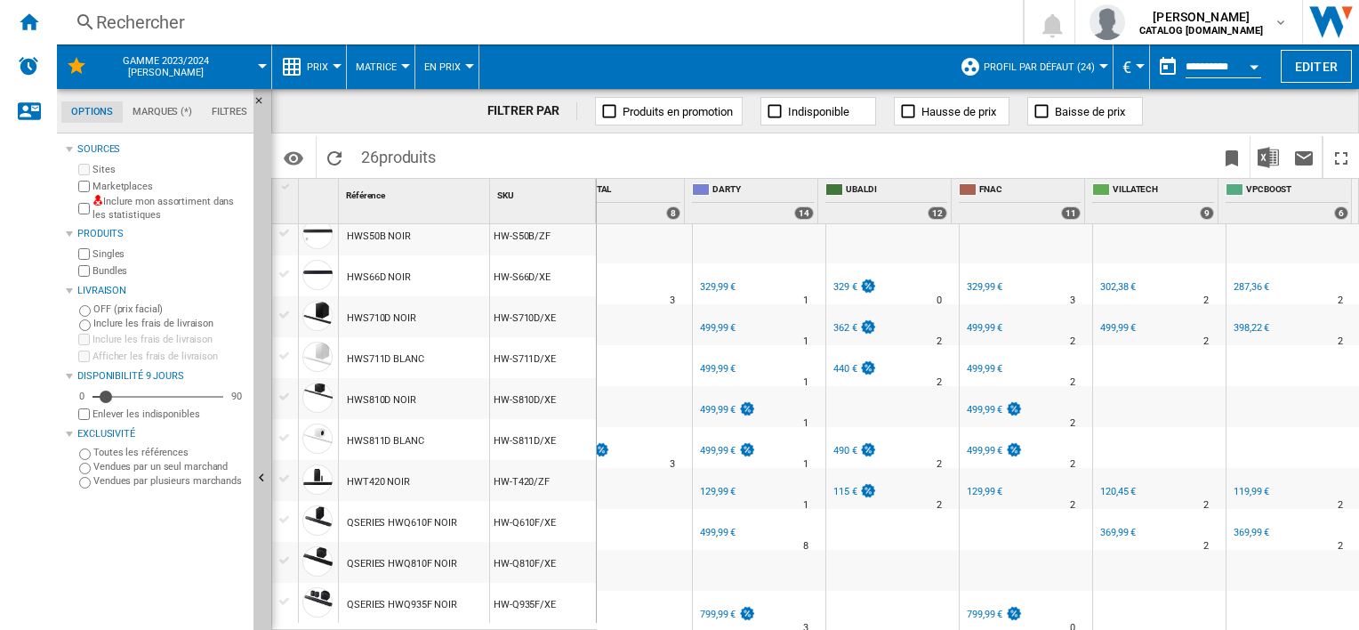
click at [973, 486] on div "129,99 €" at bounding box center [985, 492] width 36 height 12
click at [967, 608] on div "799,99 €" at bounding box center [985, 614] width 36 height 12
click at [1115, 528] on div "369,99 €" at bounding box center [1118, 533] width 36 height 12
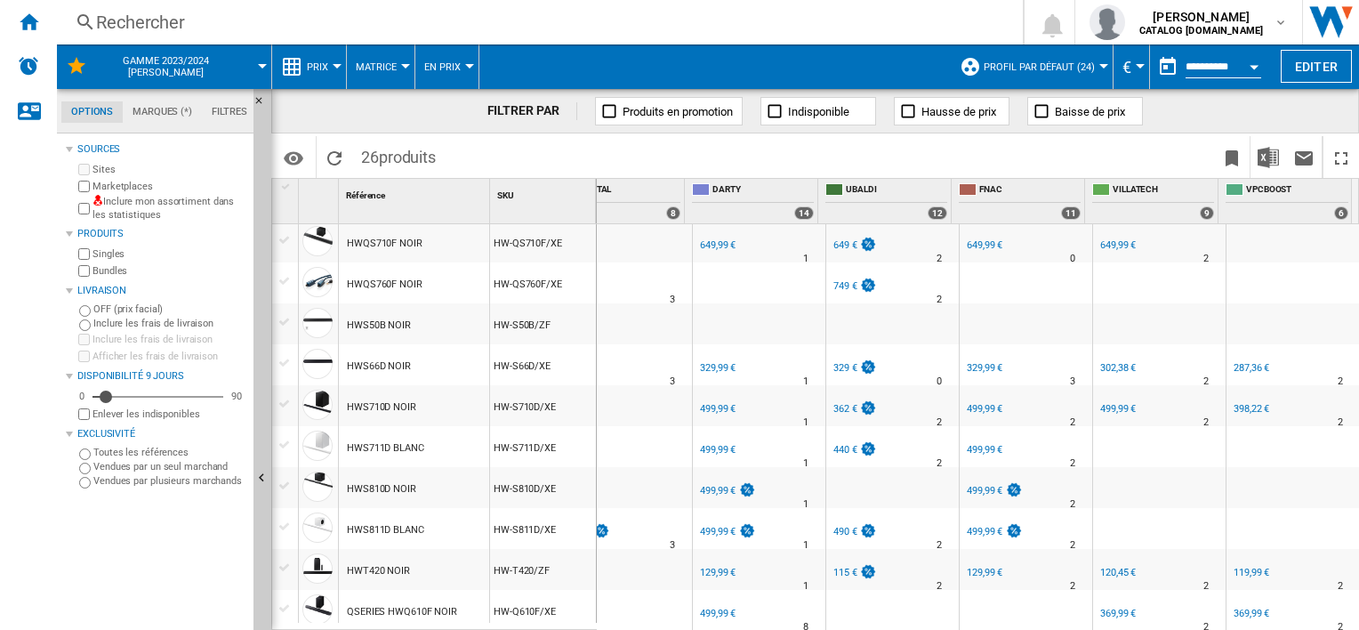
click at [1102, 569] on div "120,45 €" at bounding box center [1118, 573] width 36 height 12
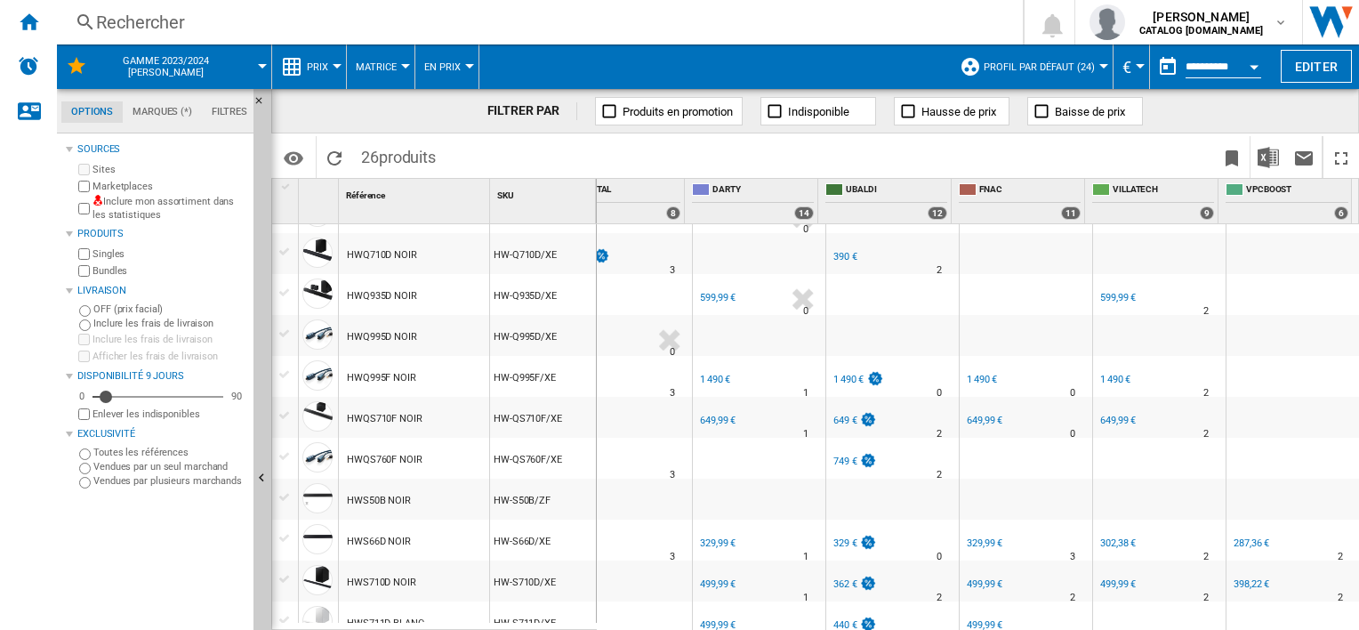
click at [1107, 584] on div "499,99 €" at bounding box center [1118, 584] width 36 height 12
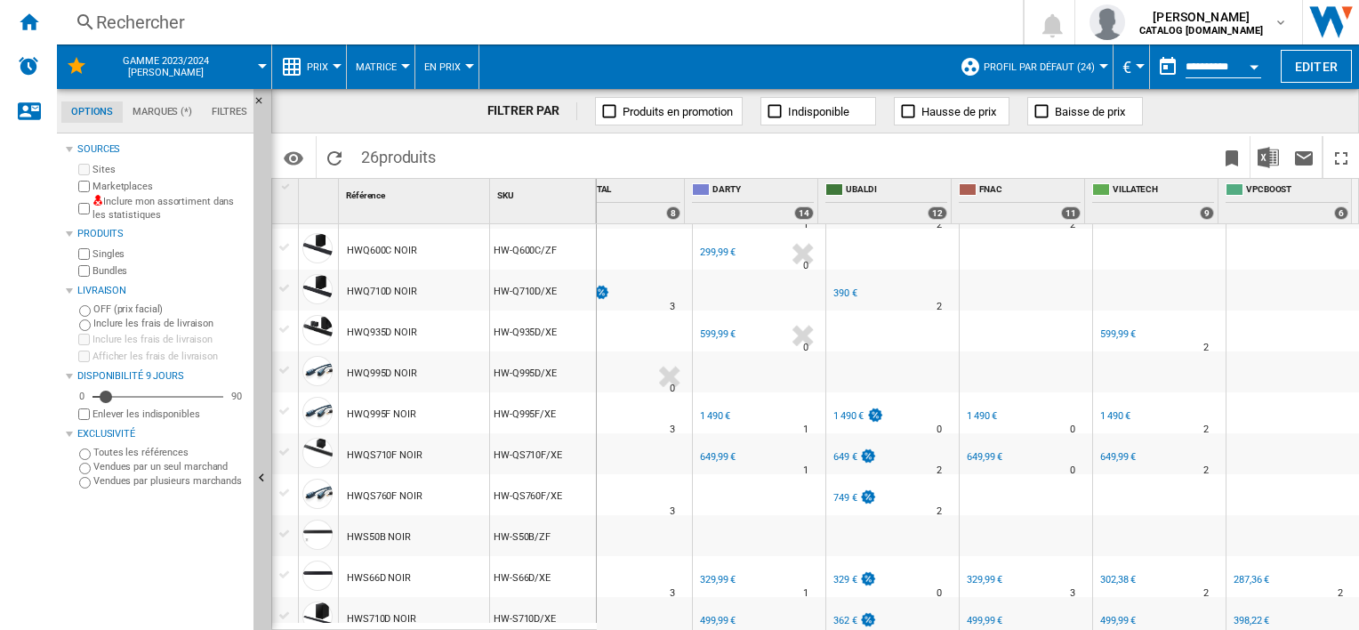
click at [1107, 579] on div "302,38 €" at bounding box center [1118, 580] width 36 height 12
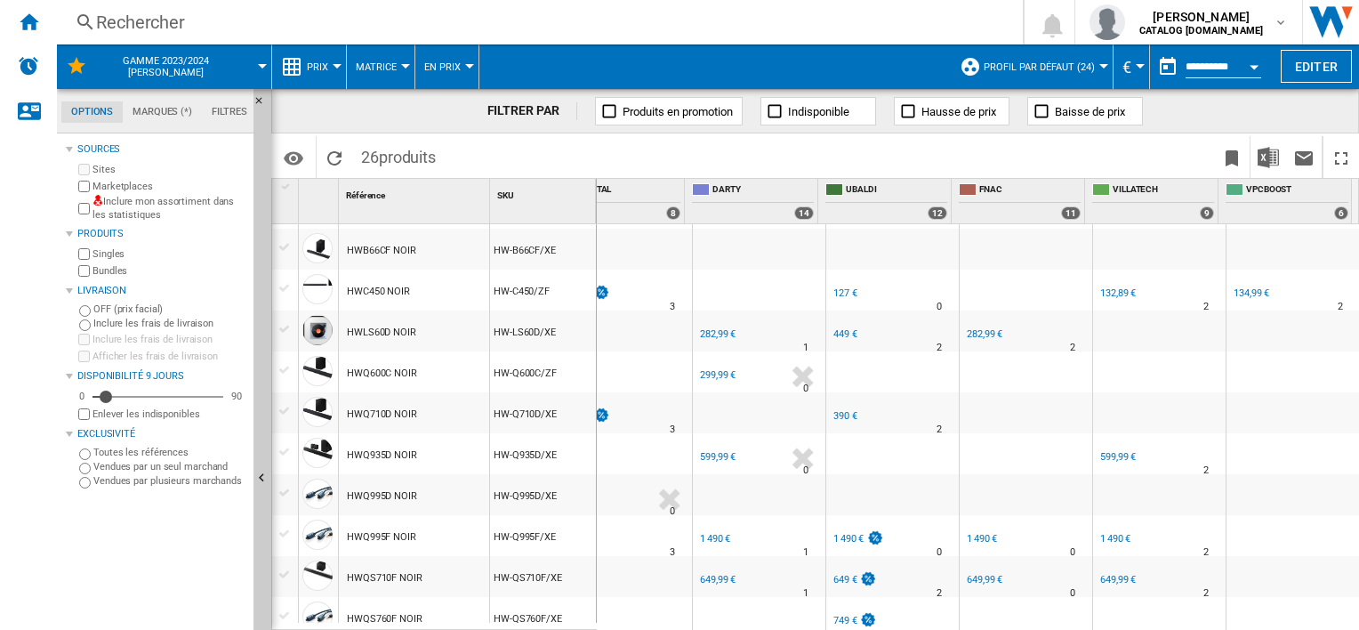
click at [1107, 579] on div "649,99 €" at bounding box center [1118, 580] width 36 height 12
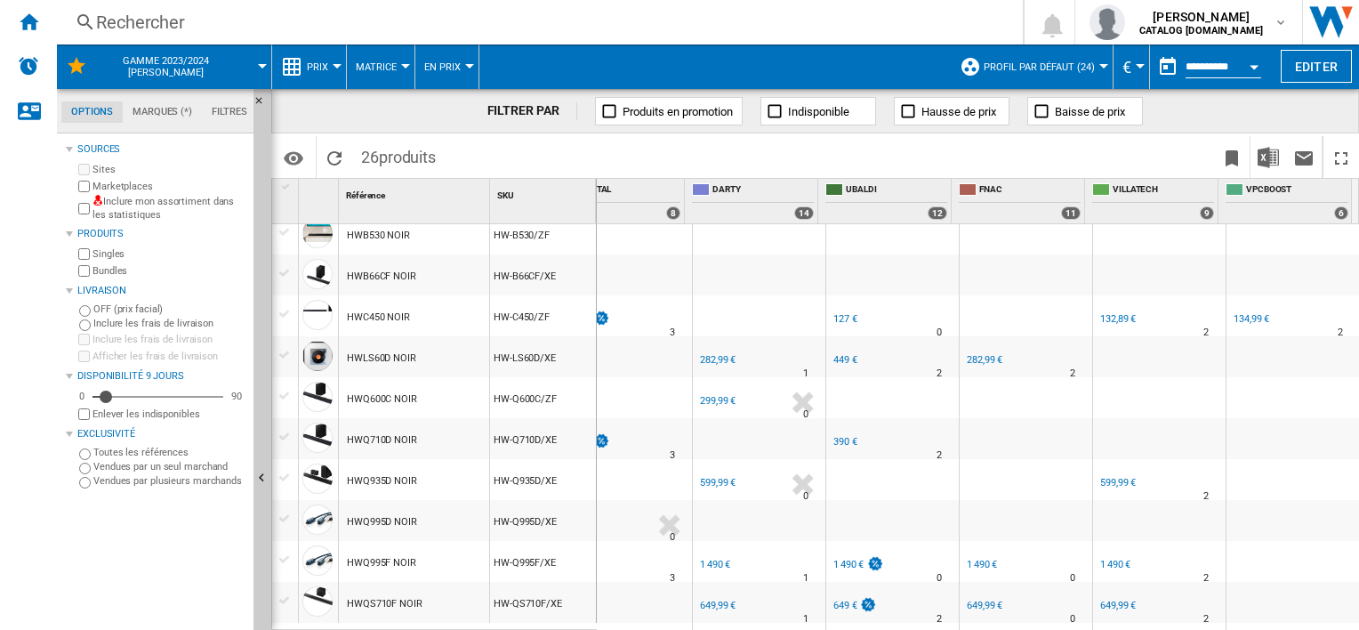
click at [1110, 564] on div "1 490 €" at bounding box center [1115, 565] width 30 height 12
click at [1107, 479] on div "599,99 €" at bounding box center [1118, 483] width 36 height 12
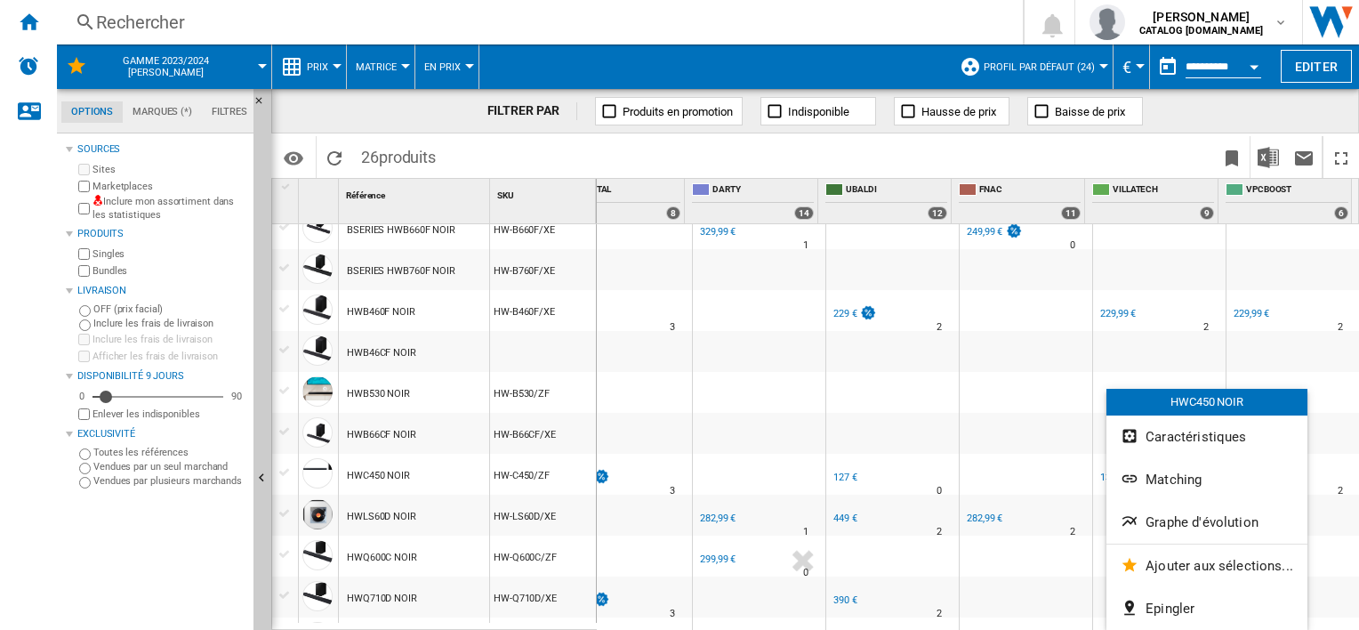
click at [1097, 475] on div at bounding box center [679, 315] width 1359 height 630
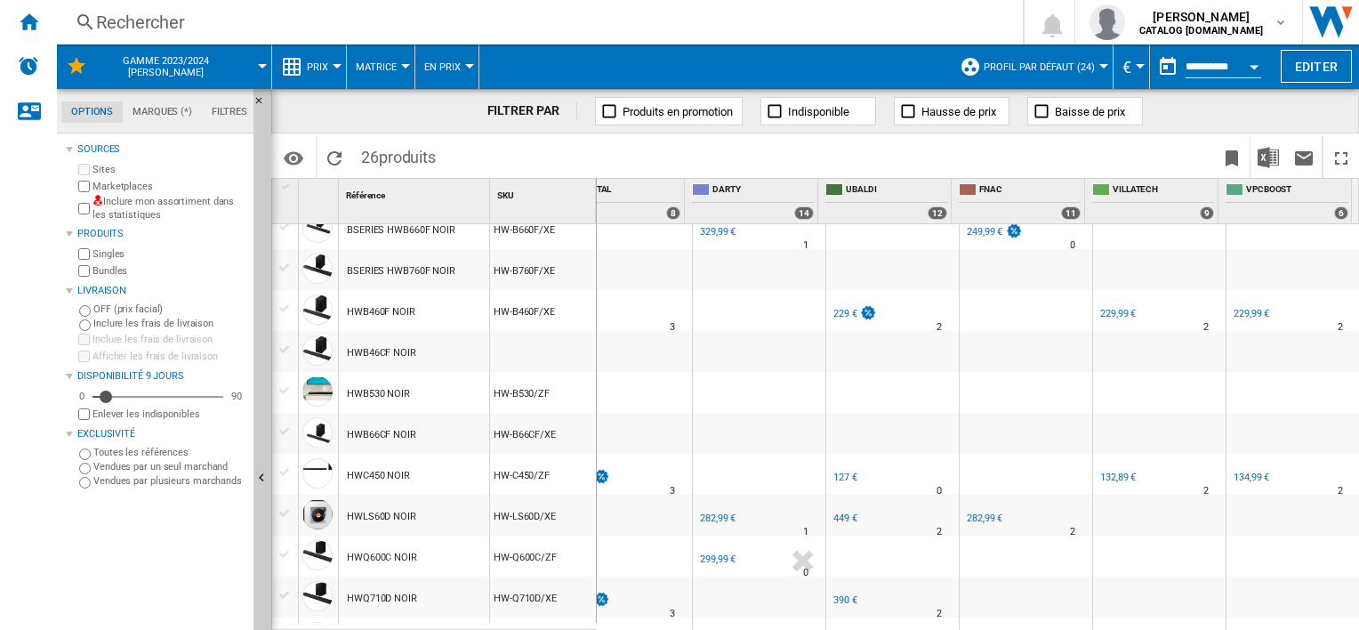
click at [1100, 475] on div "132,89 €" at bounding box center [1118, 477] width 36 height 12
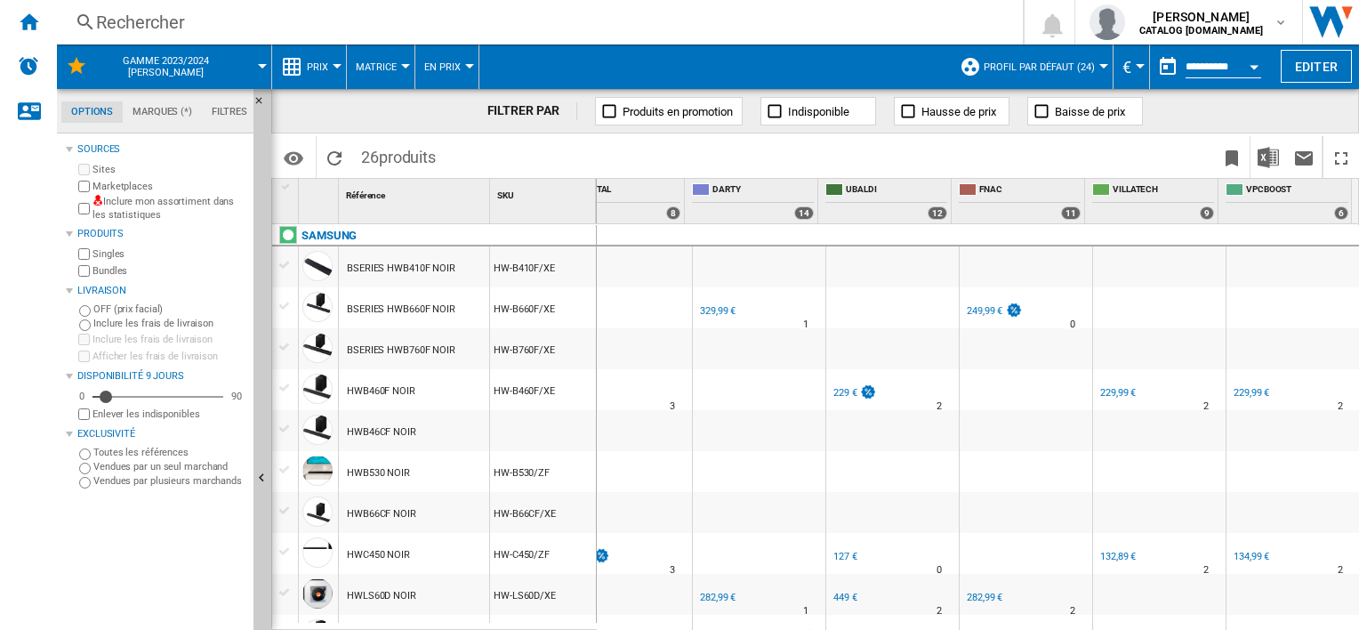
click at [1107, 394] on div "229,99 €" at bounding box center [1118, 393] width 36 height 12
click at [1234, 396] on div "229,99 €" at bounding box center [1252, 393] width 36 height 12
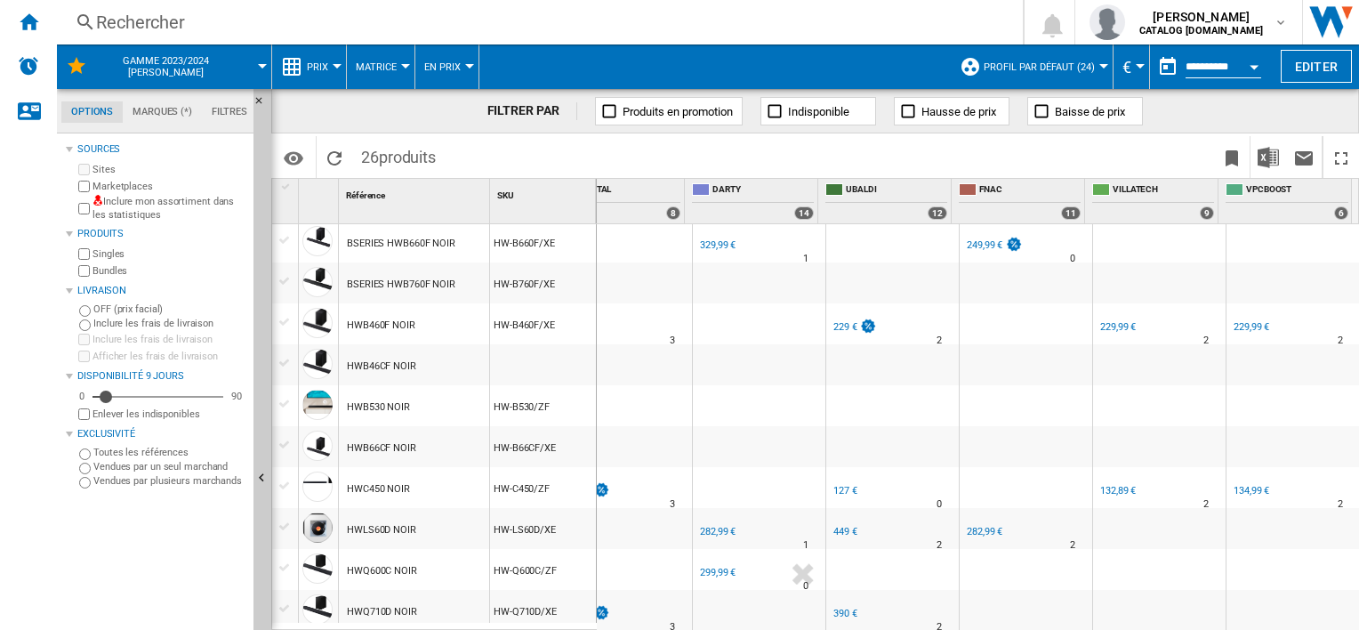
click at [1236, 491] on div "134,99 €" at bounding box center [1252, 491] width 36 height 12
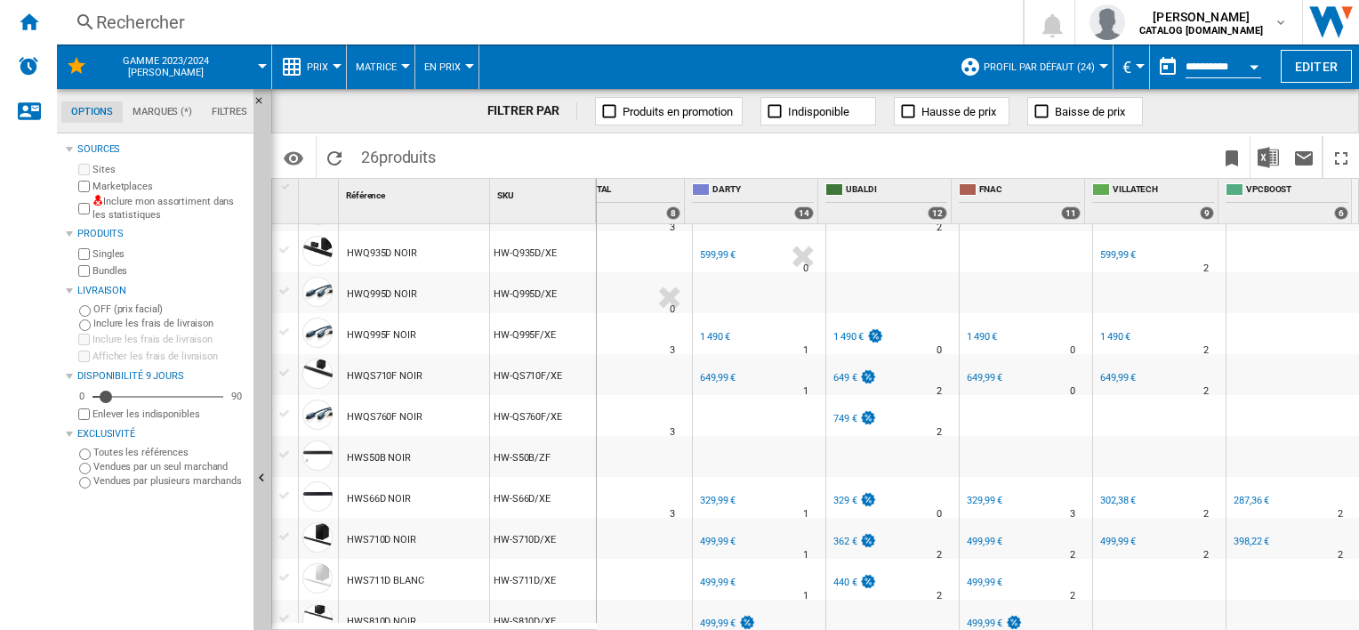
click at [1250, 495] on div "287,36 €" at bounding box center [1252, 501] width 36 height 12
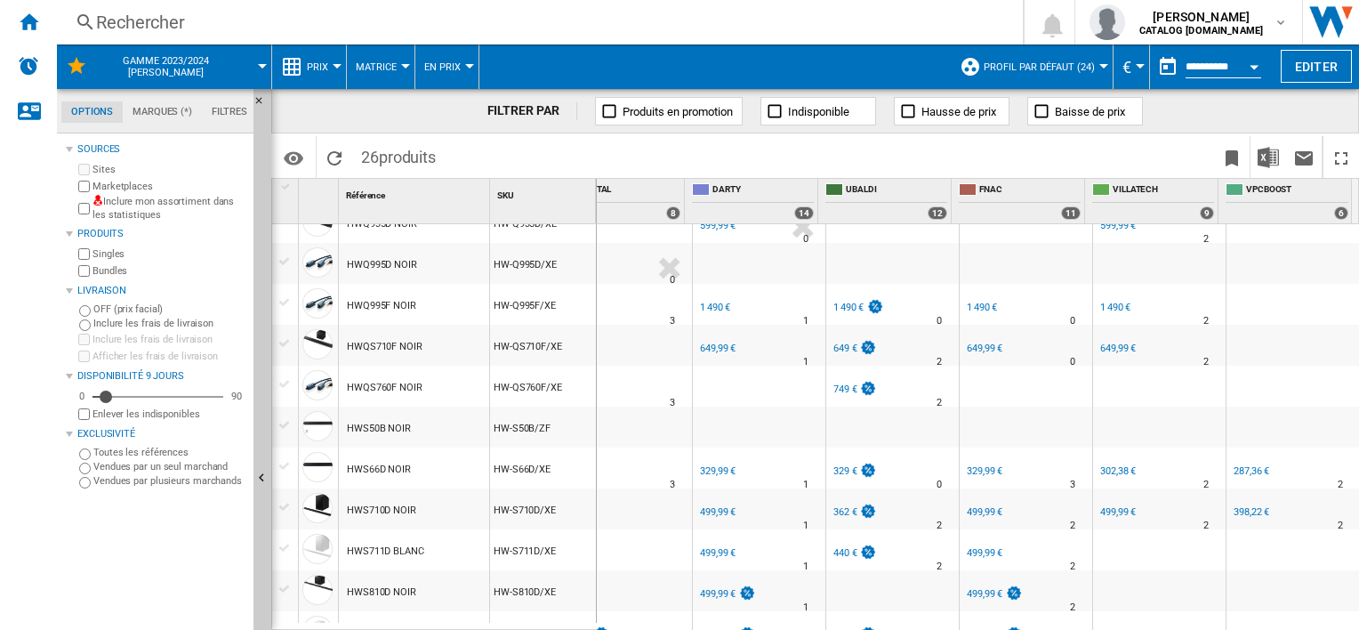
click at [1234, 507] on div "398,22 €" at bounding box center [1252, 512] width 36 height 12
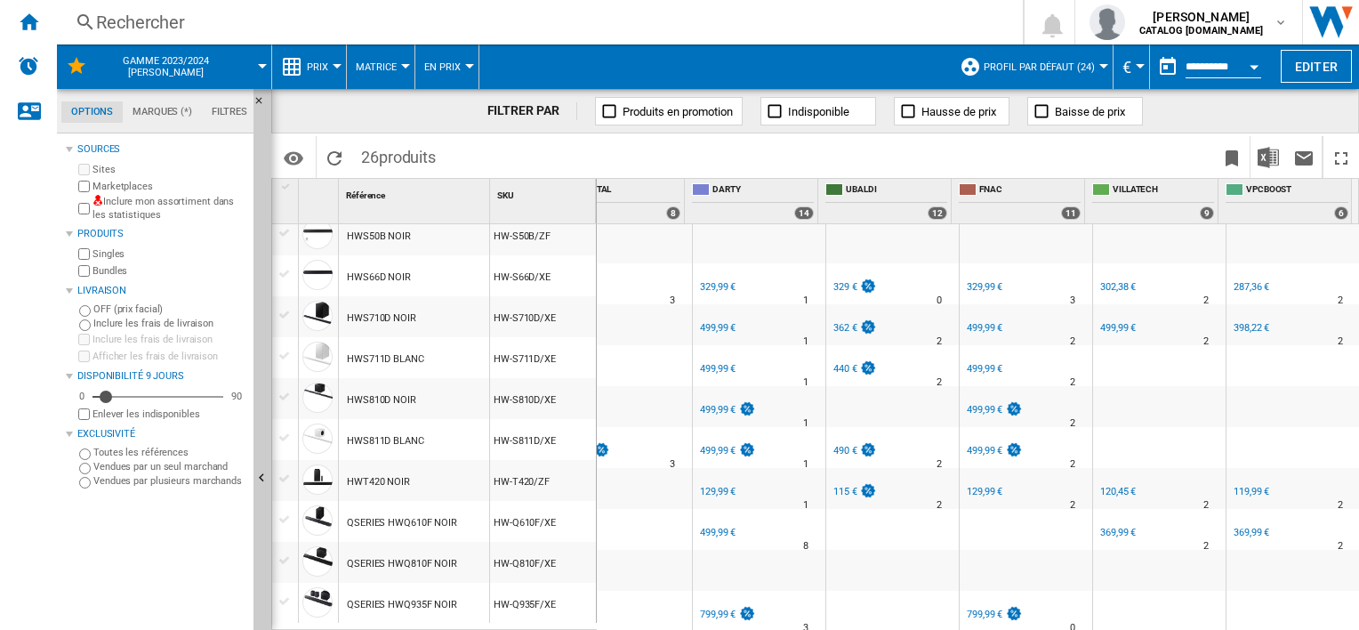
click at [1247, 486] on div "119,99 €" at bounding box center [1252, 492] width 36 height 12
click at [1234, 527] on div "369,99 €" at bounding box center [1252, 533] width 36 height 12
